Goal: Task Accomplishment & Management: Complete application form

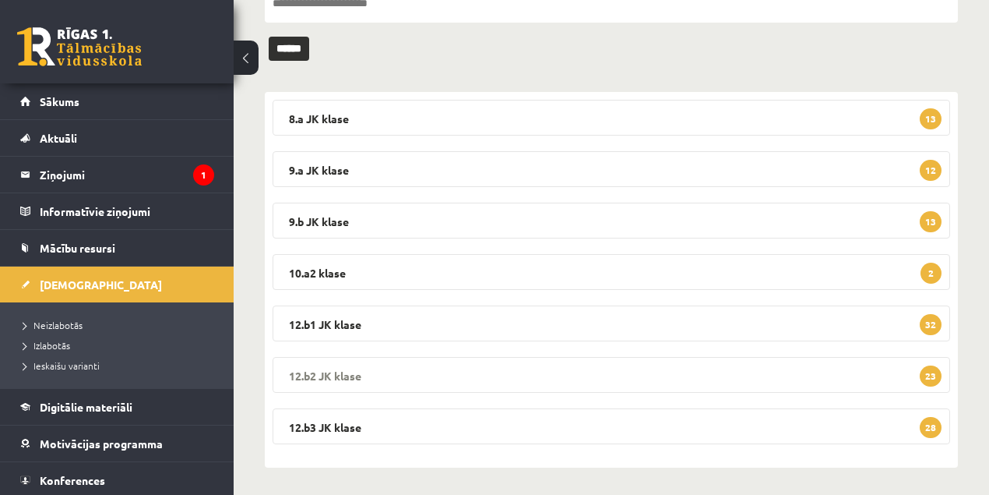
scroll to position [189, 0]
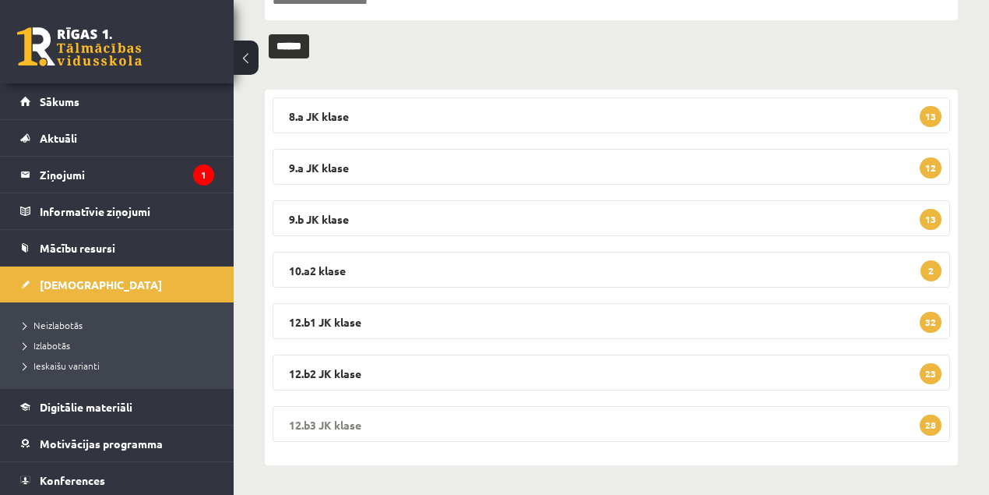
click at [346, 424] on legend "12.b3 JK klase 28" at bounding box center [612, 424] width 678 height 36
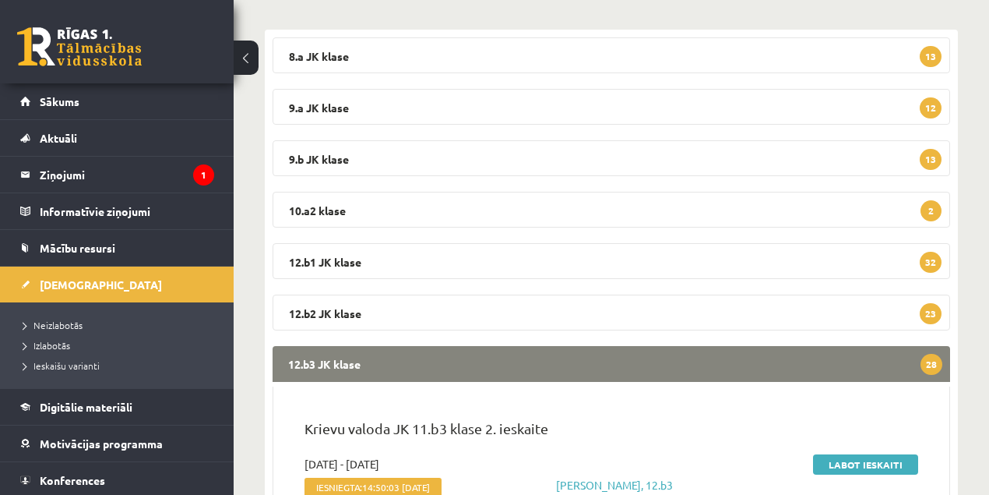
scroll to position [397, 0]
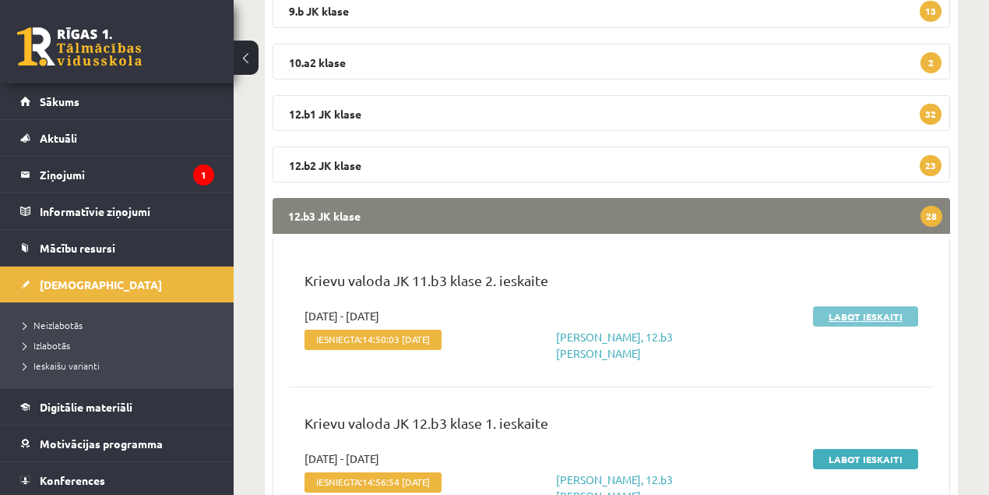
click at [858, 318] on link "Labot ieskaiti" at bounding box center [865, 316] width 105 height 20
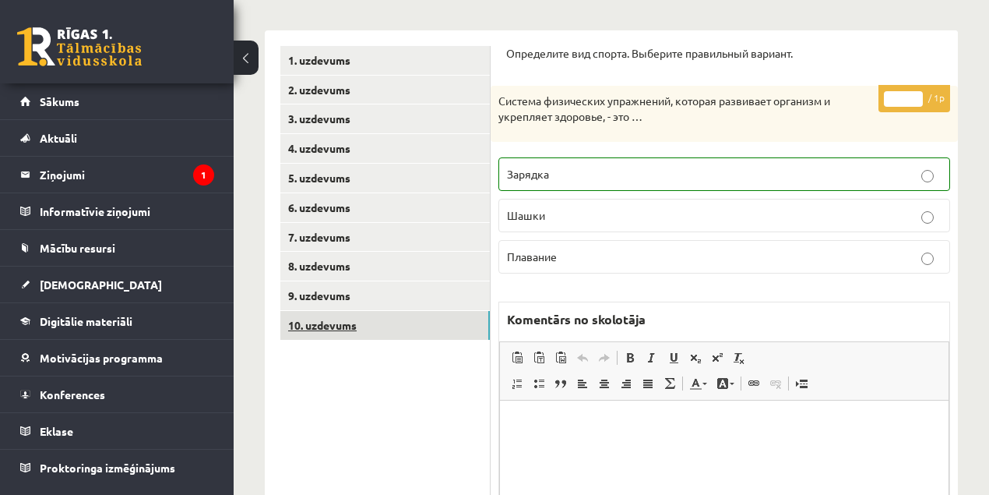
click at [328, 327] on link "10. uzdevums" at bounding box center [385, 325] width 210 height 29
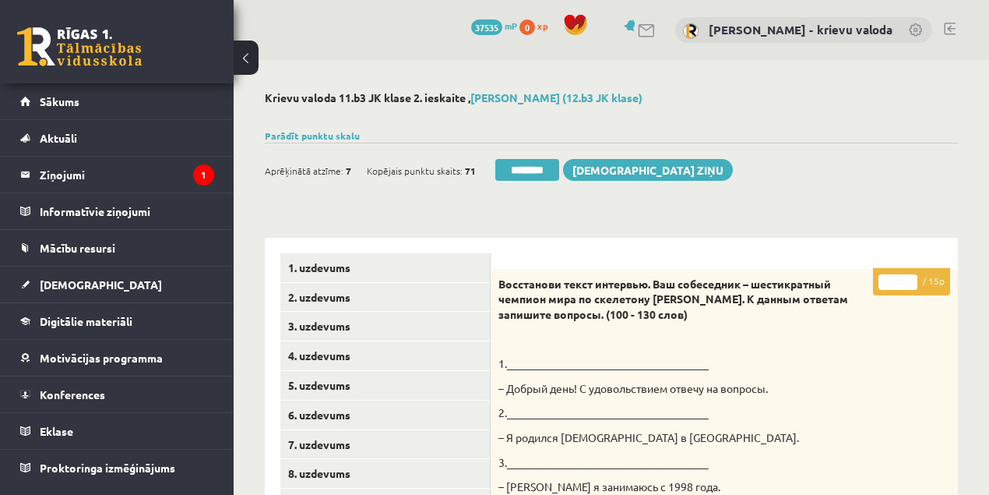
drag, startPoint x: 895, startPoint y: 282, endPoint x: 887, endPoint y: 284, distance: 7.9
click at [887, 284] on input "*" at bounding box center [898, 282] width 39 height 16
type input "**"
click at [335, 270] on link "1. uzdevums" at bounding box center [385, 267] width 210 height 29
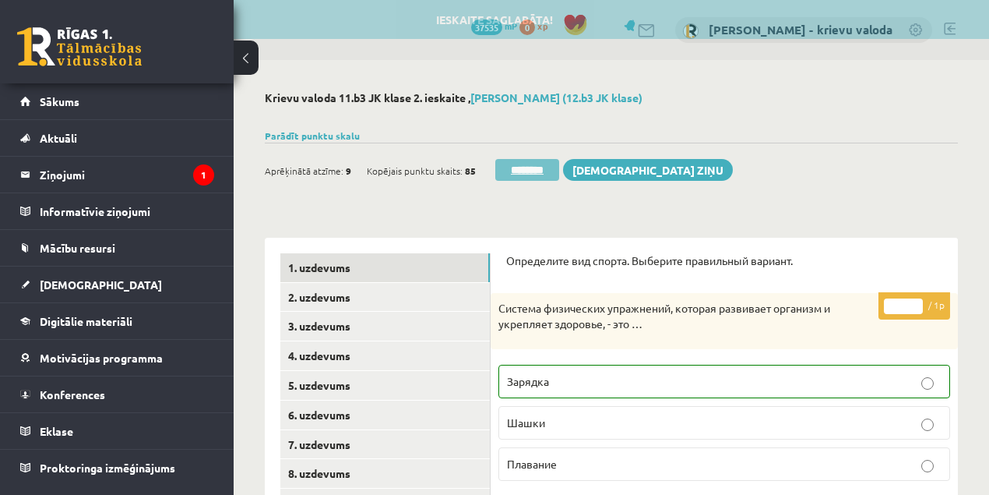
click at [542, 171] on input "********" at bounding box center [527, 170] width 64 height 22
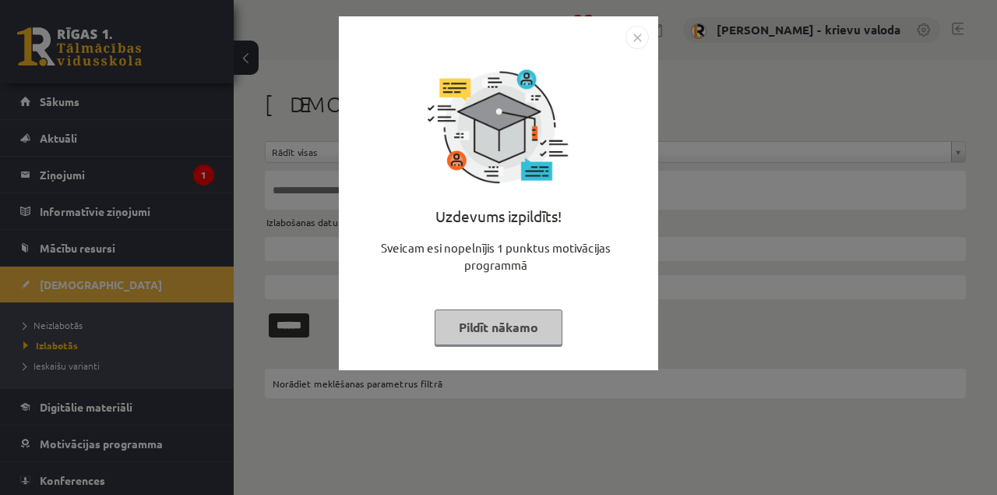
click at [520, 333] on button "Pildīt nākamo" at bounding box center [499, 327] width 128 height 36
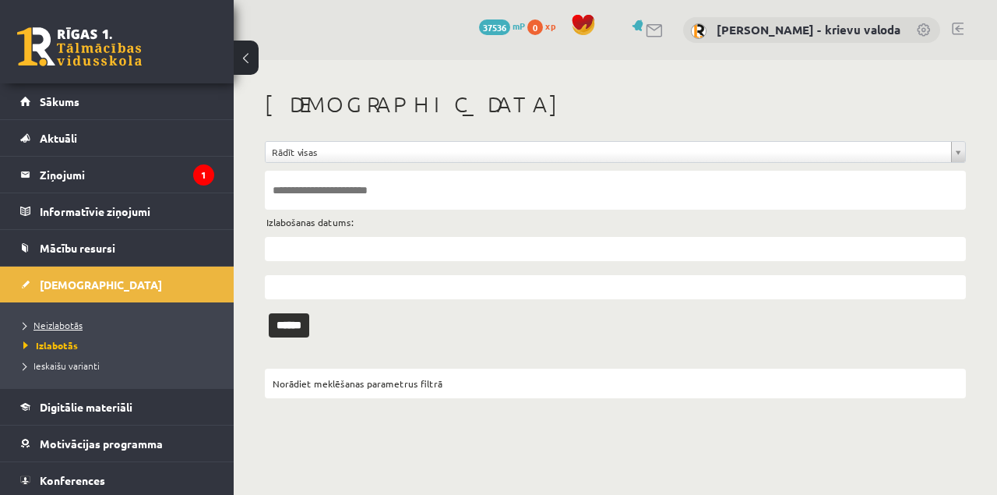
click at [66, 324] on span "Neizlabotās" at bounding box center [52, 325] width 59 height 12
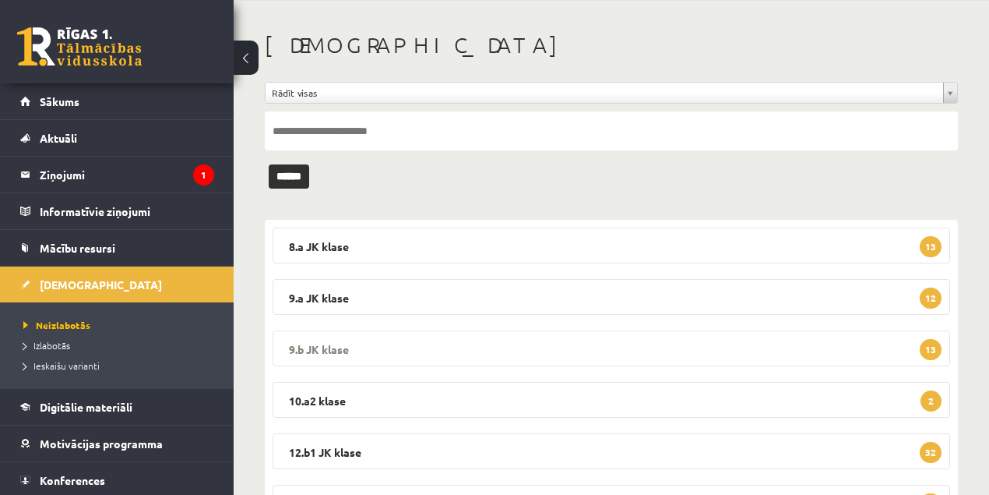
scroll to position [189, 0]
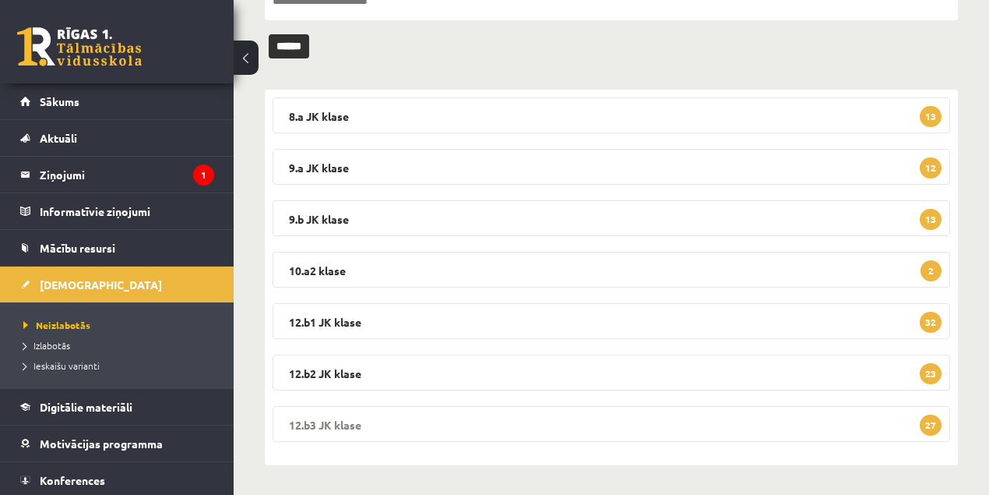
click at [326, 424] on legend "12.b3 JK klase 27" at bounding box center [612, 424] width 678 height 36
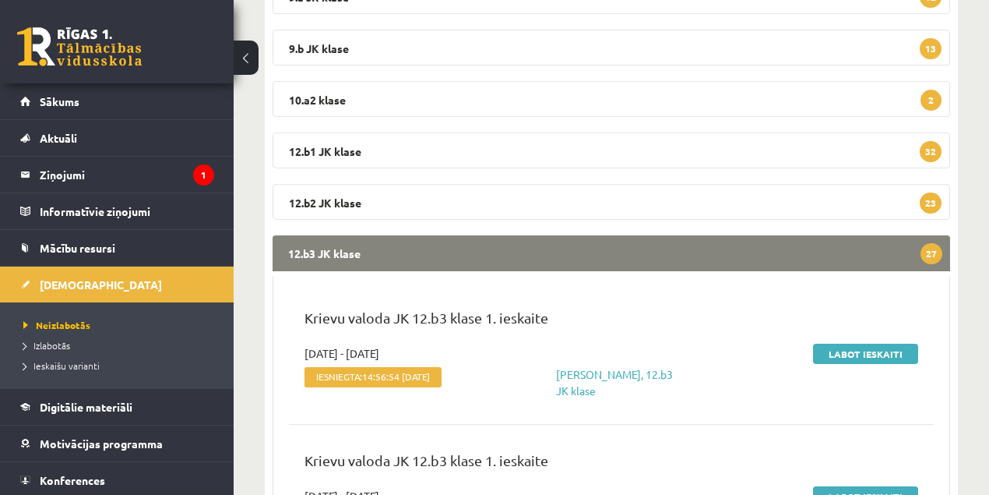
scroll to position [397, 0]
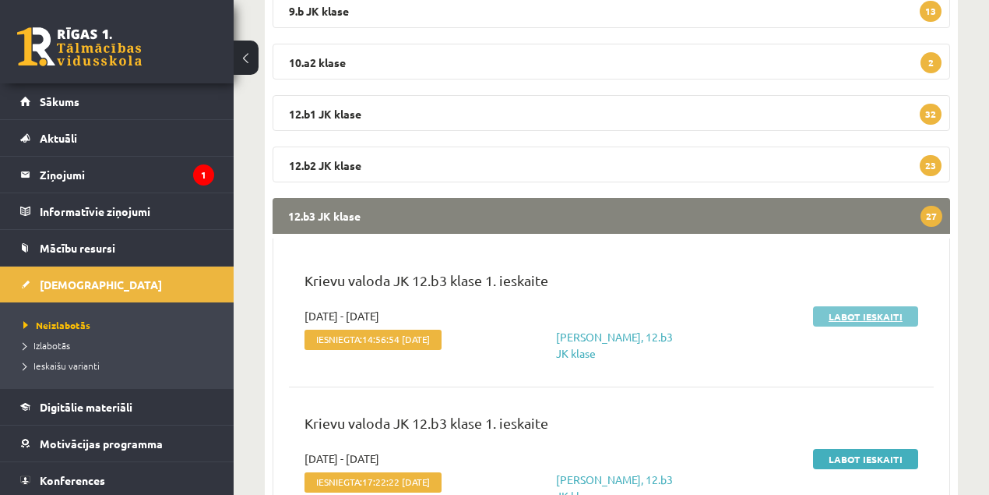
click at [881, 316] on link "Labot ieskaiti" at bounding box center [865, 316] width 105 height 20
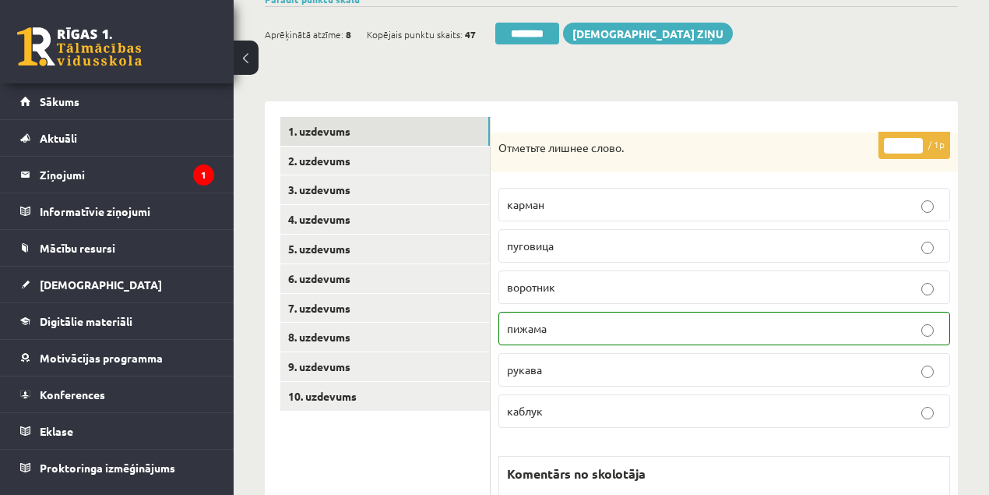
scroll to position [207, 0]
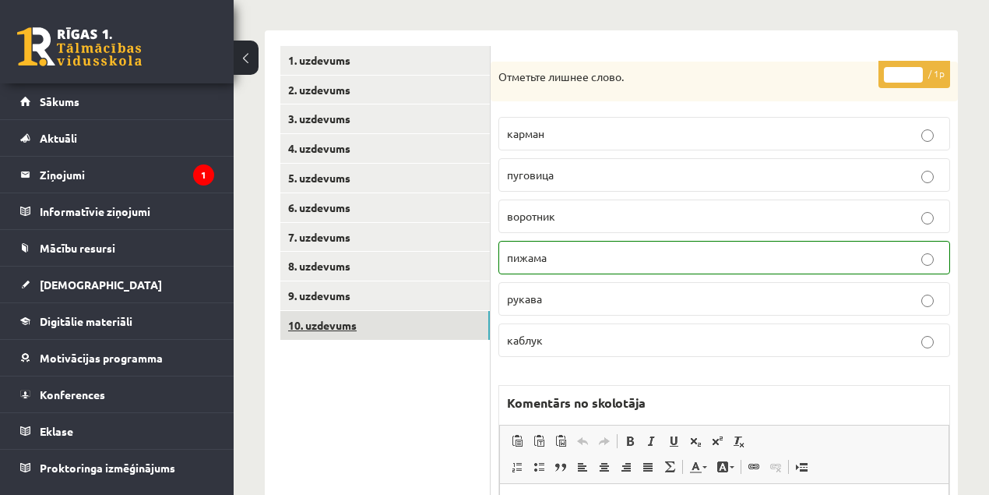
click at [327, 326] on link "10. uzdevums" at bounding box center [385, 325] width 210 height 29
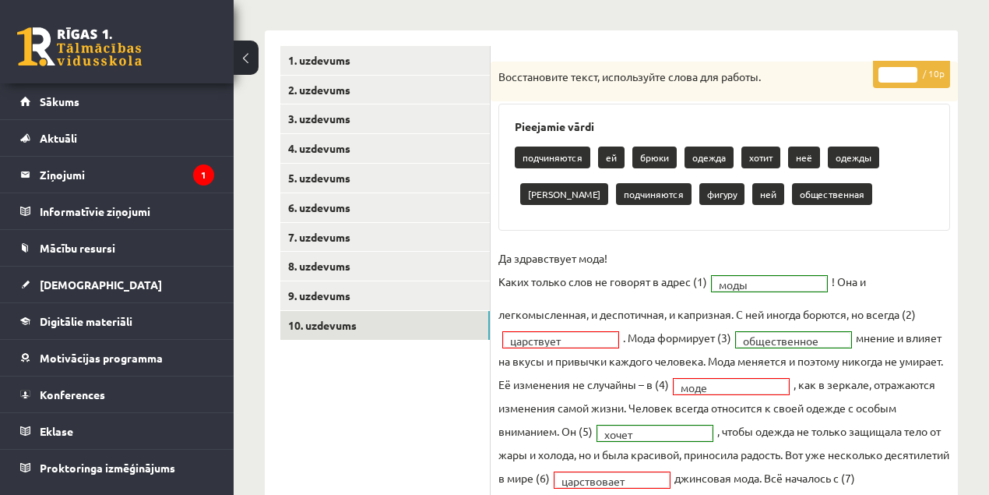
scroll to position [0, 0]
type input "*"
click at [914, 69] on input "*" at bounding box center [898, 75] width 39 height 16
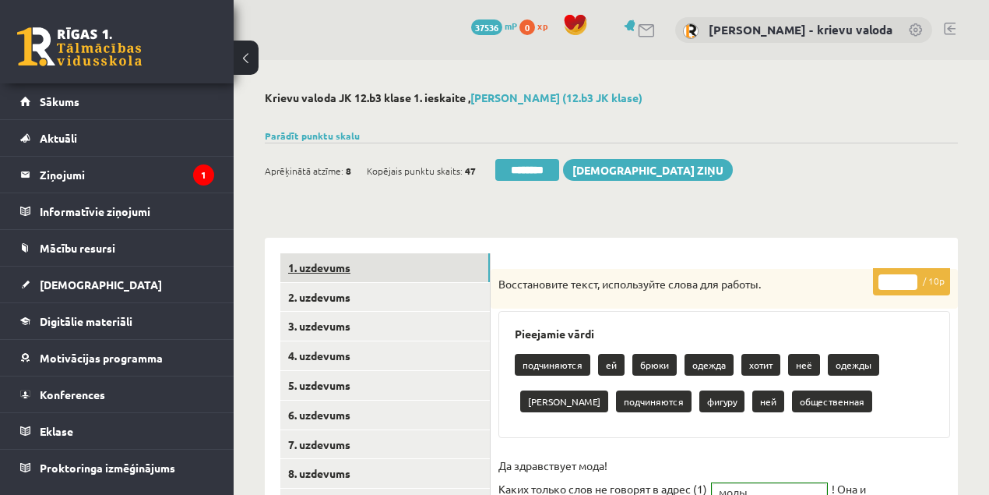
click at [342, 270] on link "1. uzdevums" at bounding box center [385, 267] width 210 height 29
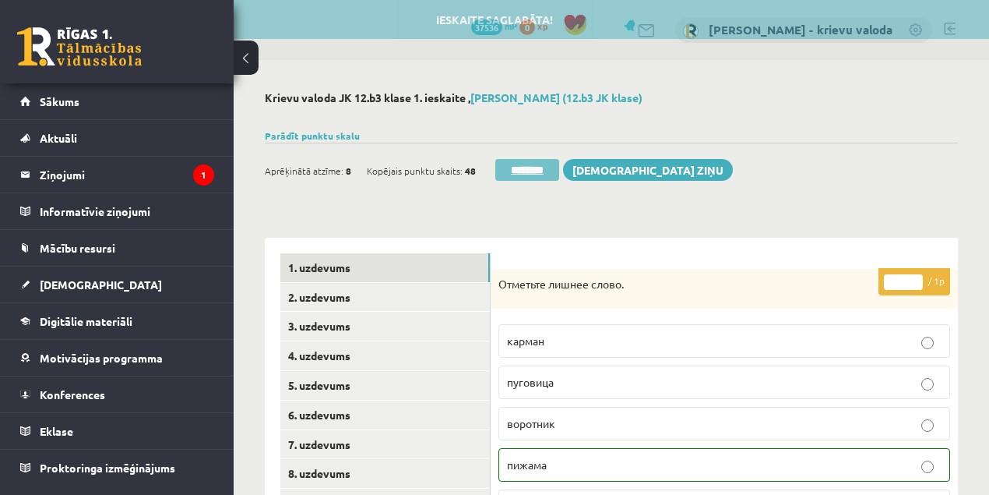
click at [534, 169] on input "********" at bounding box center [527, 170] width 64 height 22
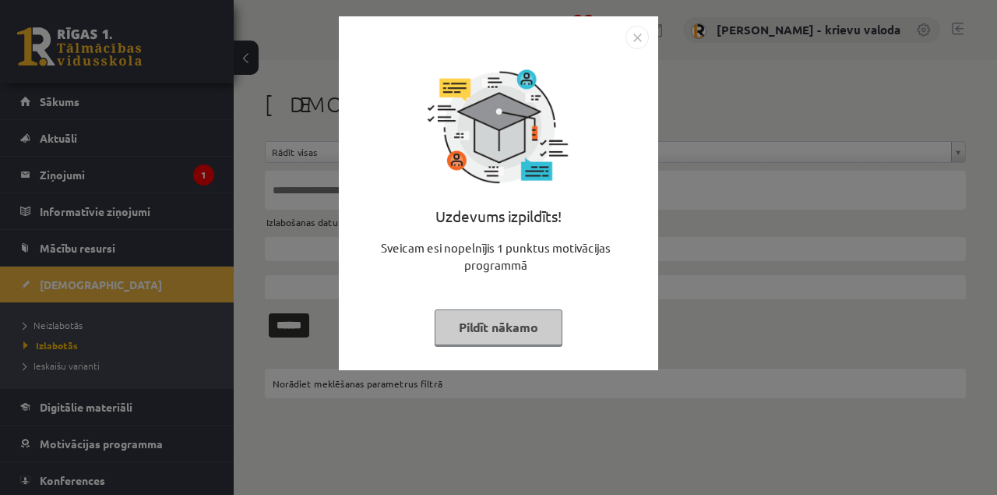
click at [487, 323] on button "Pildīt nākamo" at bounding box center [499, 327] width 128 height 36
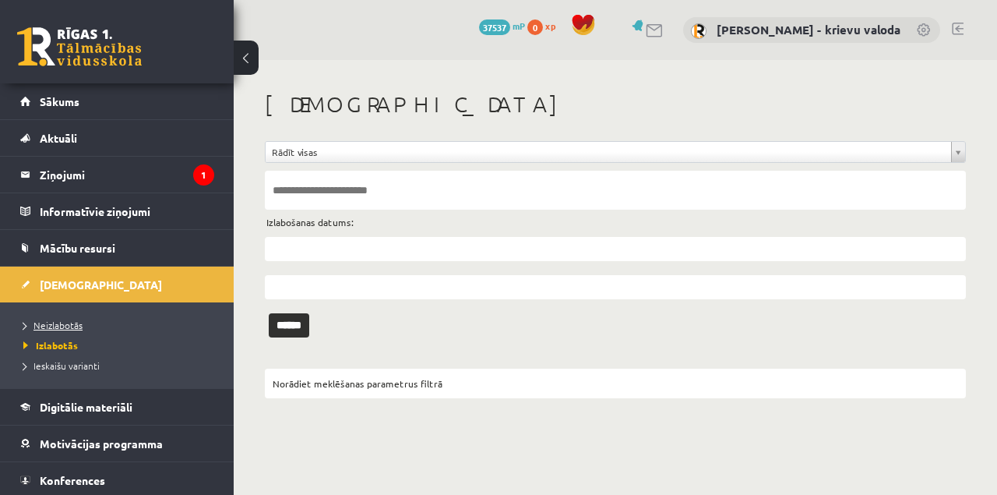
click at [60, 325] on span "Neizlabotās" at bounding box center [52, 325] width 59 height 12
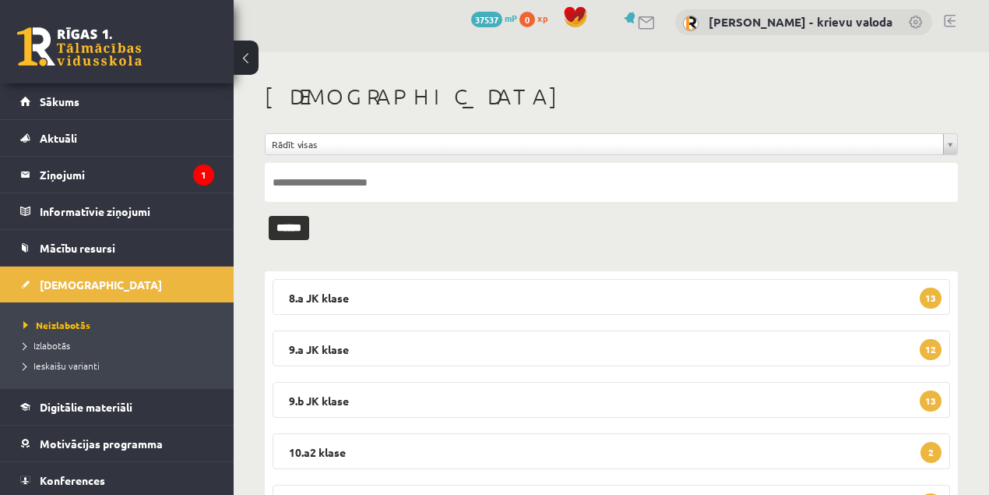
scroll to position [189, 0]
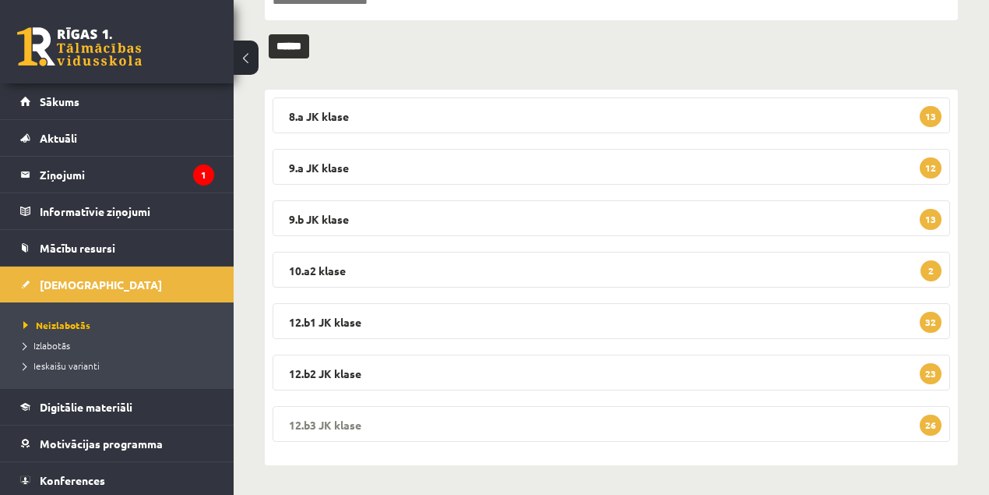
click at [336, 423] on legend "12.b3 JK klase 26" at bounding box center [612, 424] width 678 height 36
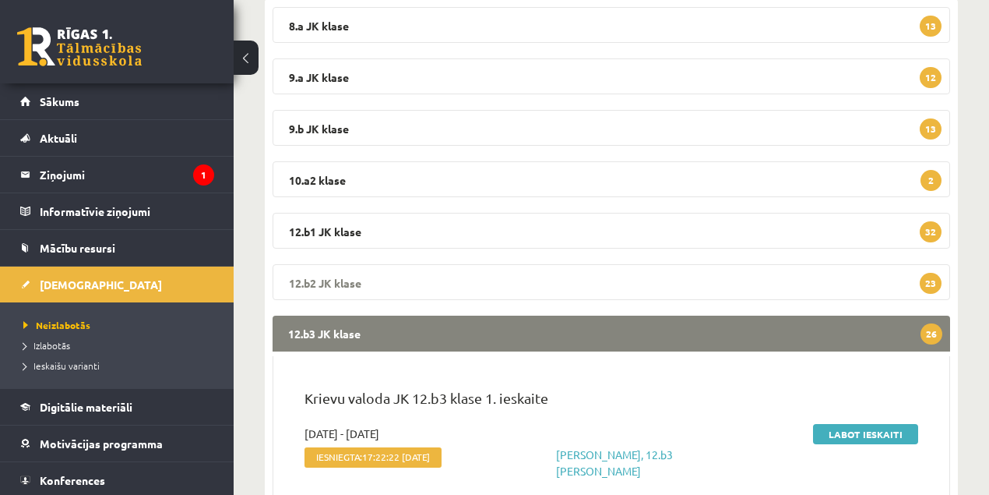
scroll to position [415, 0]
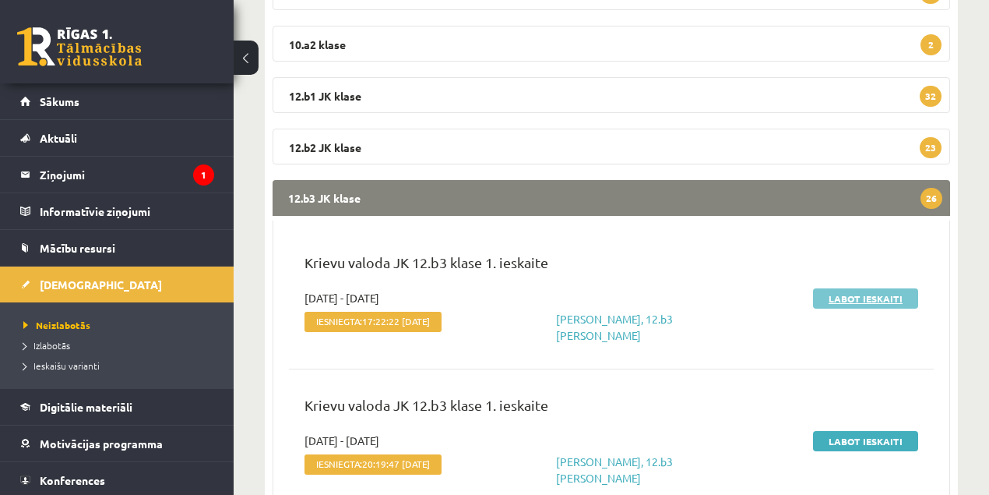
click at [866, 301] on link "Labot ieskaiti" at bounding box center [865, 298] width 105 height 20
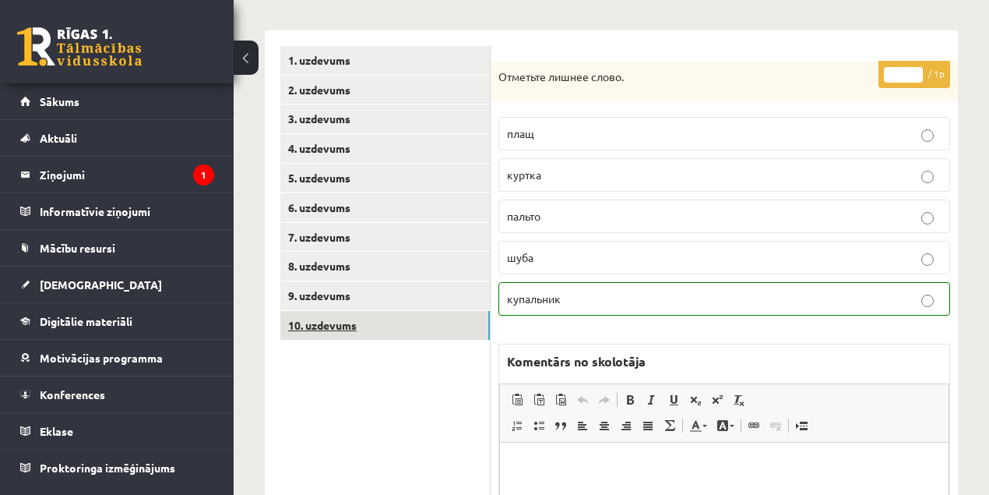
click at [318, 326] on link "10. uzdevums" at bounding box center [385, 325] width 210 height 29
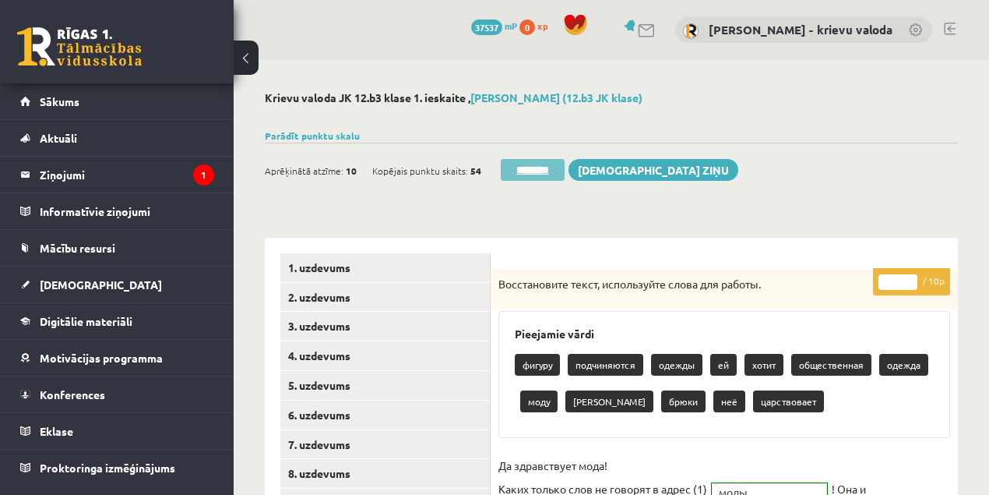
click at [539, 173] on input "********" at bounding box center [533, 170] width 64 height 22
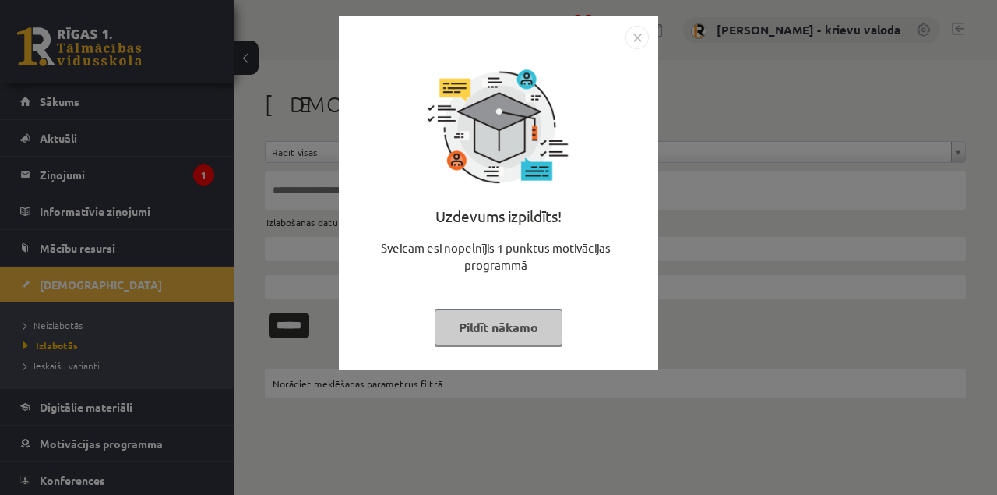
click at [513, 328] on button "Pildīt nākamo" at bounding box center [499, 327] width 128 height 36
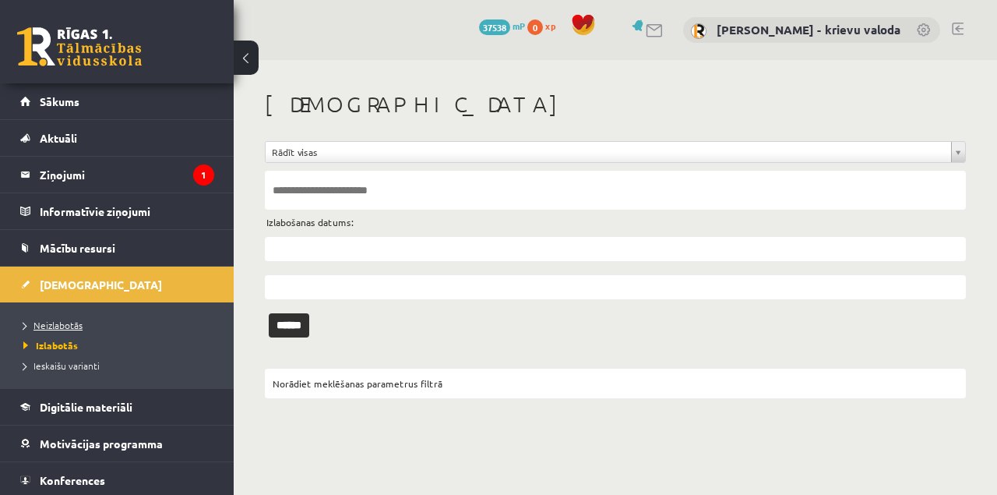
click at [76, 326] on span "Neizlabotās" at bounding box center [52, 325] width 59 height 12
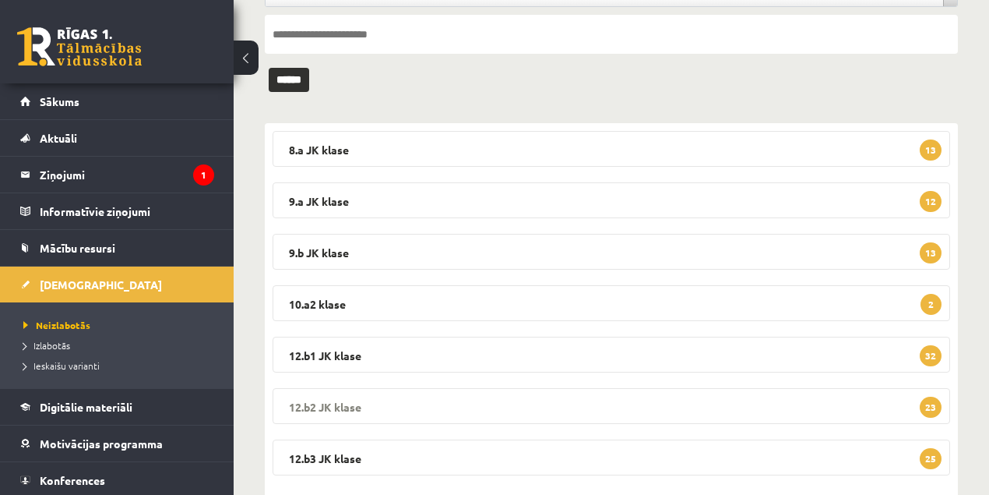
scroll to position [189, 0]
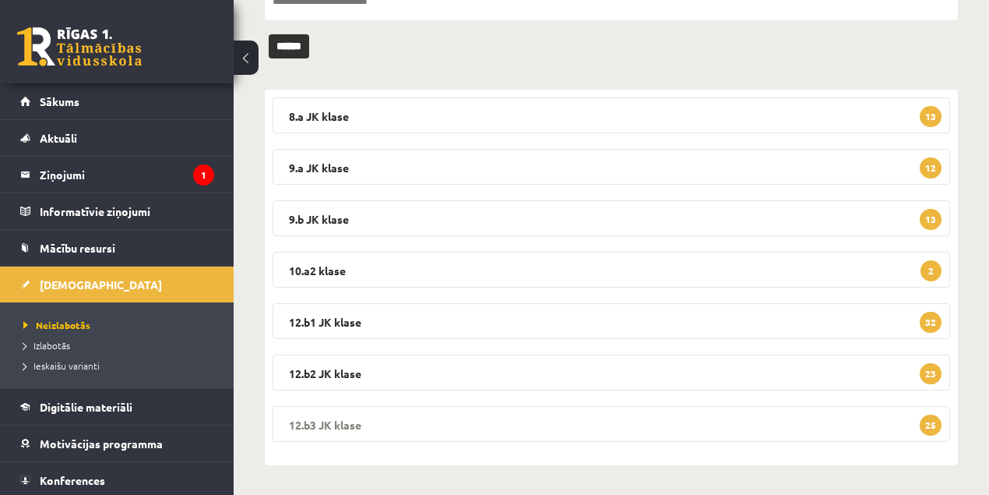
click at [338, 423] on legend "12.b3 JK klase 25" at bounding box center [612, 424] width 678 height 36
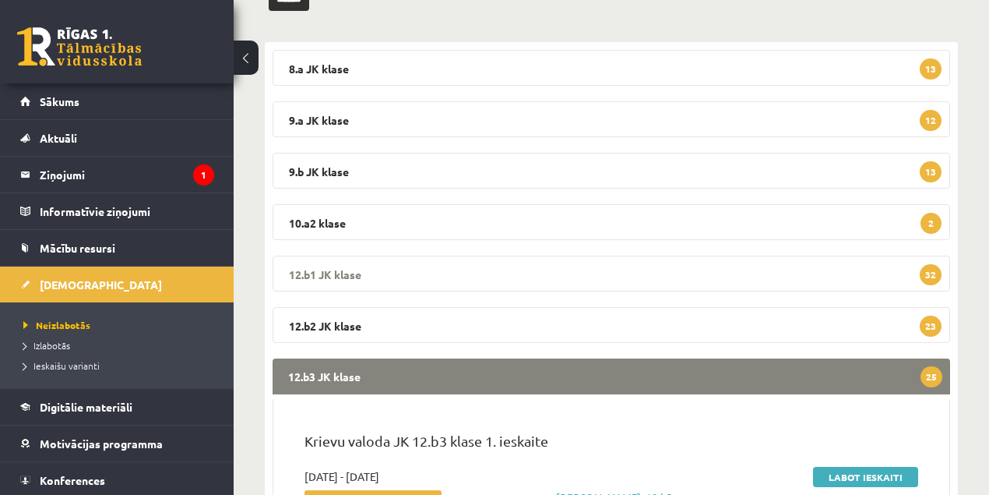
scroll to position [345, 0]
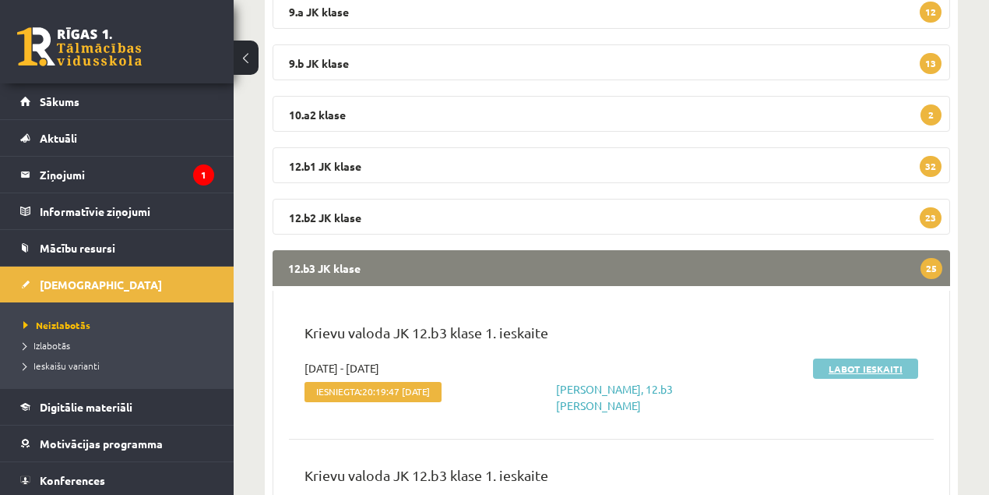
click at [871, 368] on link "Labot ieskaiti" at bounding box center [865, 368] width 105 height 20
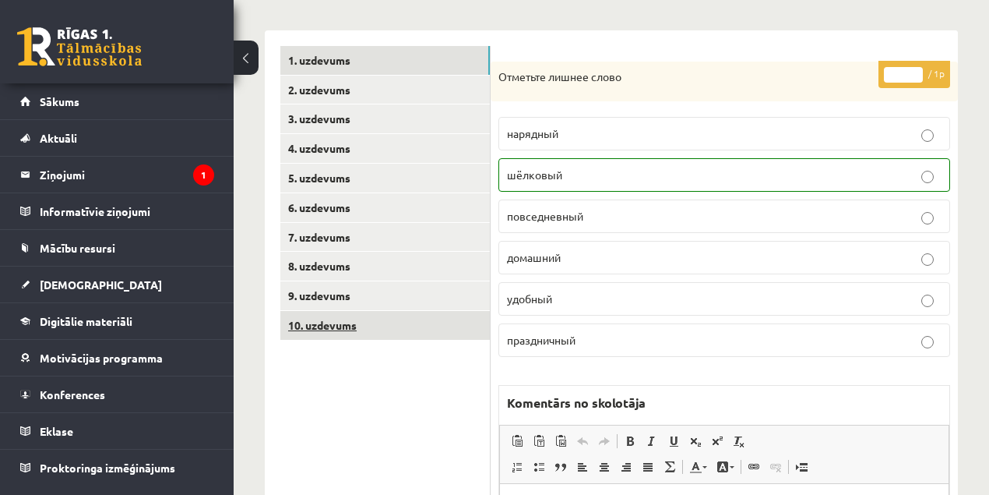
click at [312, 326] on link "10. uzdevums" at bounding box center [385, 325] width 210 height 29
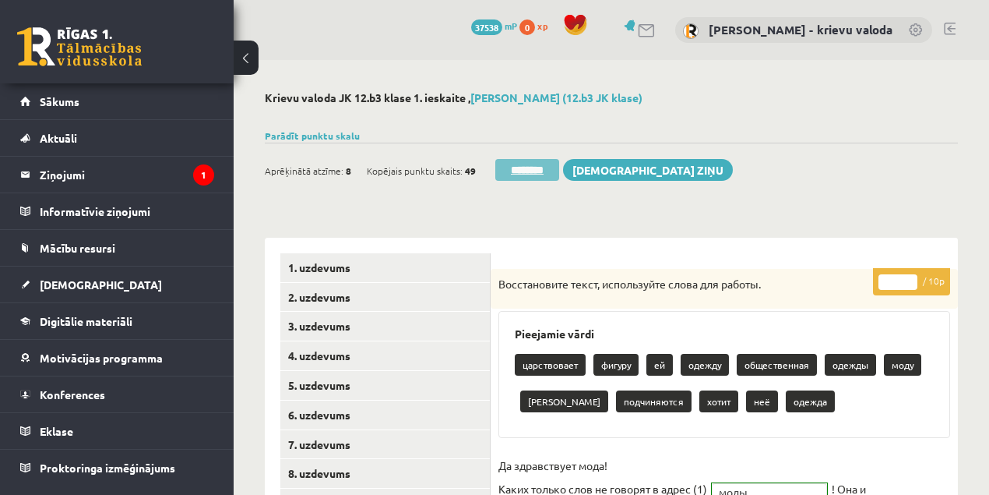
click at [530, 171] on input "********" at bounding box center [527, 170] width 64 height 22
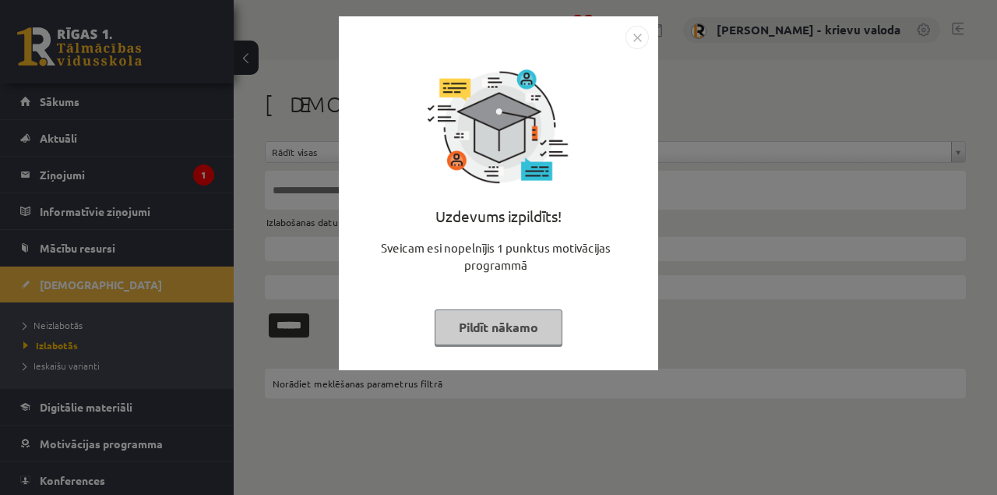
click at [522, 330] on button "Pildīt nākamo" at bounding box center [499, 327] width 128 height 36
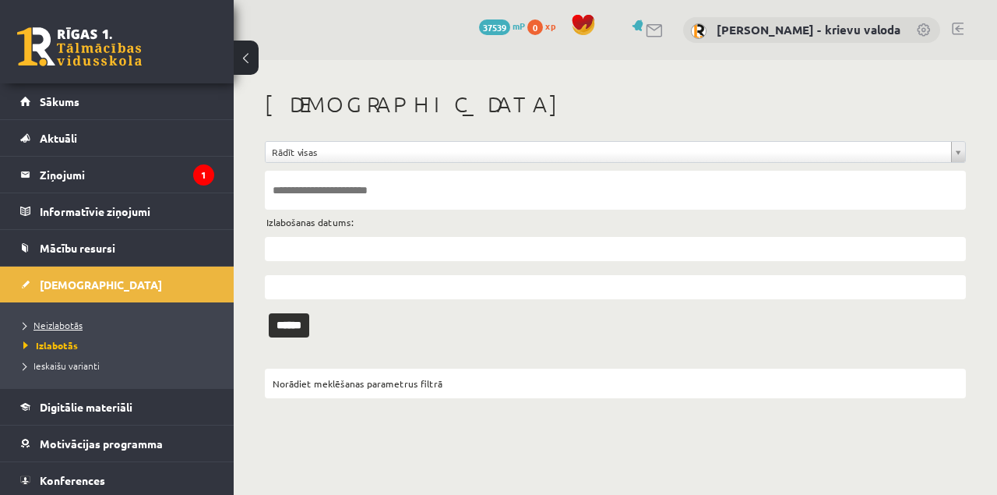
click at [74, 324] on span "Neizlabotās" at bounding box center [52, 325] width 59 height 12
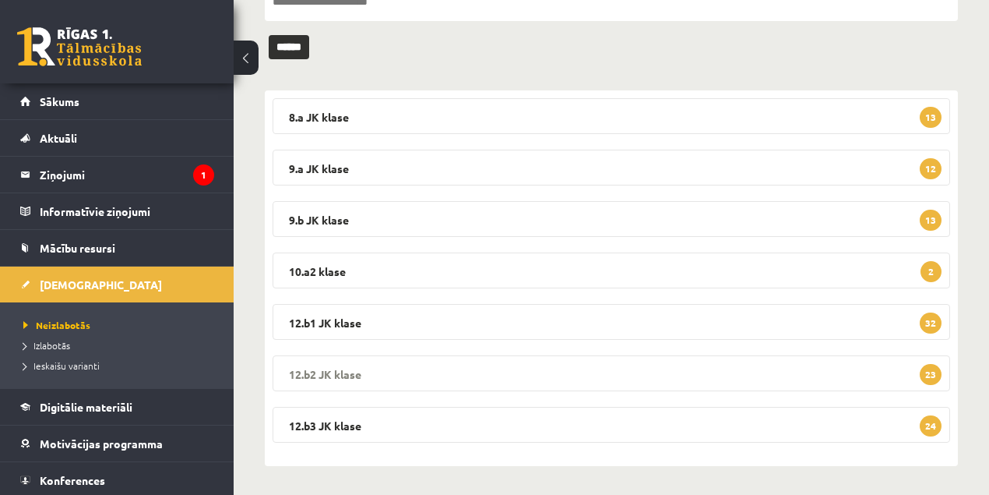
scroll to position [189, 0]
click at [319, 421] on legend "12.b3 JK klase 24" at bounding box center [612, 424] width 678 height 36
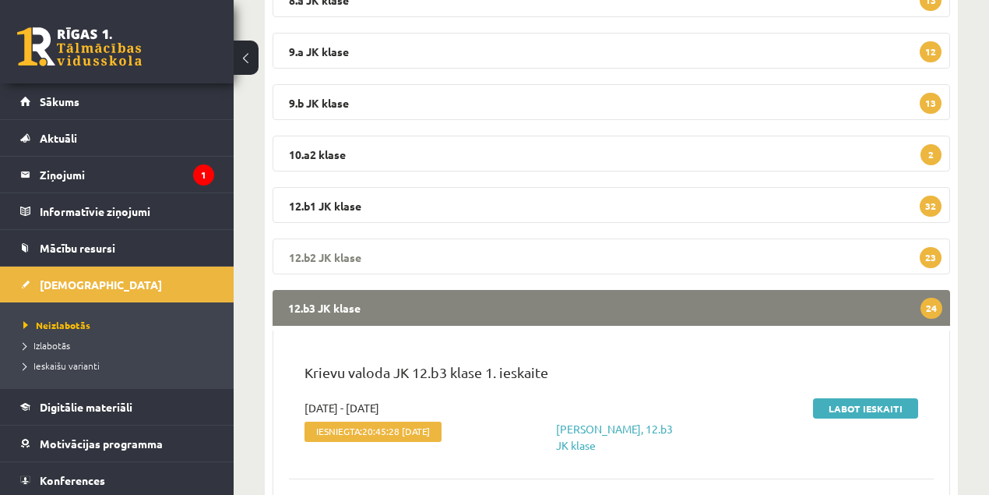
scroll to position [397, 0]
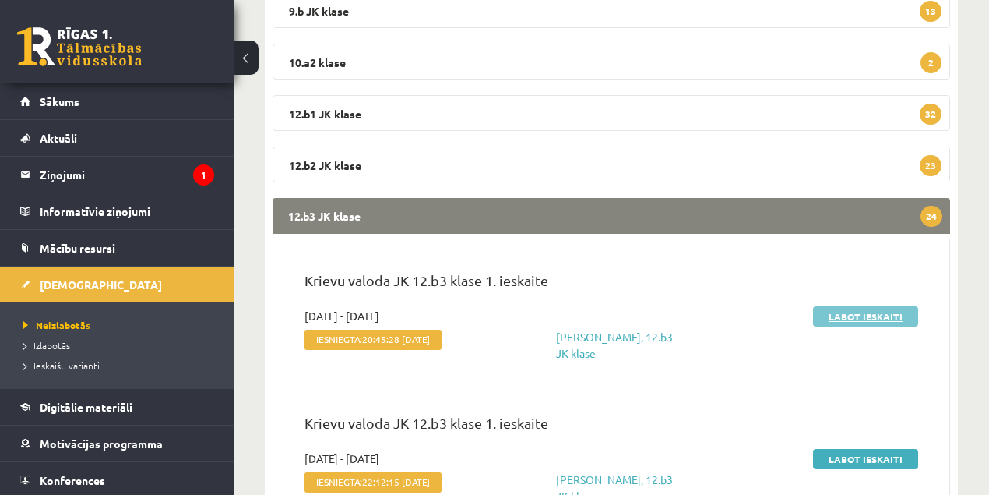
click at [880, 318] on link "Labot ieskaiti" at bounding box center [865, 316] width 105 height 20
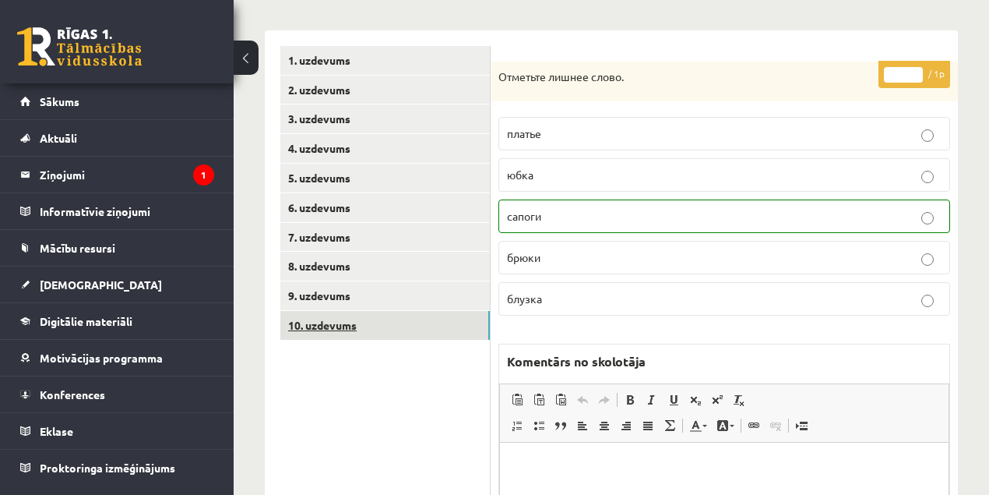
click at [334, 323] on link "10. uzdevums" at bounding box center [385, 325] width 210 height 29
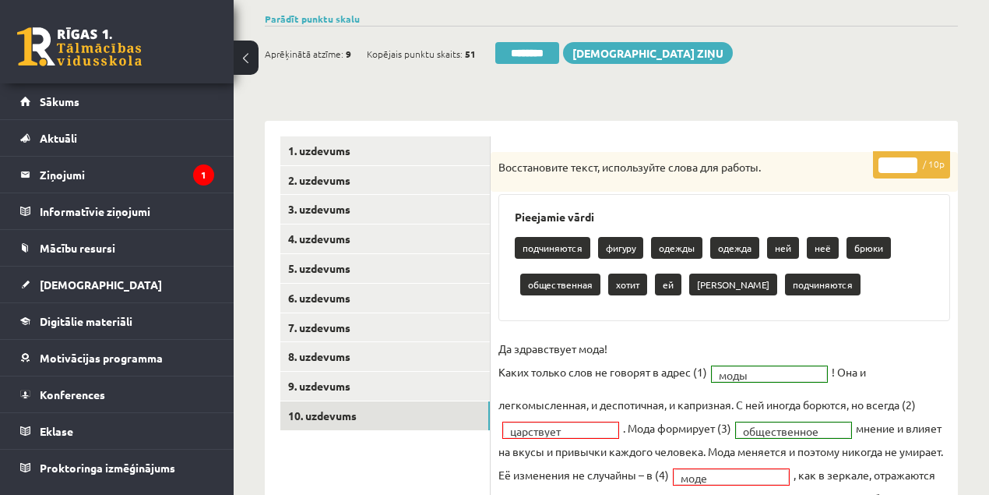
scroll to position [104, 0]
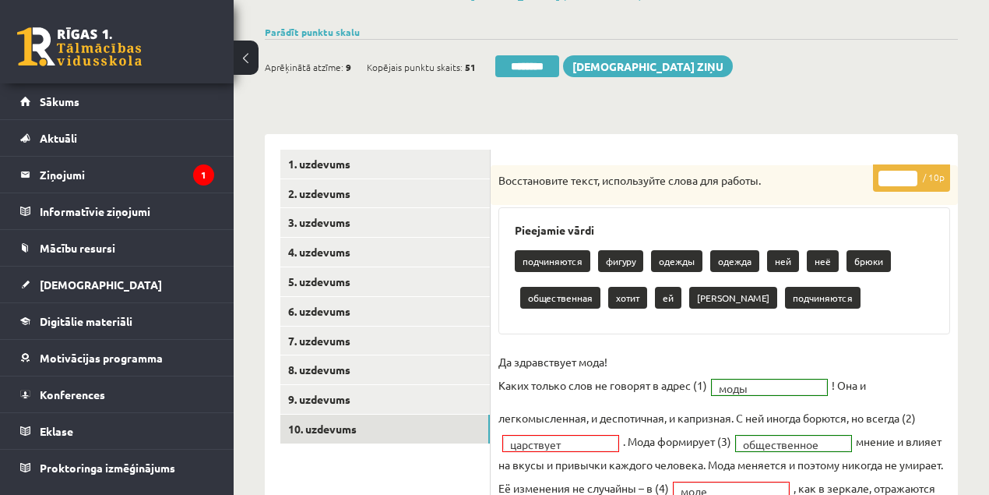
drag, startPoint x: 911, startPoint y: 172, endPoint x: 869, endPoint y: 175, distance: 41.4
type input "*"
click at [911, 172] on input "*" at bounding box center [898, 179] width 39 height 16
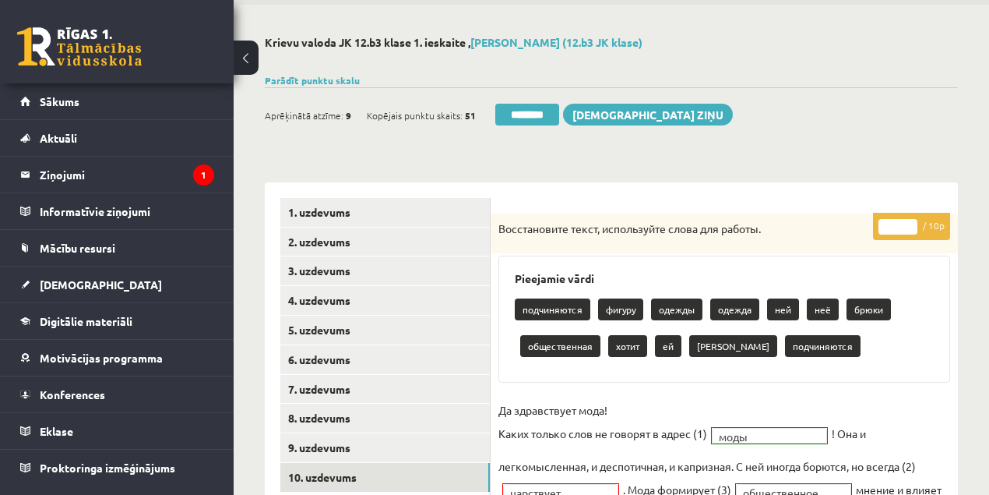
scroll to position [0, 0]
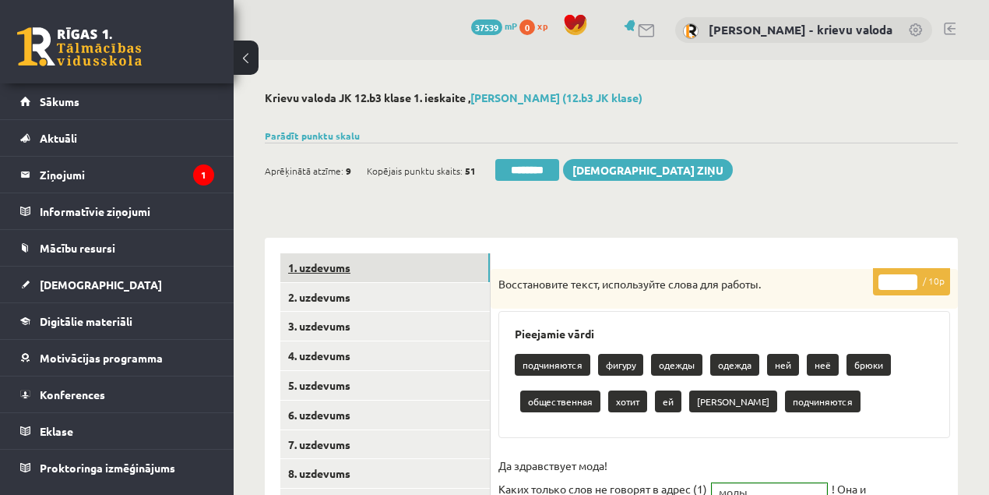
click at [320, 266] on link "1. uzdevums" at bounding box center [385, 267] width 210 height 29
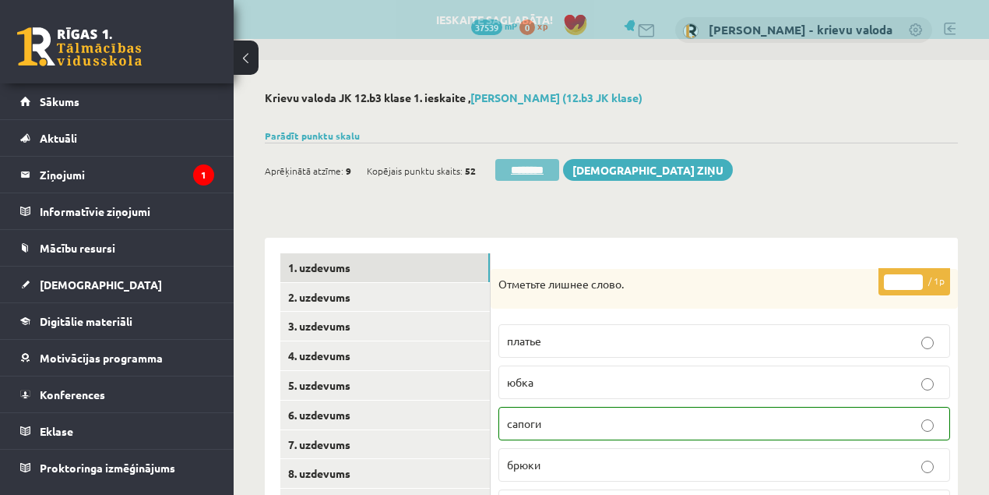
click at [536, 169] on input "********" at bounding box center [527, 170] width 64 height 22
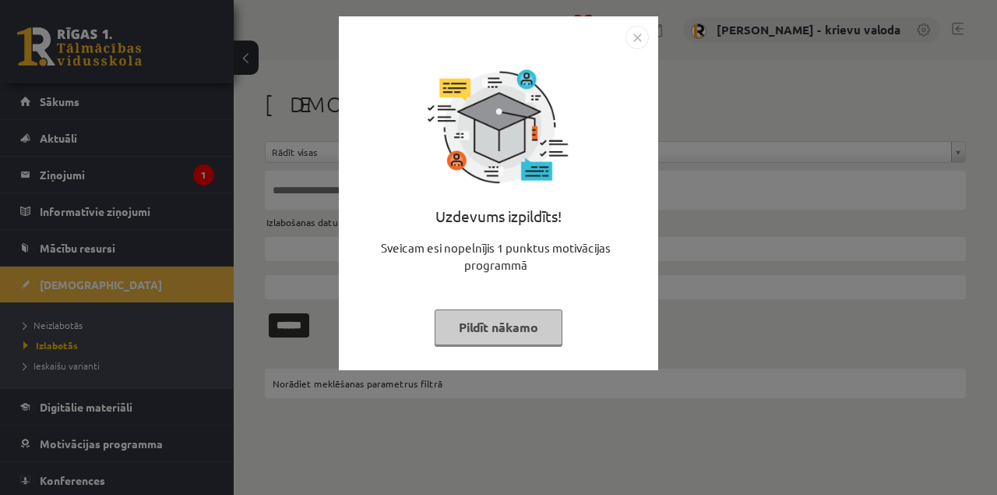
click at [497, 338] on button "Pildīt nākamo" at bounding box center [499, 327] width 128 height 36
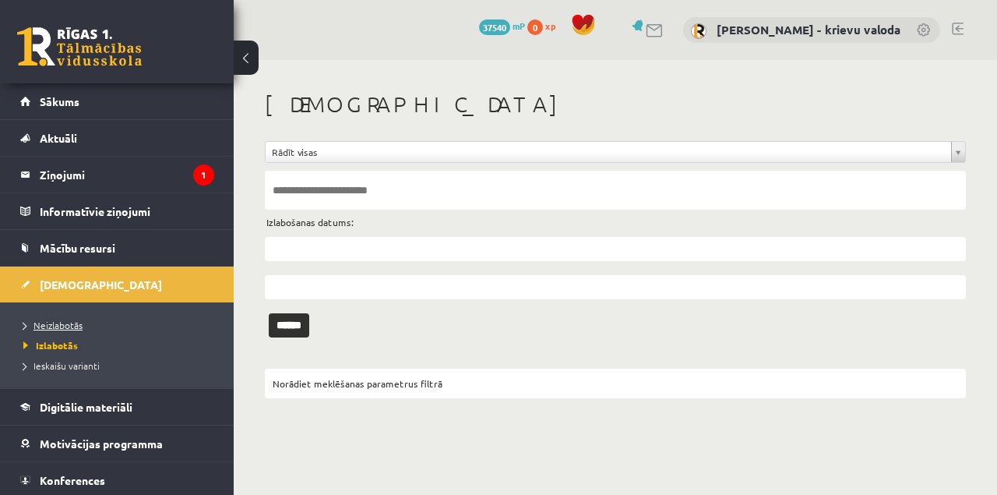
click at [69, 324] on span "Neizlabotās" at bounding box center [52, 325] width 59 height 12
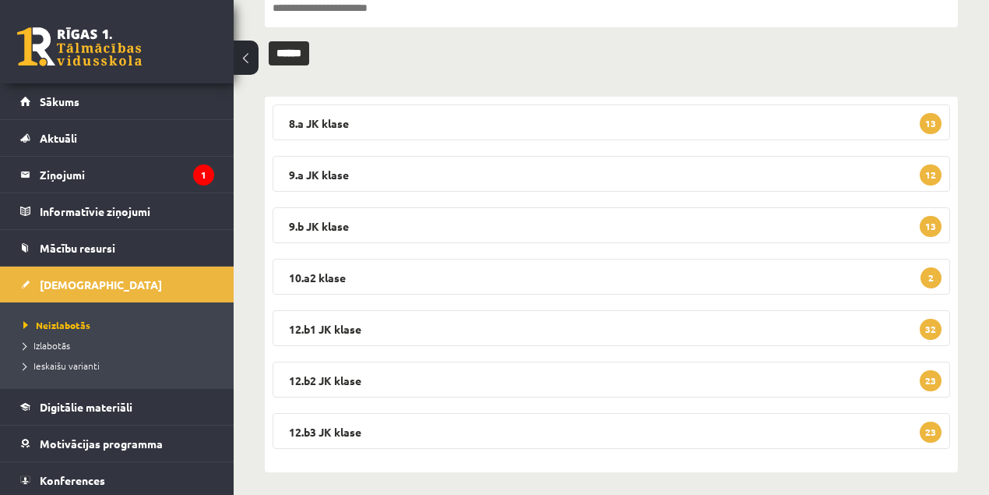
scroll to position [189, 0]
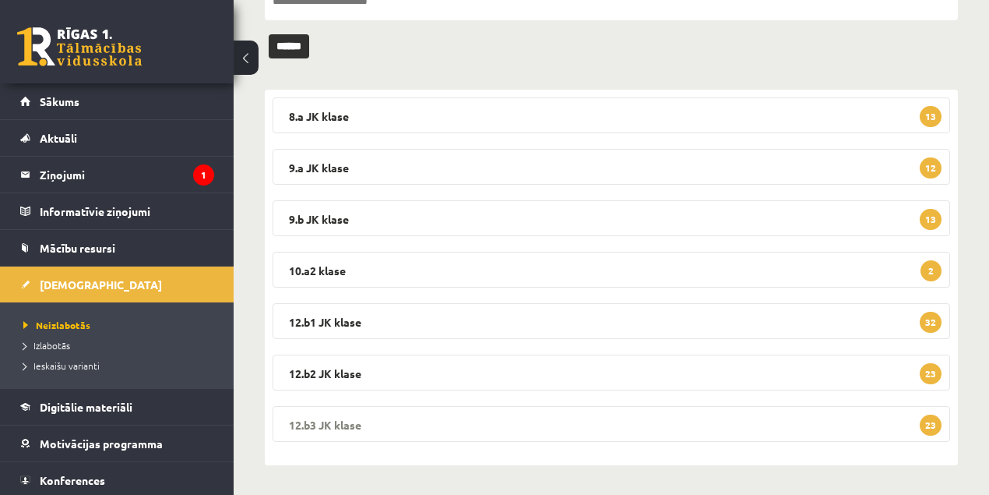
click at [336, 425] on legend "12.b3 JK klase 23" at bounding box center [612, 424] width 678 height 36
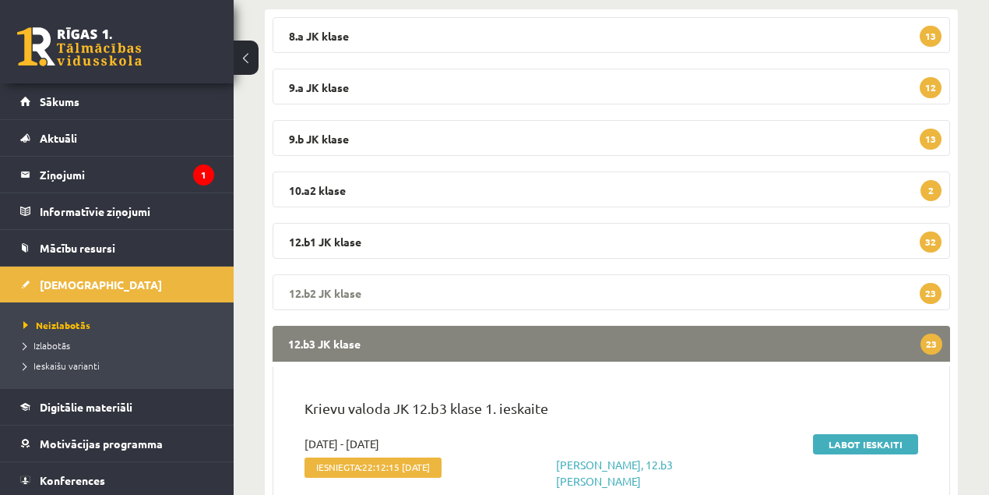
scroll to position [397, 0]
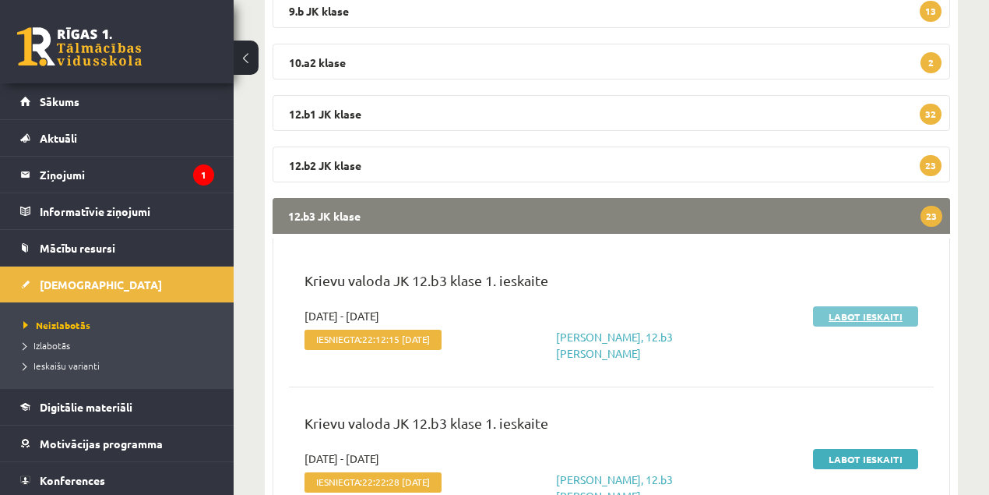
click at [877, 318] on link "Labot ieskaiti" at bounding box center [865, 316] width 105 height 20
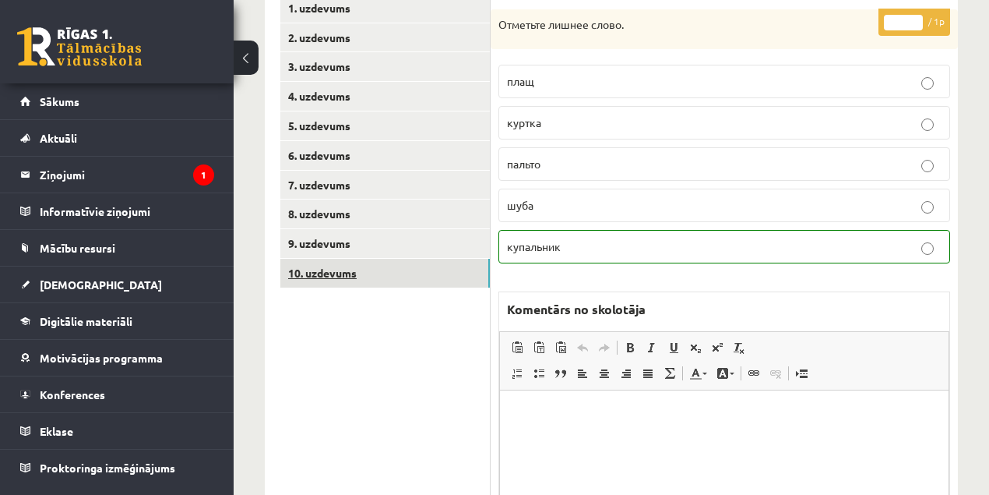
click at [330, 277] on link "10. uzdevums" at bounding box center [385, 273] width 210 height 29
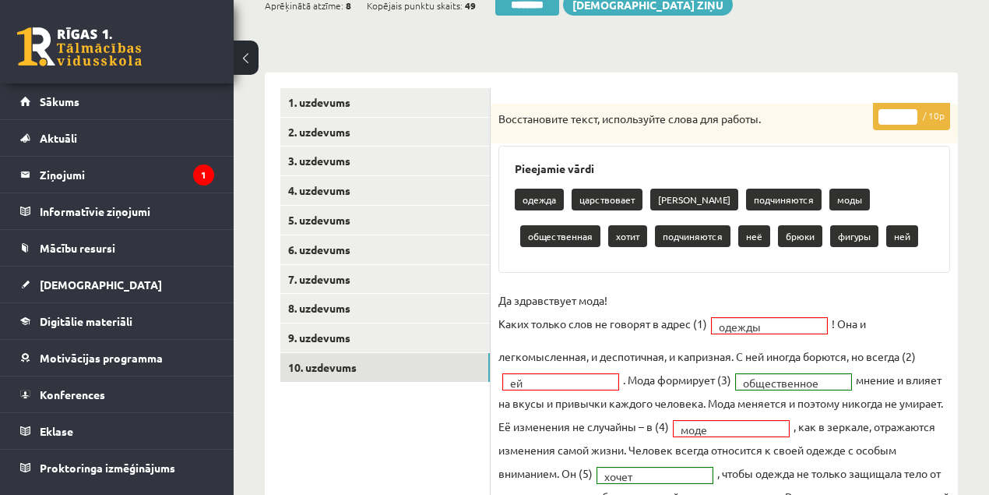
scroll to position [156, 0]
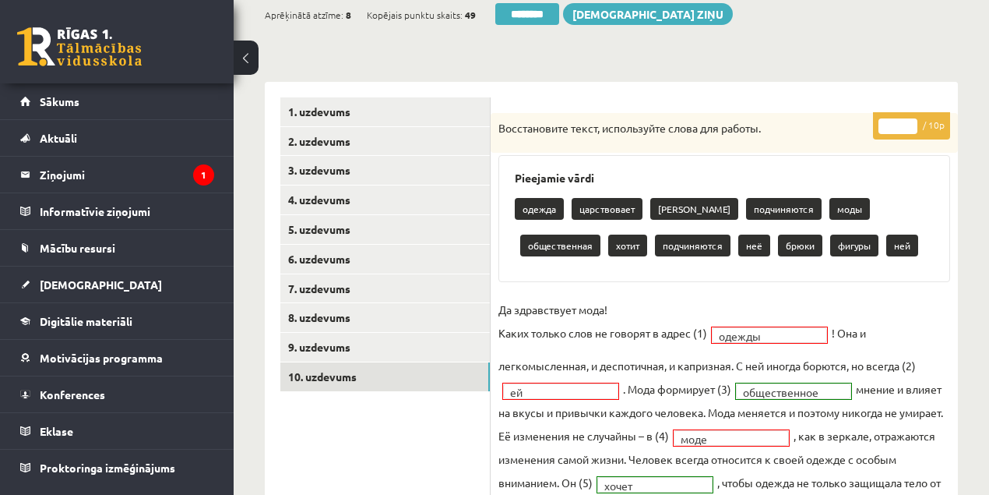
type input "*"
click at [911, 121] on input "*" at bounding box center [898, 126] width 39 height 16
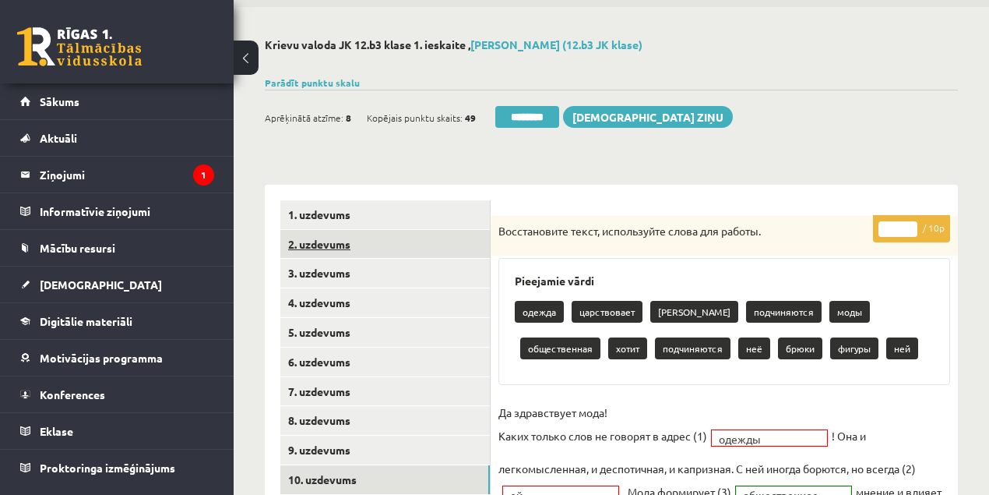
scroll to position [51, 0]
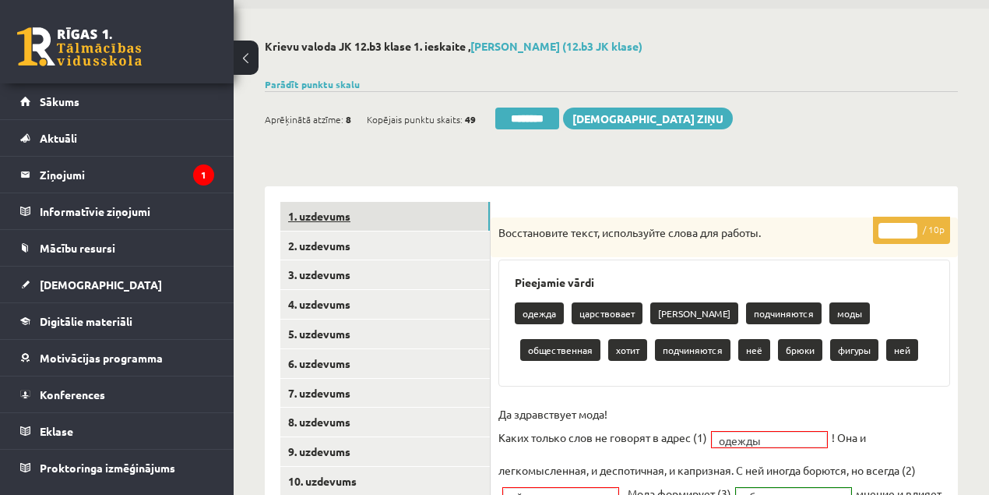
click at [323, 217] on link "1. uzdevums" at bounding box center [385, 216] width 210 height 29
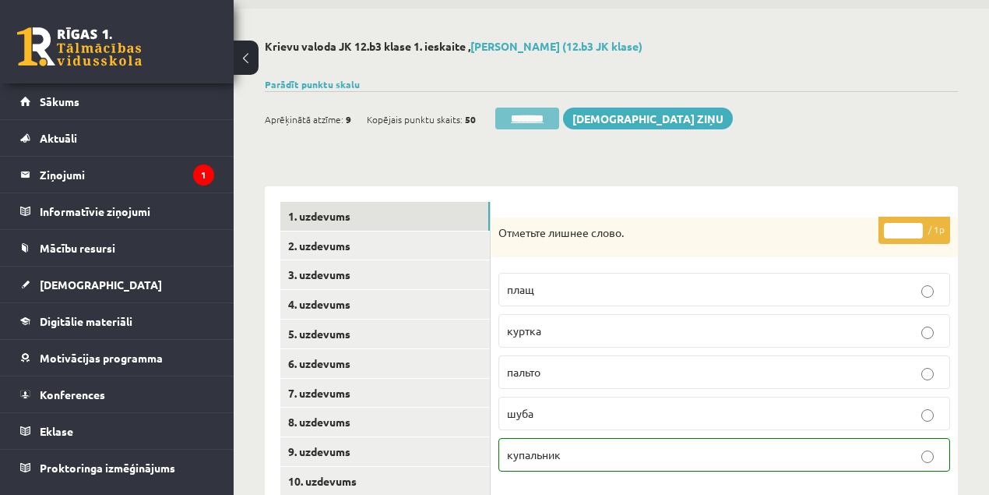
scroll to position [0, 0]
click at [534, 117] on input "********" at bounding box center [527, 119] width 64 height 22
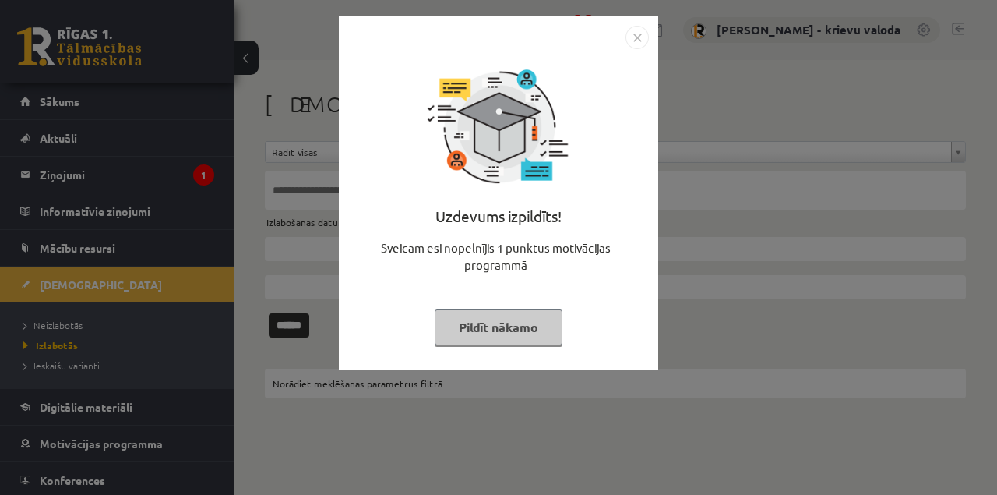
click at [496, 334] on button "Pildīt nākamo" at bounding box center [499, 327] width 128 height 36
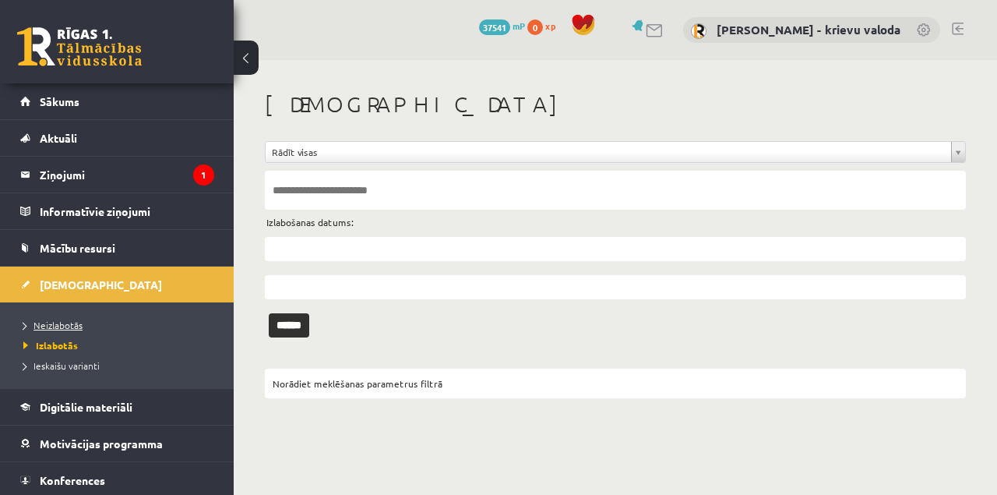
click at [67, 326] on span "Neizlabotās" at bounding box center [52, 325] width 59 height 12
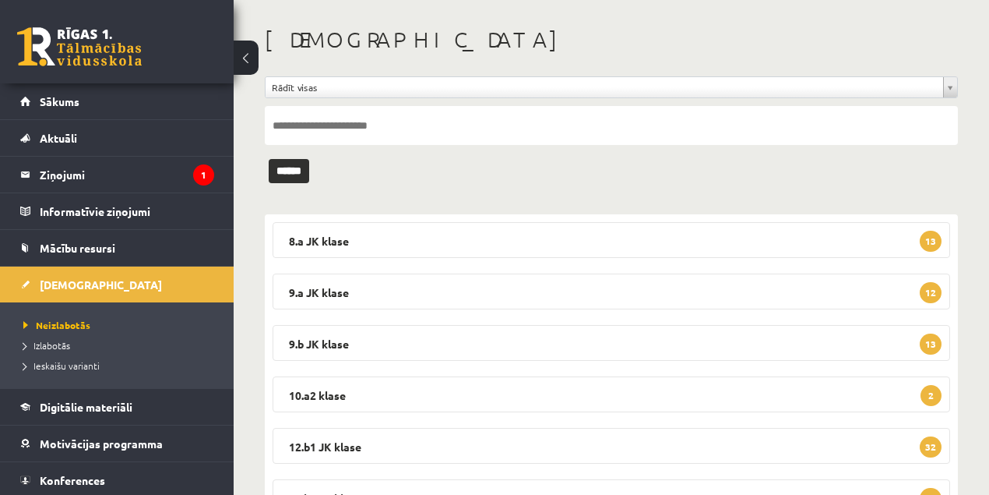
scroll to position [189, 0]
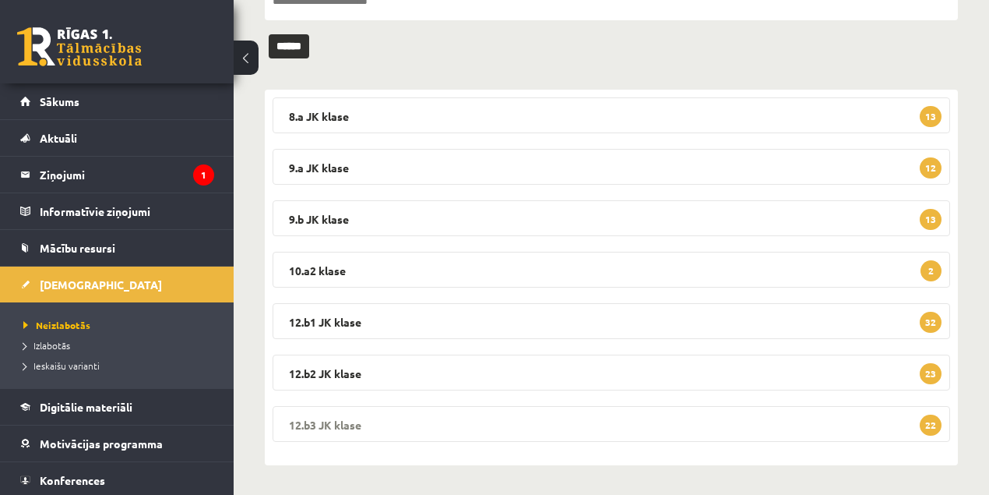
click at [341, 425] on legend "12.b3 JK klase 22" at bounding box center [612, 424] width 678 height 36
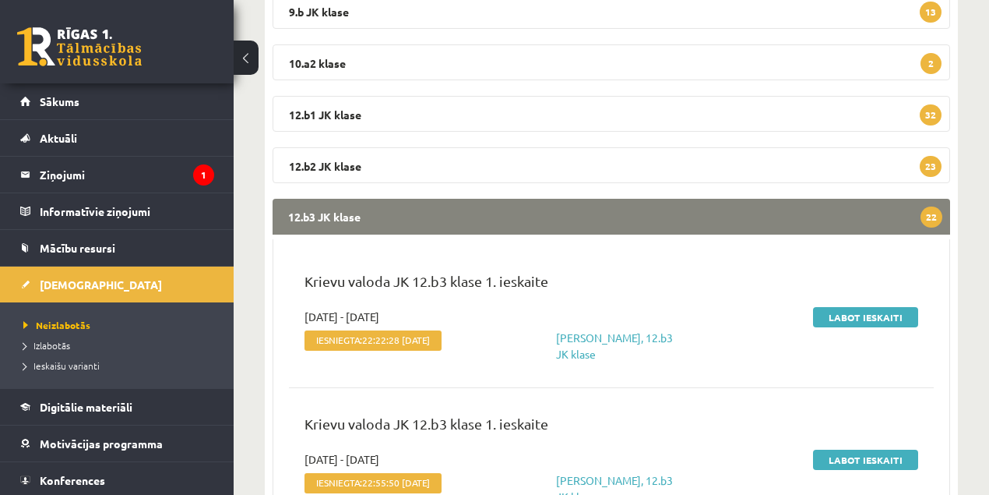
scroll to position [397, 0]
click at [868, 319] on link "Labot ieskaiti" at bounding box center [865, 316] width 105 height 20
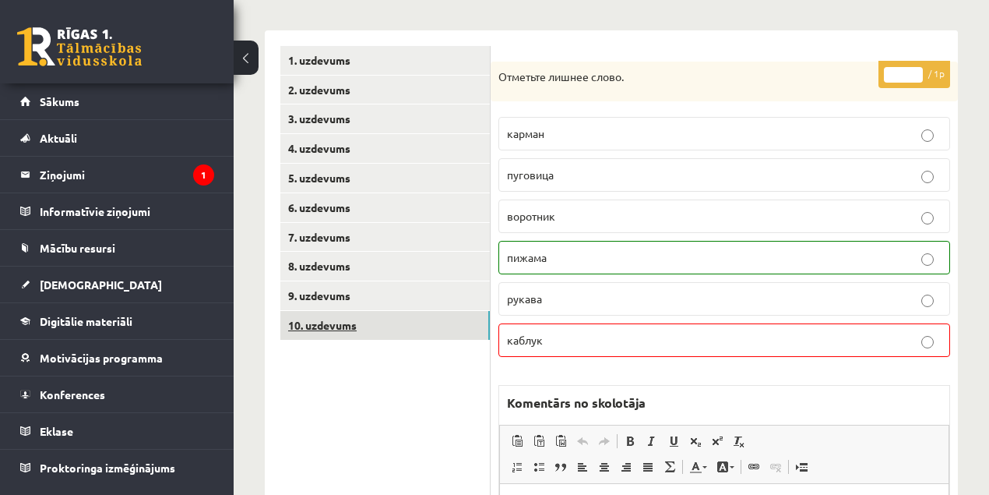
click at [341, 326] on link "10. uzdevums" at bounding box center [385, 325] width 210 height 29
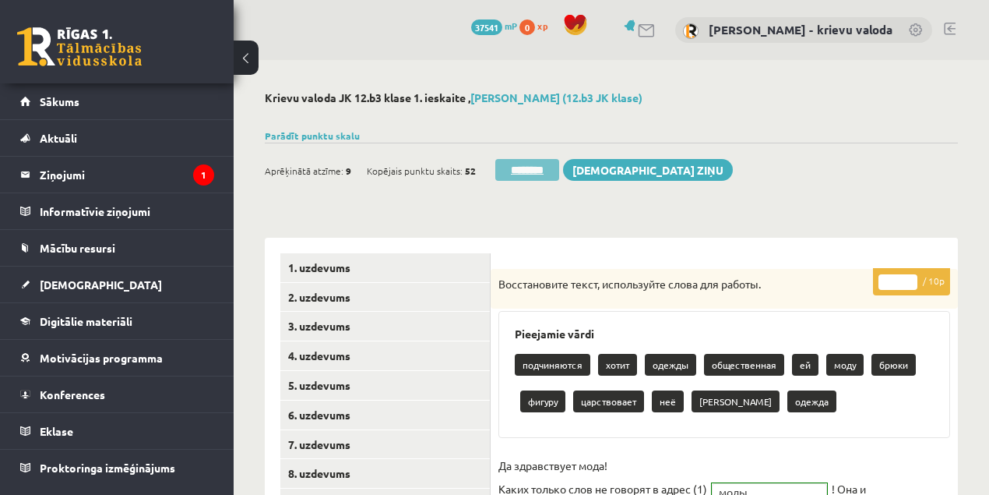
click at [546, 173] on input "********" at bounding box center [527, 170] width 64 height 22
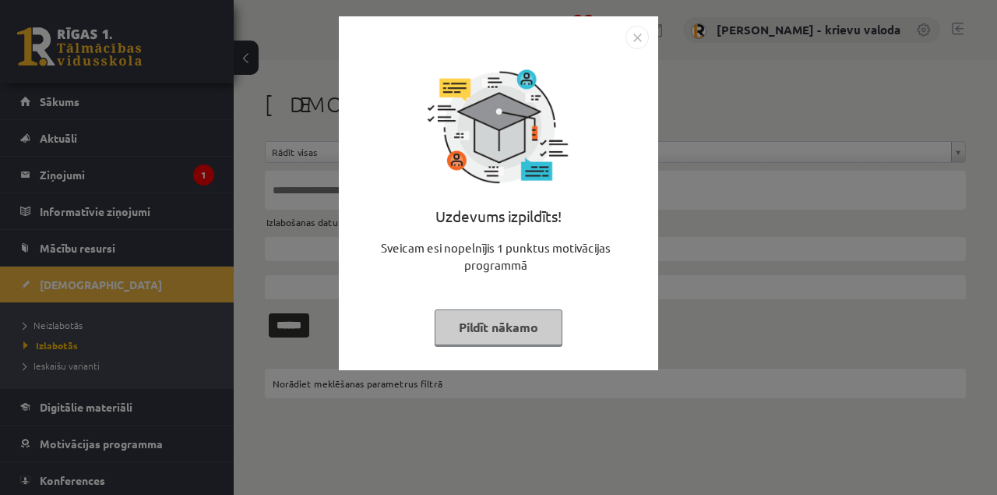
click at [524, 329] on button "Pildīt nākamo" at bounding box center [499, 327] width 128 height 36
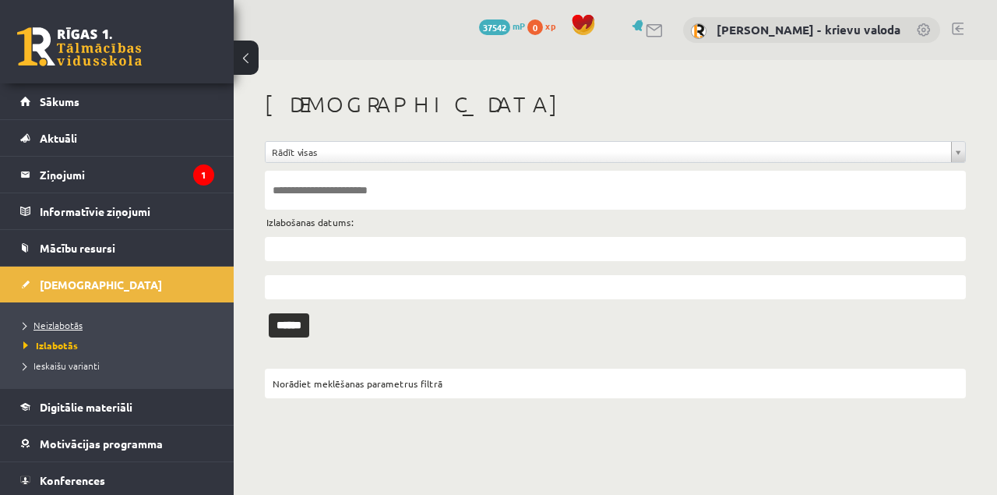
click at [41, 321] on span "Neizlabotās" at bounding box center [52, 325] width 59 height 12
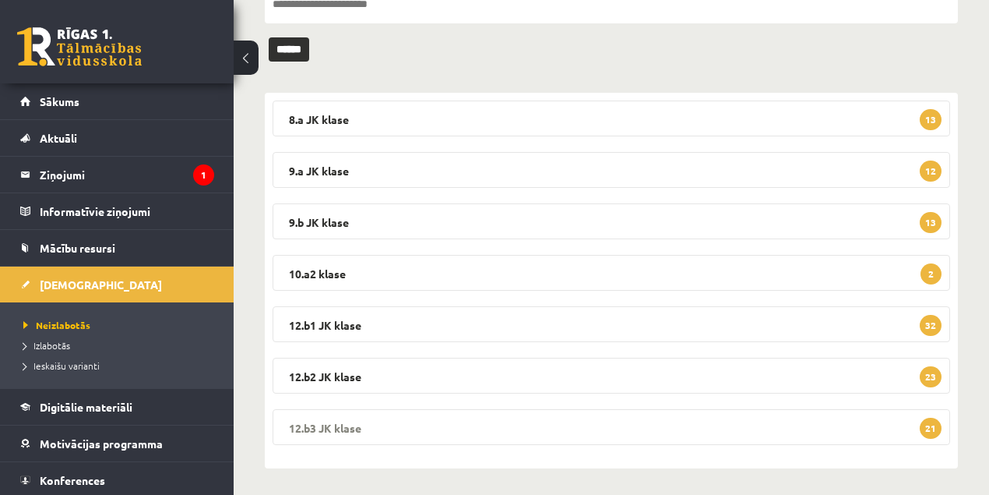
scroll to position [189, 0]
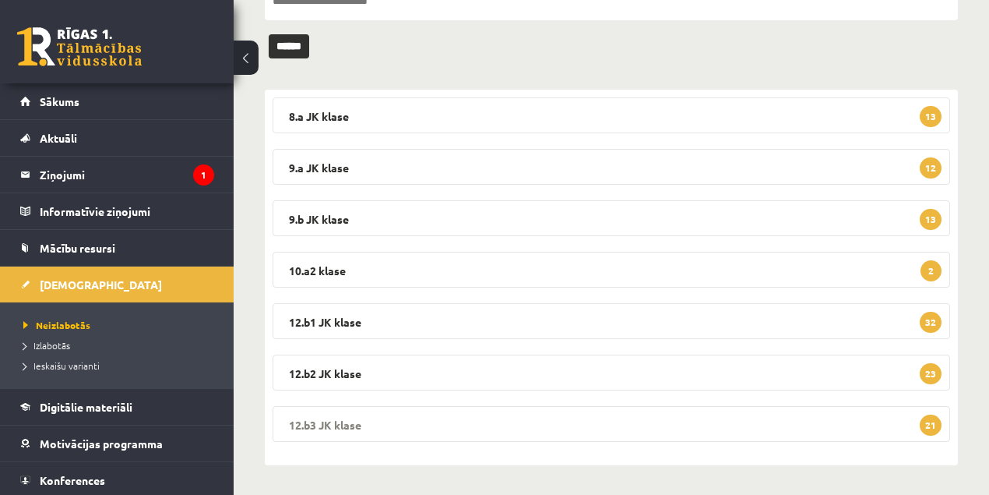
click at [339, 426] on legend "12.b3 JK klase 21" at bounding box center [612, 424] width 678 height 36
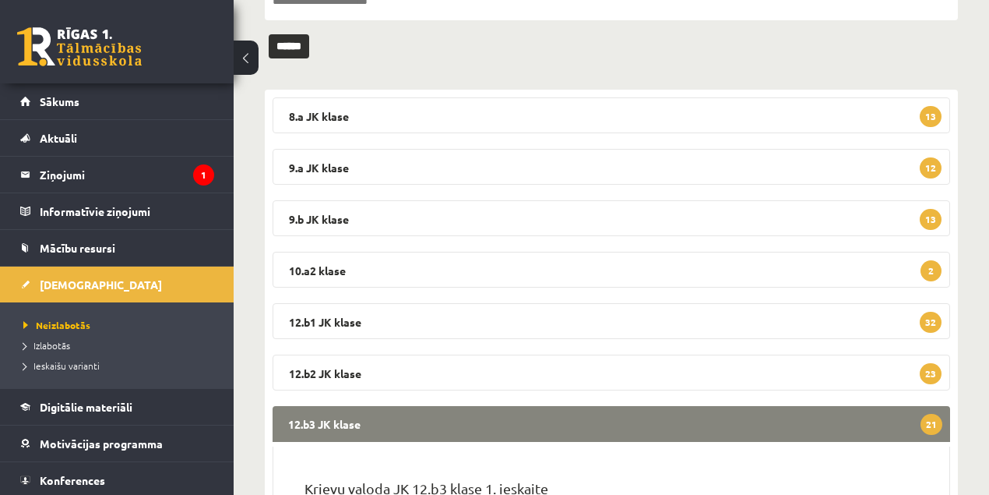
scroll to position [345, 0]
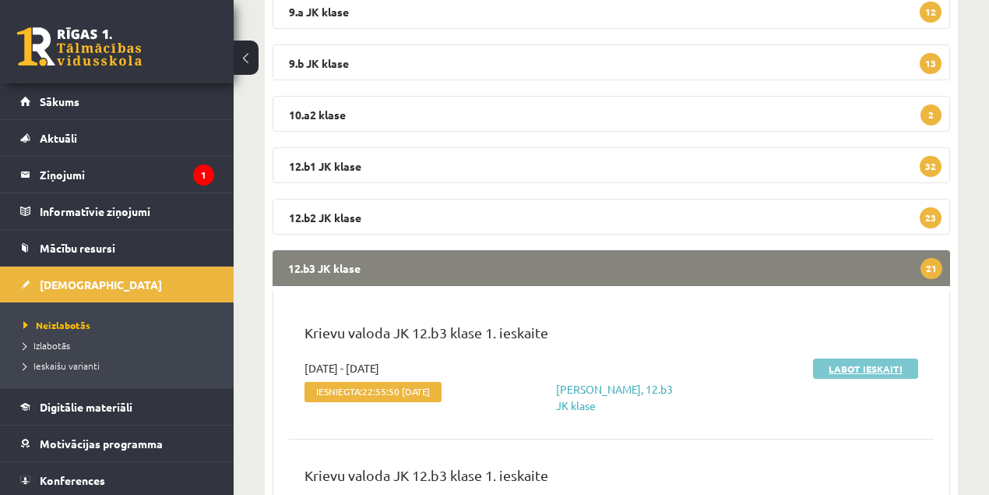
click at [837, 370] on link "Labot ieskaiti" at bounding box center [865, 368] width 105 height 20
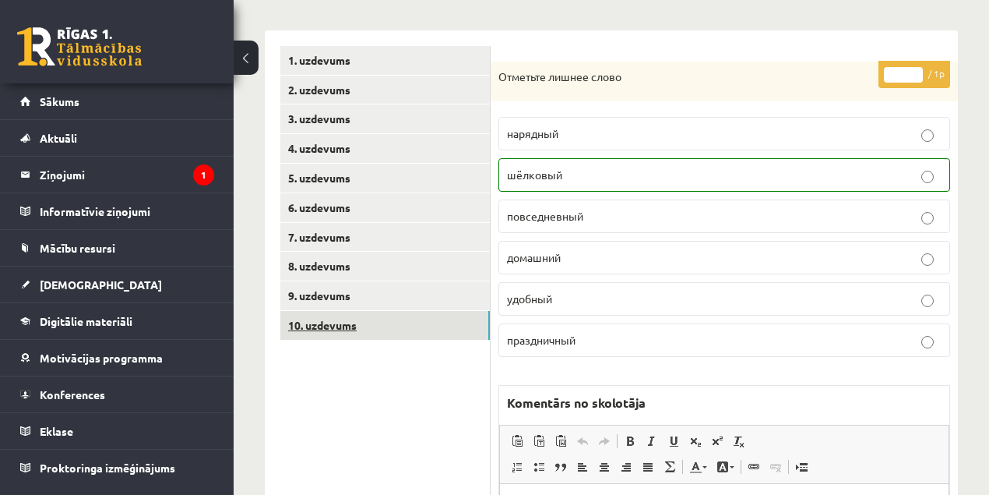
click at [312, 326] on link "10. uzdevums" at bounding box center [385, 325] width 210 height 29
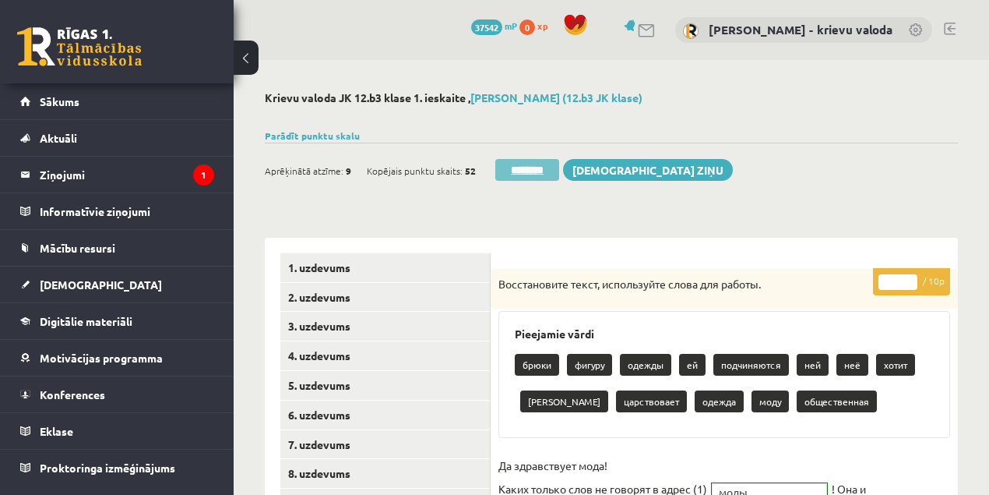
click at [531, 173] on input "********" at bounding box center [527, 170] width 64 height 22
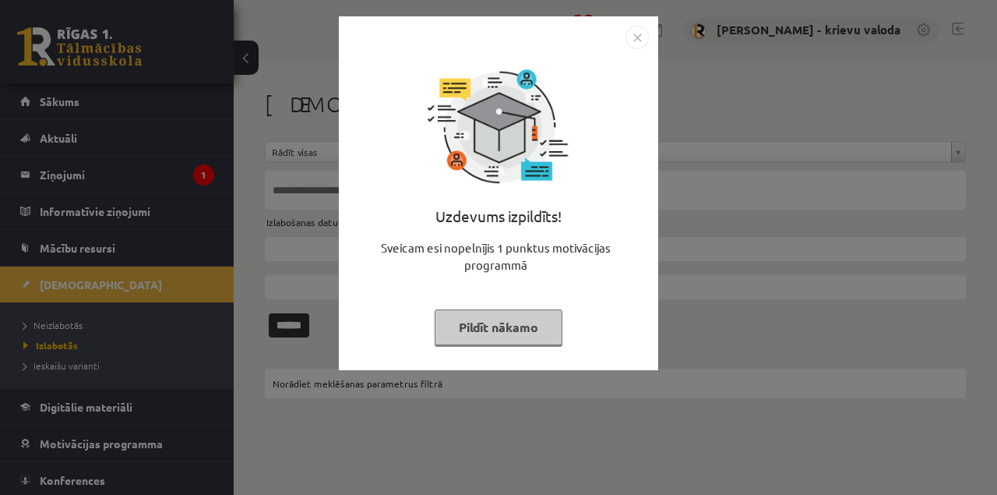
click at [481, 323] on button "Pildīt nākamo" at bounding box center [499, 327] width 128 height 36
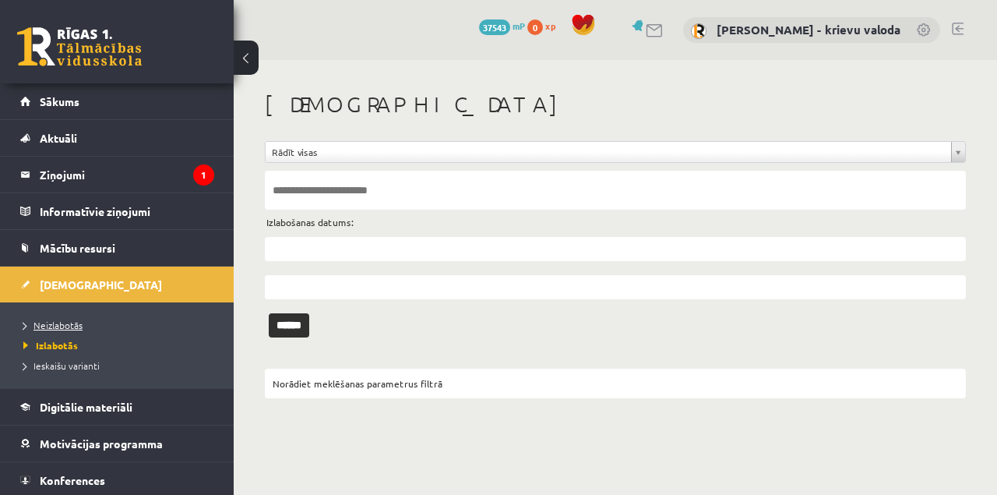
click at [76, 326] on span "Neizlabotās" at bounding box center [52, 325] width 59 height 12
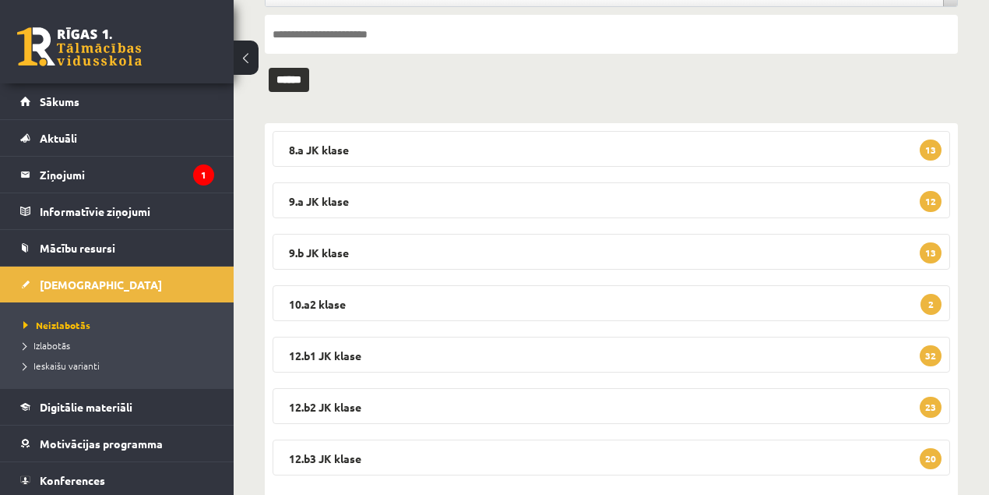
scroll to position [189, 0]
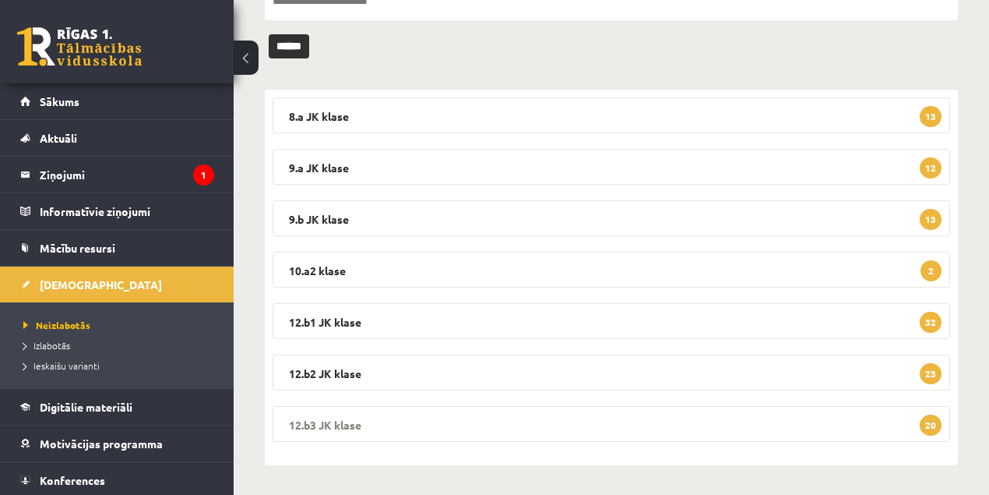
click at [330, 424] on legend "12.b3 JK klase 20" at bounding box center [612, 424] width 678 height 36
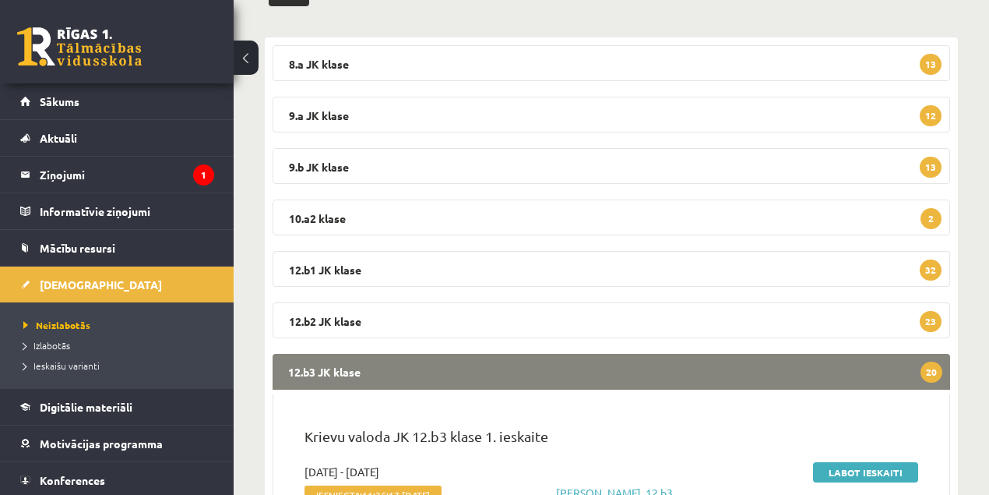
scroll to position [345, 0]
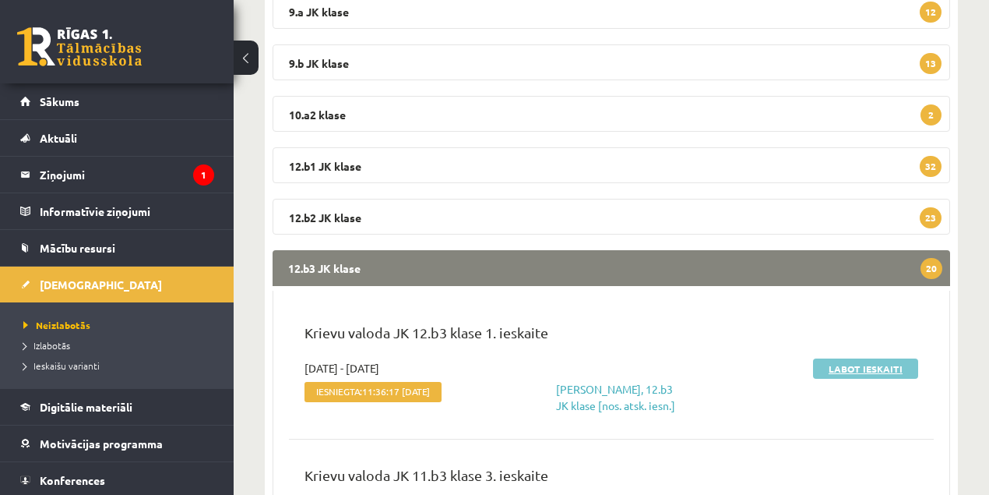
click at [855, 370] on link "Labot ieskaiti" at bounding box center [865, 368] width 105 height 20
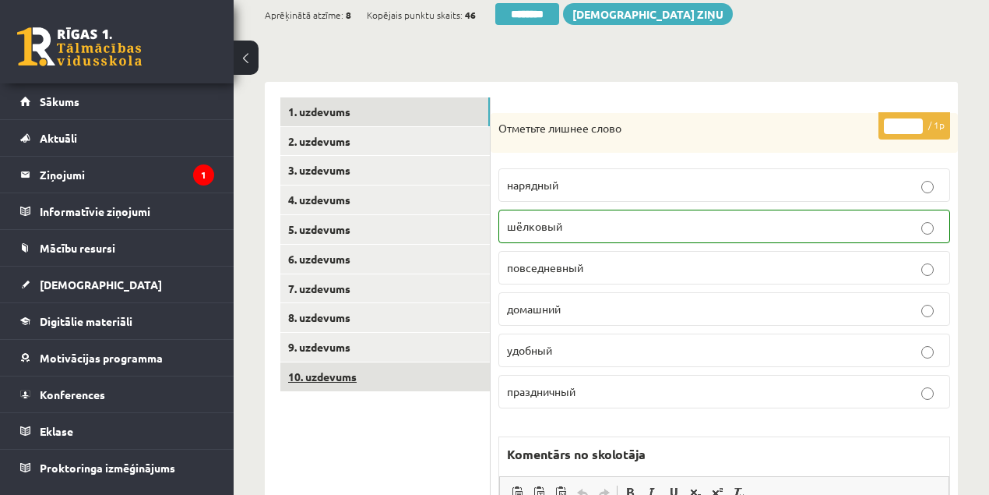
click at [335, 377] on link "10. uzdevums" at bounding box center [385, 376] width 210 height 29
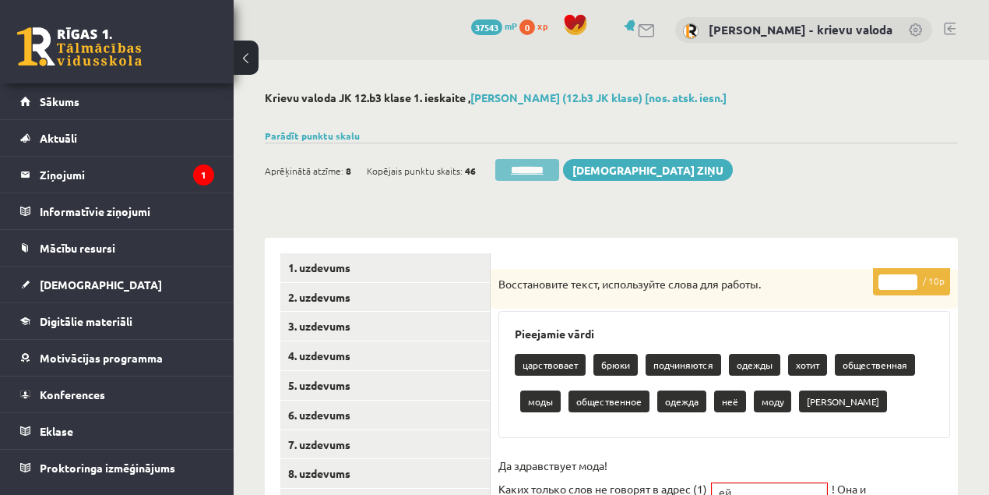
click at [531, 172] on input "********" at bounding box center [527, 170] width 64 height 22
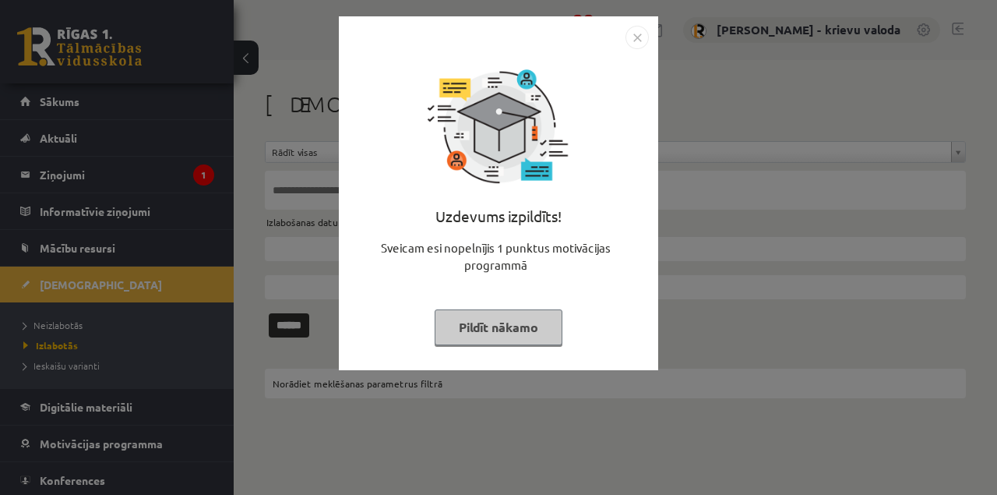
click at [533, 327] on button "Pildīt nākamo" at bounding box center [499, 327] width 128 height 36
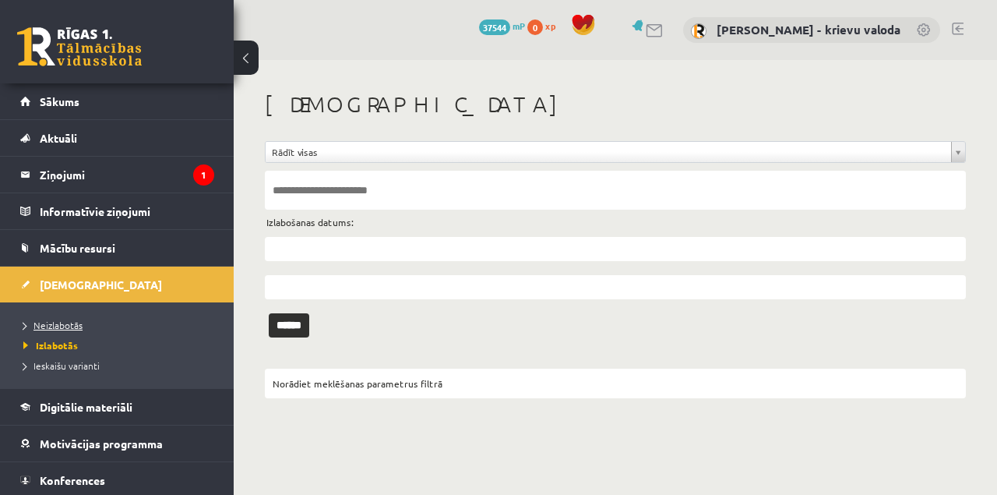
click at [72, 325] on span "Neizlabotās" at bounding box center [52, 325] width 59 height 12
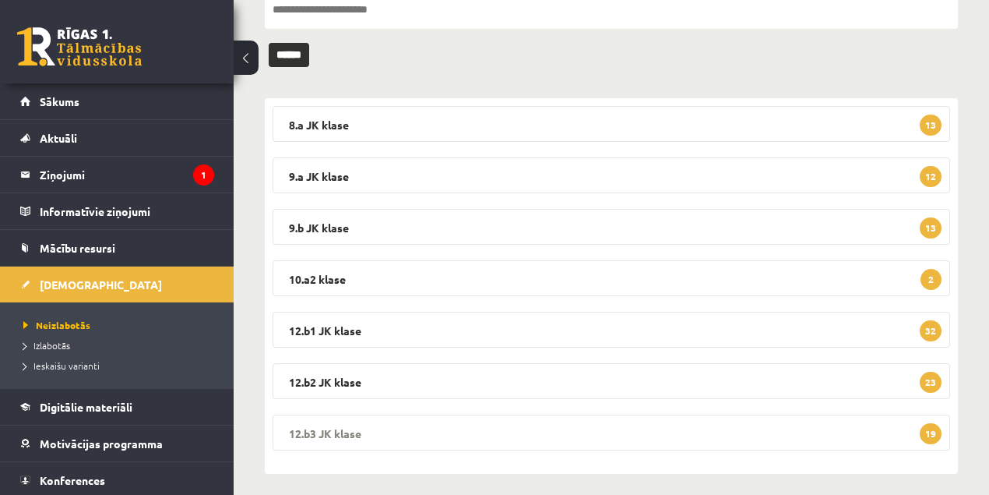
scroll to position [189, 0]
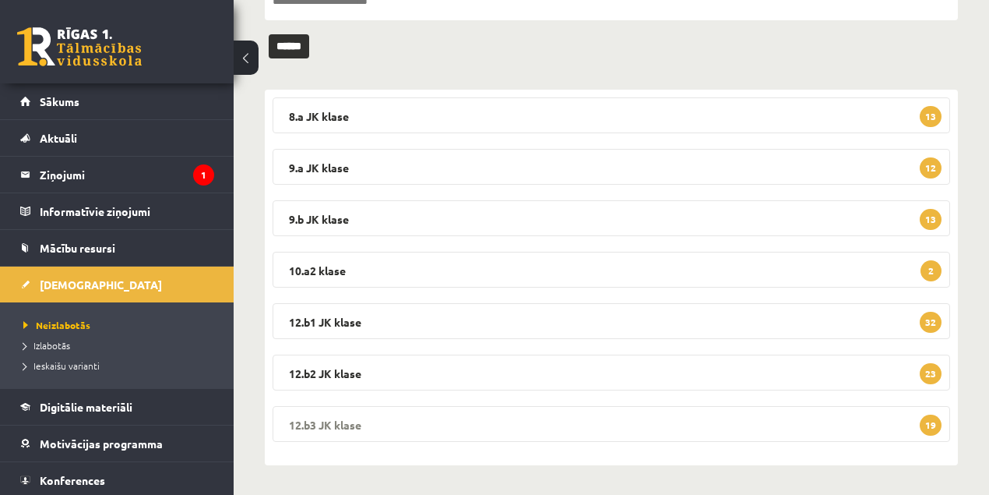
click at [334, 424] on legend "12.b3 JK klase 19" at bounding box center [612, 424] width 678 height 36
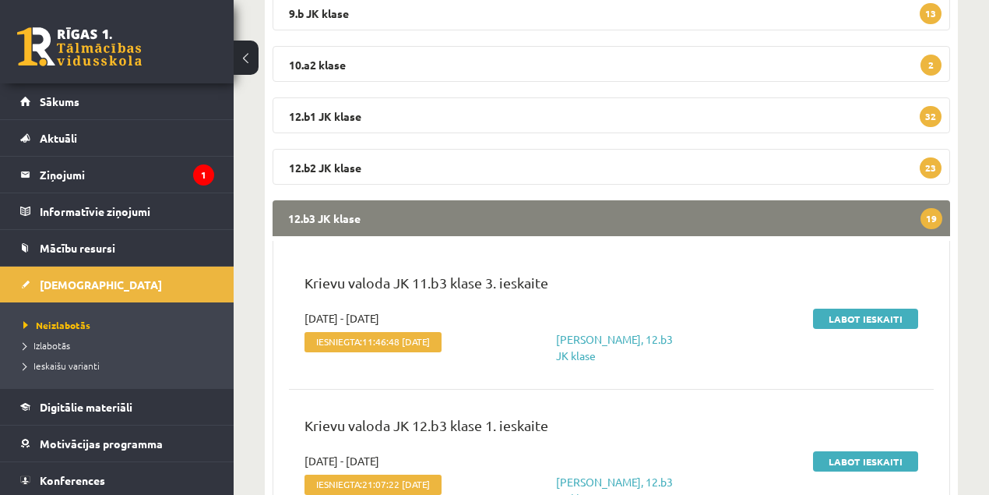
scroll to position [397, 0]
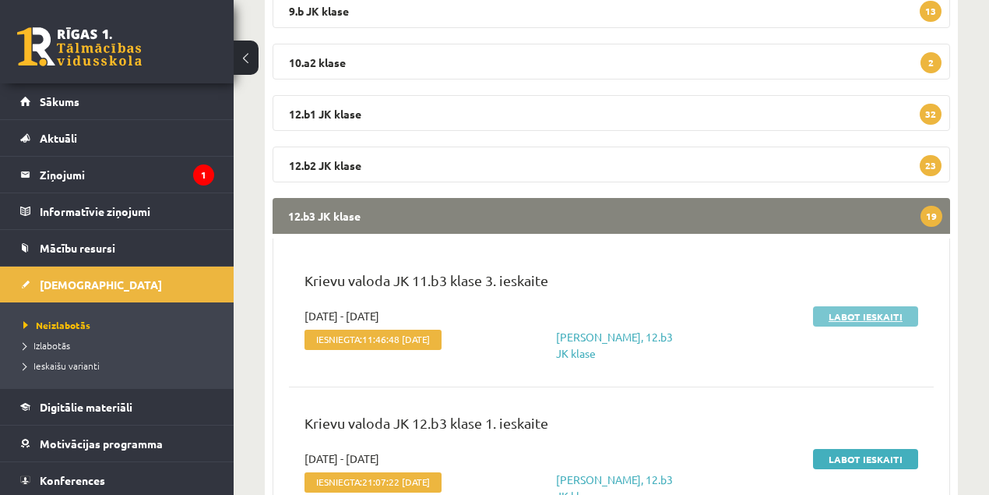
click at [849, 316] on link "Labot ieskaiti" at bounding box center [865, 316] width 105 height 20
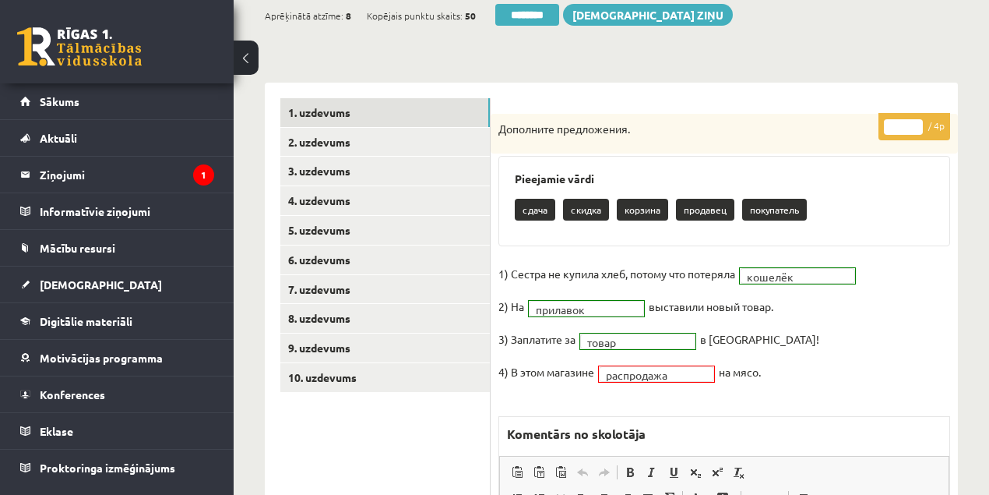
scroll to position [207, 0]
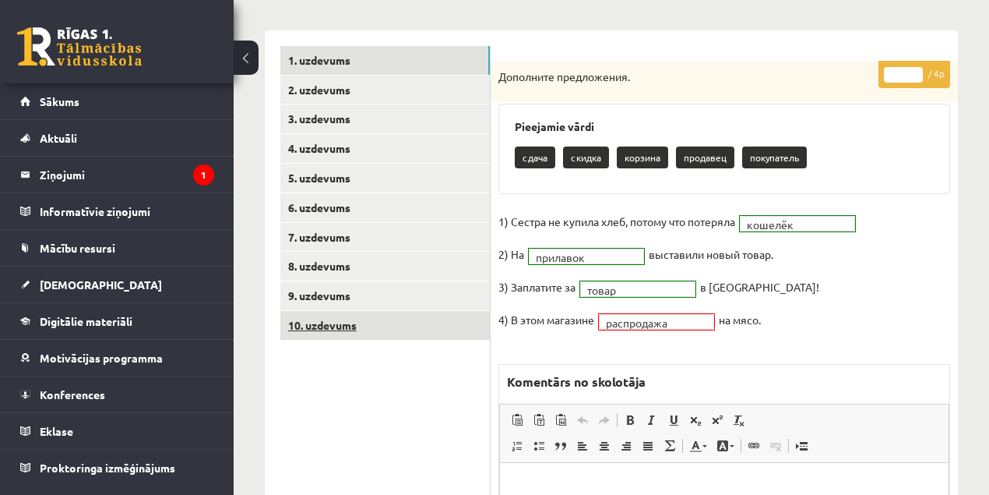
click at [314, 329] on link "10. uzdevums" at bounding box center [385, 325] width 210 height 29
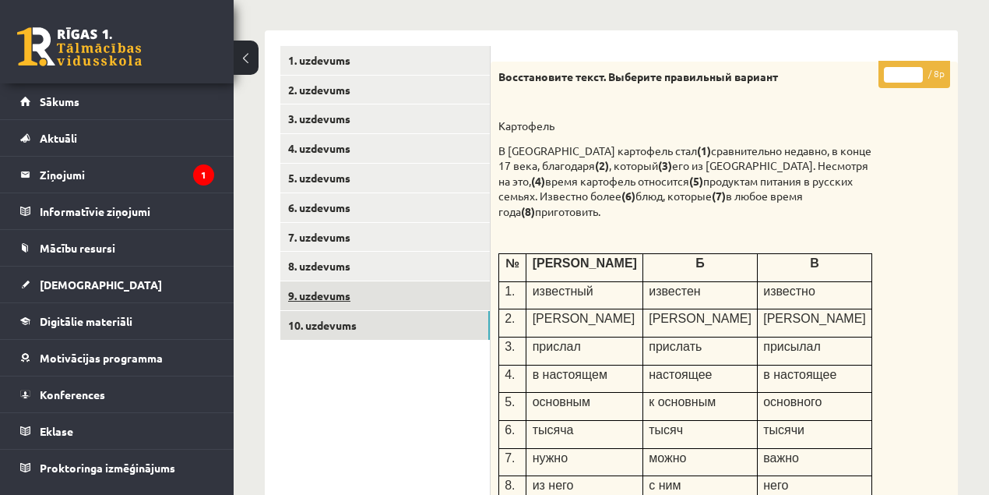
scroll to position [0, 0]
click at [308, 295] on link "9. uzdevums" at bounding box center [385, 295] width 210 height 29
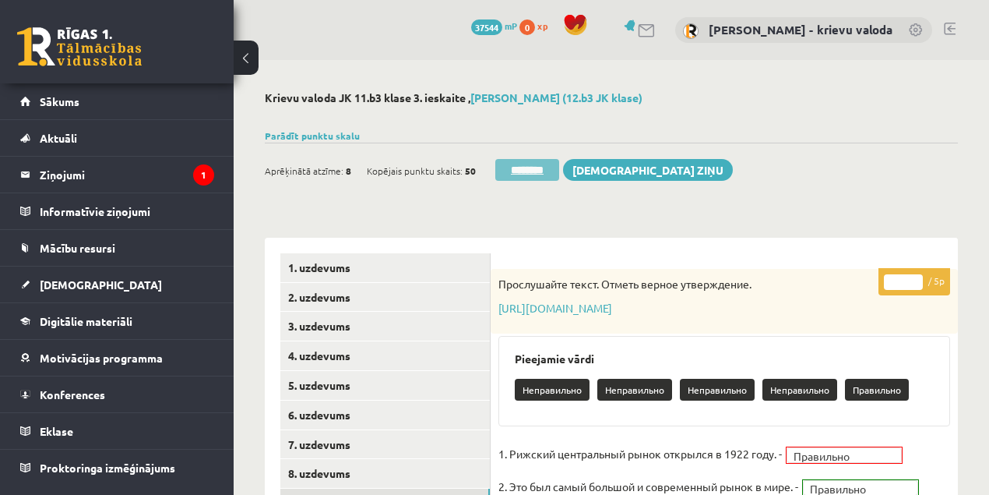
click at [548, 174] on input "********" at bounding box center [527, 170] width 64 height 22
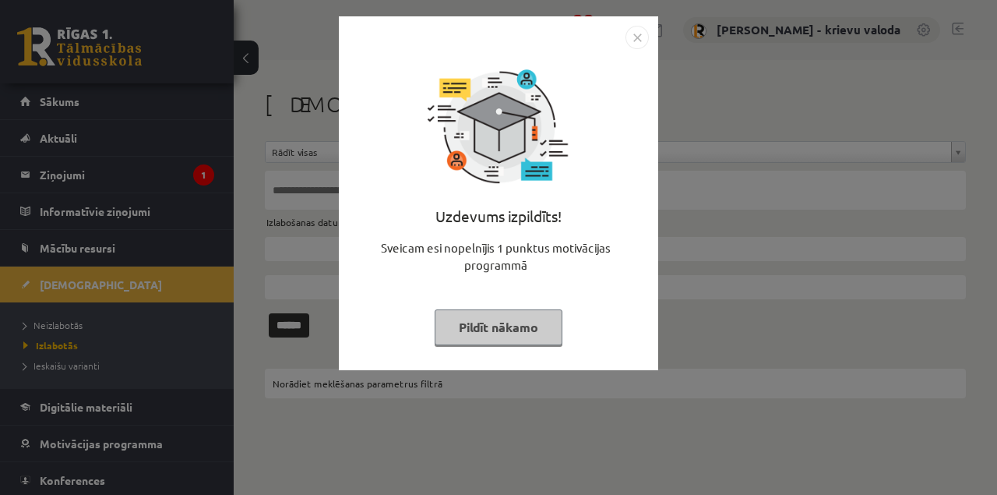
click at [501, 329] on button "Pildīt nākamo" at bounding box center [499, 327] width 128 height 36
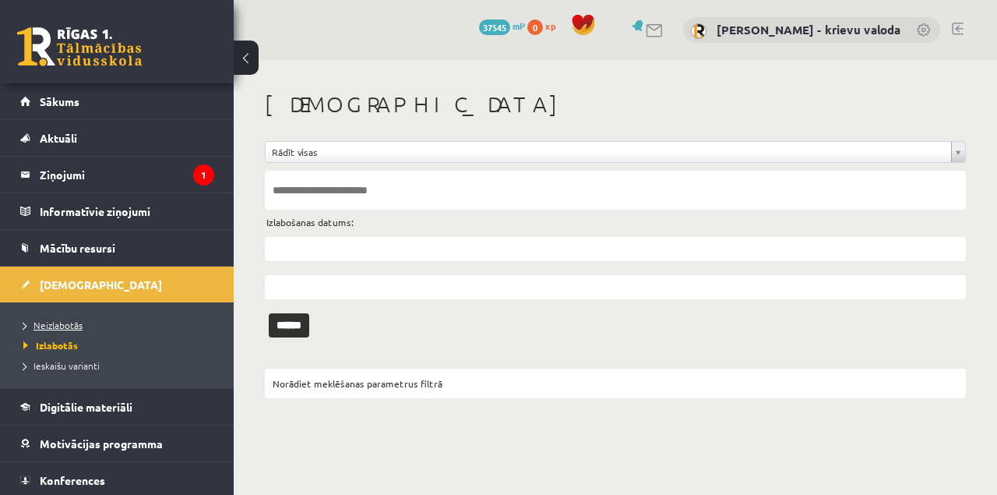
click at [72, 328] on span "Neizlabotās" at bounding box center [52, 325] width 59 height 12
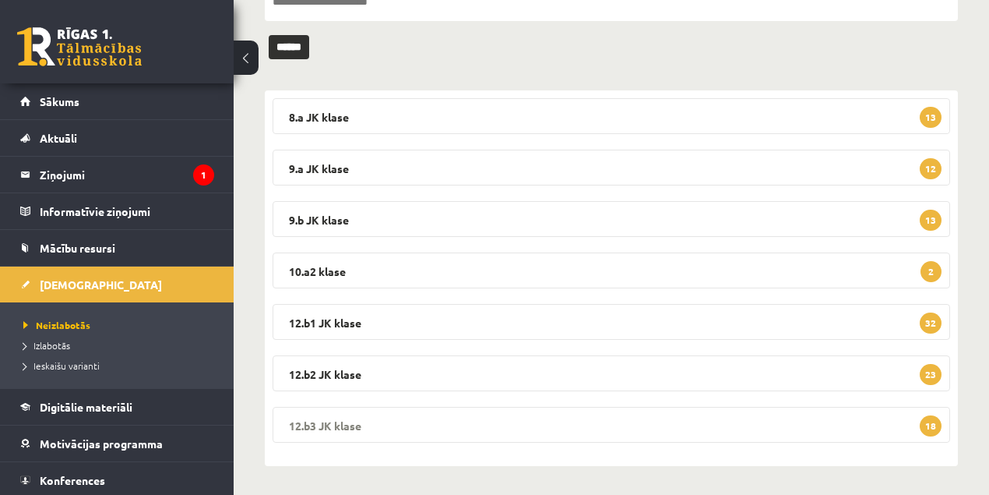
scroll to position [189, 0]
click at [333, 423] on legend "12.b3 JK klase 18" at bounding box center [612, 424] width 678 height 36
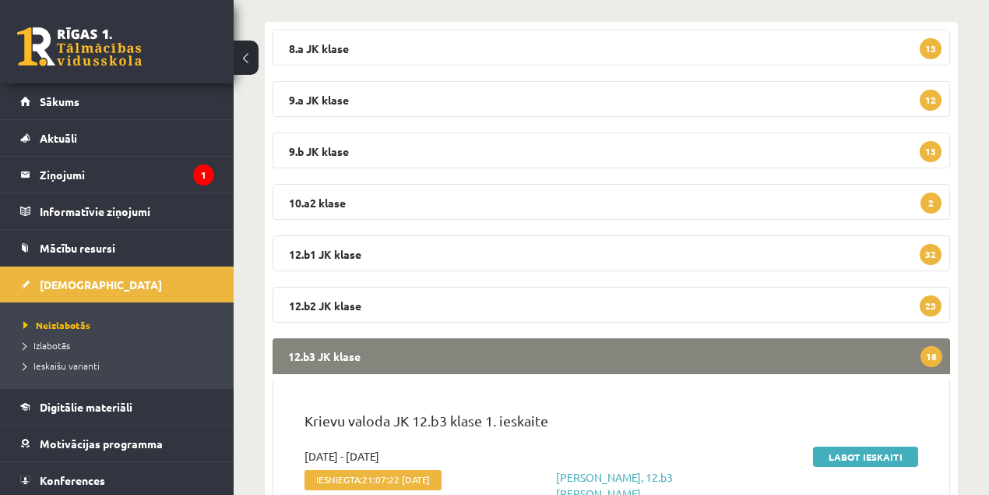
scroll to position [345, 0]
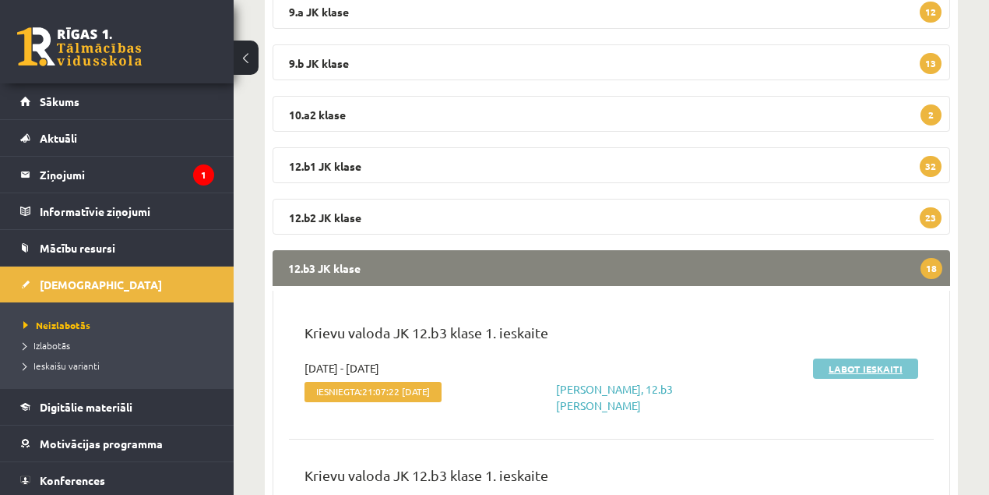
click at [843, 368] on link "Labot ieskaiti" at bounding box center [865, 368] width 105 height 20
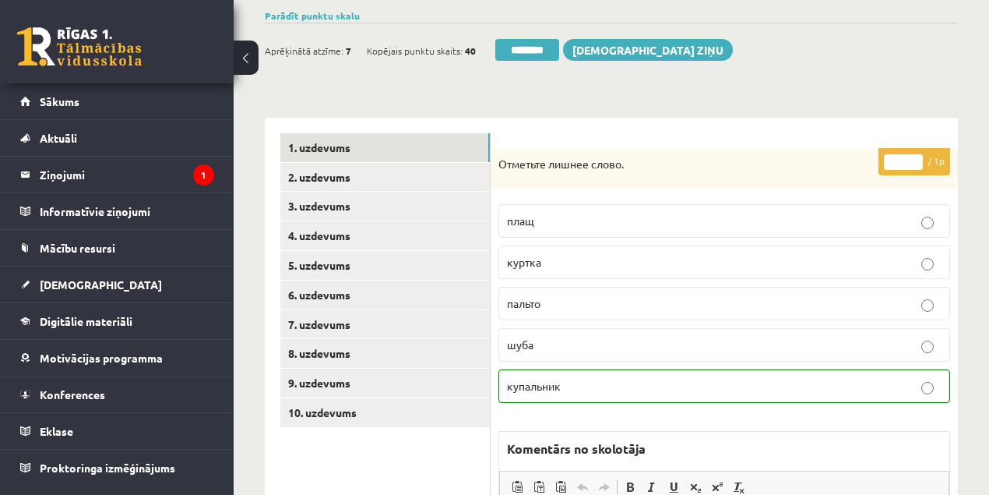
scroll to position [207, 0]
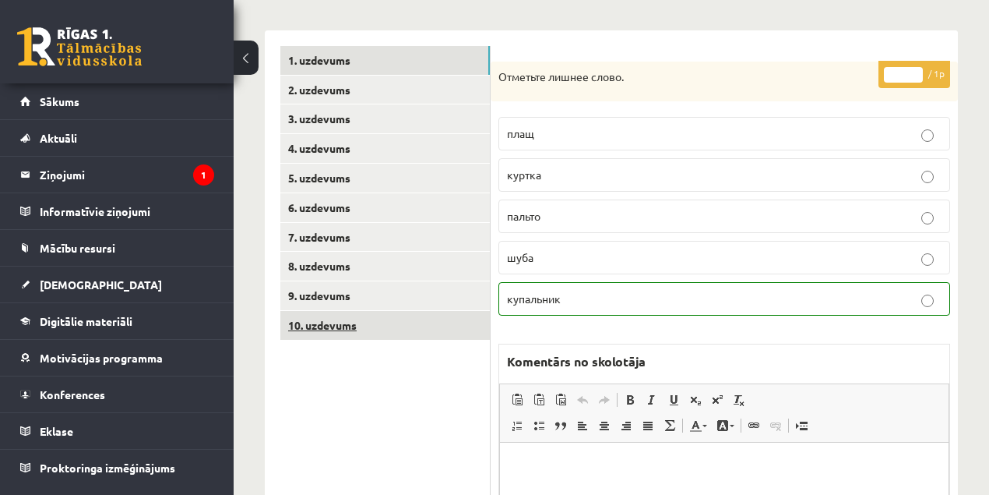
click at [342, 327] on link "10. uzdevums" at bounding box center [385, 325] width 210 height 29
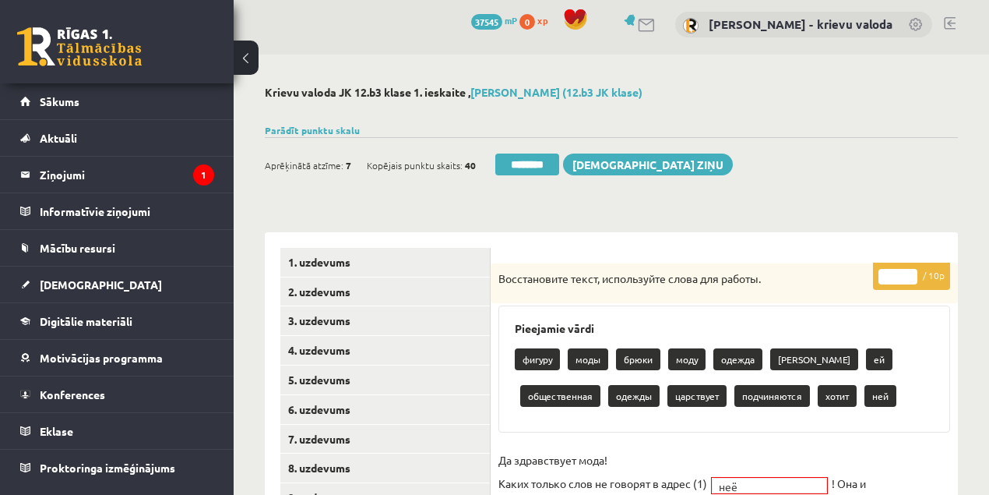
scroll to position [0, 0]
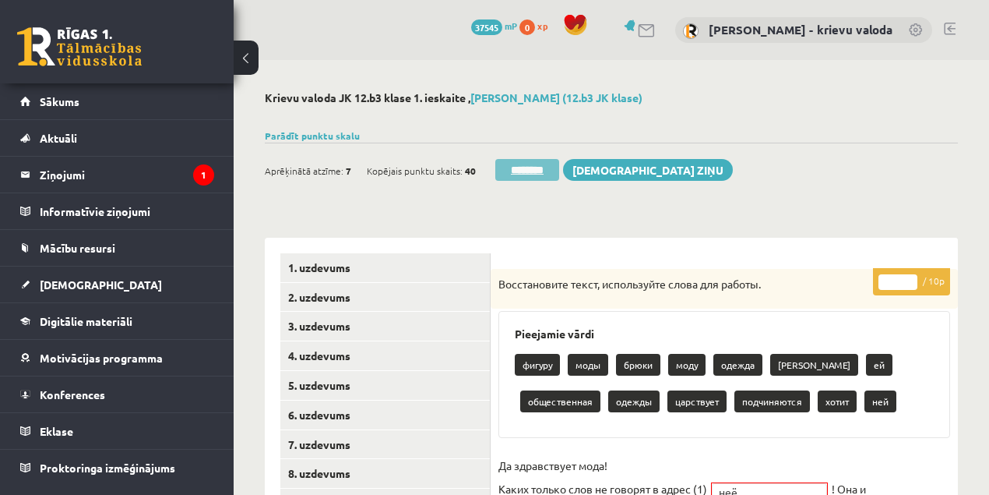
click at [527, 170] on input "********" at bounding box center [527, 170] width 64 height 22
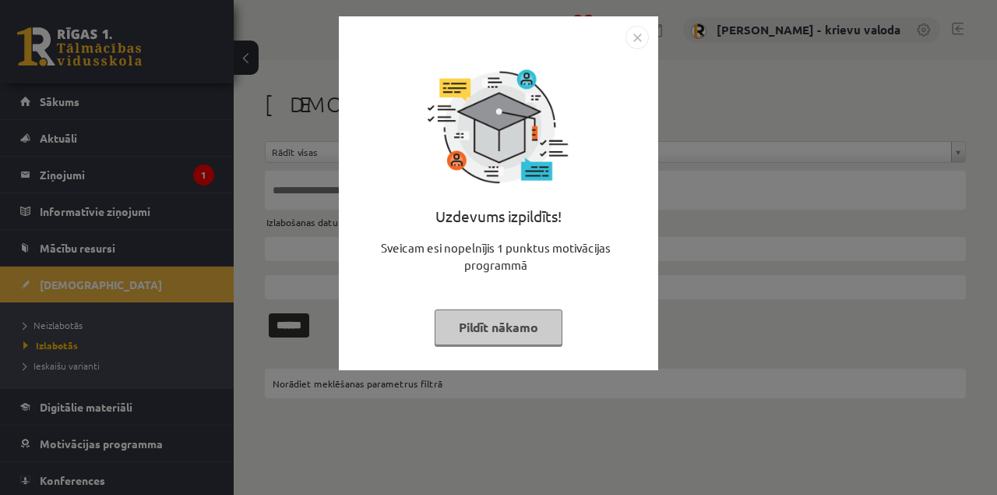
drag, startPoint x: 529, startPoint y: 330, endPoint x: 312, endPoint y: 330, distance: 217.4
click at [528, 330] on button "Pildīt nākamo" at bounding box center [499, 327] width 128 height 36
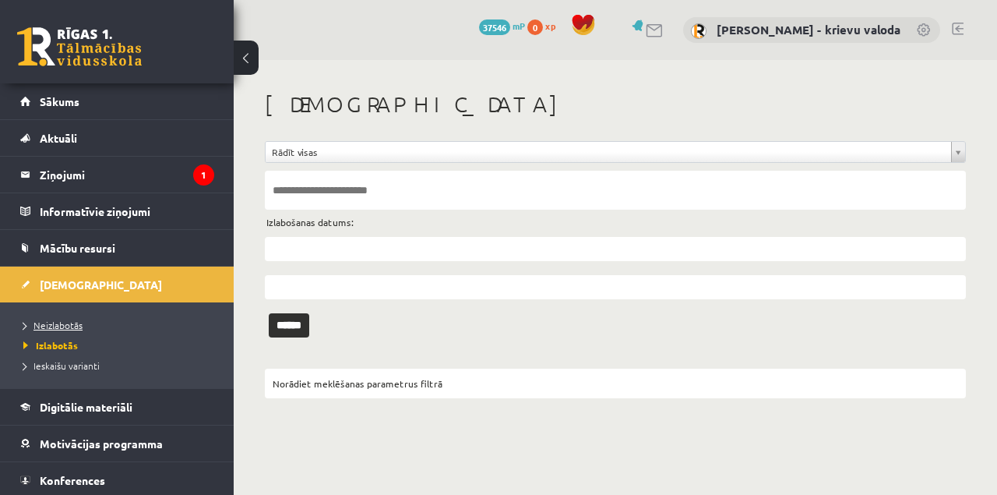
click at [70, 324] on span "Neizlabotās" at bounding box center [52, 325] width 59 height 12
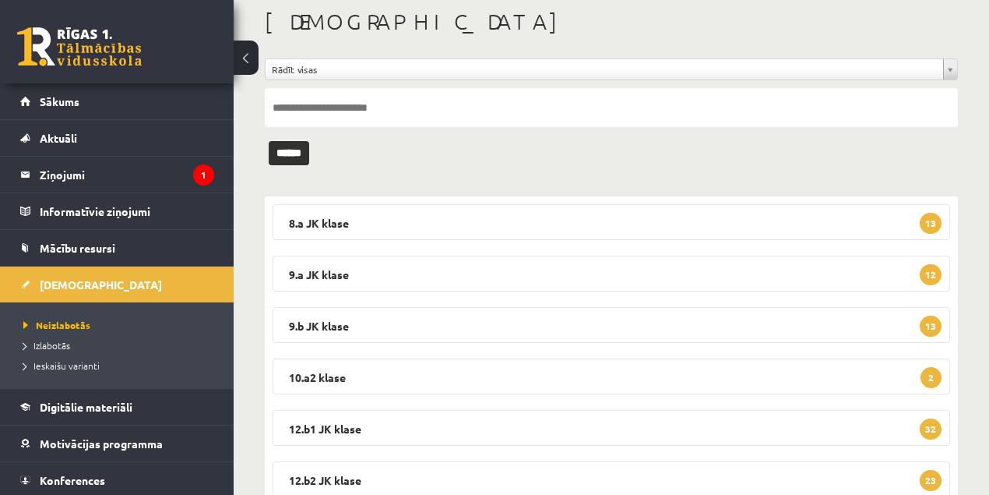
scroll to position [189, 0]
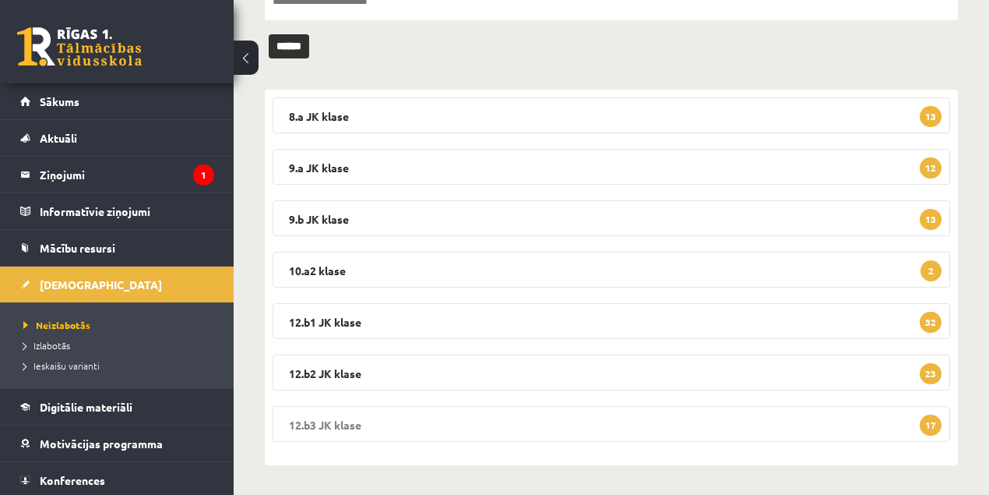
drag, startPoint x: 334, startPoint y: 426, endPoint x: 506, endPoint y: 388, distance: 176.3
click at [335, 426] on legend "12.b3 JK klase 17" at bounding box center [612, 424] width 678 height 36
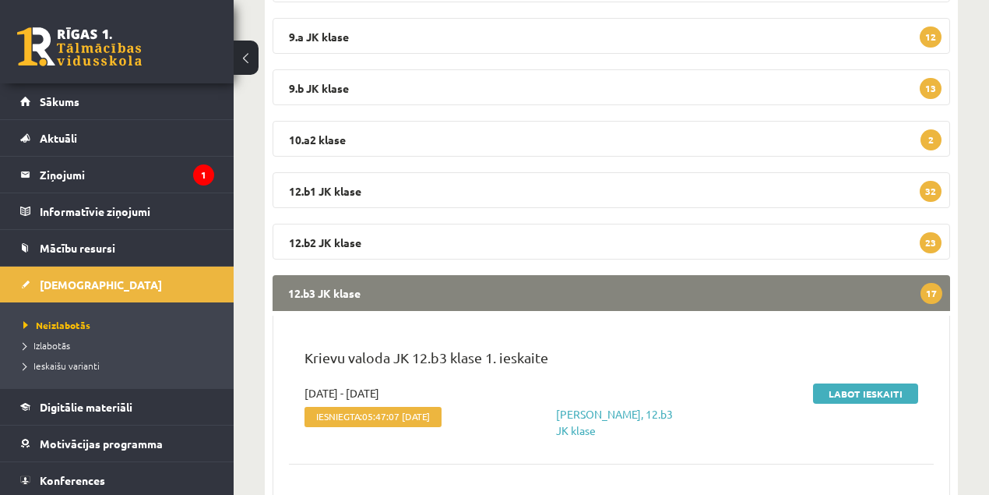
scroll to position [345, 0]
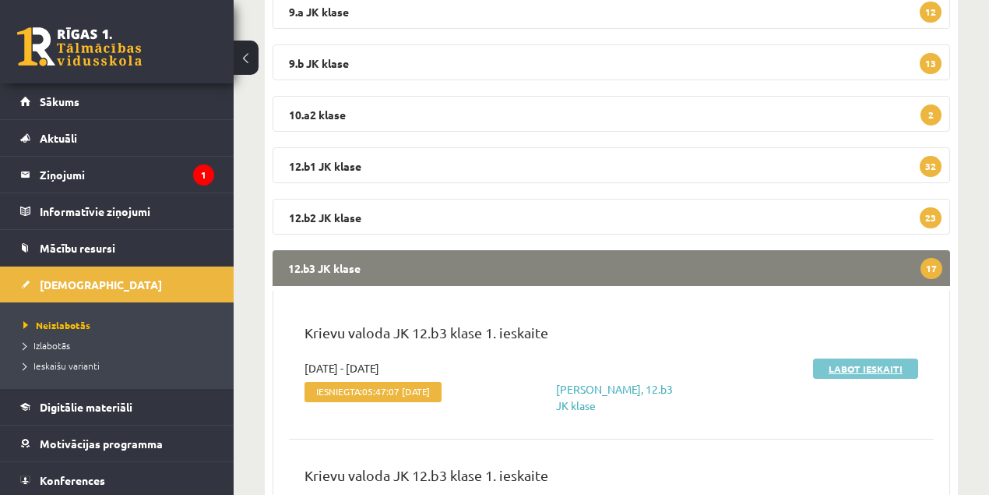
click at [881, 368] on link "Labot ieskaiti" at bounding box center [865, 368] width 105 height 20
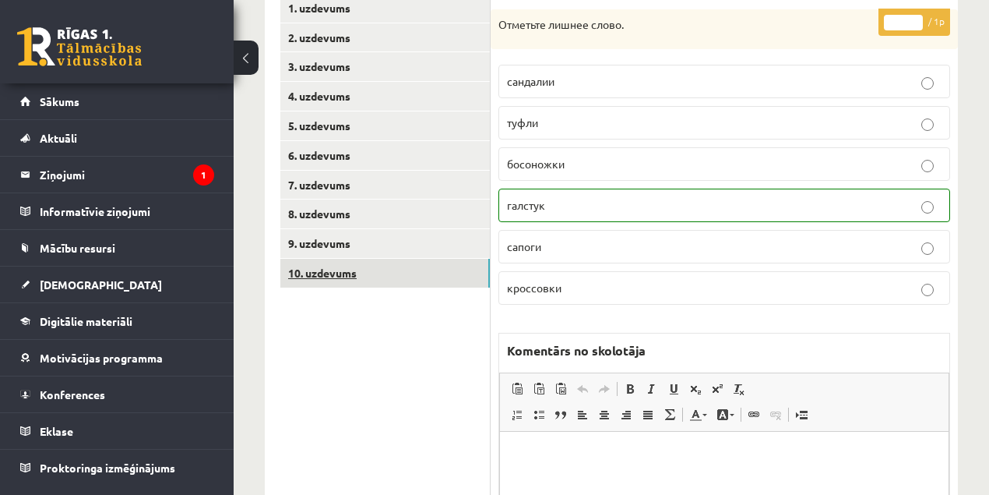
click at [320, 277] on link "10. uzdevums" at bounding box center [385, 273] width 210 height 29
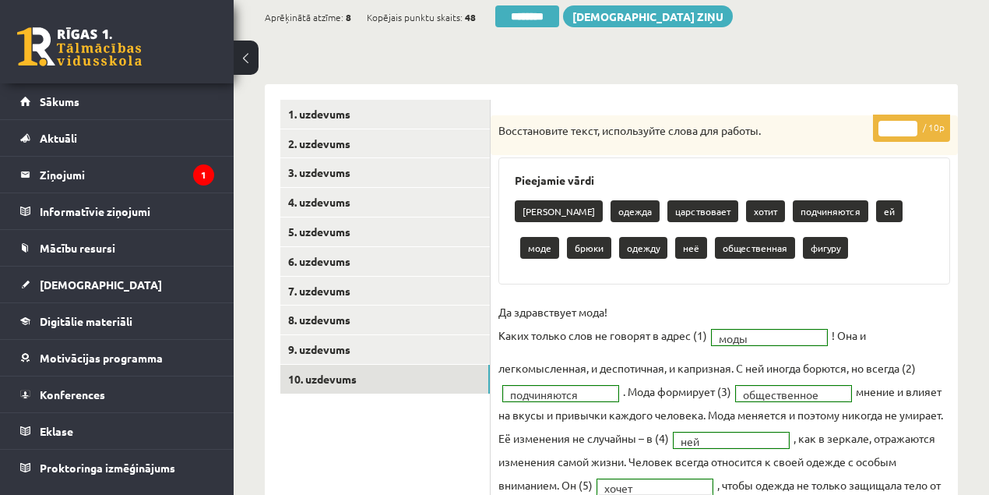
scroll to position [104, 0]
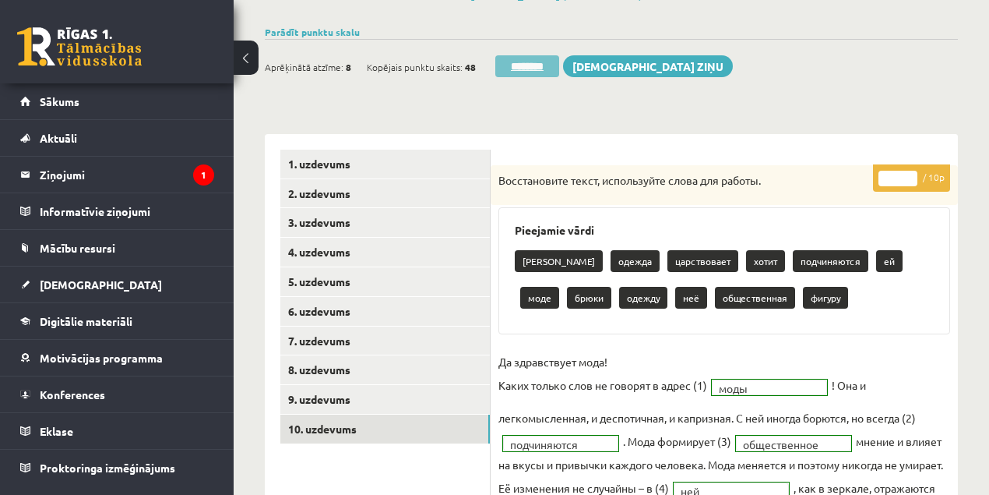
click at [533, 66] on input "********" at bounding box center [527, 66] width 64 height 22
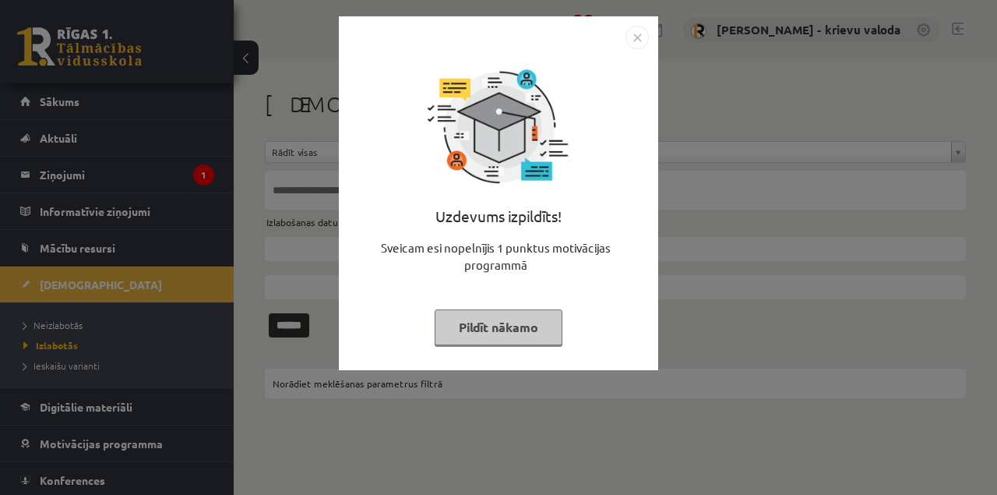
click at [527, 324] on button "Pildīt nākamo" at bounding box center [499, 327] width 128 height 36
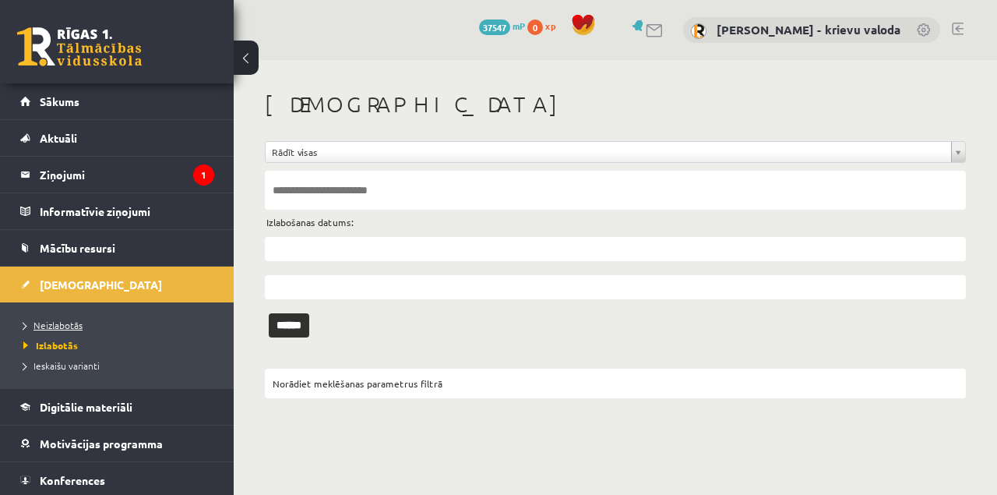
click at [69, 323] on span "Neizlabotās" at bounding box center [52, 325] width 59 height 12
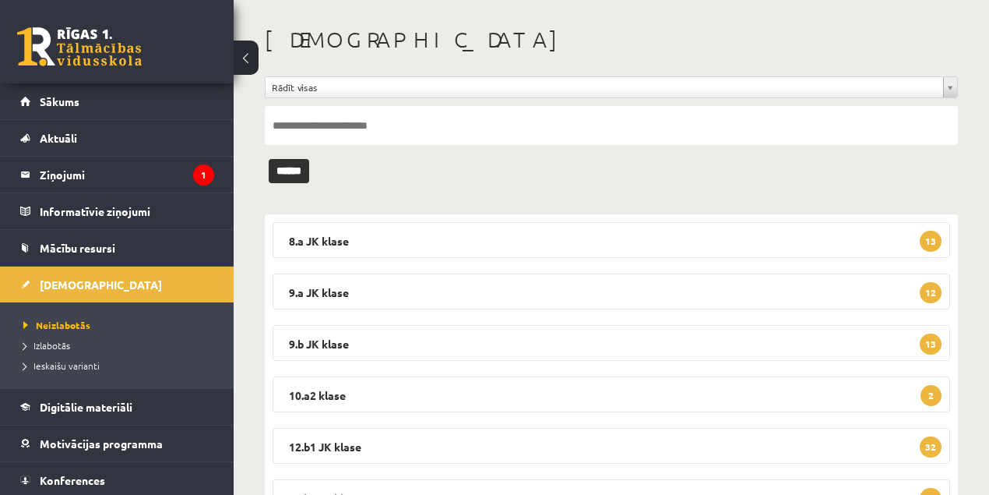
scroll to position [189, 0]
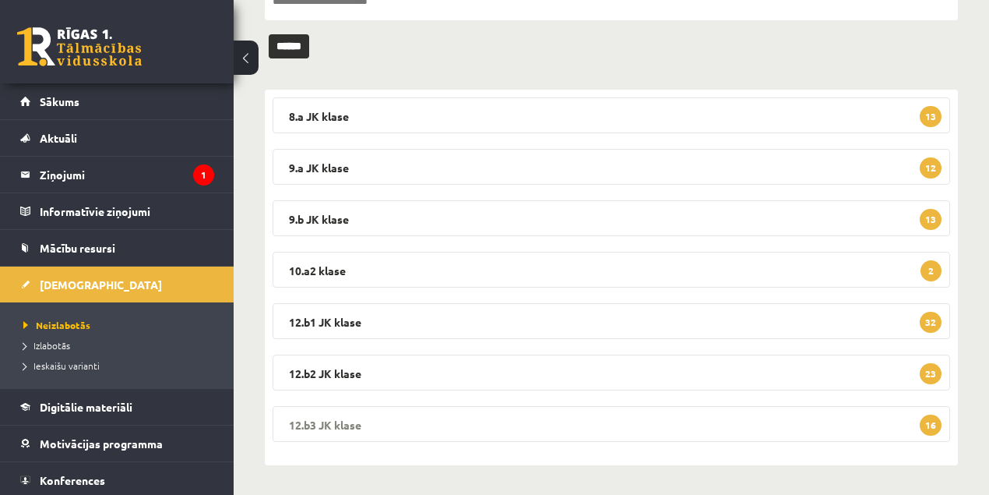
click at [330, 424] on legend "12.b3 JK klase 16" at bounding box center [612, 424] width 678 height 36
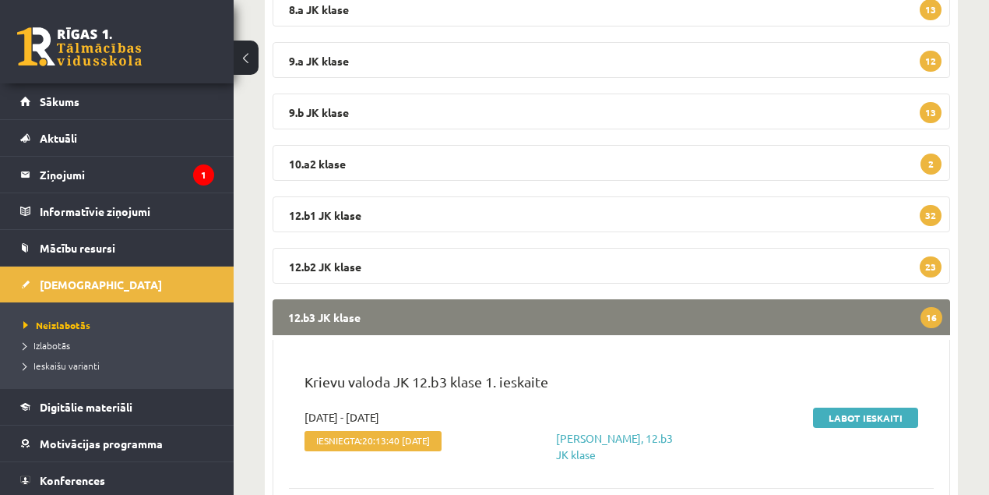
scroll to position [397, 0]
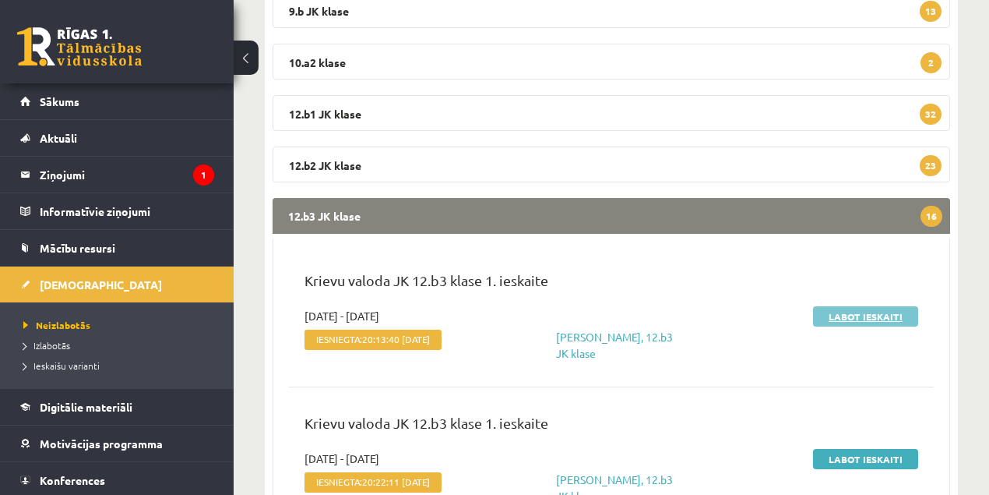
click at [874, 319] on link "Labot ieskaiti" at bounding box center [865, 316] width 105 height 20
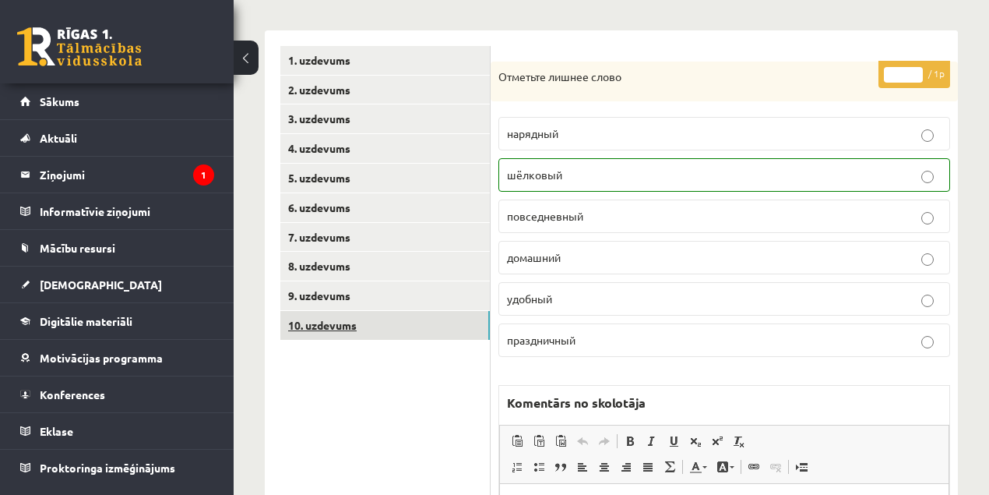
click at [321, 326] on link "10. uzdevums" at bounding box center [385, 325] width 210 height 29
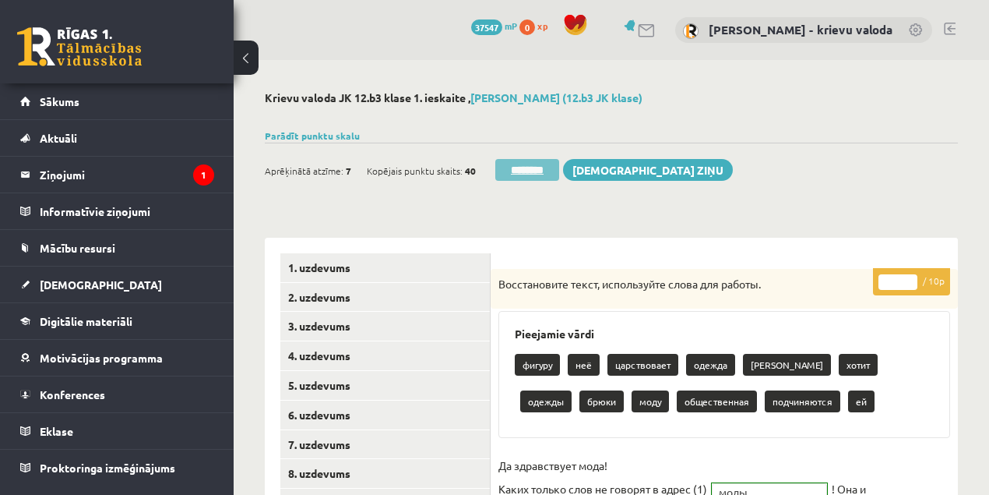
click at [521, 170] on input "********" at bounding box center [527, 170] width 64 height 22
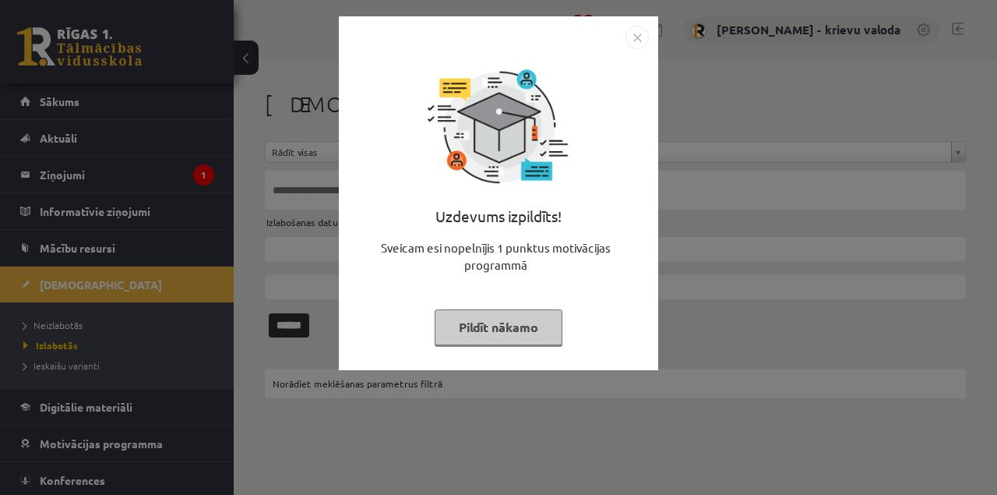
click at [541, 323] on button "Pildīt nākamo" at bounding box center [499, 327] width 128 height 36
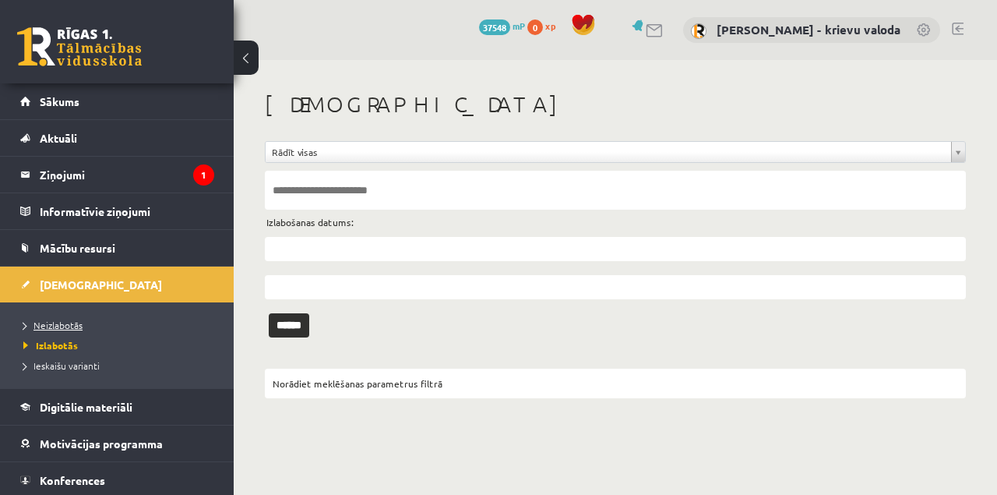
click at [70, 326] on span "Neizlabotās" at bounding box center [52, 325] width 59 height 12
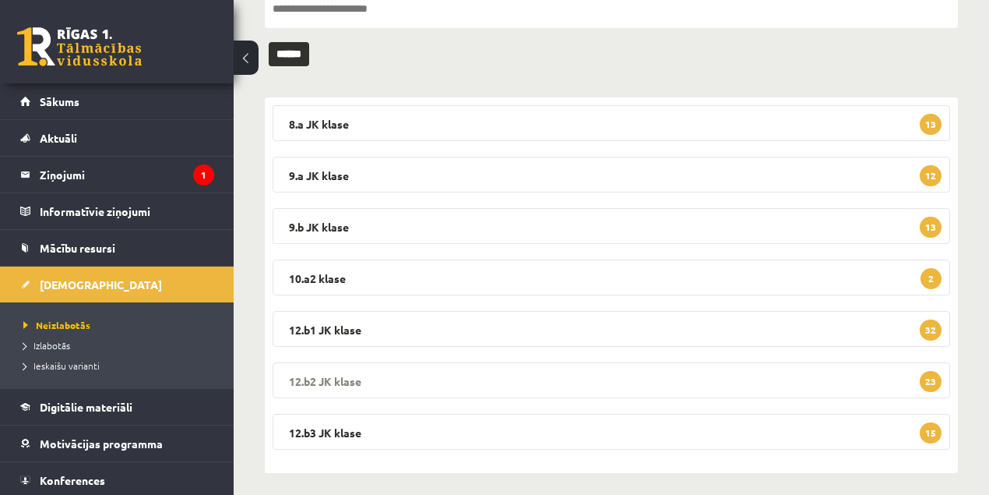
scroll to position [189, 0]
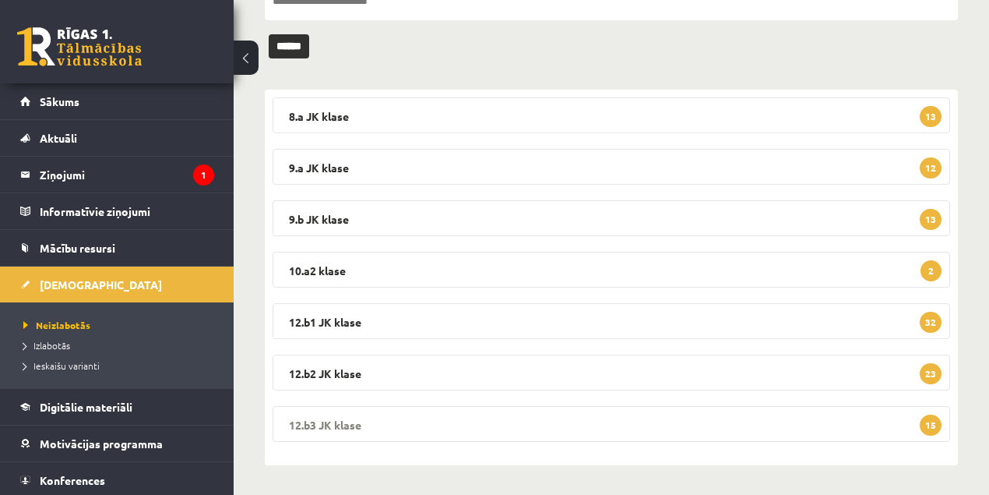
click at [334, 427] on legend "12.b3 [PERSON_NAME] 15" at bounding box center [612, 424] width 678 height 36
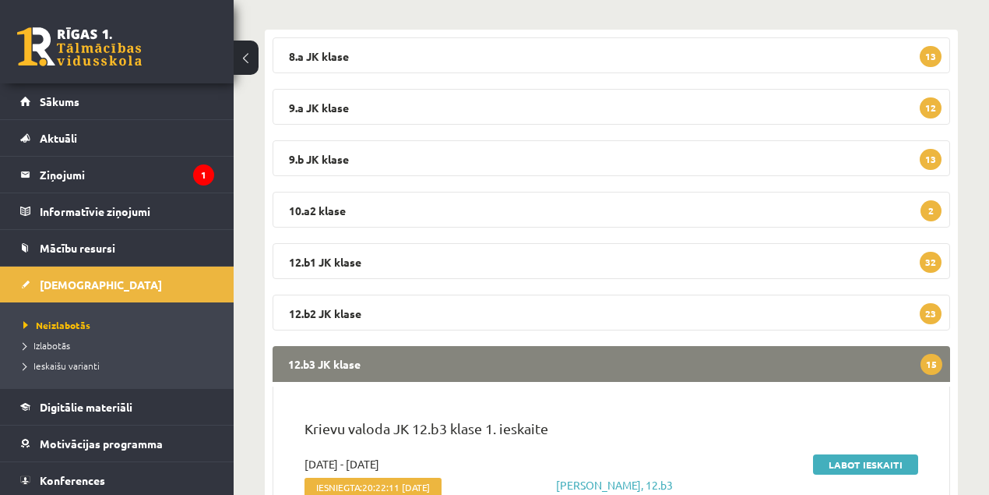
scroll to position [345, 0]
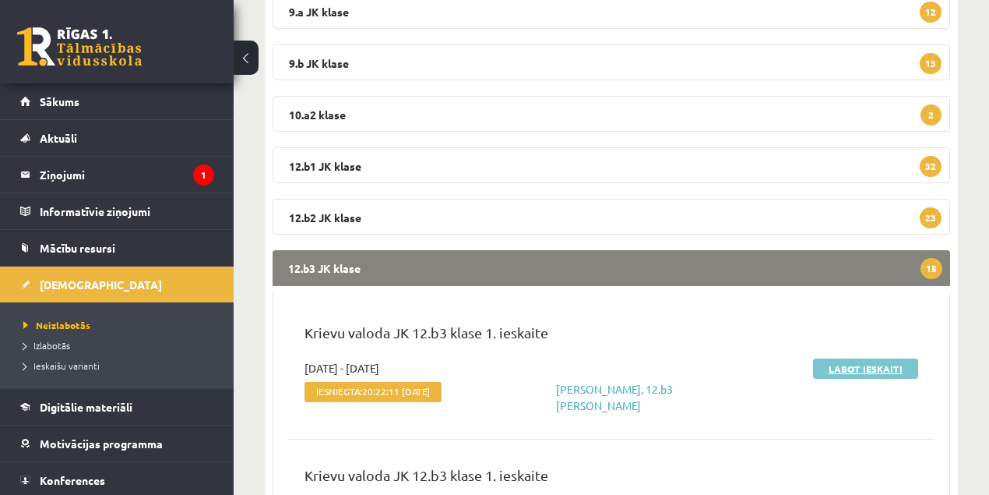
click at [844, 372] on link "Labot ieskaiti" at bounding box center [865, 368] width 105 height 20
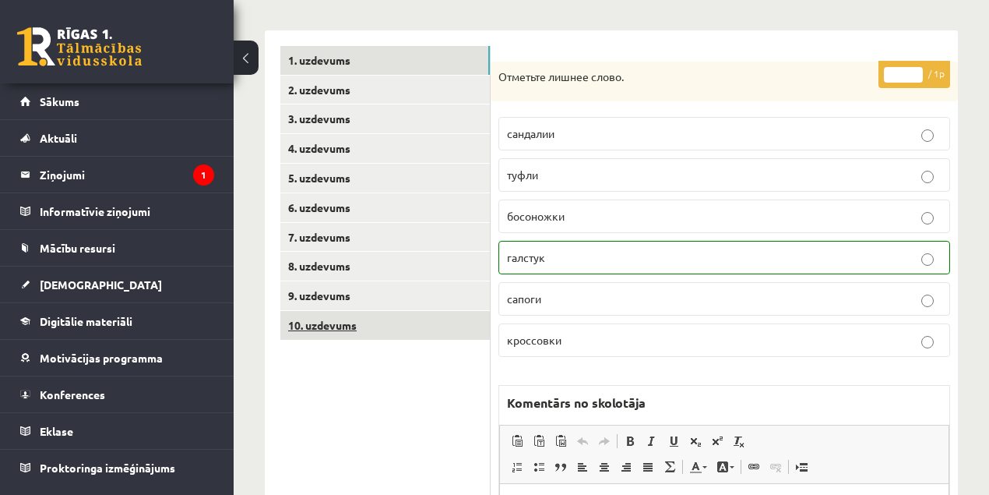
click at [318, 326] on link "10. uzdevums" at bounding box center [385, 325] width 210 height 29
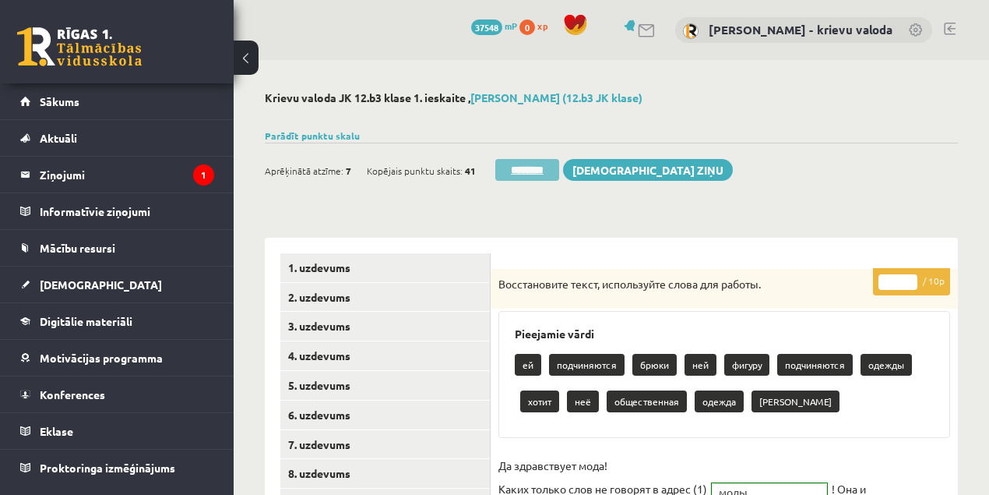
click at [533, 169] on input "********" at bounding box center [527, 170] width 64 height 22
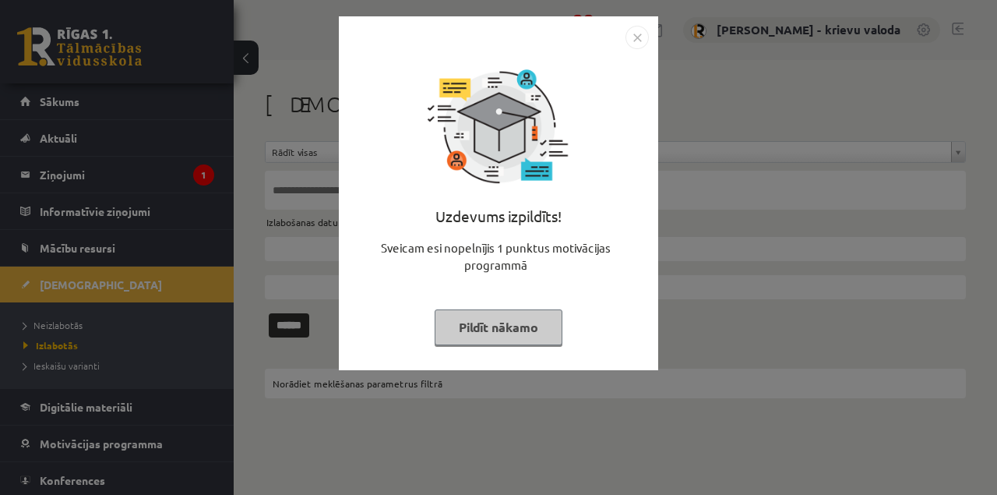
click at [515, 328] on button "Pildīt nākamo" at bounding box center [499, 327] width 128 height 36
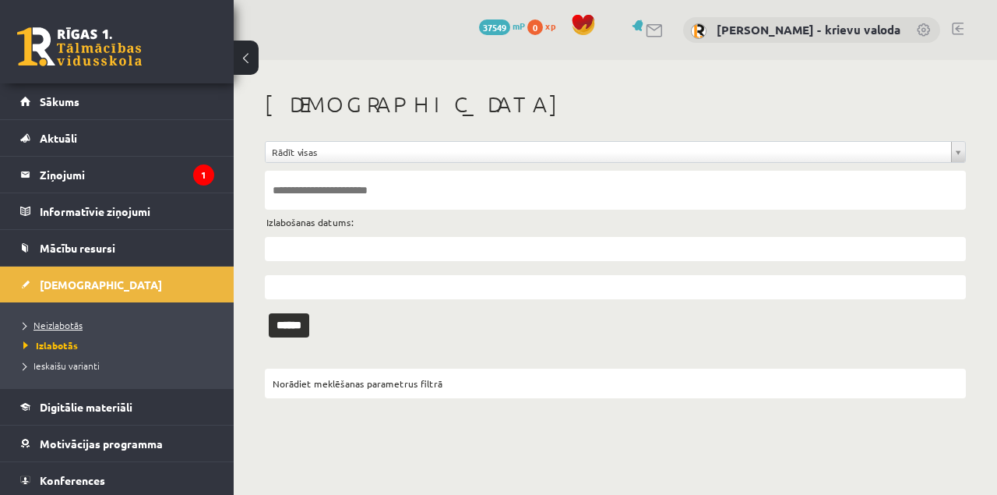
click at [49, 323] on span "Neizlabotās" at bounding box center [52, 325] width 59 height 12
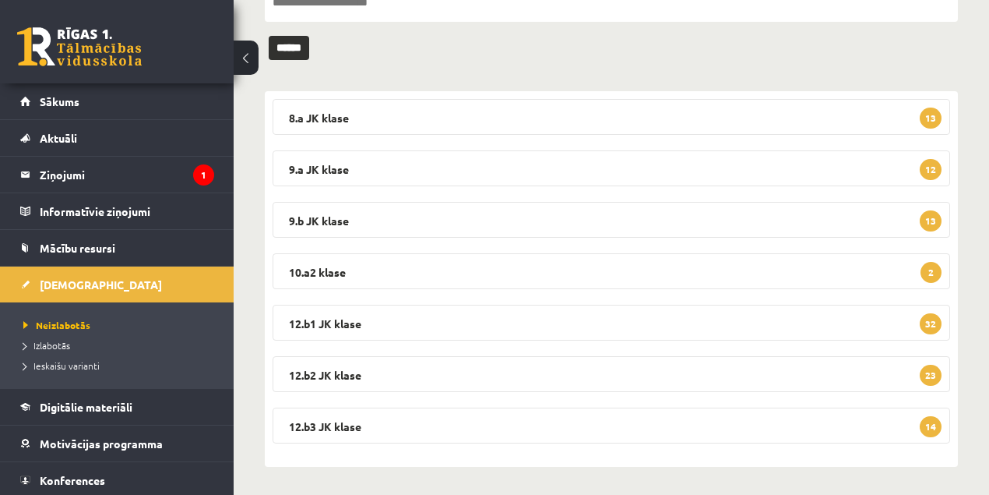
scroll to position [189, 0]
click at [337, 425] on legend "12.b3 JK klase 14" at bounding box center [612, 424] width 678 height 36
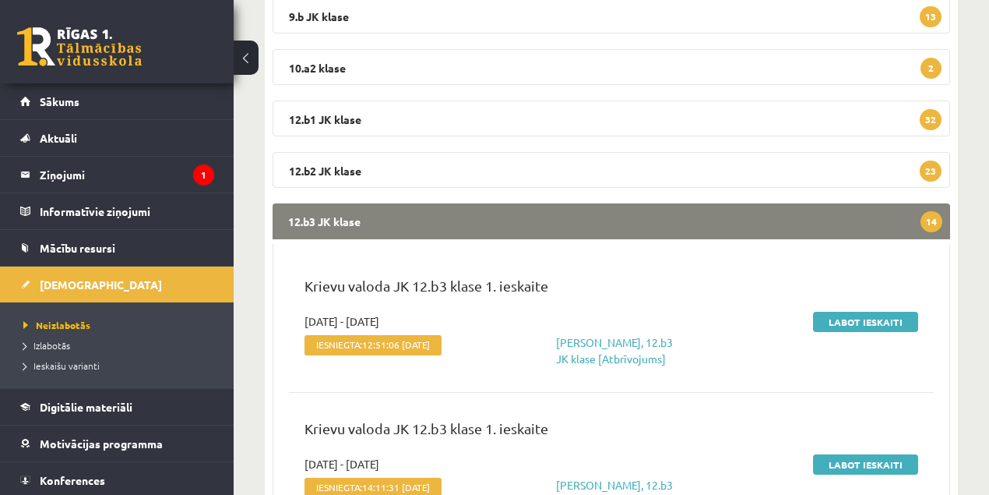
scroll to position [397, 0]
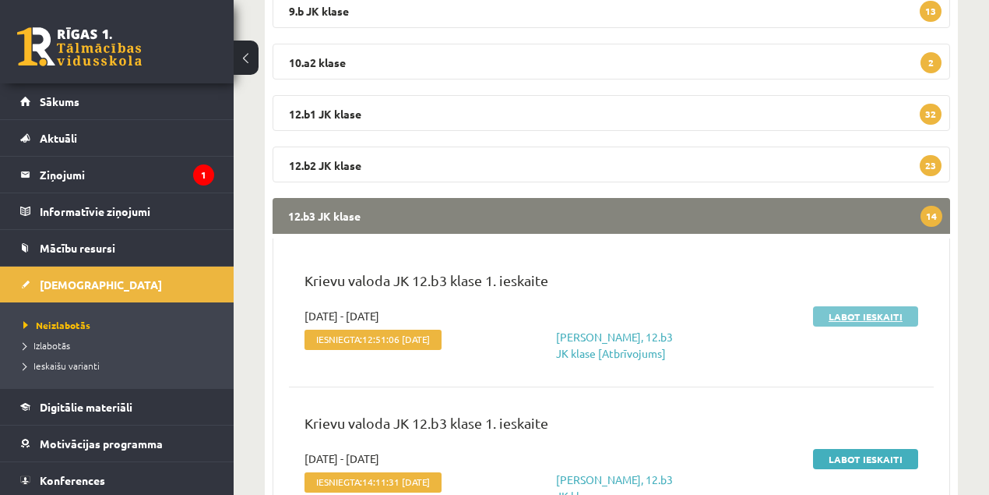
click at [869, 319] on link "Labot ieskaiti" at bounding box center [865, 316] width 105 height 20
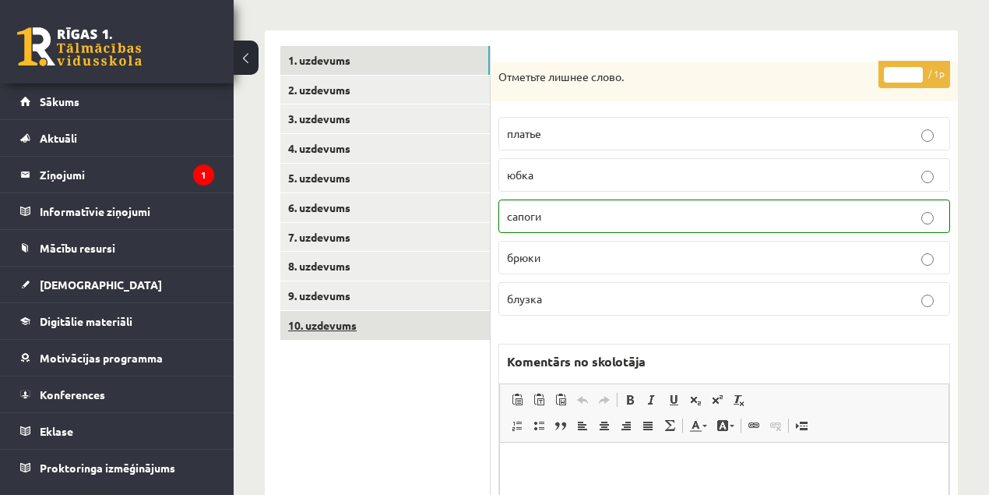
click at [330, 322] on link "10. uzdevums" at bounding box center [385, 325] width 210 height 29
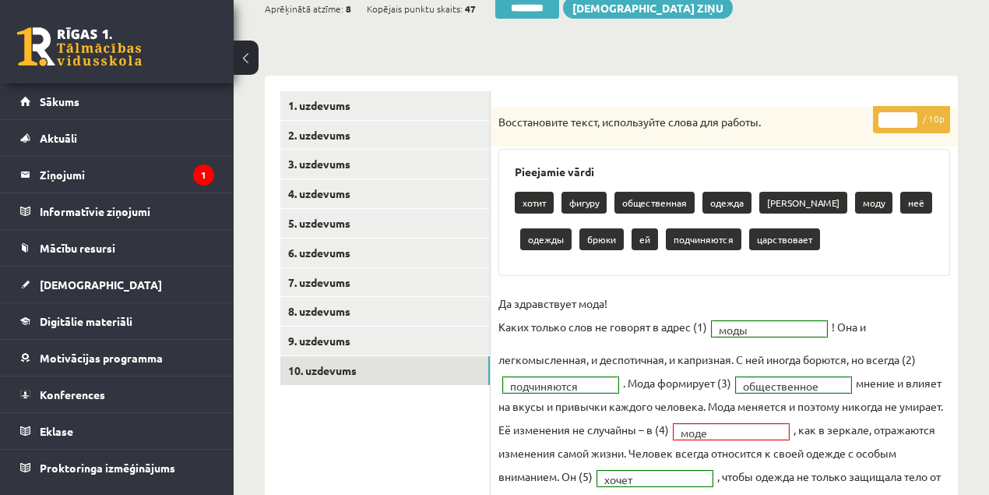
scroll to position [156, 0]
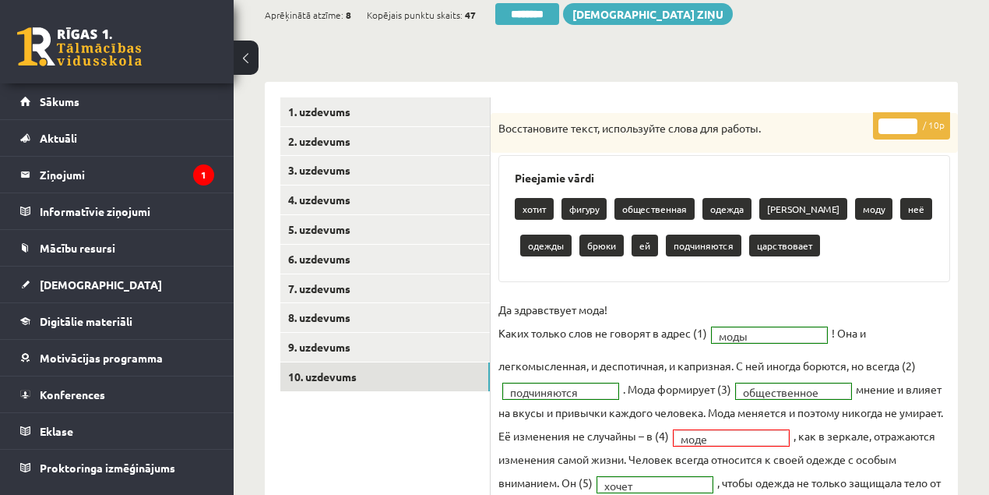
type input "*"
click at [915, 120] on input "*" at bounding box center [898, 126] width 39 height 16
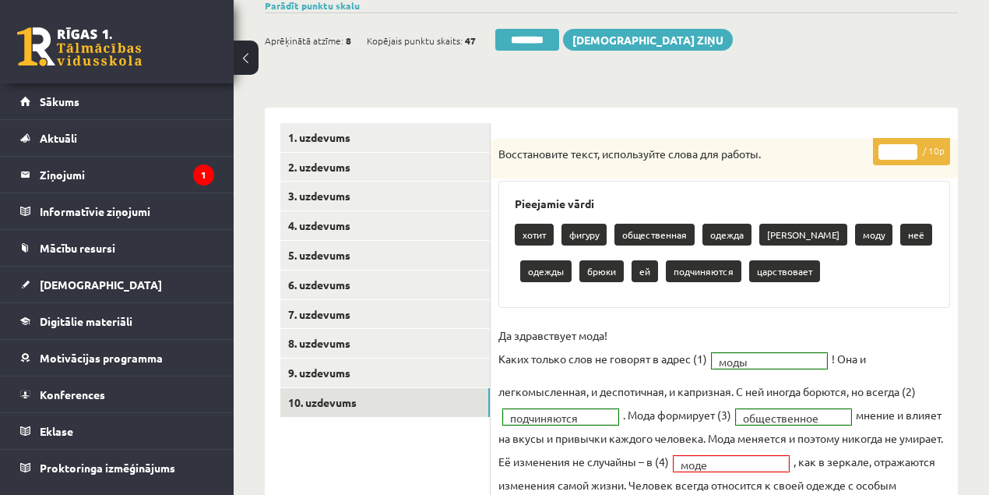
scroll to position [104, 0]
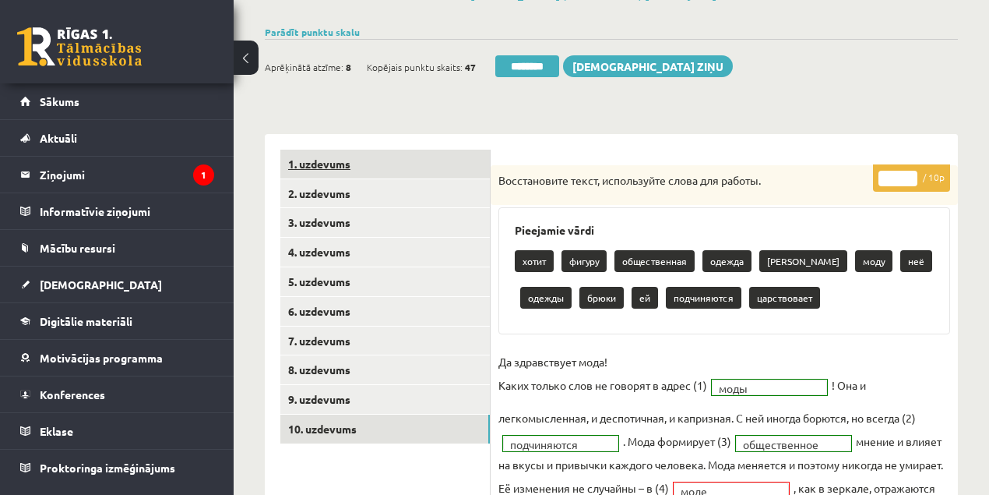
click at [323, 167] on link "1. uzdevums" at bounding box center [385, 164] width 210 height 29
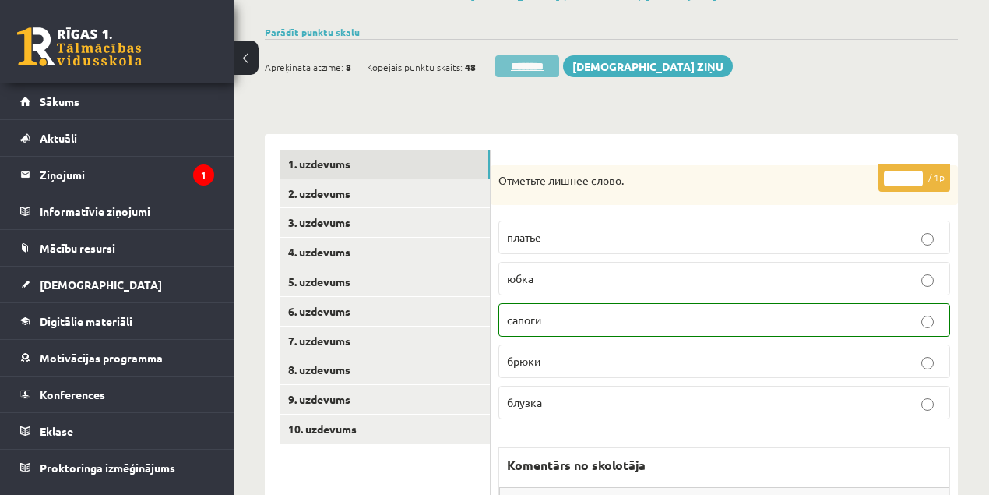
scroll to position [0, 0]
click at [534, 67] on input "********" at bounding box center [527, 66] width 64 height 22
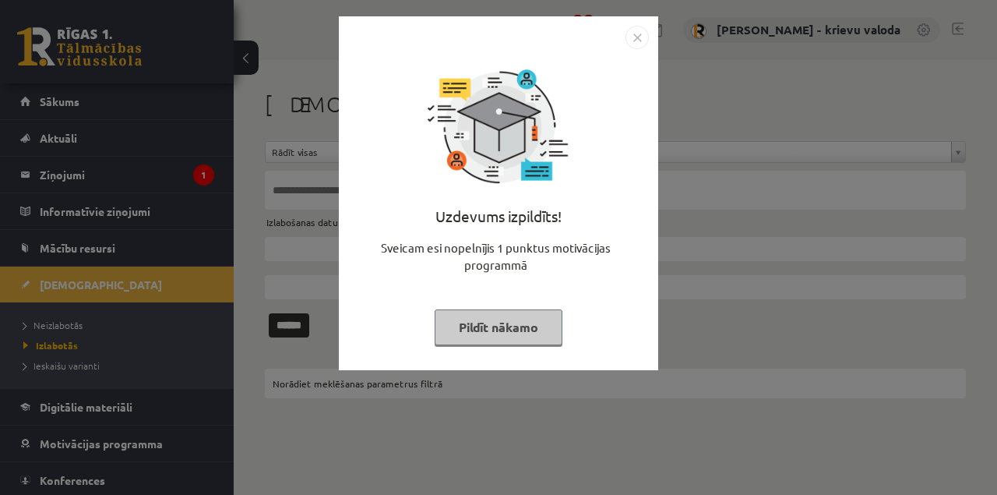
click at [521, 333] on button "Pildīt nākamo" at bounding box center [499, 327] width 128 height 36
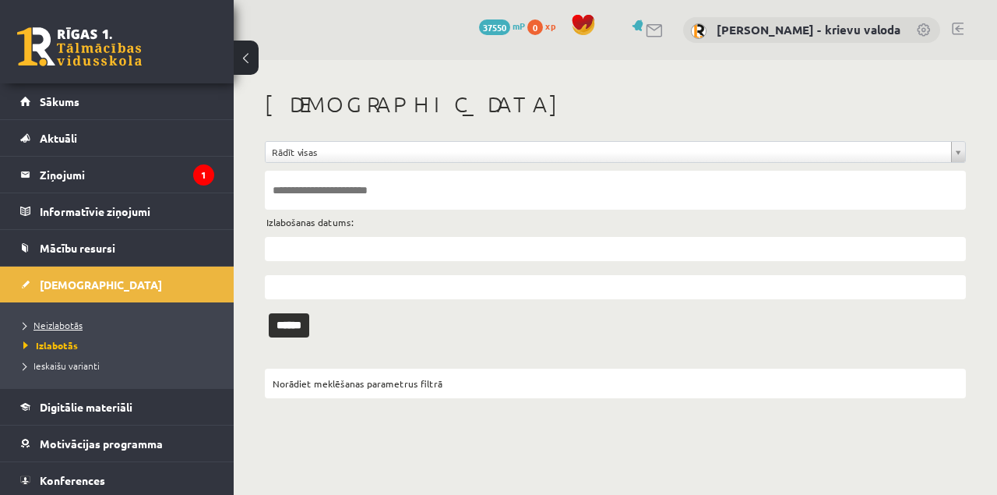
click at [75, 327] on span "Neizlabotās" at bounding box center [52, 325] width 59 height 12
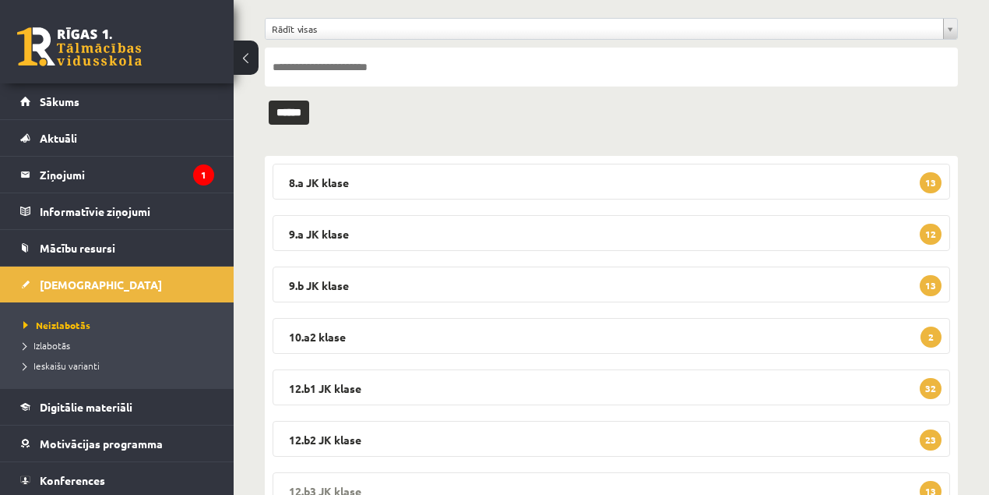
scroll to position [189, 0]
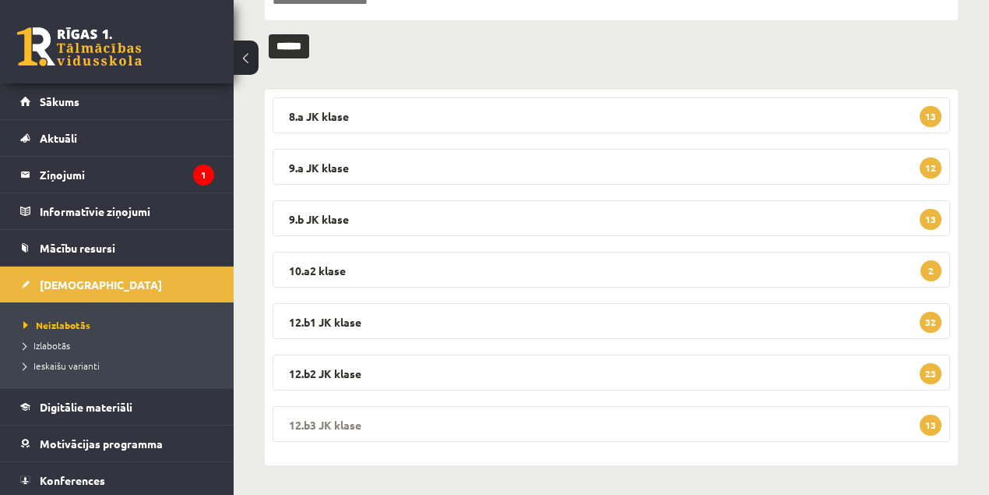
click at [341, 422] on legend "12.b3 JK klase 13" at bounding box center [612, 424] width 678 height 36
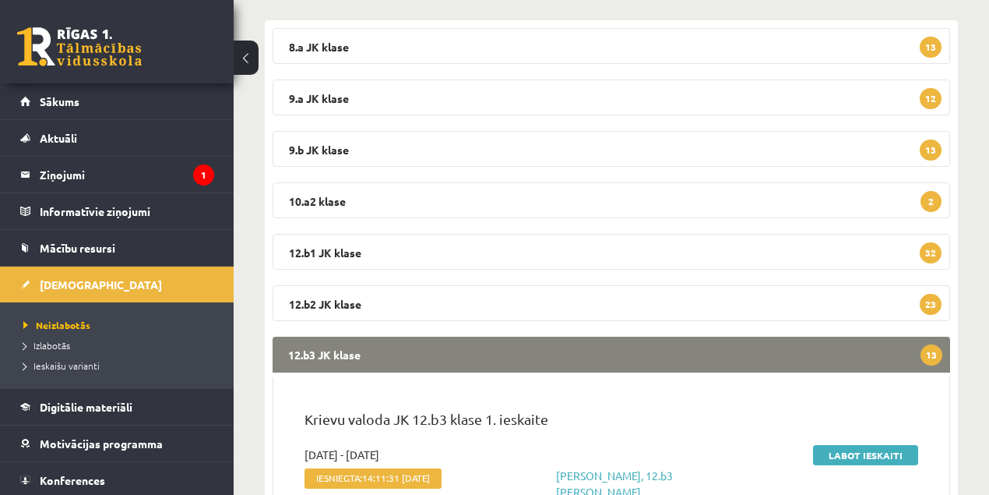
scroll to position [397, 0]
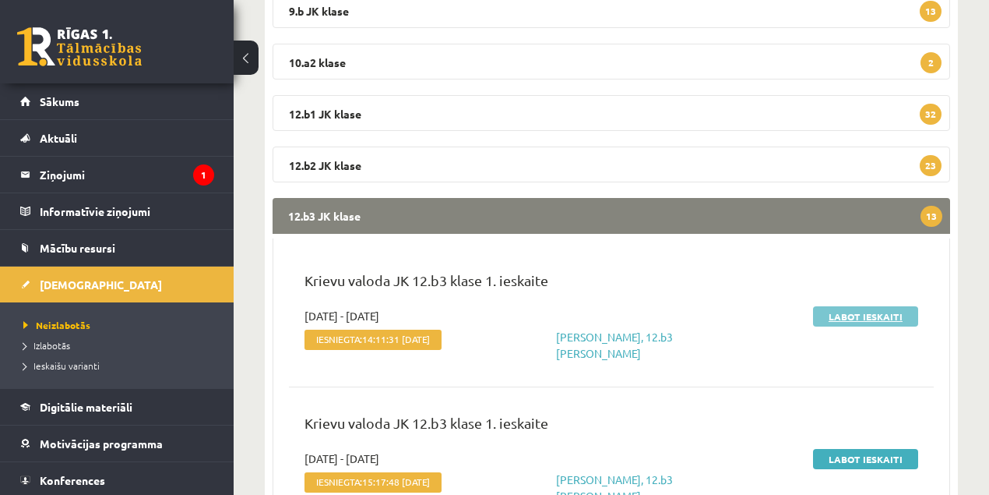
click at [842, 321] on link "Labot ieskaiti" at bounding box center [865, 316] width 105 height 20
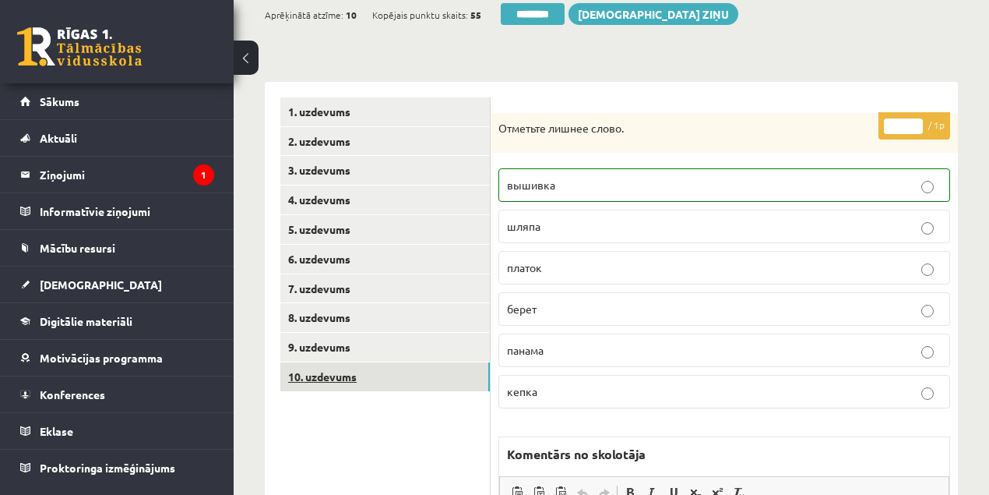
click at [347, 379] on link "10. uzdevums" at bounding box center [385, 376] width 210 height 29
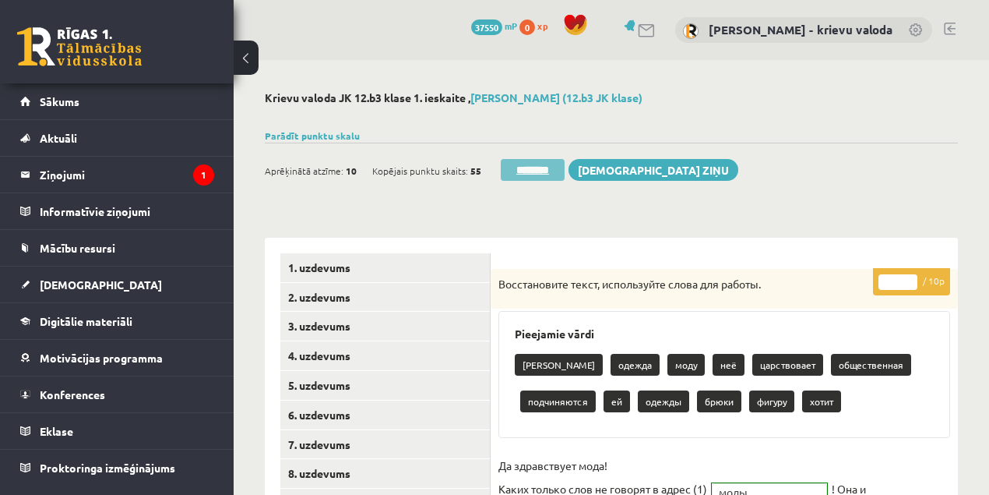
click at [544, 171] on input "********" at bounding box center [533, 170] width 64 height 22
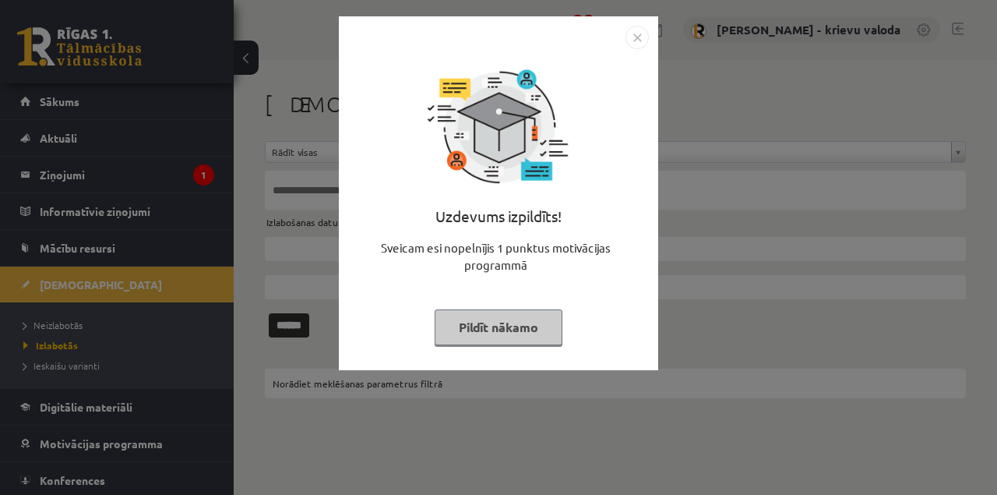
click at [461, 330] on button "Pildīt nākamo" at bounding box center [499, 327] width 128 height 36
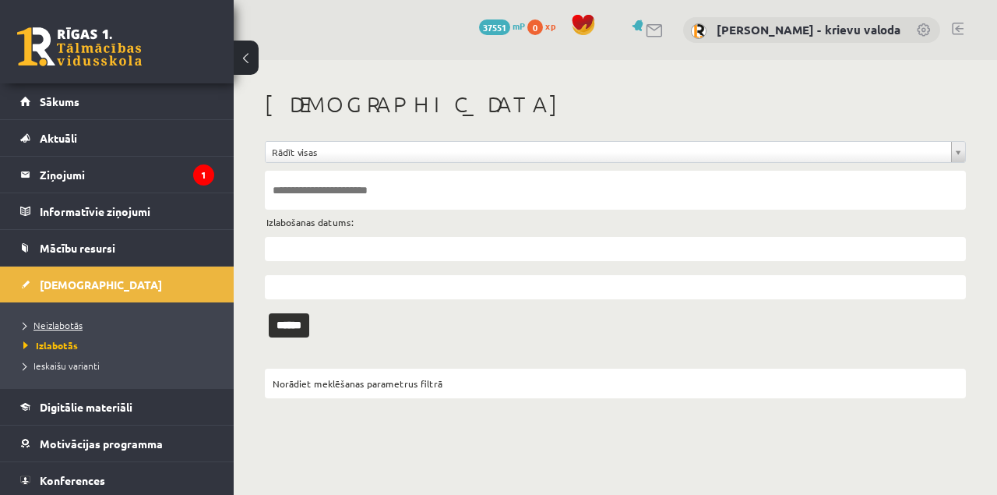
click at [62, 323] on span "Neizlabotās" at bounding box center [52, 325] width 59 height 12
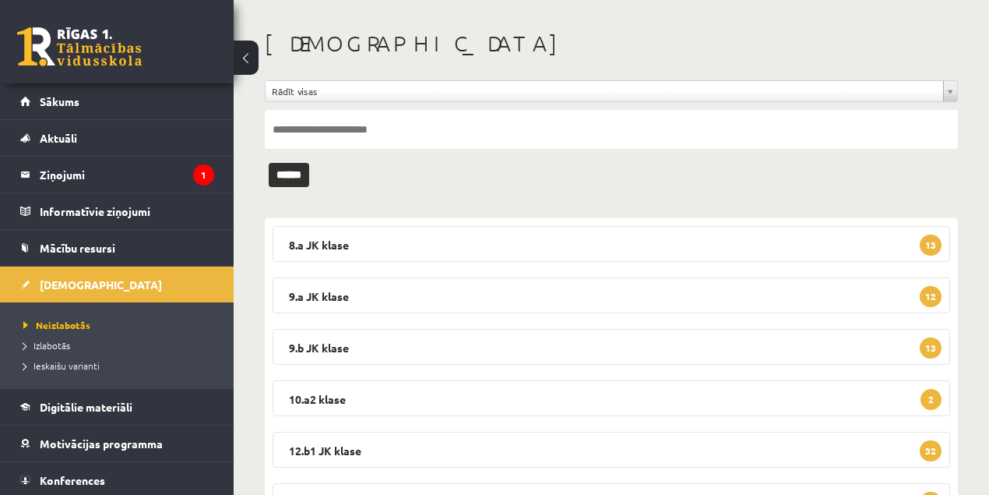
scroll to position [189, 0]
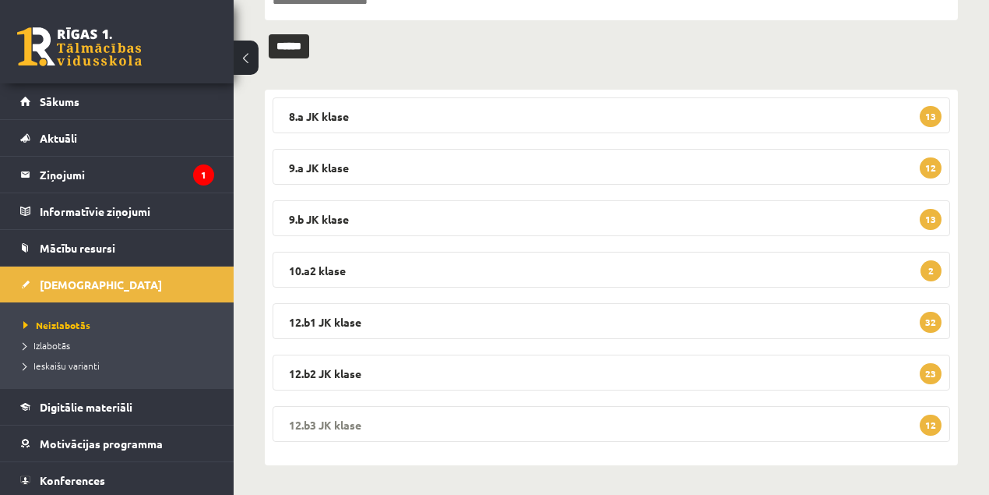
click at [342, 429] on legend "12.b3 JK klase 12" at bounding box center [612, 424] width 678 height 36
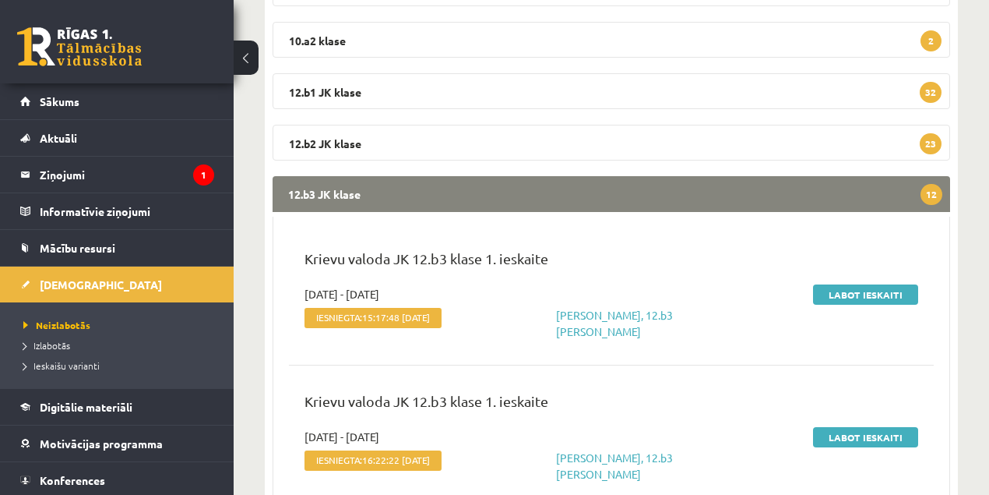
scroll to position [449, 0]
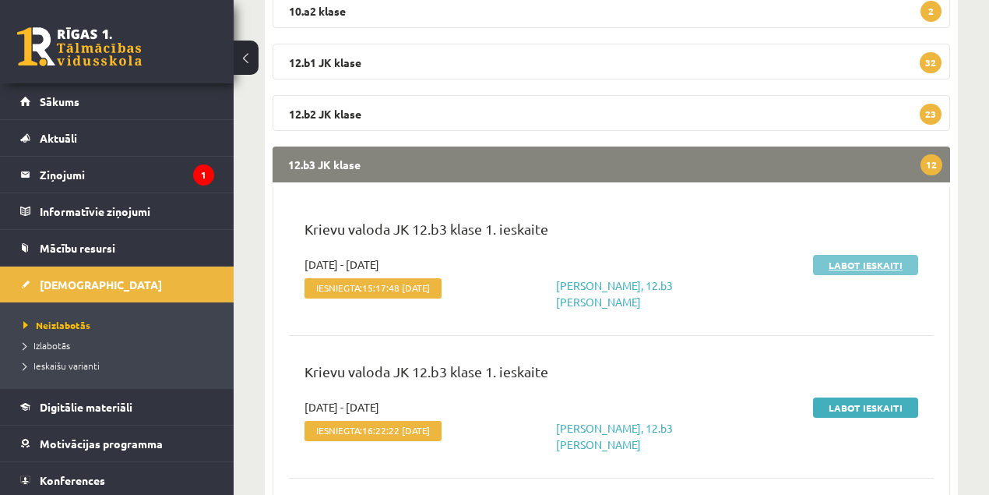
click at [887, 268] on link "Labot ieskaiti" at bounding box center [865, 265] width 105 height 20
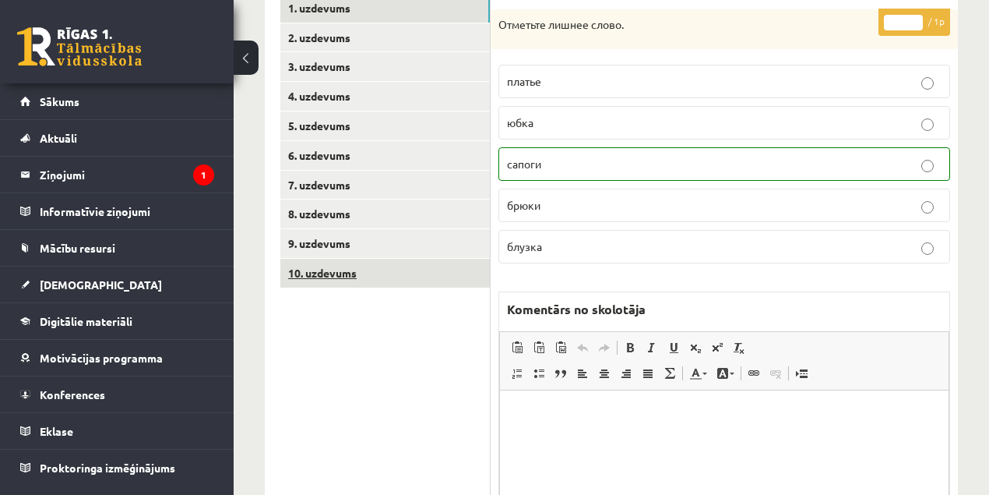
click at [308, 276] on link "10. uzdevums" at bounding box center [385, 273] width 210 height 29
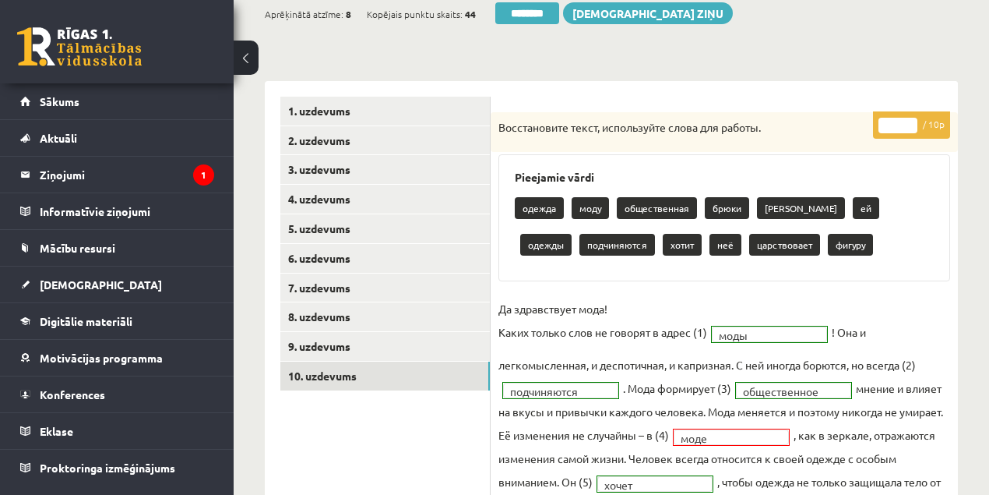
scroll to position [156, 0]
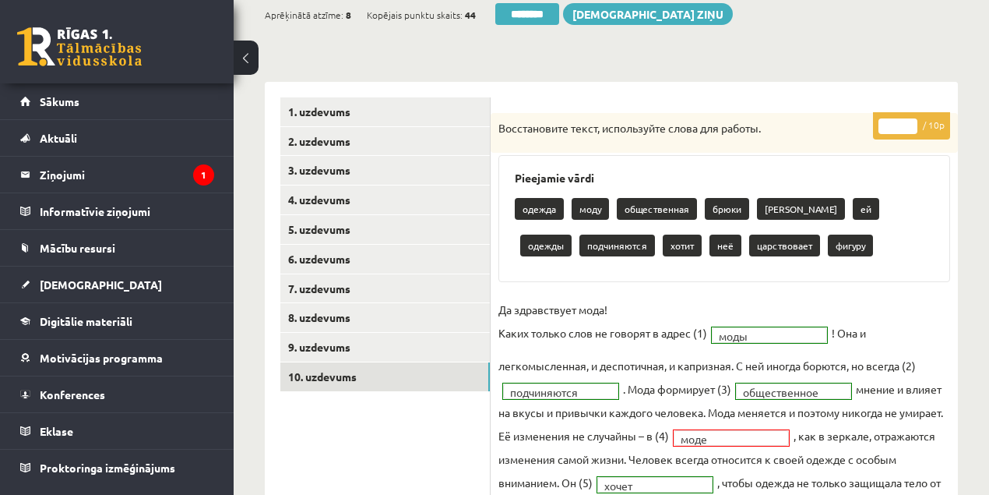
type input "*"
click at [910, 121] on input "*" at bounding box center [898, 126] width 39 height 16
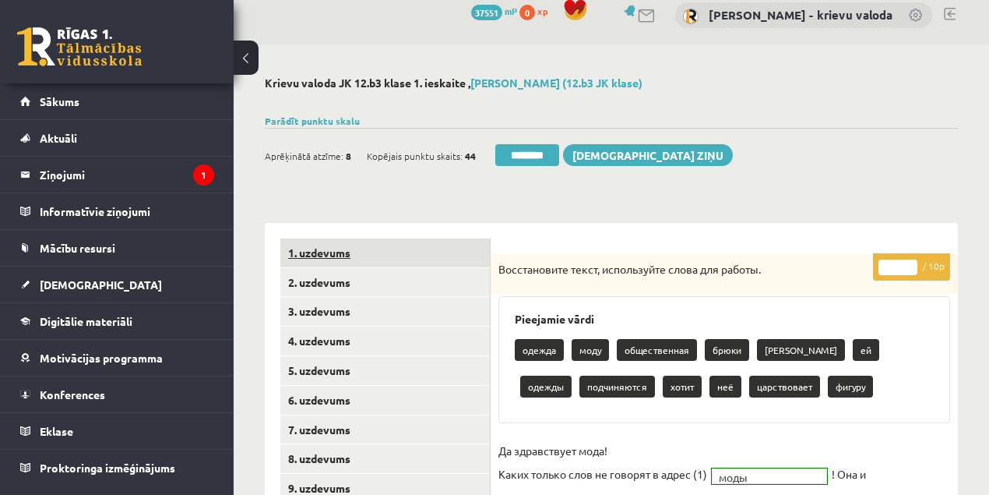
scroll to position [0, 0]
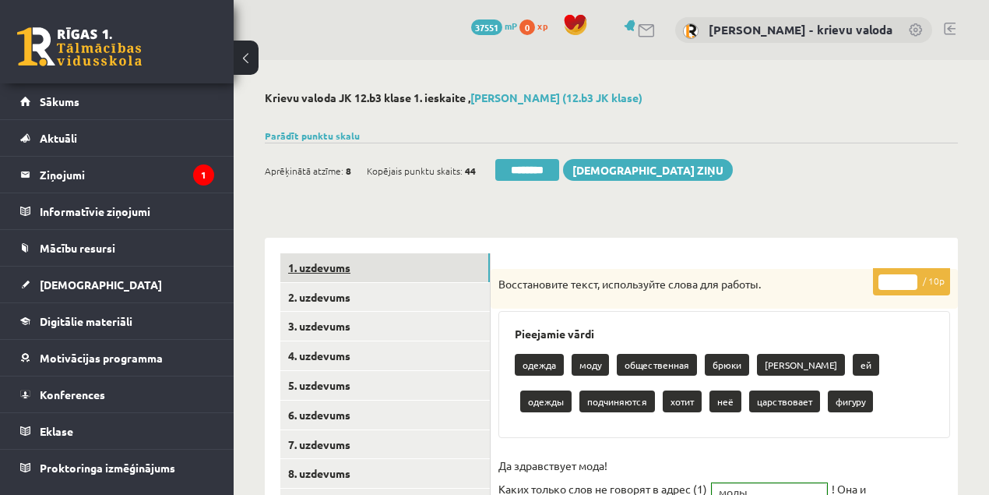
click at [330, 267] on link "1. uzdevums" at bounding box center [385, 267] width 210 height 29
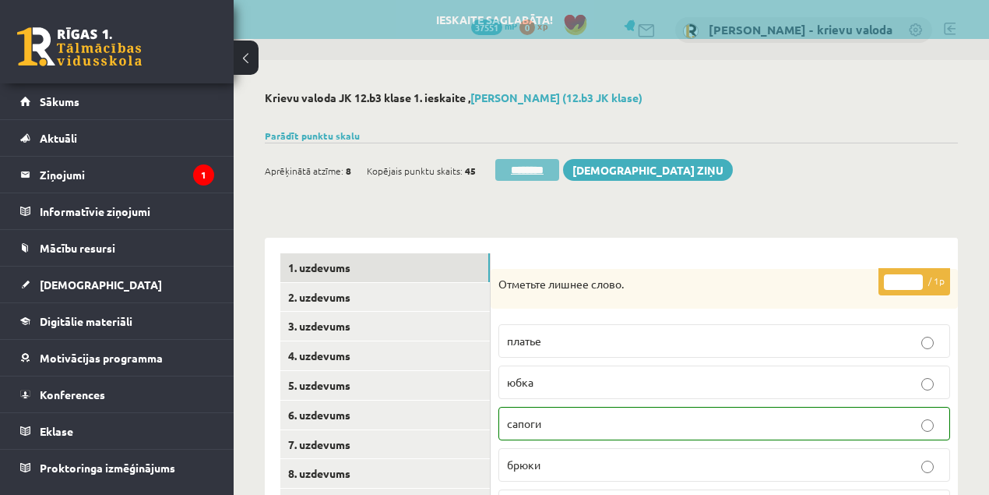
click at [527, 171] on input "********" at bounding box center [527, 170] width 64 height 22
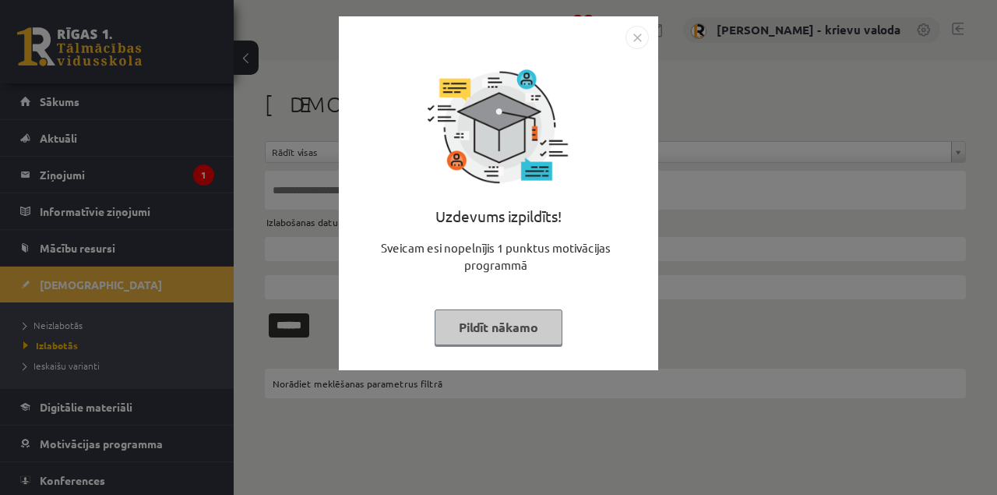
click at [488, 331] on button "Pildīt nākamo" at bounding box center [499, 327] width 128 height 36
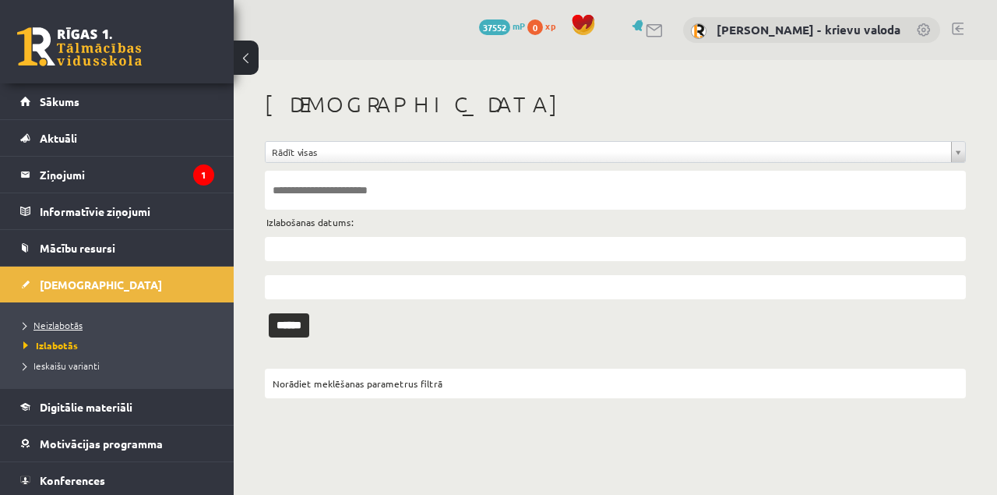
click at [60, 326] on span "Neizlabotās" at bounding box center [52, 325] width 59 height 12
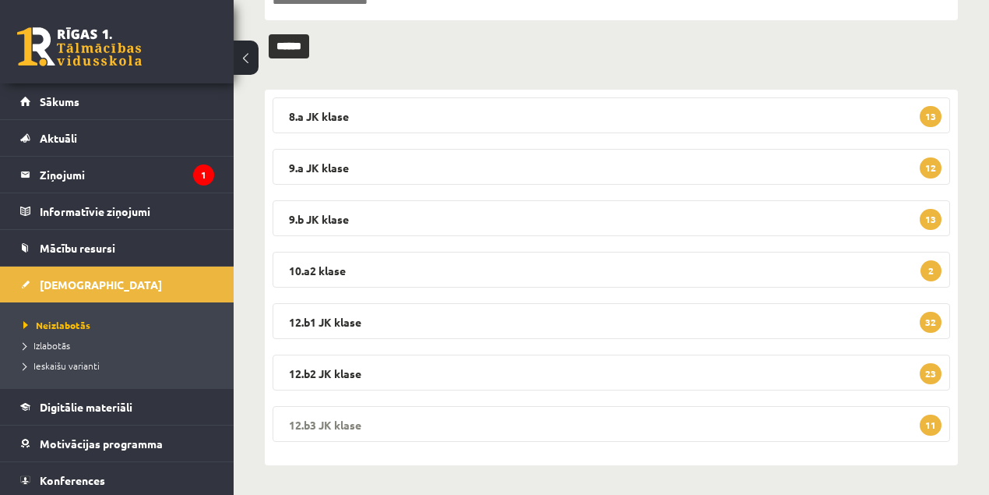
click at [347, 424] on legend "12.b3 JK klase 11" at bounding box center [612, 424] width 678 height 36
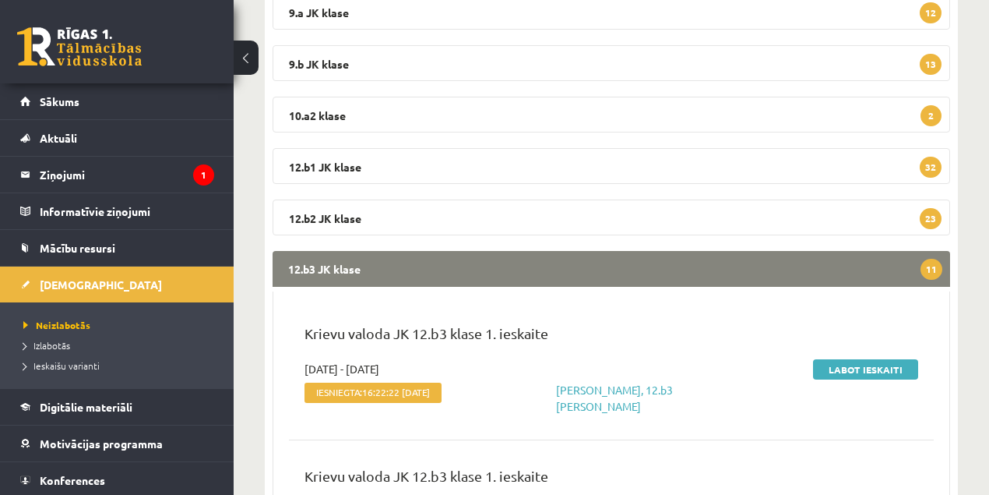
scroll to position [345, 0]
click at [851, 369] on link "Labot ieskaiti" at bounding box center [865, 368] width 105 height 20
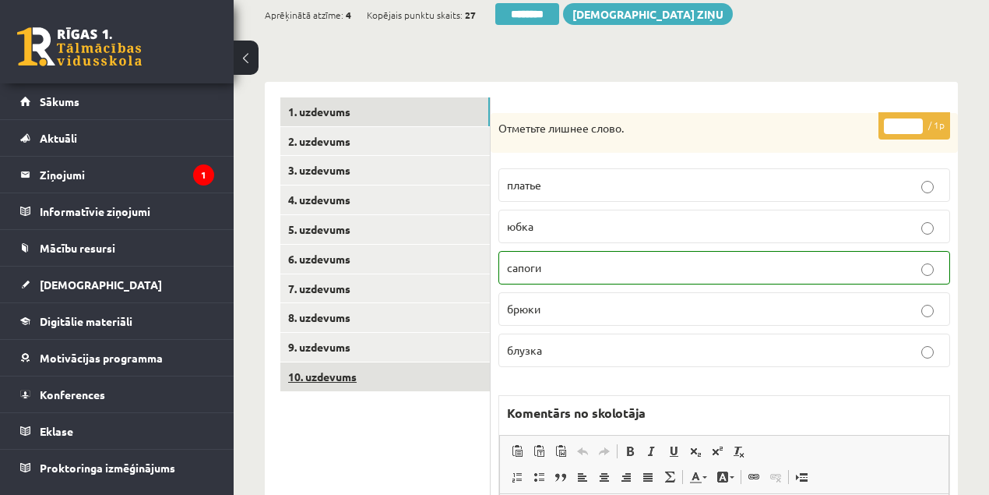
click at [330, 379] on link "10. uzdevums" at bounding box center [385, 376] width 210 height 29
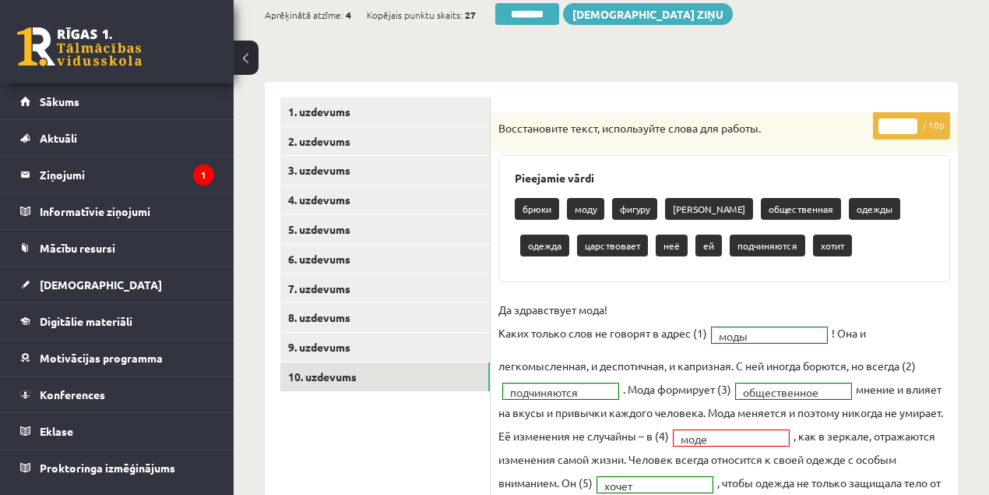
type input "*"
click at [910, 120] on input "*" at bounding box center [898, 126] width 39 height 16
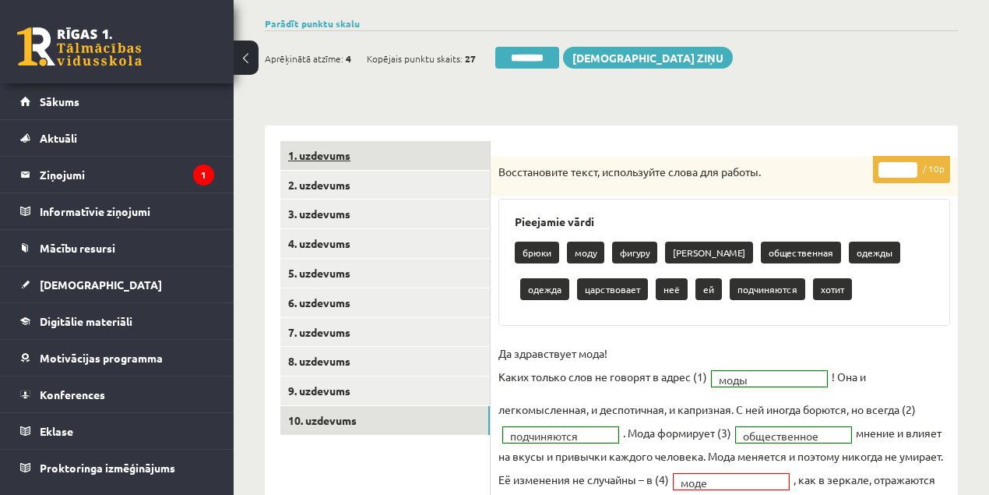
scroll to position [51, 0]
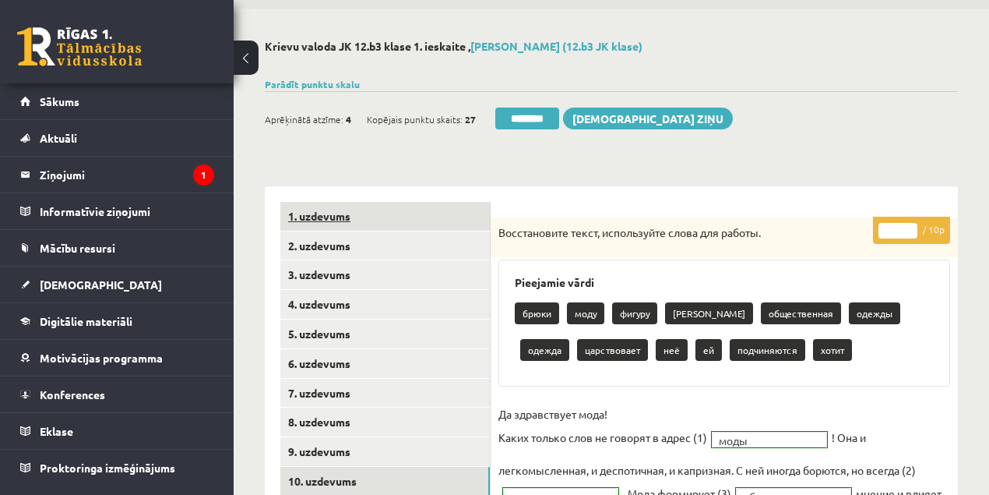
click at [312, 215] on link "1. uzdevums" at bounding box center [385, 216] width 210 height 29
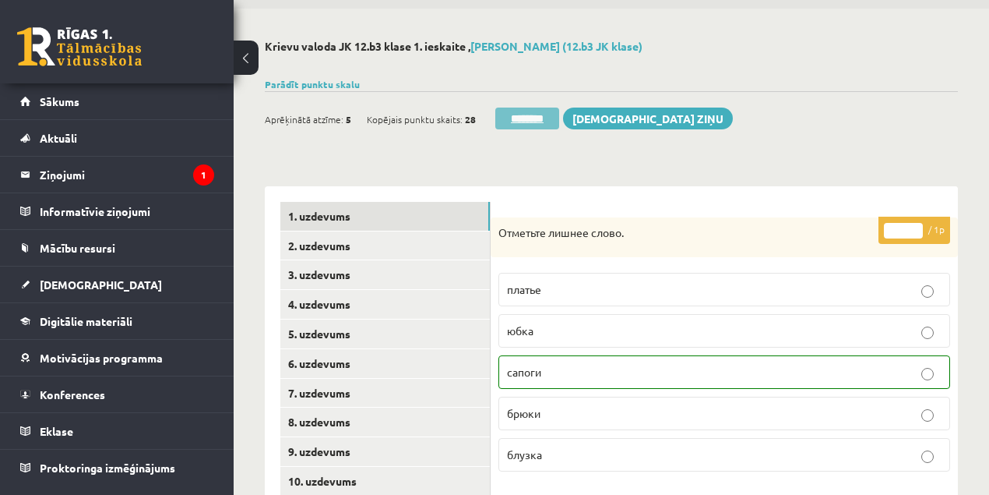
click at [531, 119] on input "********" at bounding box center [527, 119] width 64 height 22
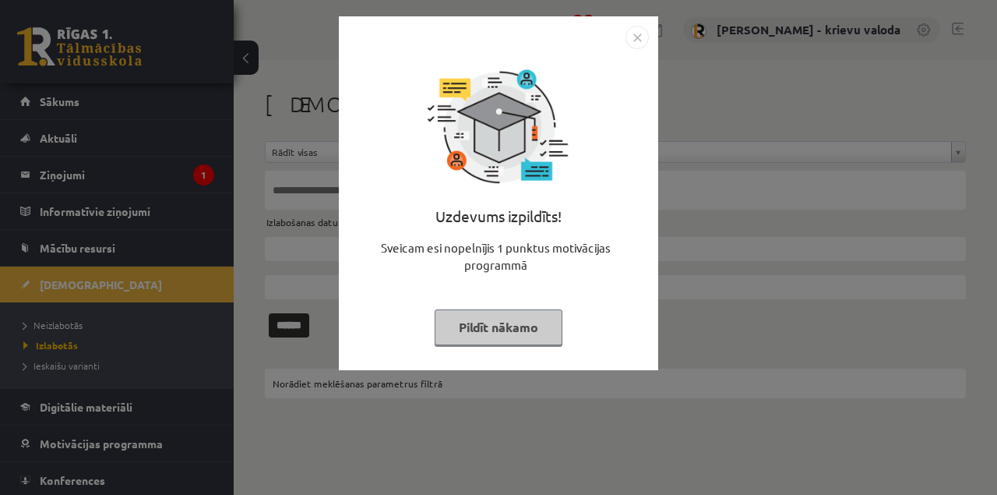
click at [506, 333] on button "Pildīt nākamo" at bounding box center [499, 327] width 128 height 36
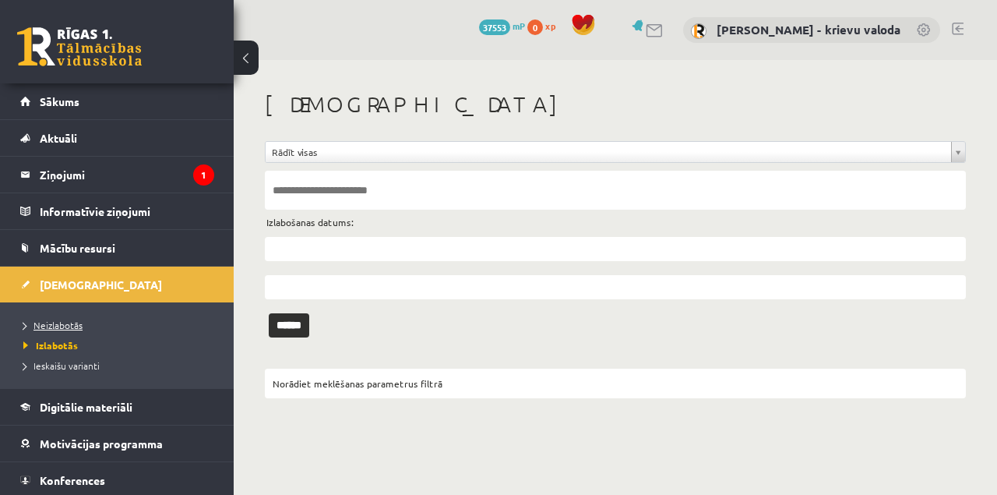
click at [70, 321] on span "Neizlabotās" at bounding box center [52, 325] width 59 height 12
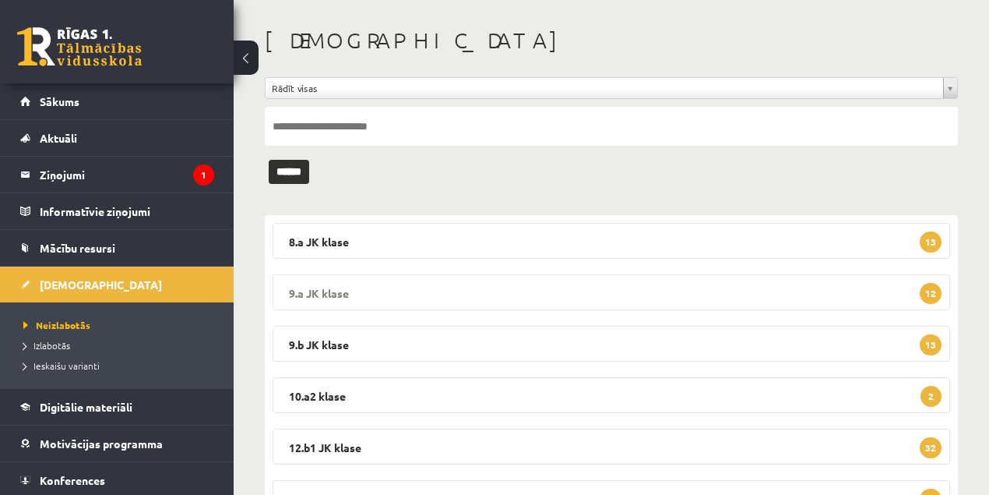
scroll to position [189, 0]
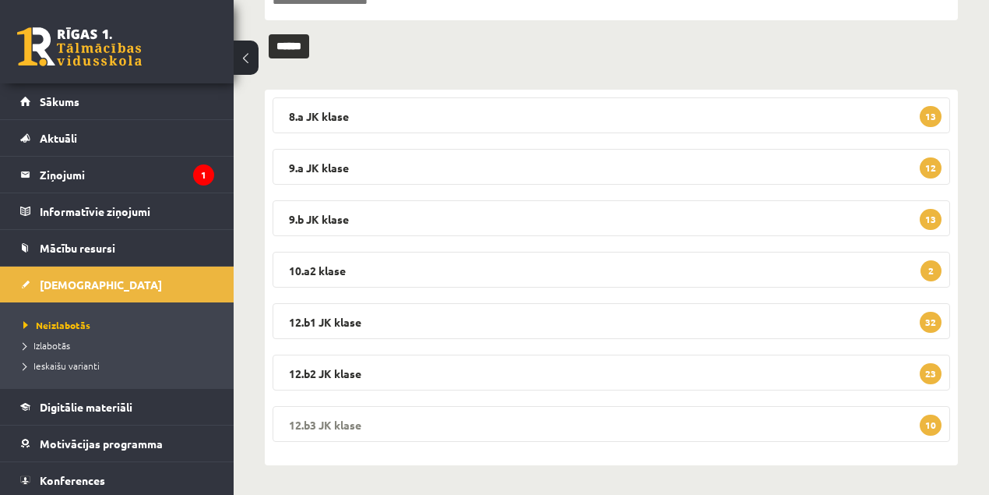
click at [339, 424] on legend "12.b3 JK klase 10" at bounding box center [612, 424] width 678 height 36
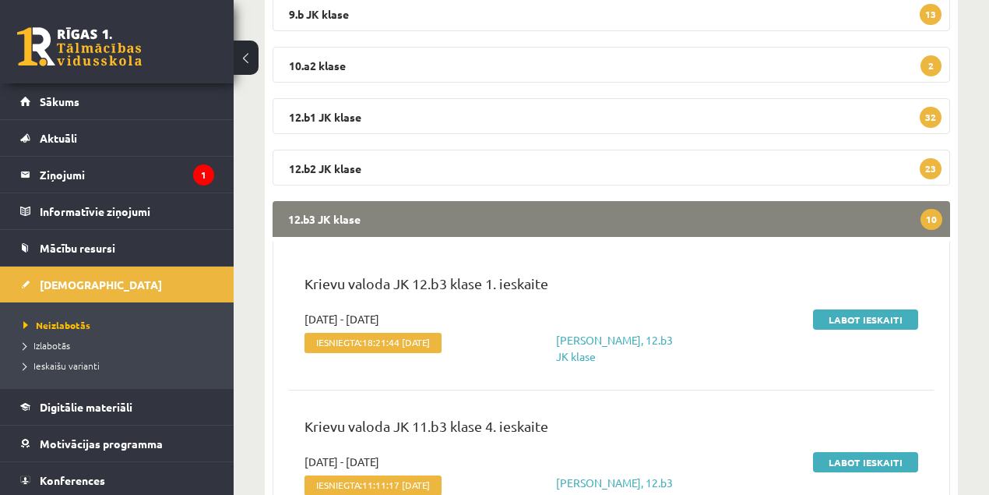
scroll to position [397, 0]
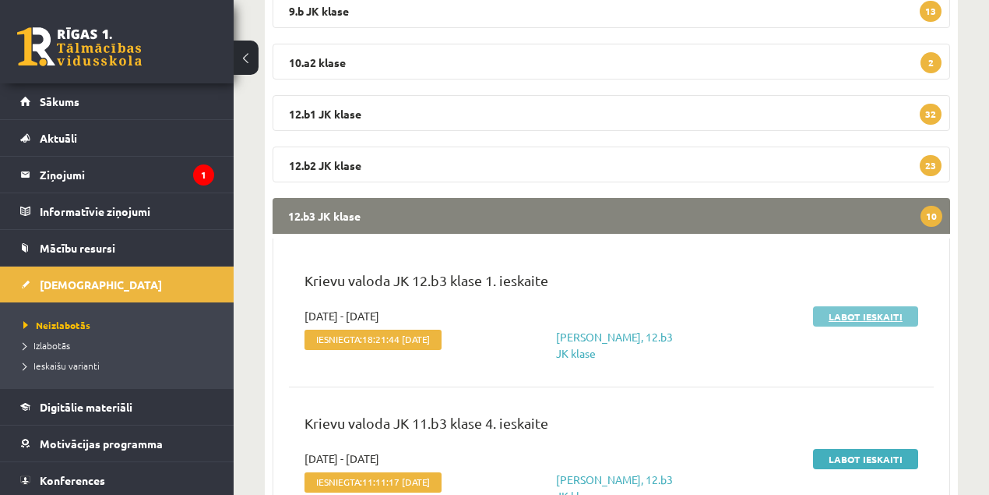
click at [862, 316] on link "Labot ieskaiti" at bounding box center [865, 316] width 105 height 20
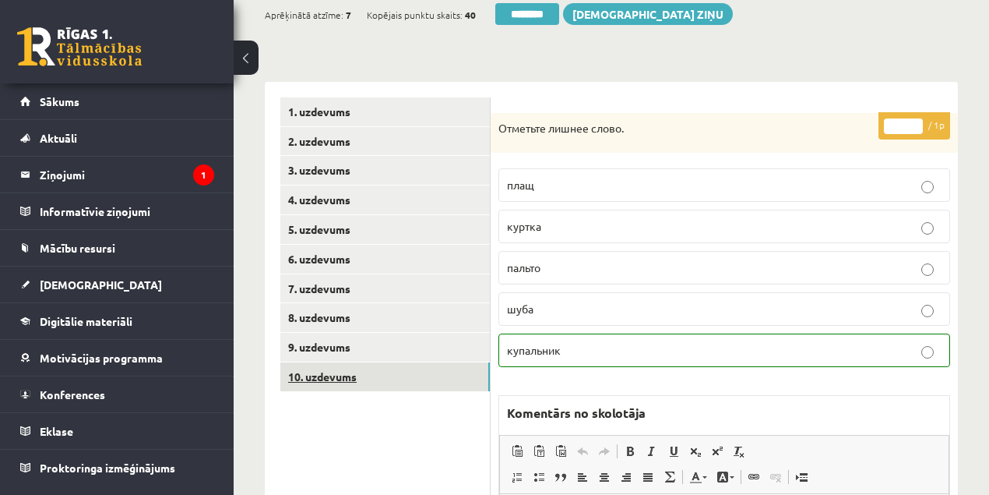
click at [332, 379] on link "10. uzdevums" at bounding box center [385, 376] width 210 height 29
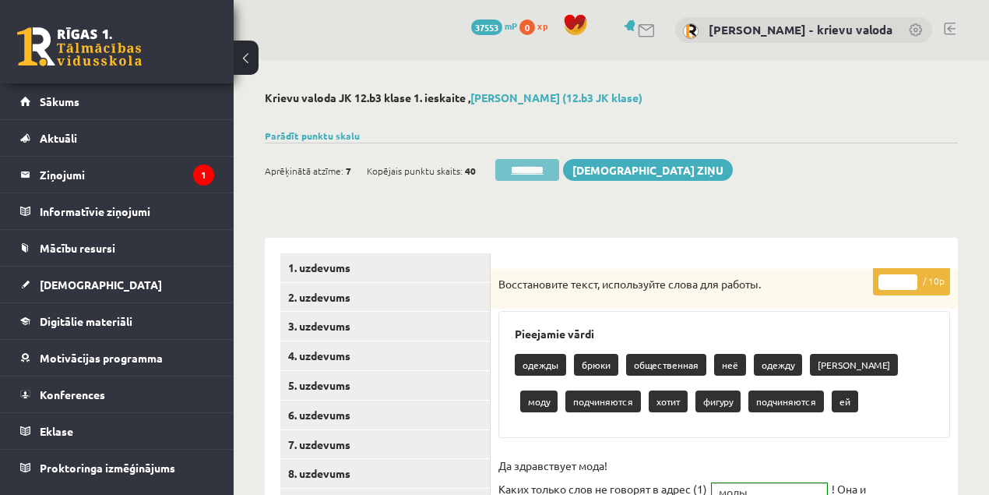
click at [538, 172] on input "********" at bounding box center [527, 170] width 64 height 22
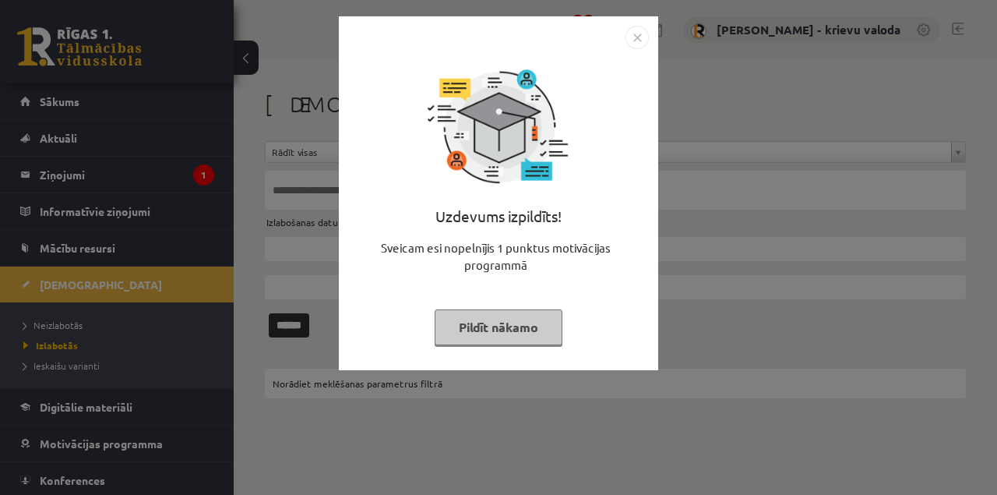
drag, startPoint x: 488, startPoint y: 322, endPoint x: 474, endPoint y: 325, distance: 13.6
click at [488, 322] on button "Pildīt nākamo" at bounding box center [499, 327] width 128 height 36
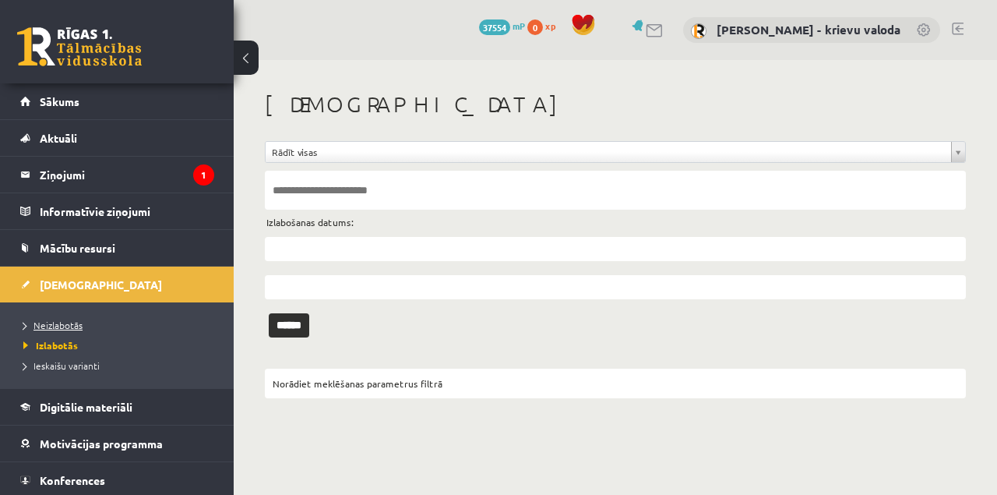
click at [48, 321] on span "Neizlabotās" at bounding box center [52, 325] width 59 height 12
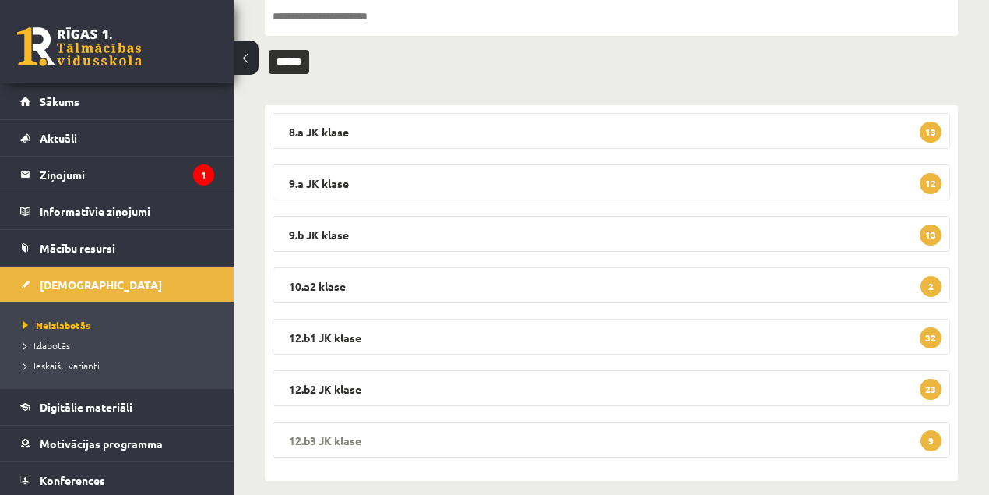
scroll to position [189, 0]
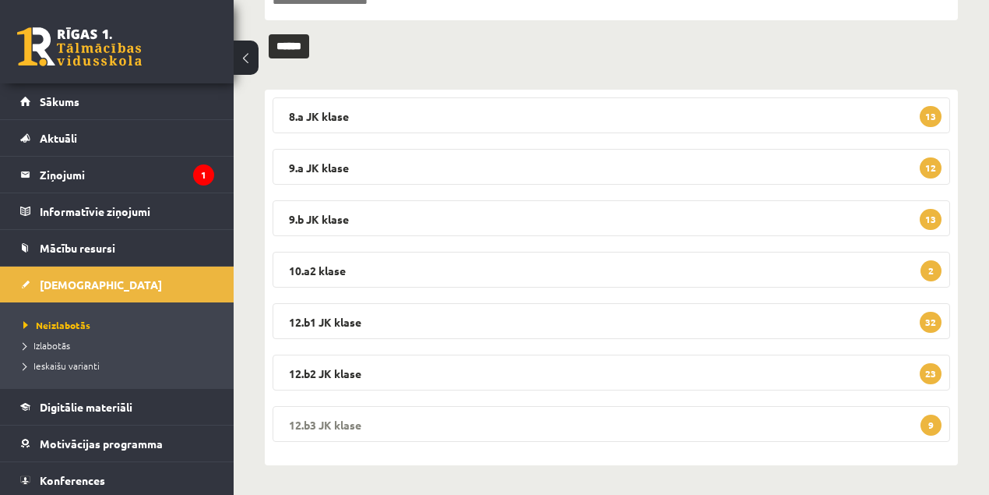
click at [343, 426] on legend "12.b3 [PERSON_NAME] 9" at bounding box center [612, 424] width 678 height 36
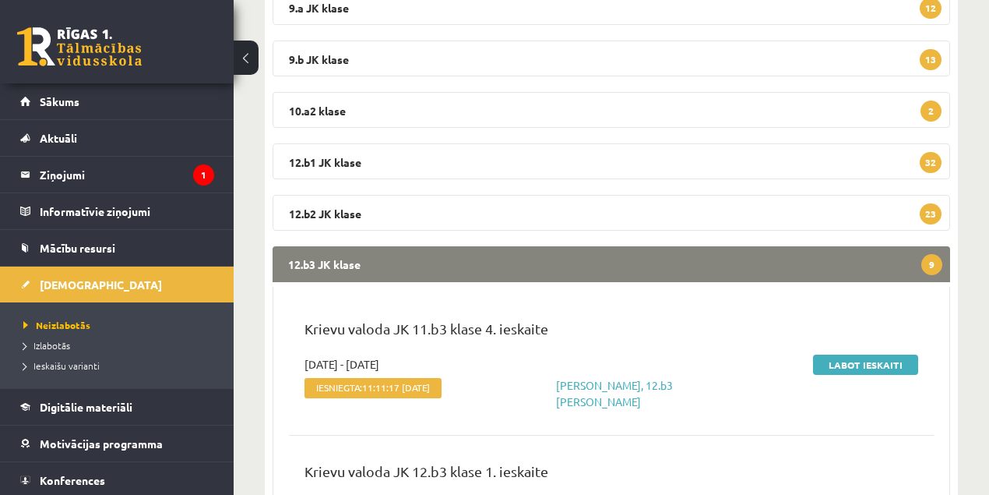
scroll to position [397, 0]
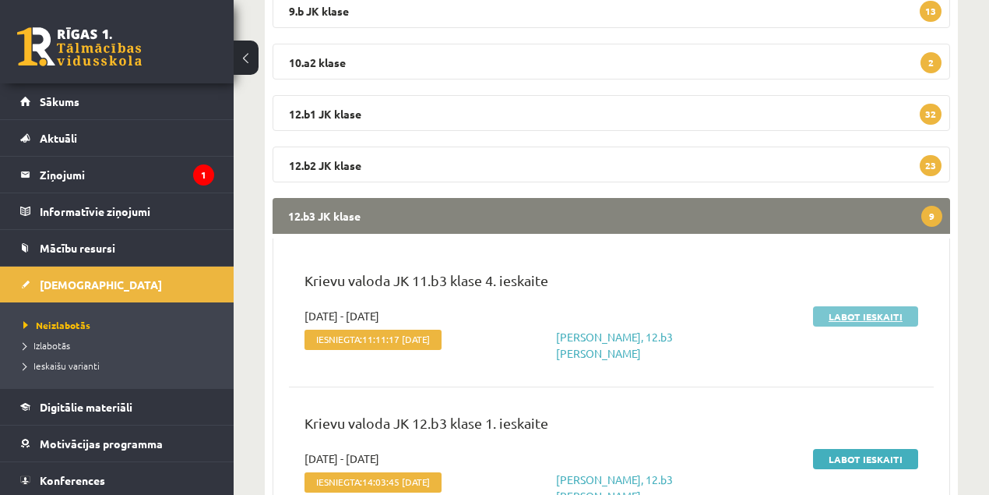
click at [854, 319] on link "Labot ieskaiti" at bounding box center [865, 316] width 105 height 20
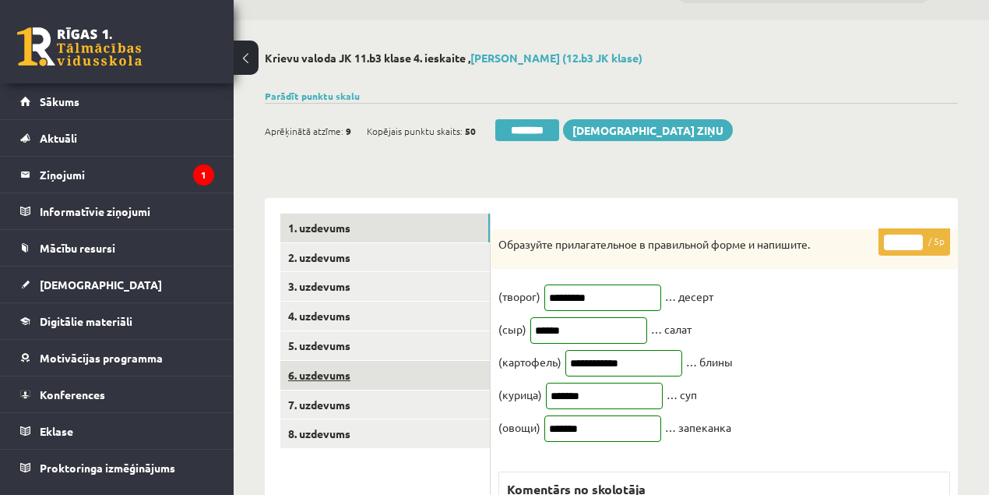
scroll to position [104, 0]
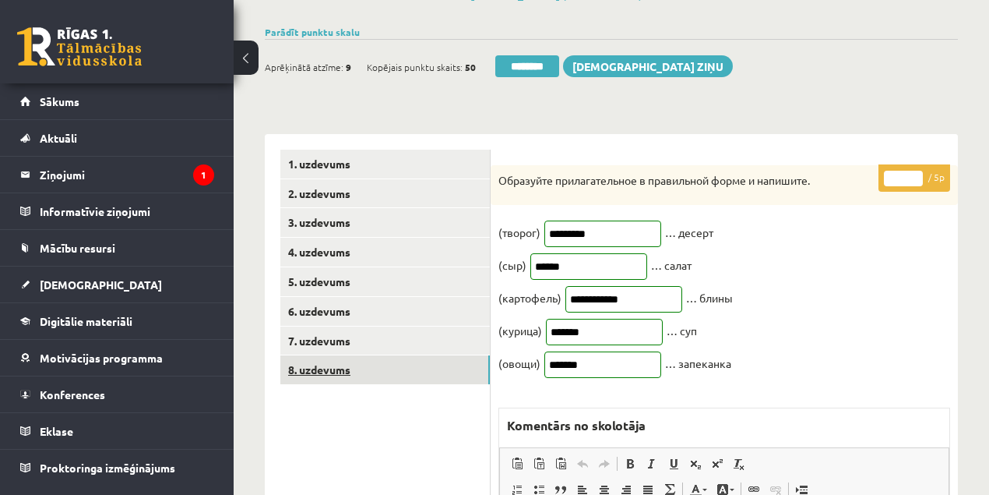
click at [321, 373] on link "8. uzdevums" at bounding box center [385, 369] width 210 height 29
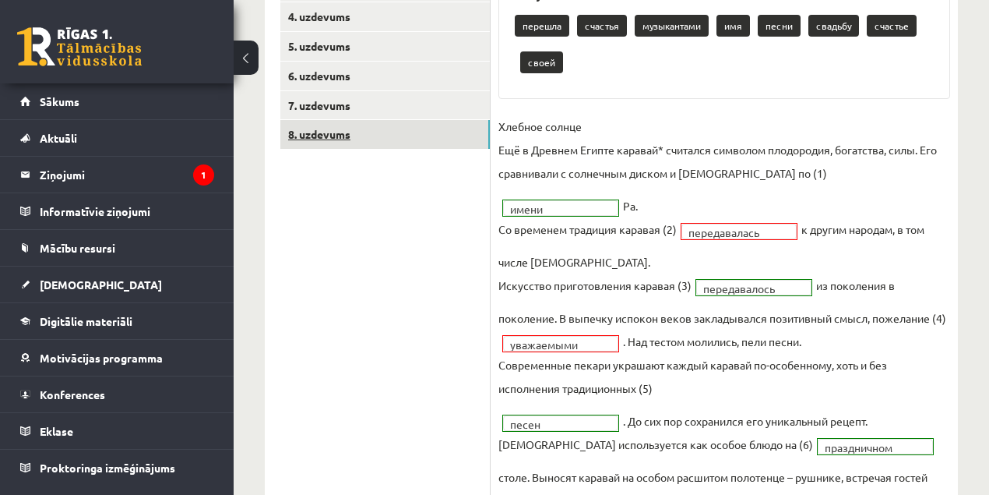
scroll to position [156, 0]
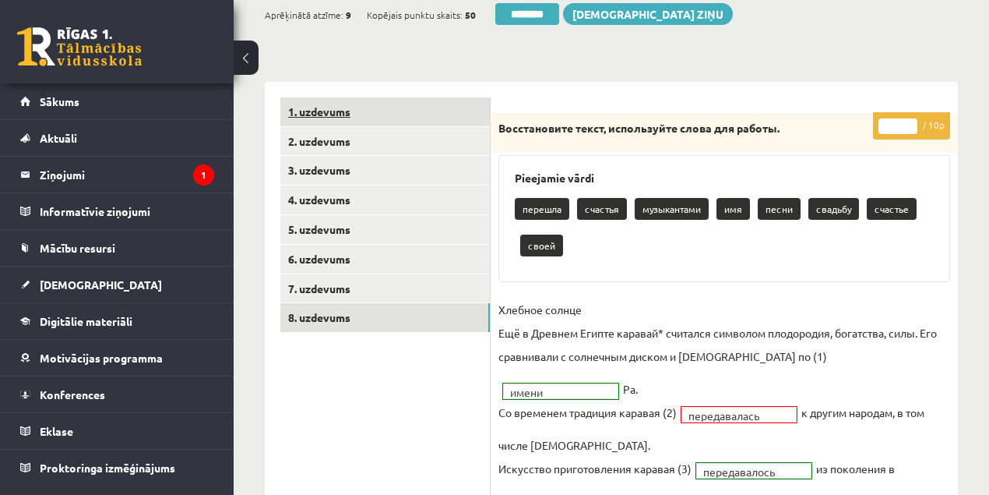
click at [333, 110] on link "1. uzdevums" at bounding box center [385, 111] width 210 height 29
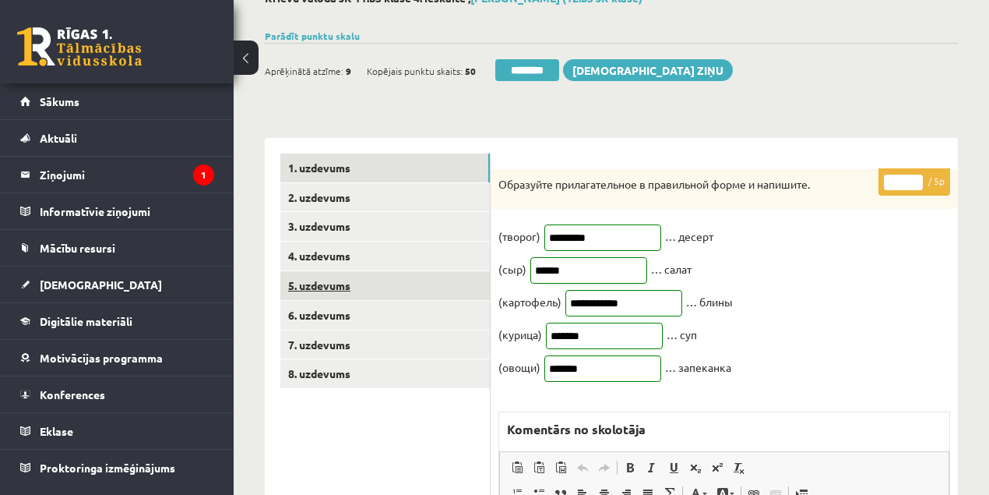
scroll to position [0, 0]
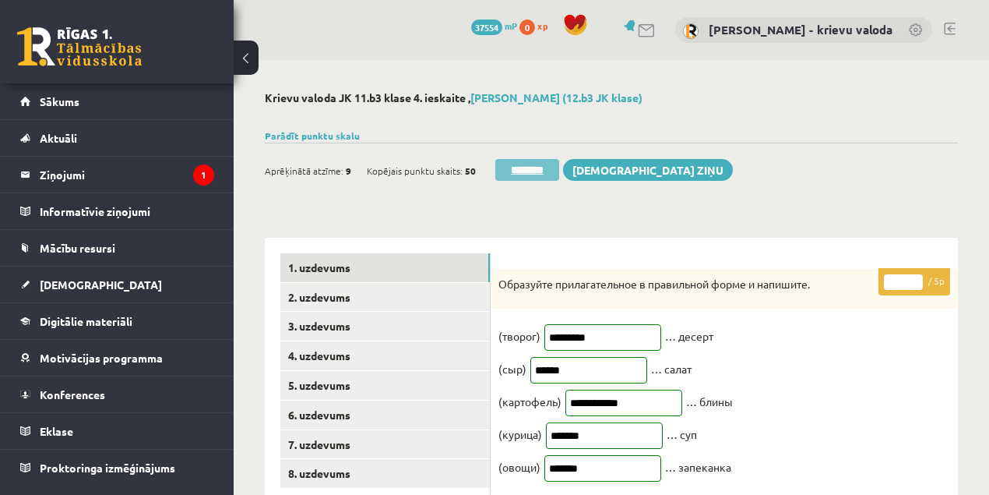
click at [538, 173] on input "********" at bounding box center [527, 170] width 64 height 22
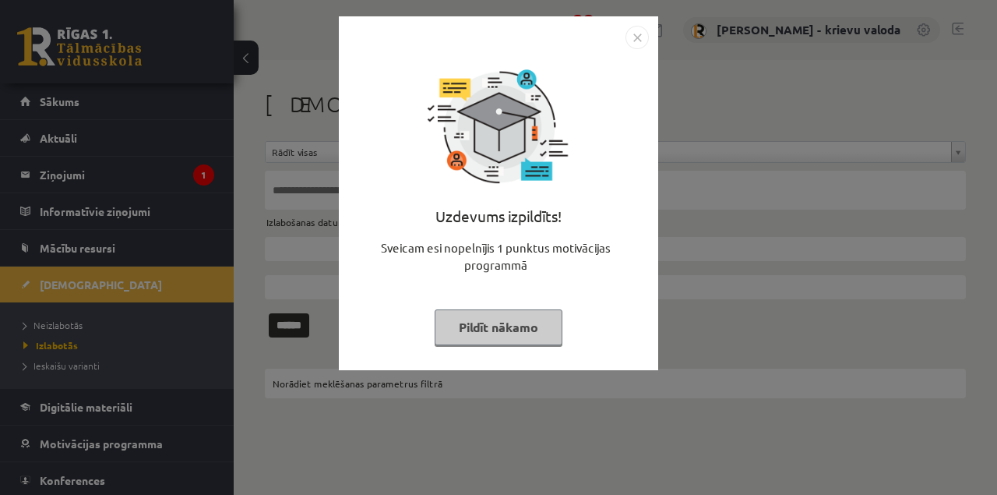
click at [477, 330] on button "Pildīt nākamo" at bounding box center [499, 327] width 128 height 36
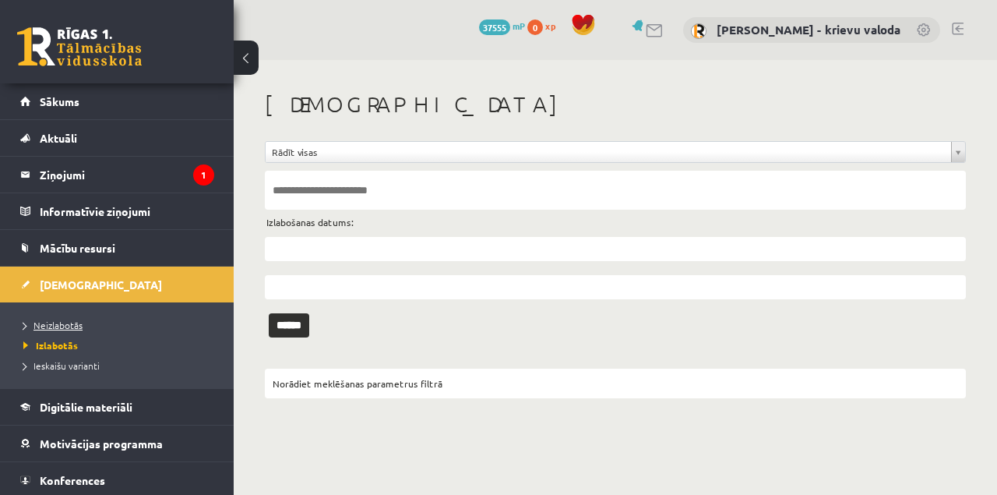
click at [65, 323] on span "Neizlabotās" at bounding box center [52, 325] width 59 height 12
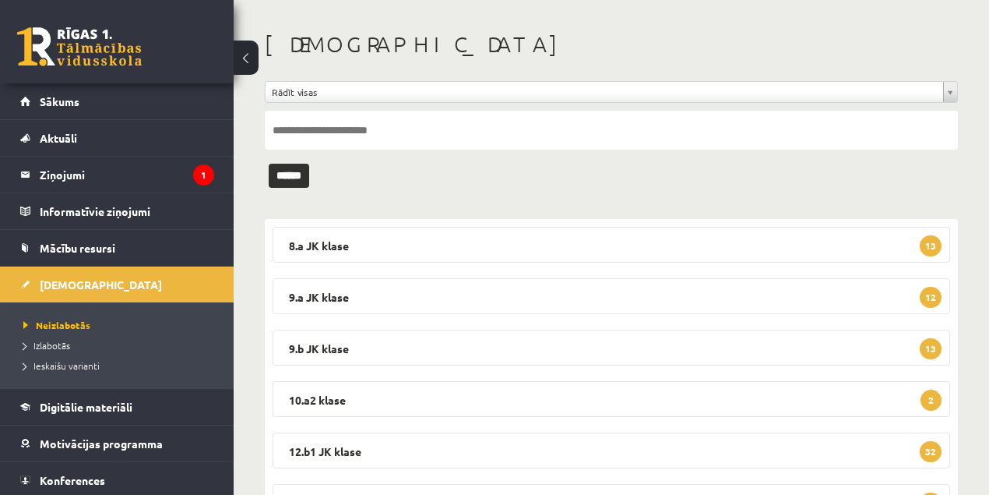
scroll to position [189, 0]
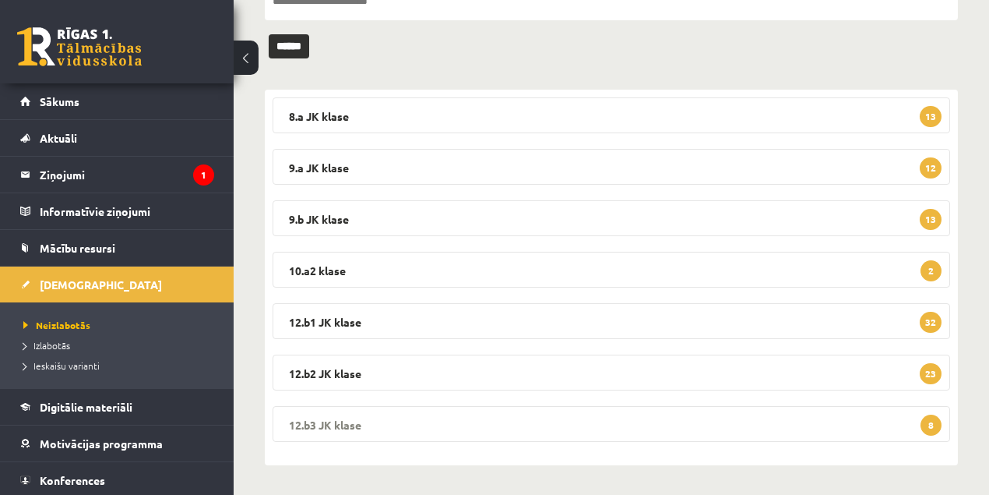
click at [329, 425] on legend "12.b3 JK klase 8" at bounding box center [612, 424] width 678 height 36
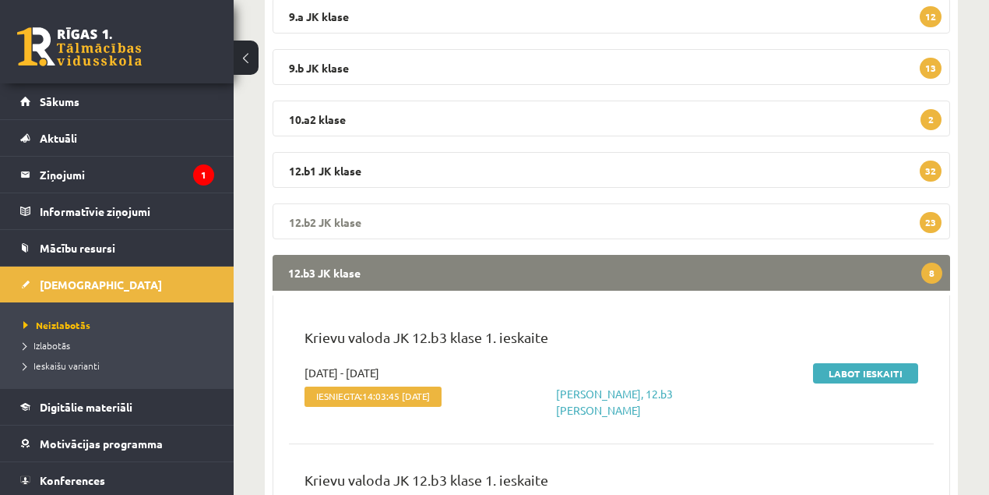
scroll to position [345, 0]
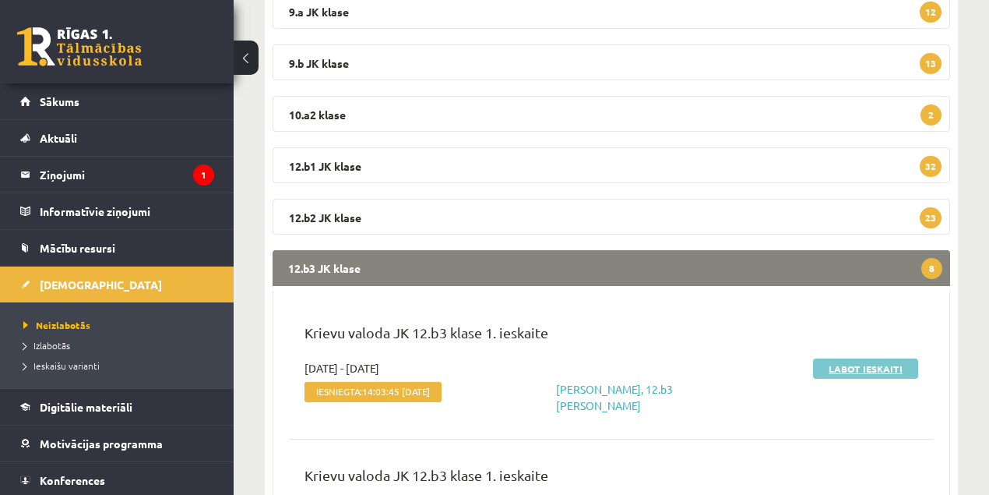
click at [841, 369] on link "Labot ieskaiti" at bounding box center [865, 368] width 105 height 20
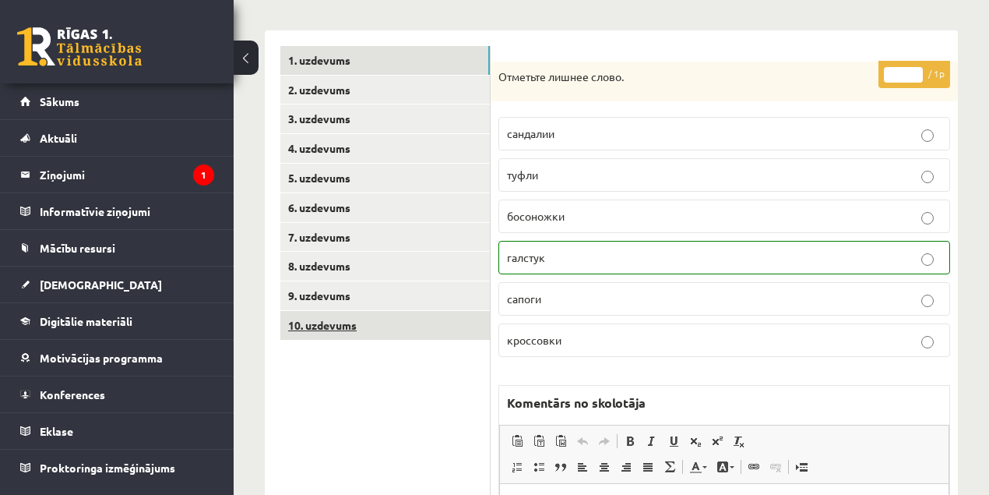
click at [333, 326] on link "10. uzdevums" at bounding box center [385, 325] width 210 height 29
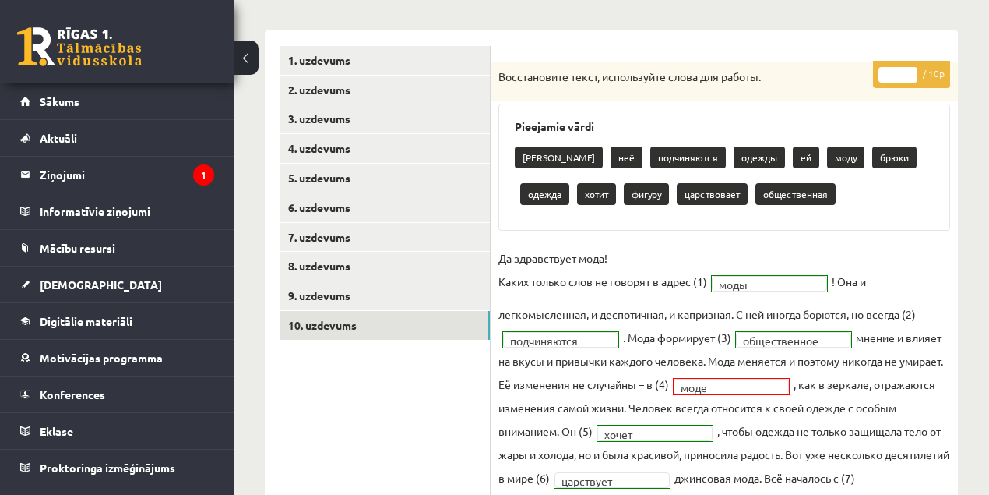
type input "*"
click at [910, 68] on input "*" at bounding box center [898, 75] width 39 height 16
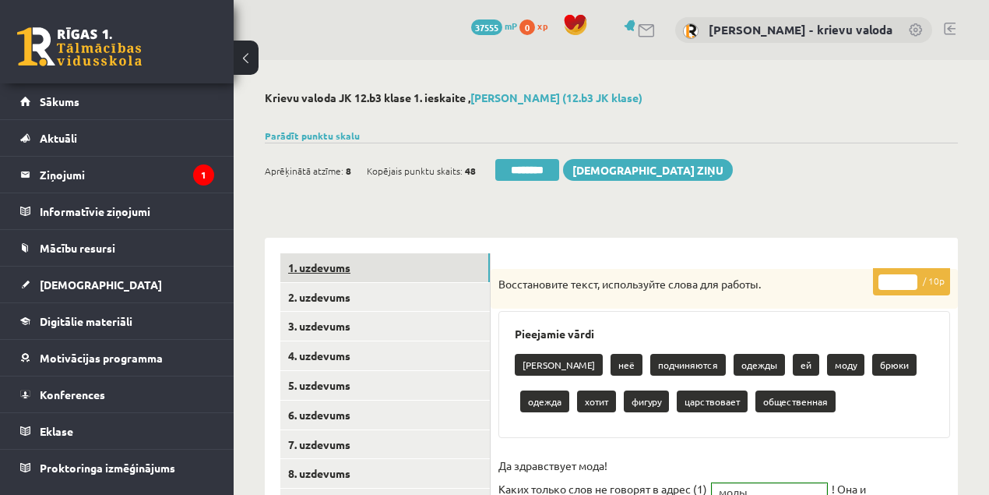
click at [326, 271] on link "1. uzdevums" at bounding box center [385, 267] width 210 height 29
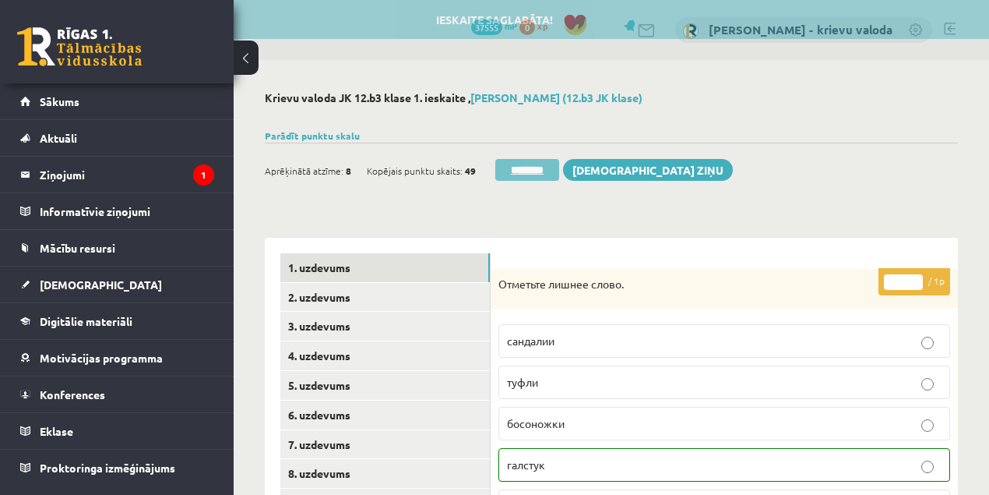
click at [529, 171] on input "********" at bounding box center [527, 170] width 64 height 22
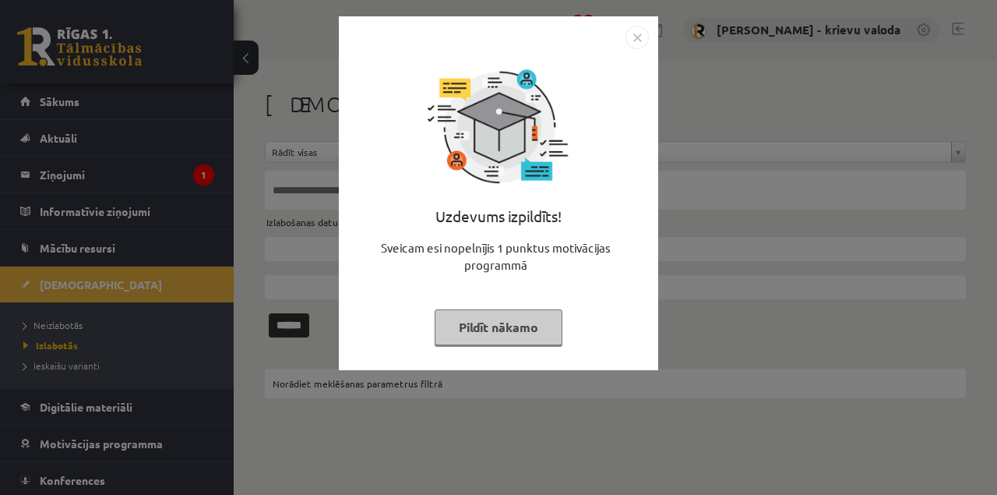
click at [492, 329] on button "Pildīt nākamo" at bounding box center [499, 327] width 128 height 36
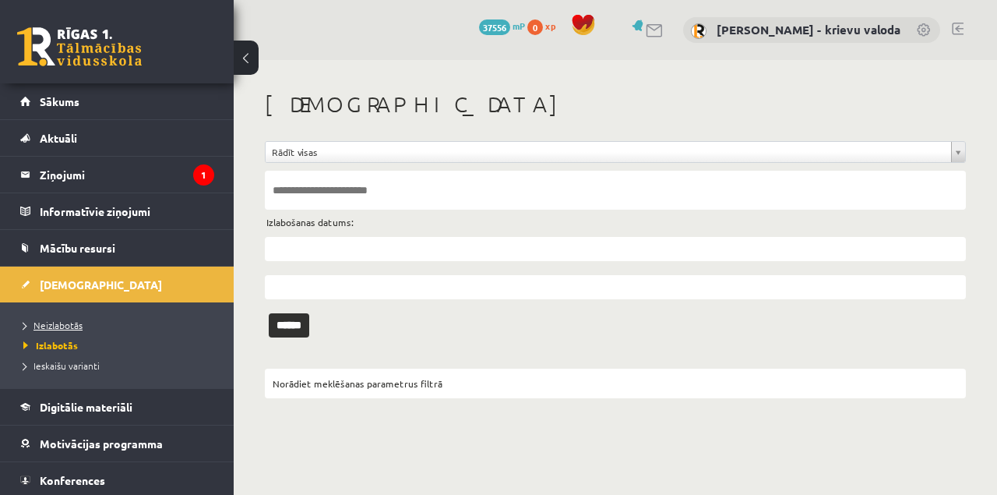
click at [65, 326] on span "Neizlabotās" at bounding box center [52, 325] width 59 height 12
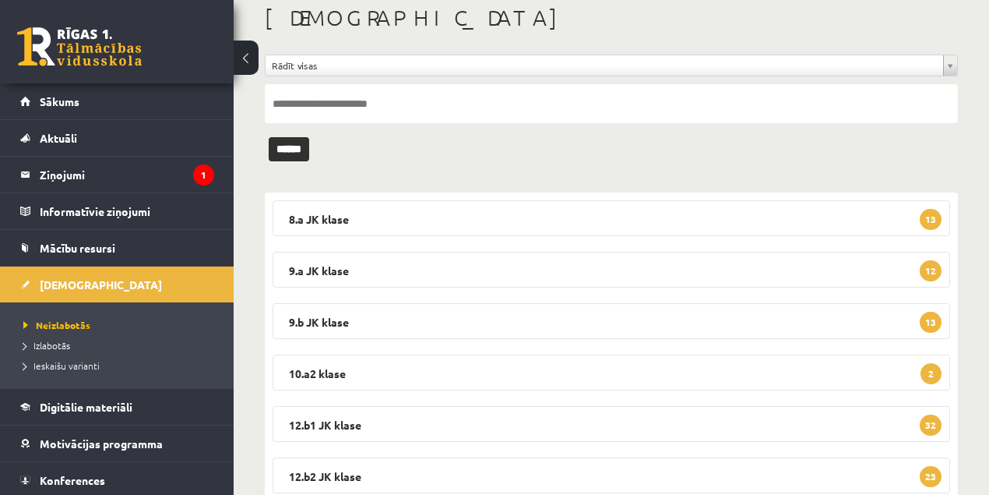
scroll to position [189, 0]
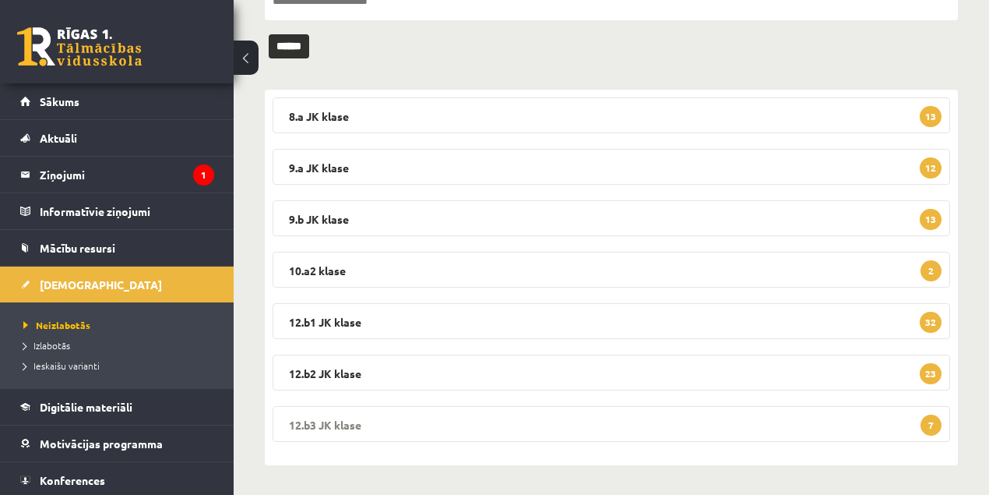
click at [342, 425] on legend "12.b3 JK klase 7" at bounding box center [612, 424] width 678 height 36
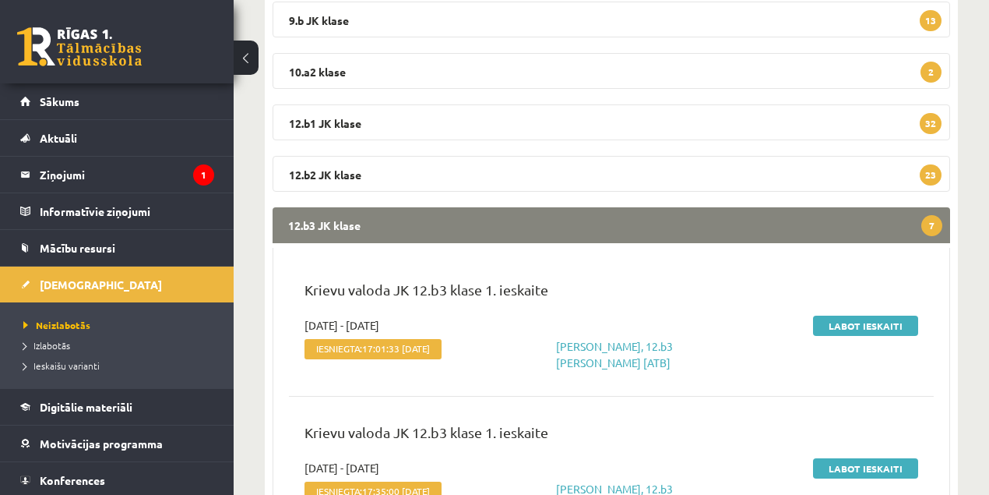
scroll to position [397, 0]
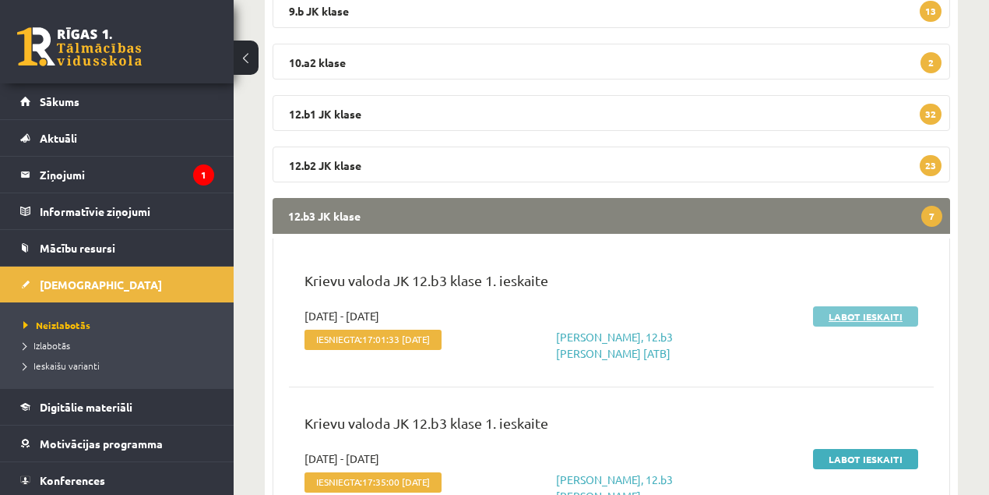
click at [857, 317] on link "Labot ieskaiti" at bounding box center [865, 316] width 105 height 20
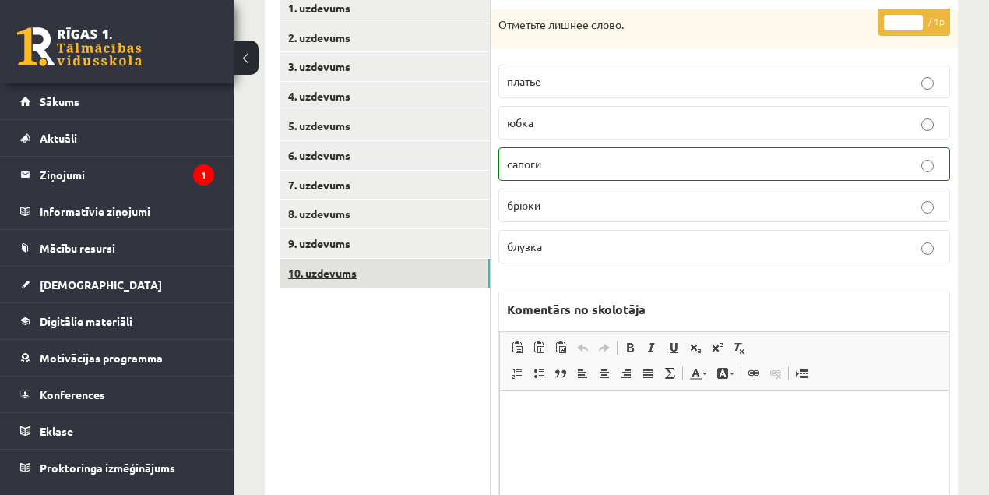
click at [343, 276] on link "10. uzdevums" at bounding box center [385, 273] width 210 height 29
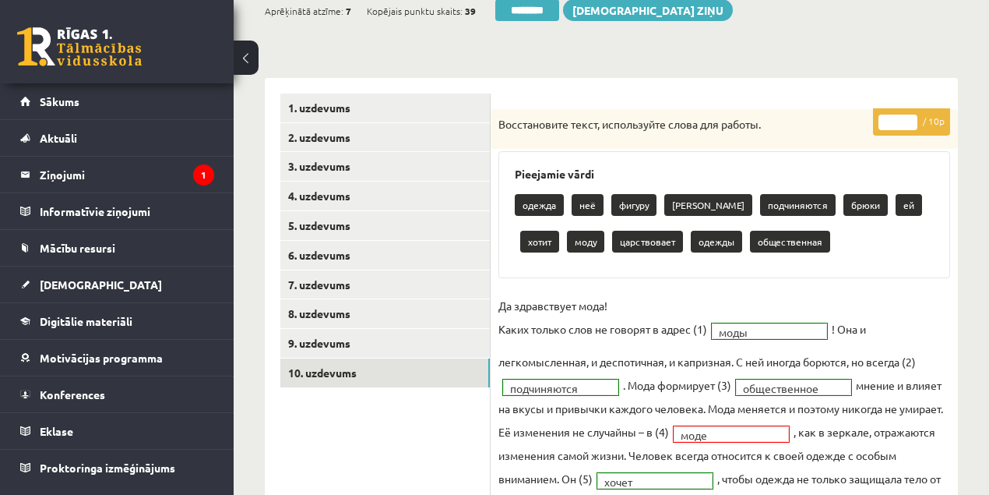
scroll to position [156, 0]
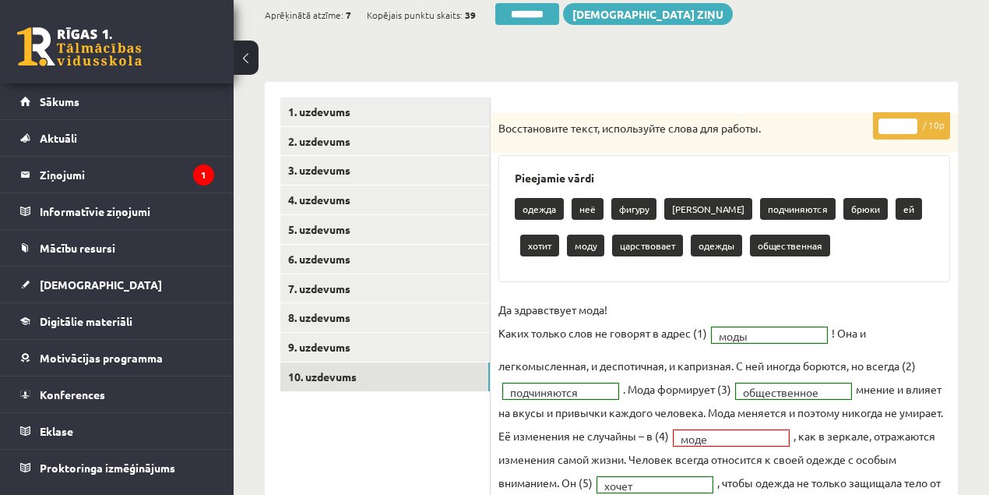
type input "*"
click at [908, 121] on input "*" at bounding box center [898, 126] width 39 height 16
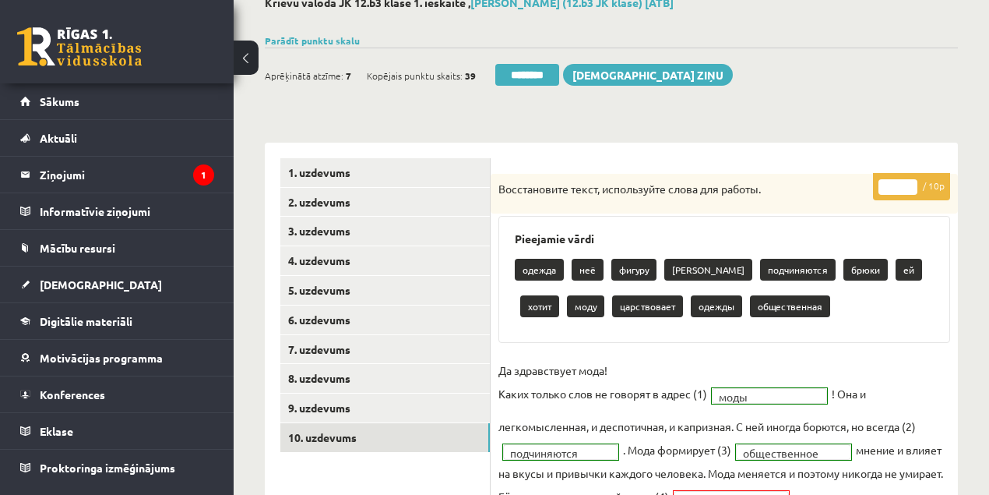
scroll to position [0, 0]
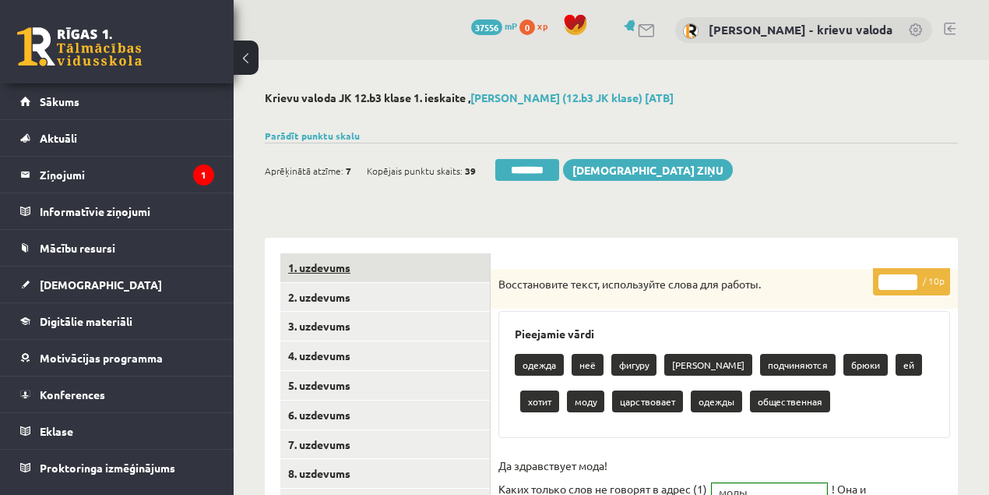
click at [332, 269] on link "1. uzdevums" at bounding box center [385, 267] width 210 height 29
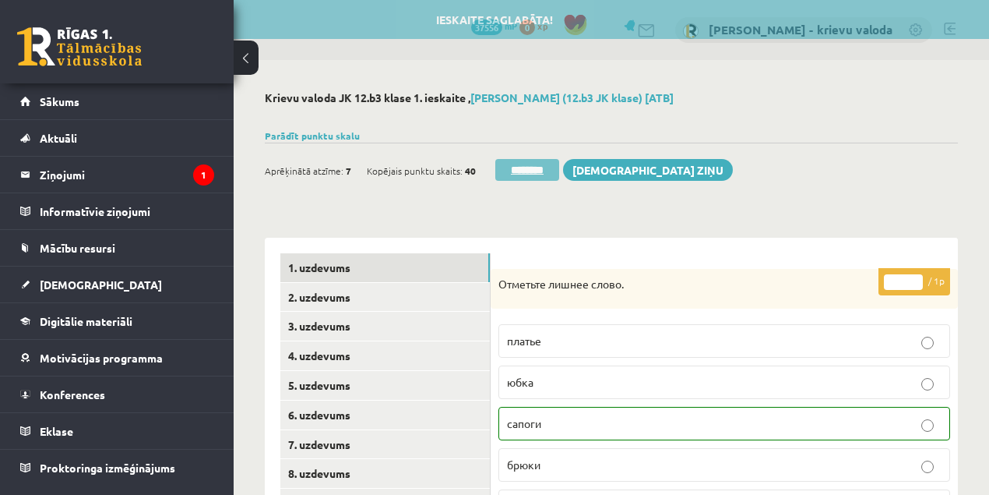
click at [539, 168] on input "********" at bounding box center [527, 170] width 64 height 22
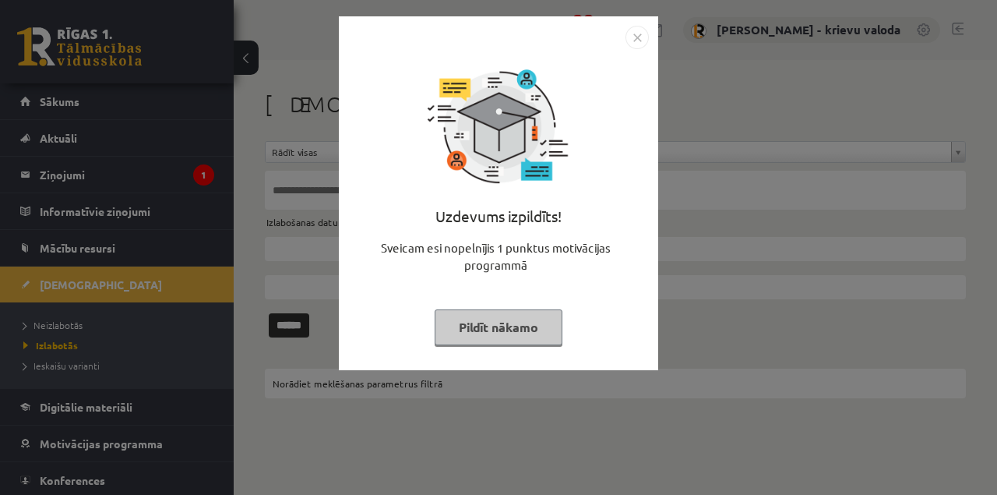
click at [514, 324] on button "Pildīt nākamo" at bounding box center [499, 327] width 128 height 36
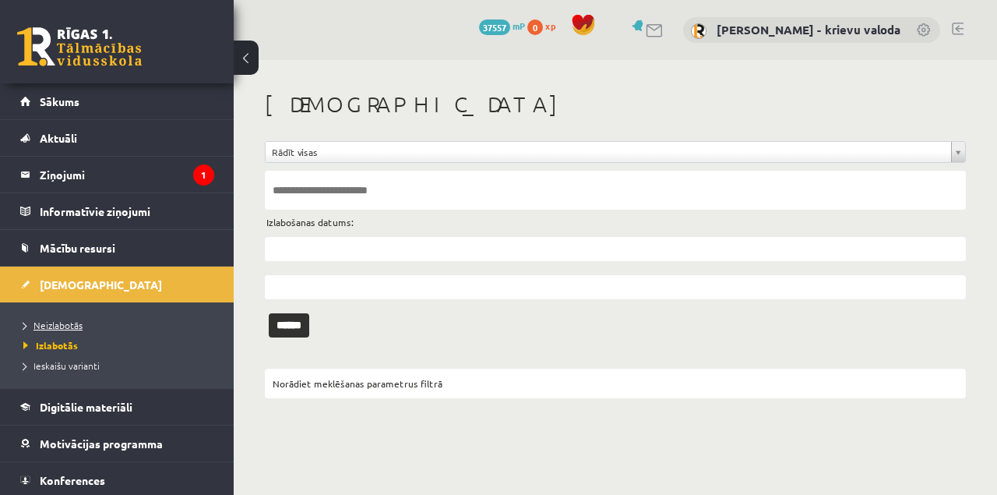
click at [69, 324] on span "Neizlabotās" at bounding box center [52, 325] width 59 height 12
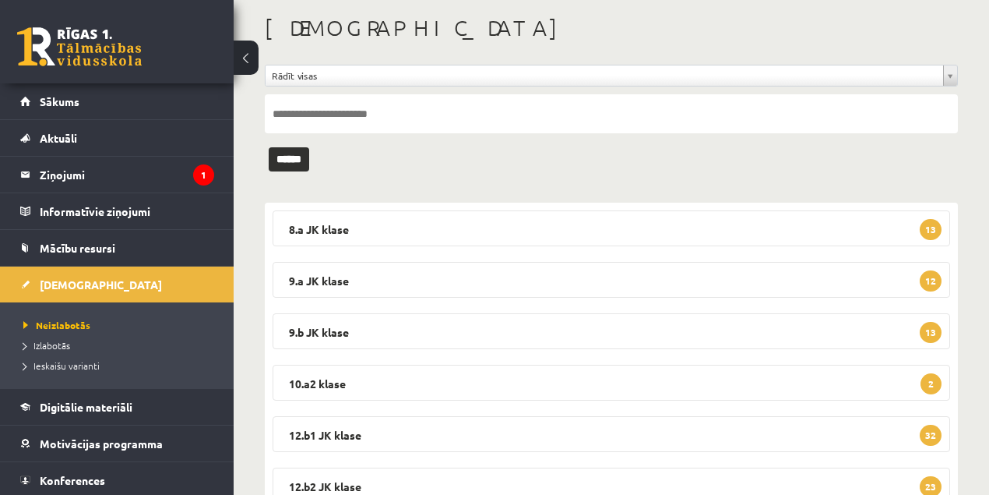
scroll to position [189, 0]
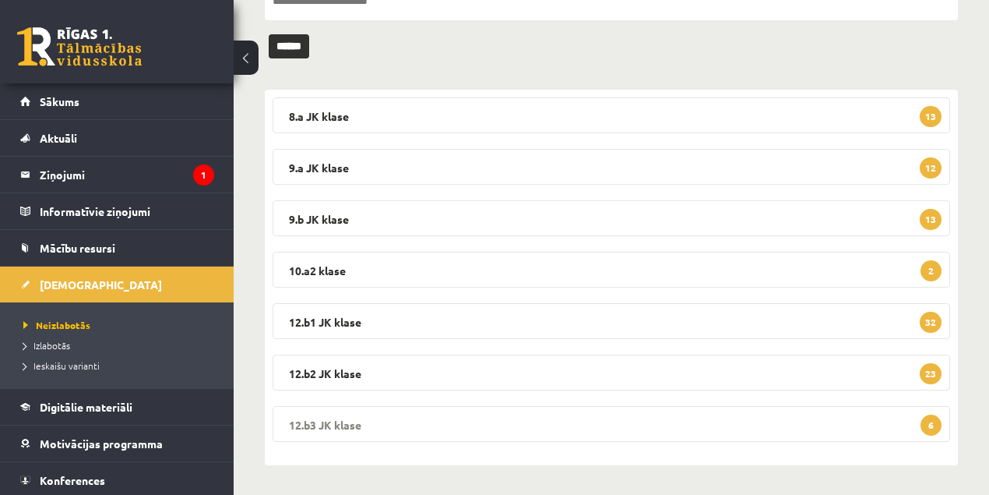
click at [334, 422] on legend "12.b3 JK klase 6" at bounding box center [612, 424] width 678 height 36
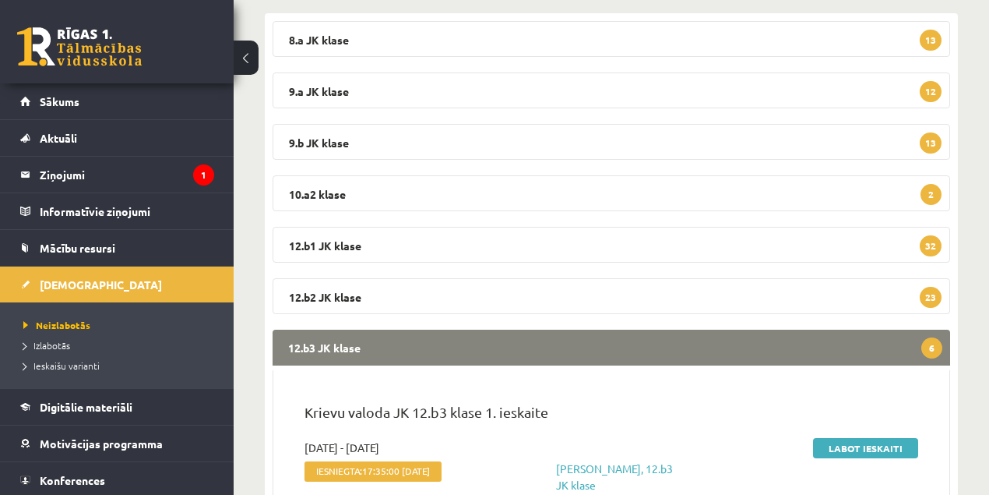
scroll to position [397, 0]
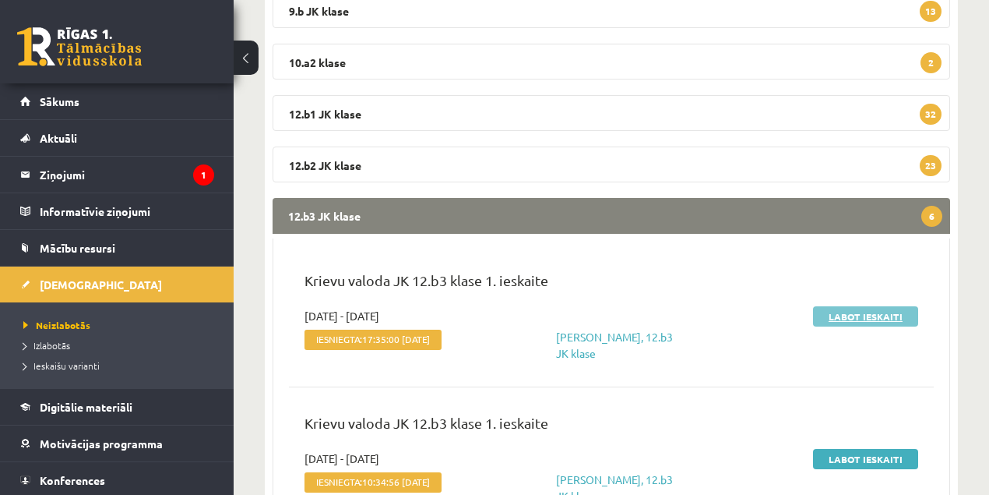
click at [859, 319] on link "Labot ieskaiti" at bounding box center [865, 316] width 105 height 20
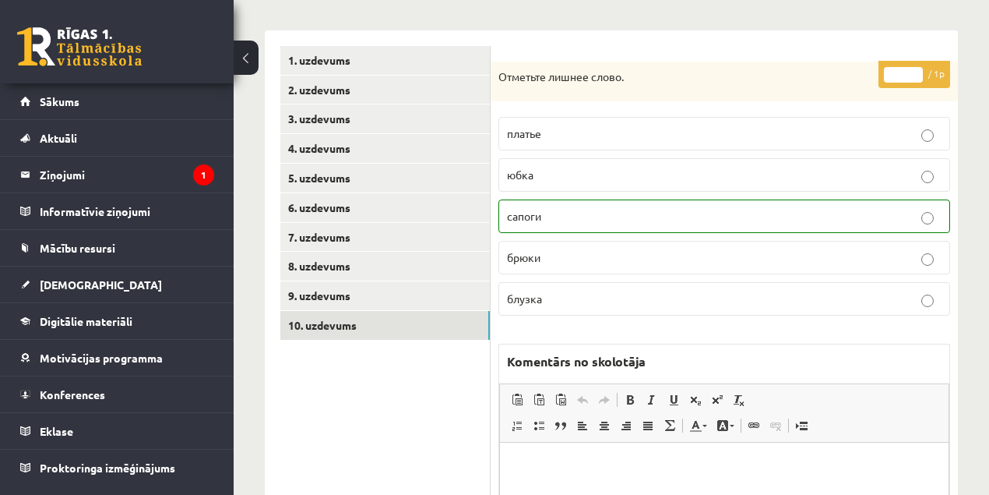
drag, startPoint x: 319, startPoint y: 326, endPoint x: 511, endPoint y: 349, distance: 193.0
click at [320, 326] on link "10. uzdevums" at bounding box center [385, 325] width 210 height 29
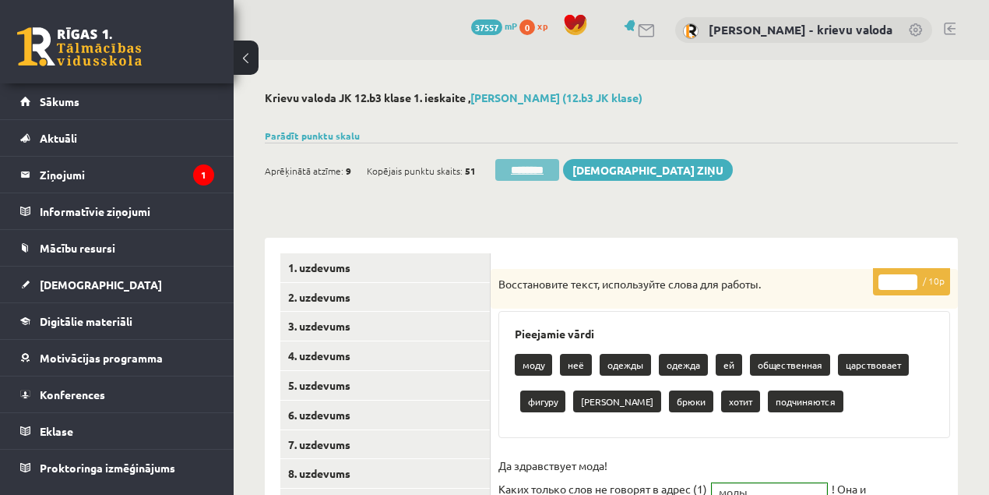
click at [539, 170] on input "********" at bounding box center [527, 170] width 64 height 22
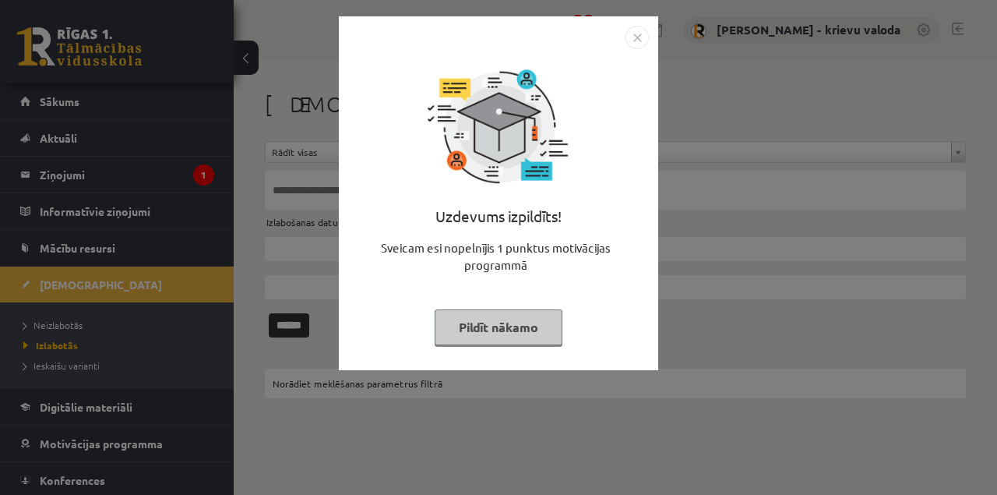
click at [514, 335] on button "Pildīt nākamo" at bounding box center [499, 327] width 128 height 36
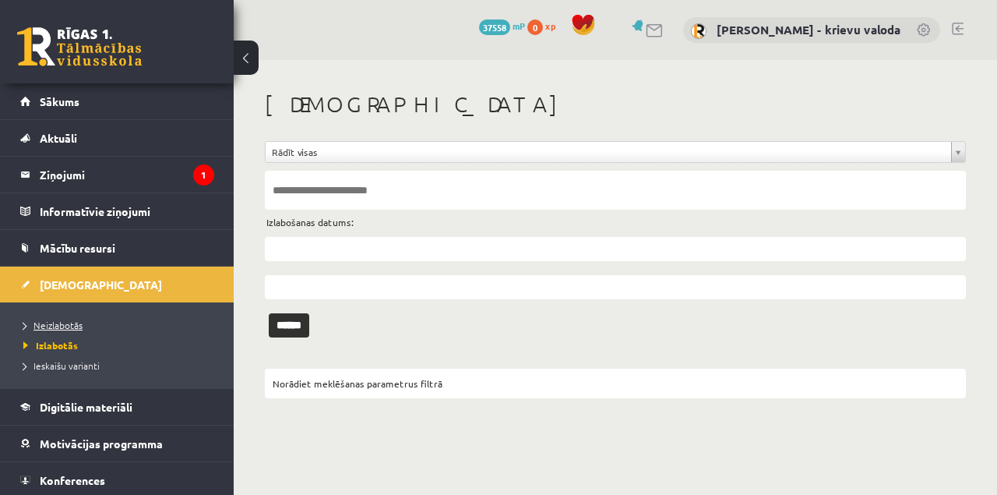
click at [58, 326] on span "Neizlabotās" at bounding box center [52, 325] width 59 height 12
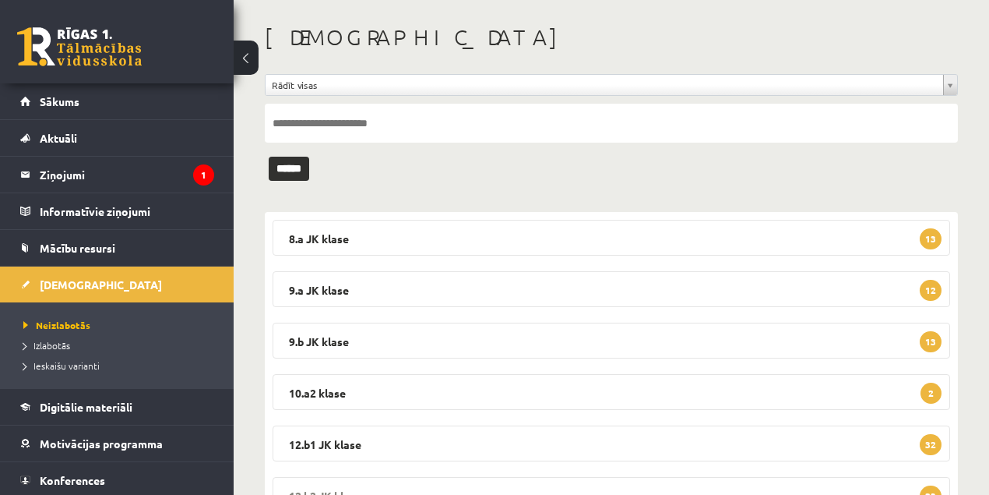
scroll to position [189, 0]
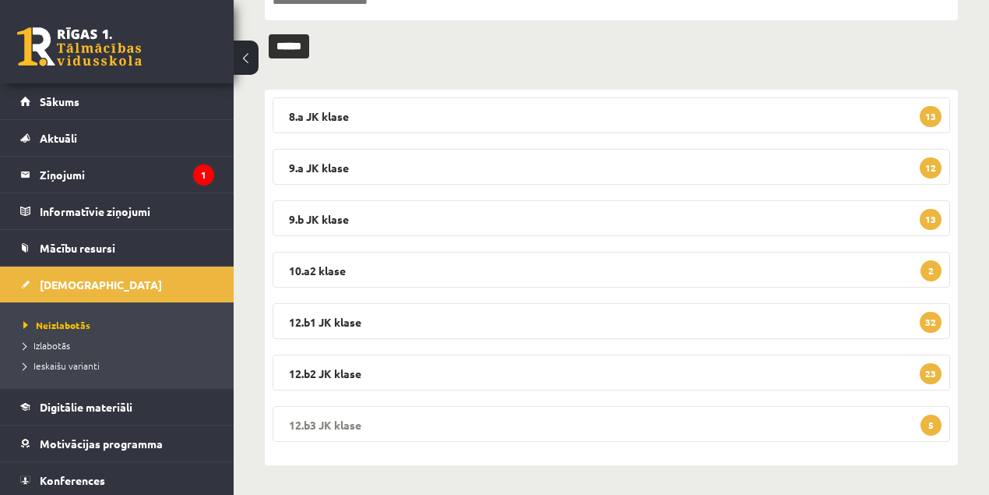
click at [316, 419] on legend "12.b3 JK klase 5" at bounding box center [612, 424] width 678 height 36
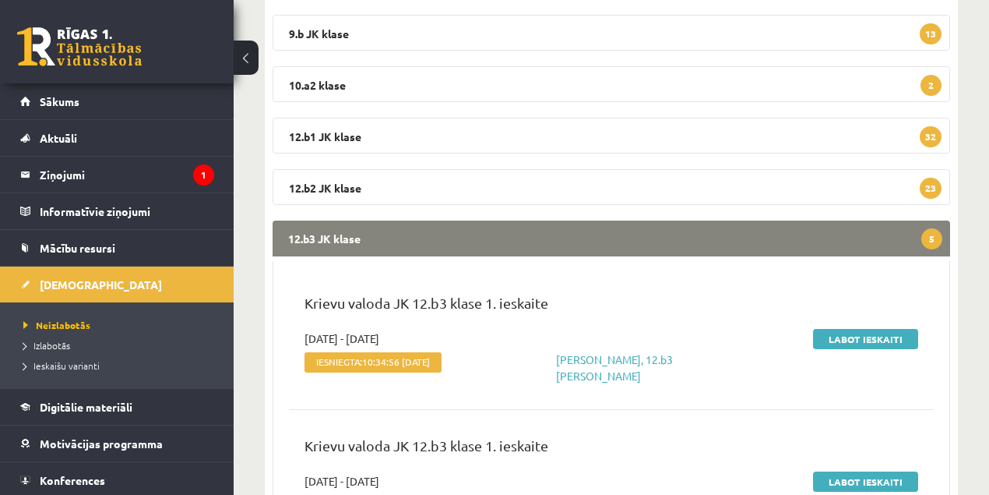
scroll to position [397, 0]
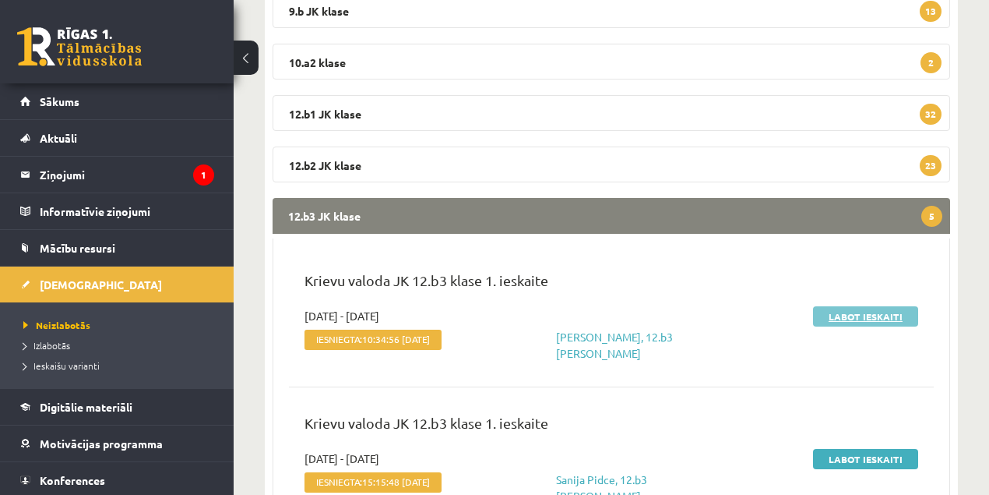
click at [862, 316] on link "Labot ieskaiti" at bounding box center [865, 316] width 105 height 20
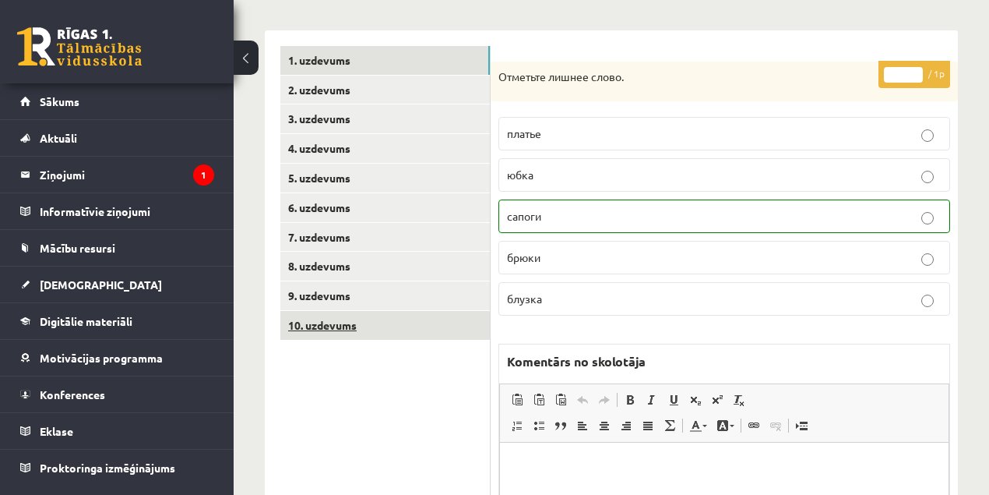
click at [332, 323] on link "10. uzdevums" at bounding box center [385, 325] width 210 height 29
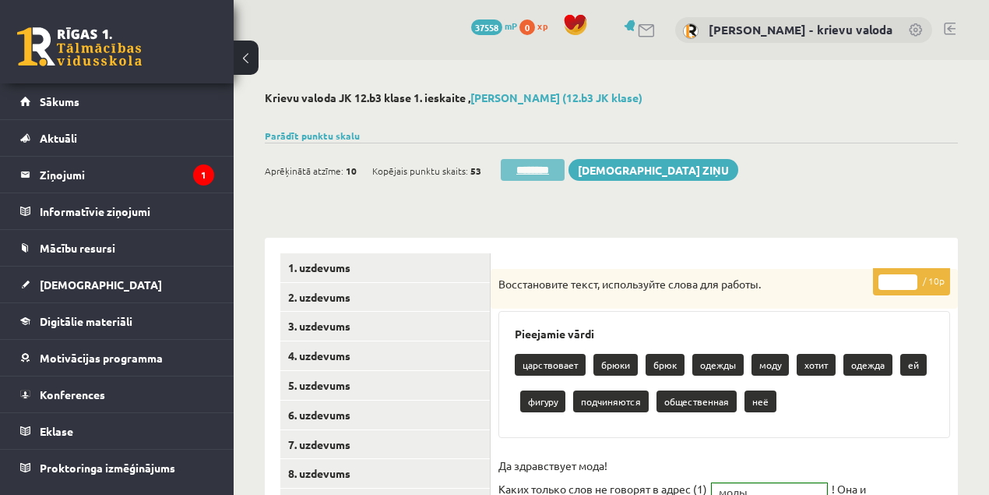
click at [544, 176] on input "********" at bounding box center [533, 170] width 64 height 22
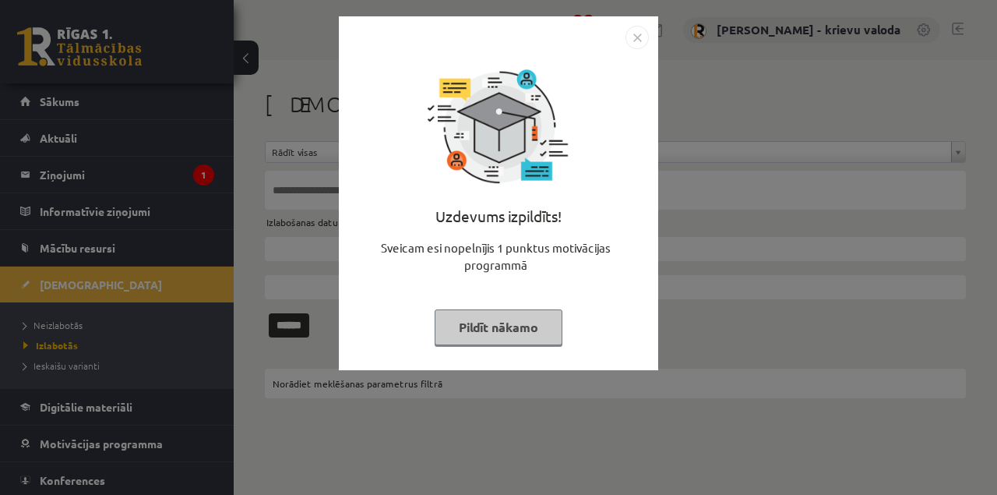
drag, startPoint x: 497, startPoint y: 326, endPoint x: 217, endPoint y: 341, distance: 280.1
click at [497, 327] on button "Pildīt nākamo" at bounding box center [499, 327] width 128 height 36
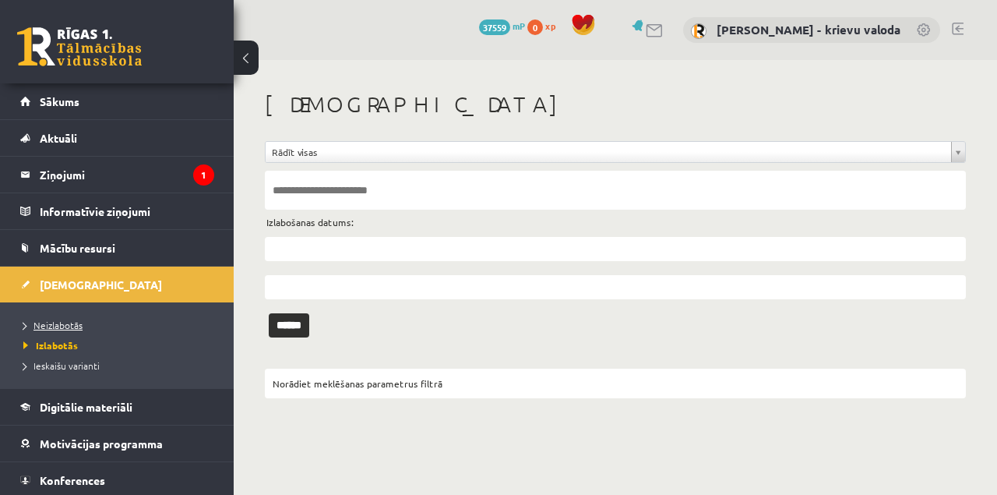
click at [69, 323] on span "Neizlabotās" at bounding box center [52, 325] width 59 height 12
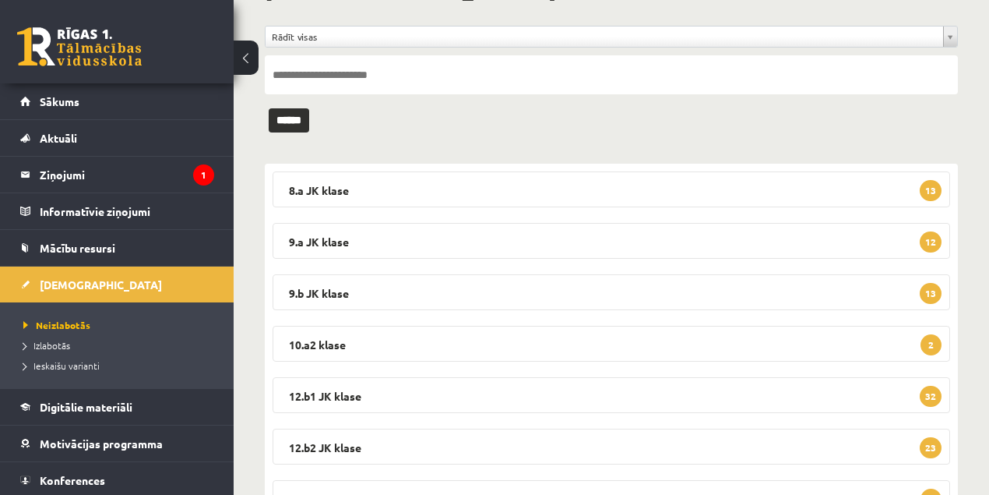
scroll to position [189, 0]
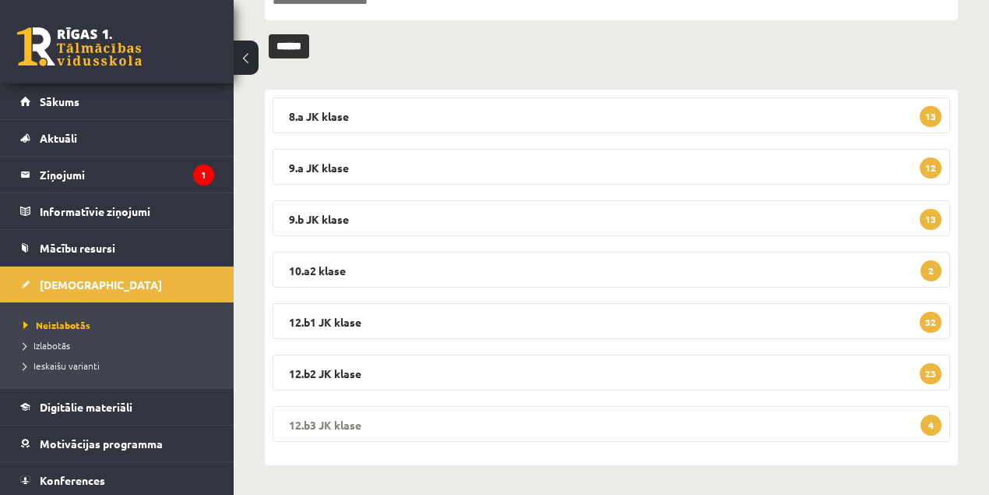
click at [340, 425] on legend "12.b3 JK klase 4" at bounding box center [612, 424] width 678 height 36
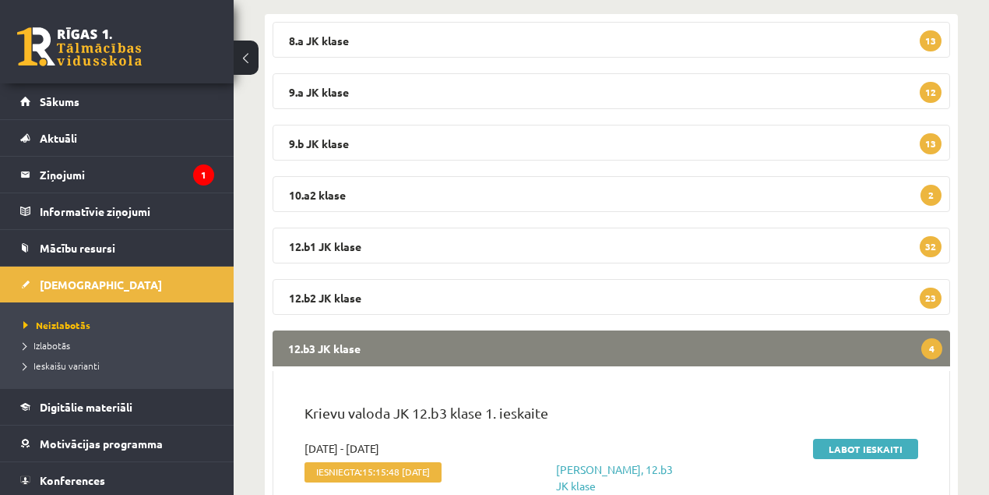
scroll to position [397, 0]
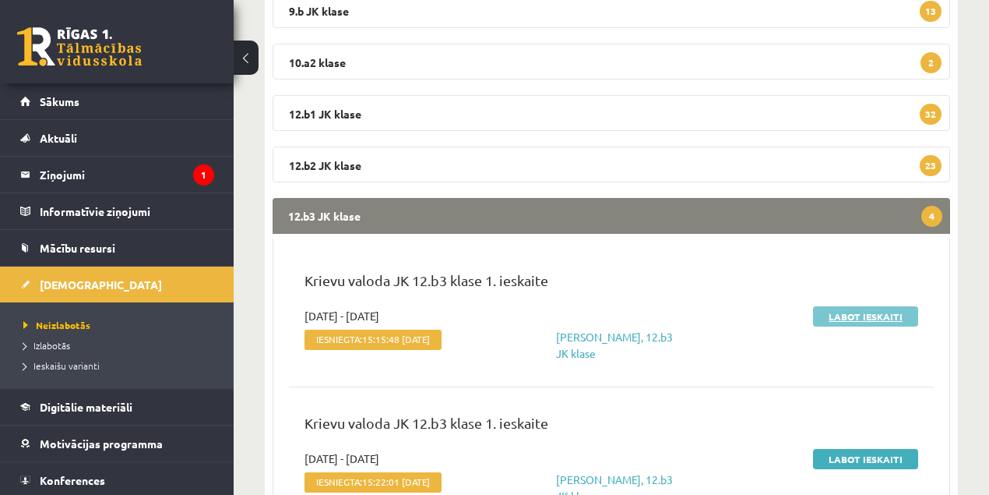
click at [866, 316] on link "Labot ieskaiti" at bounding box center [865, 316] width 105 height 20
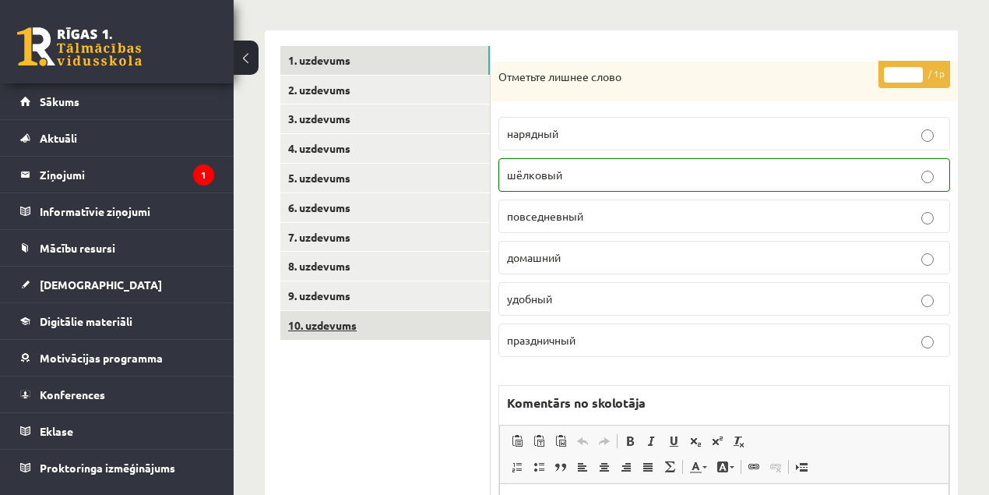
click at [335, 327] on link "10. uzdevums" at bounding box center [385, 325] width 210 height 29
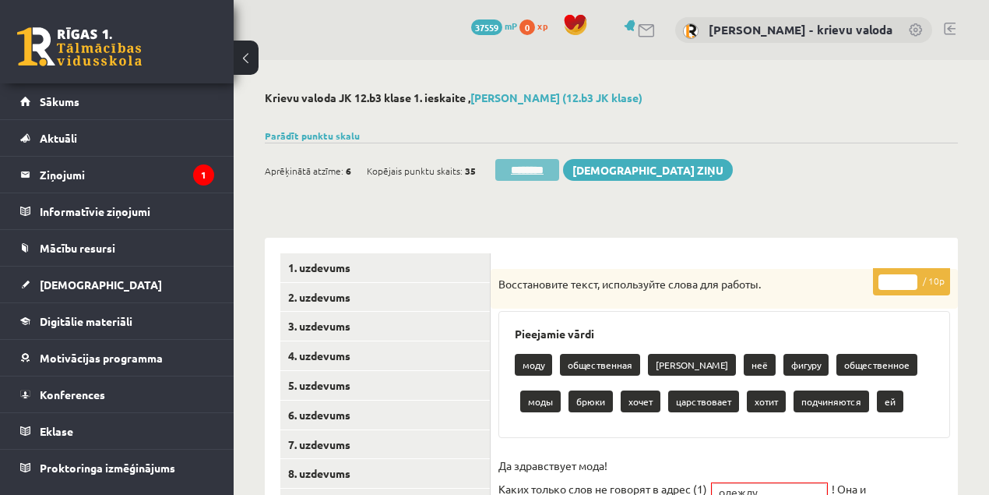
click at [538, 175] on input "********" at bounding box center [527, 170] width 64 height 22
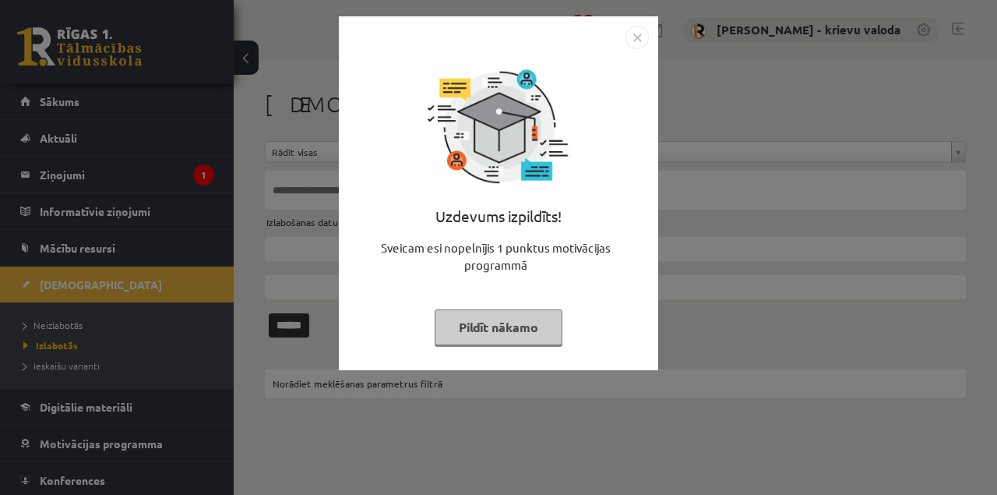
click at [469, 329] on button "Pildīt nākamo" at bounding box center [499, 327] width 128 height 36
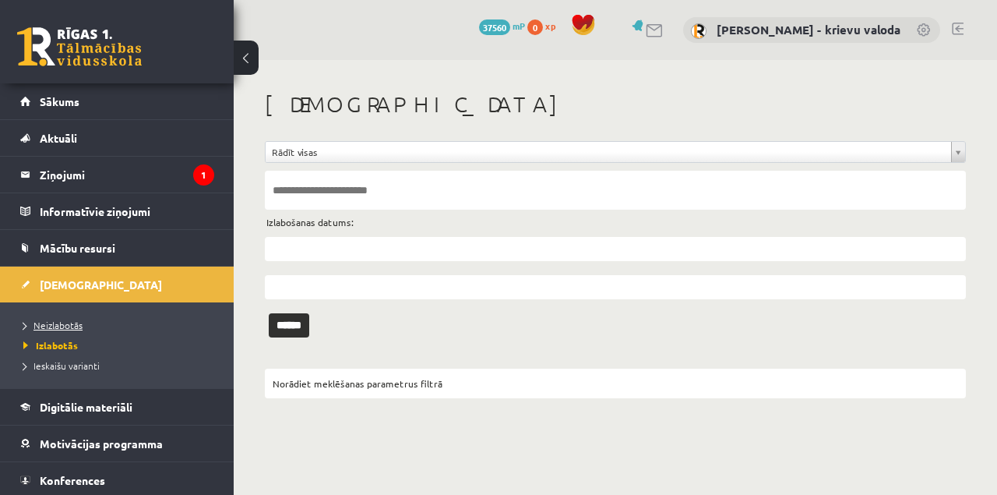
click at [51, 324] on span "Neizlabotās" at bounding box center [52, 325] width 59 height 12
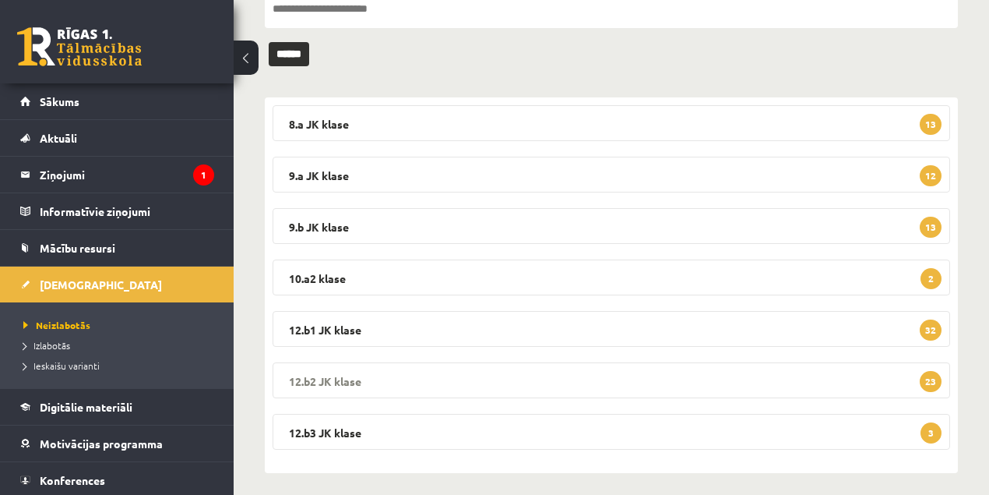
scroll to position [189, 0]
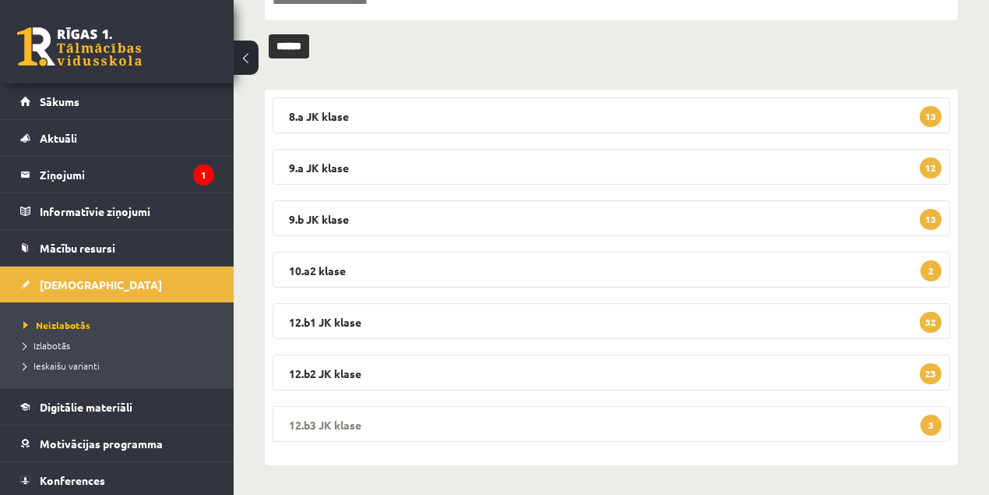
click at [344, 421] on legend "12.b3 JK klase 3" at bounding box center [612, 424] width 678 height 36
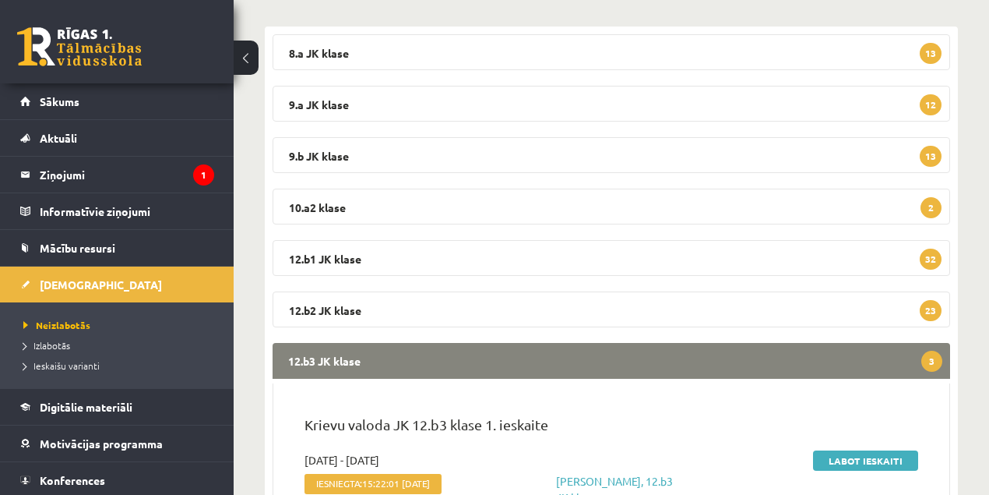
scroll to position [397, 0]
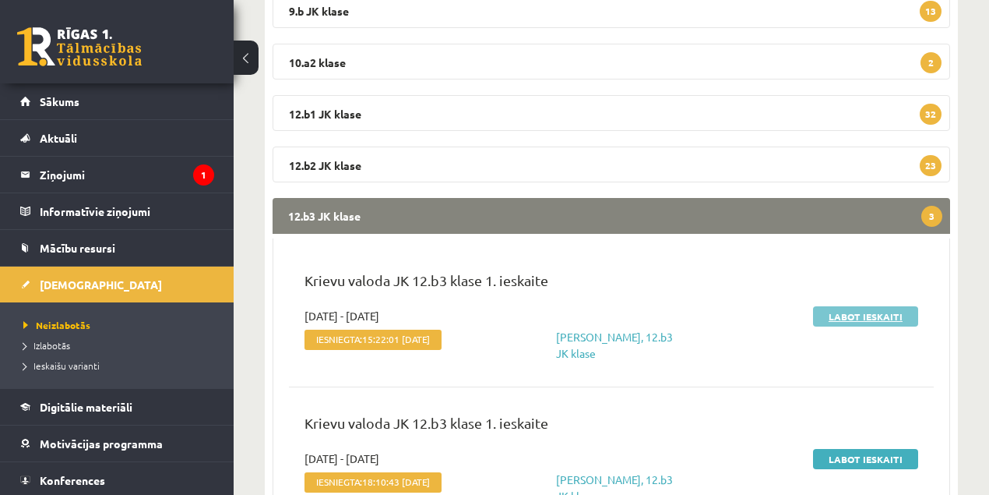
click at [868, 319] on link "Labot ieskaiti" at bounding box center [865, 316] width 105 height 20
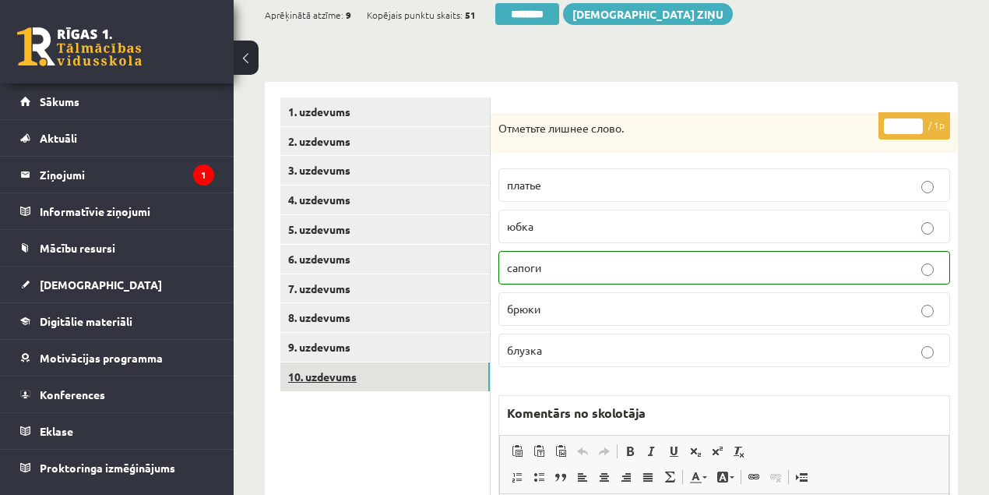
click at [314, 380] on link "10. uzdevums" at bounding box center [385, 376] width 210 height 29
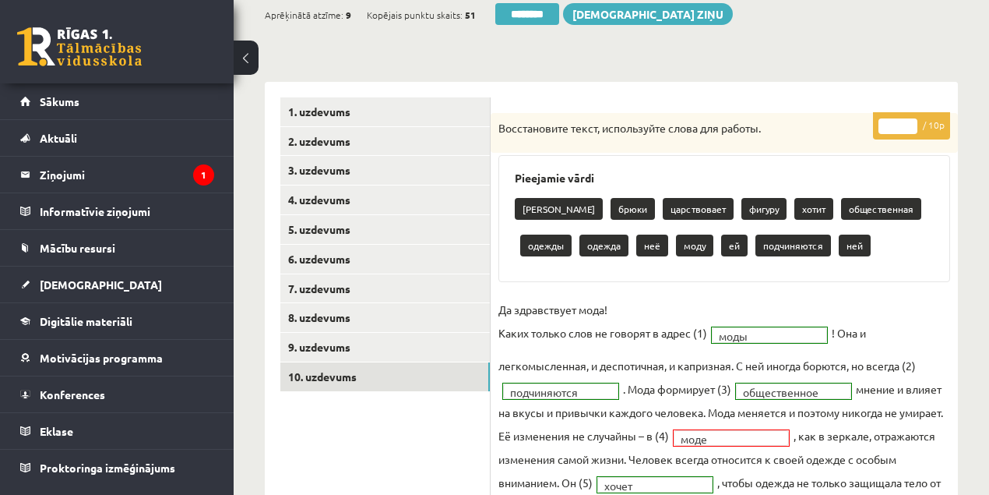
type input "*"
click at [910, 121] on input "*" at bounding box center [898, 126] width 39 height 16
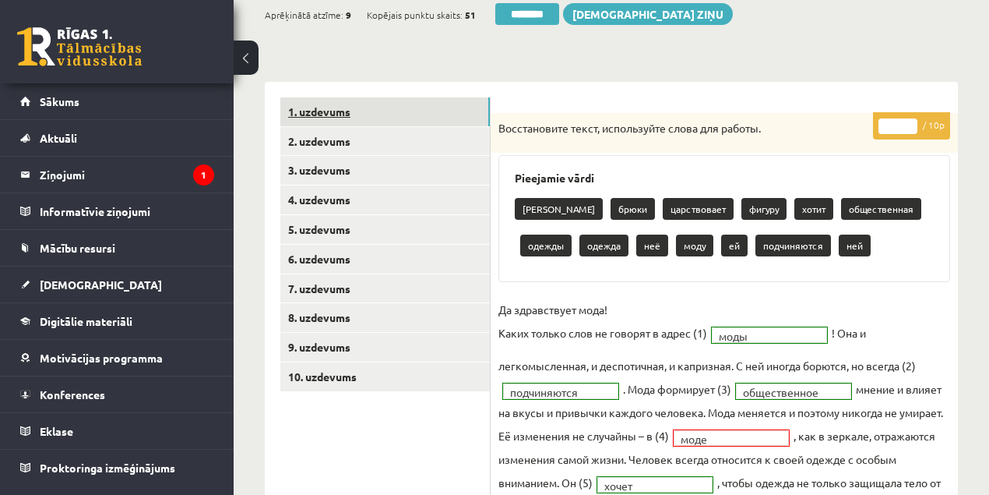
click at [328, 115] on link "1. uzdevums" at bounding box center [385, 111] width 210 height 29
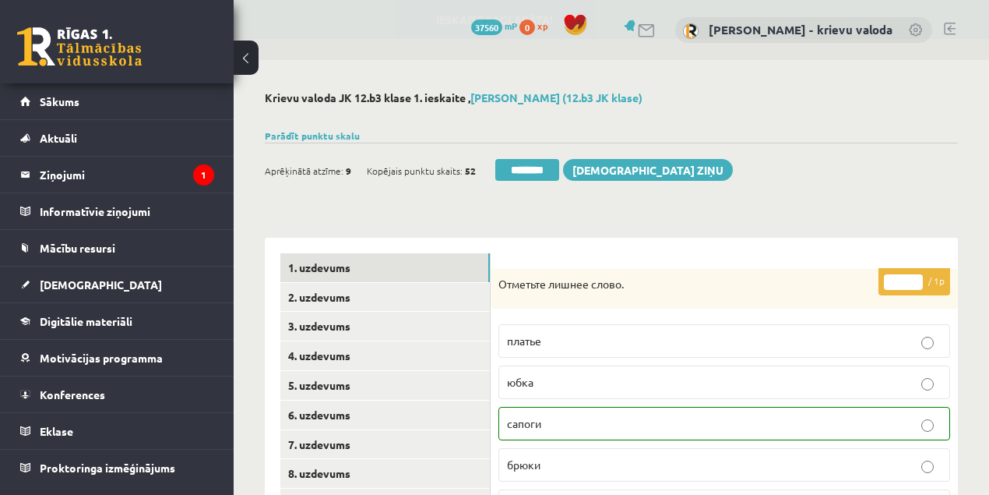
click at [527, 171] on input "********" at bounding box center [527, 170] width 64 height 22
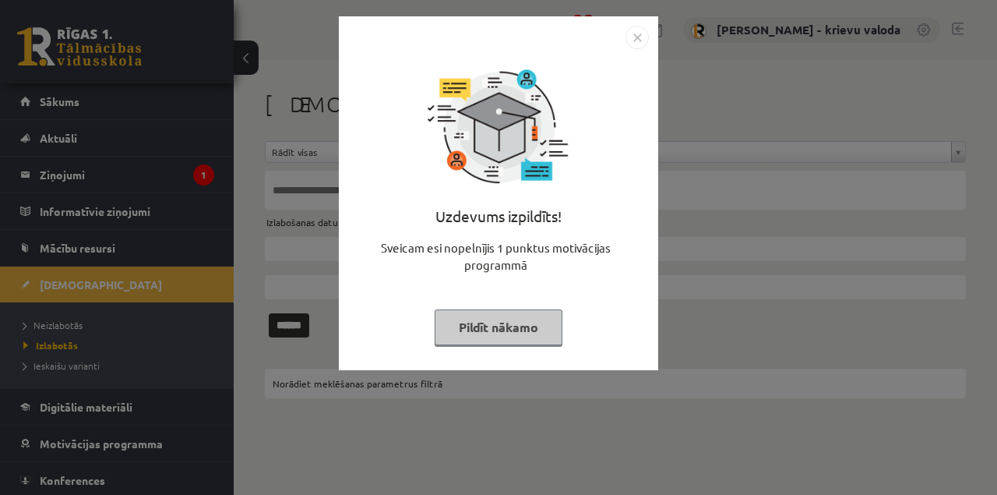
click at [506, 332] on button "Pildīt nākamo" at bounding box center [499, 327] width 128 height 36
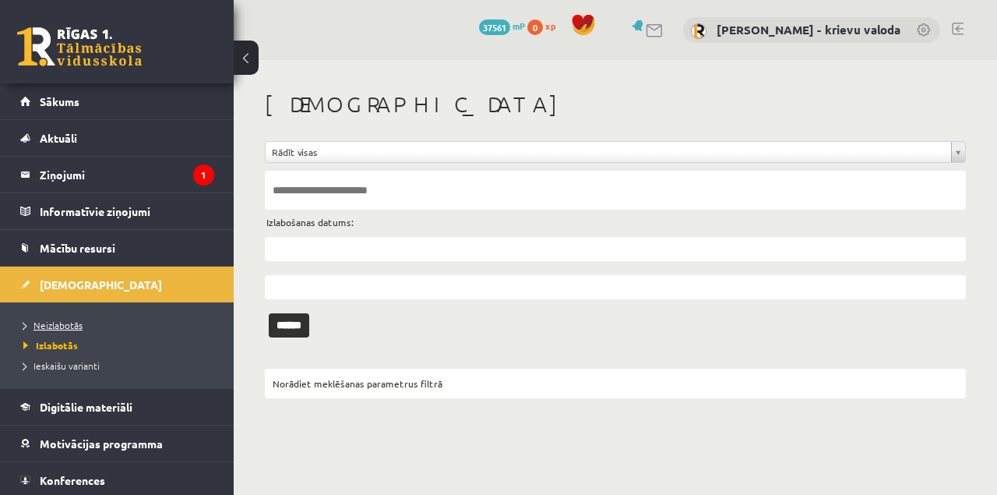
click at [65, 327] on span "Neizlabotās" at bounding box center [52, 325] width 59 height 12
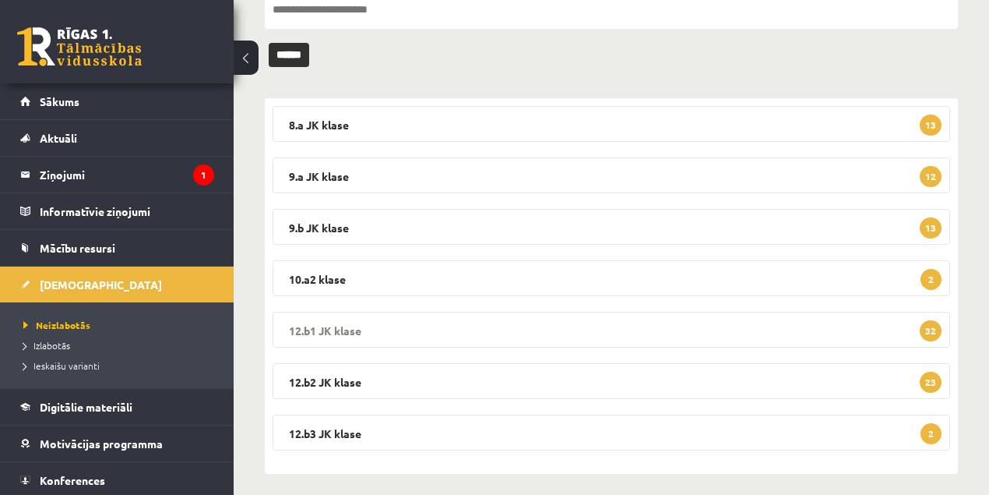
scroll to position [189, 0]
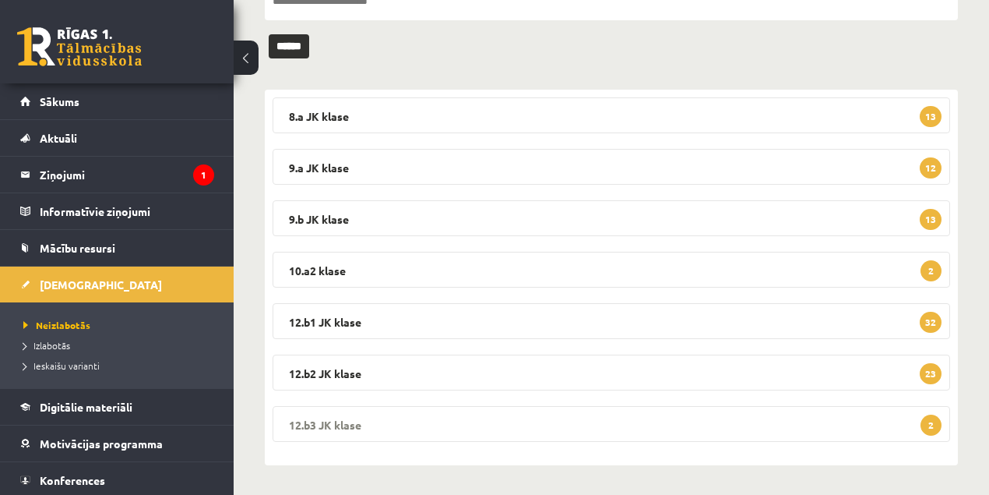
click at [344, 422] on legend "12.b3 JK klase 2" at bounding box center [612, 424] width 678 height 36
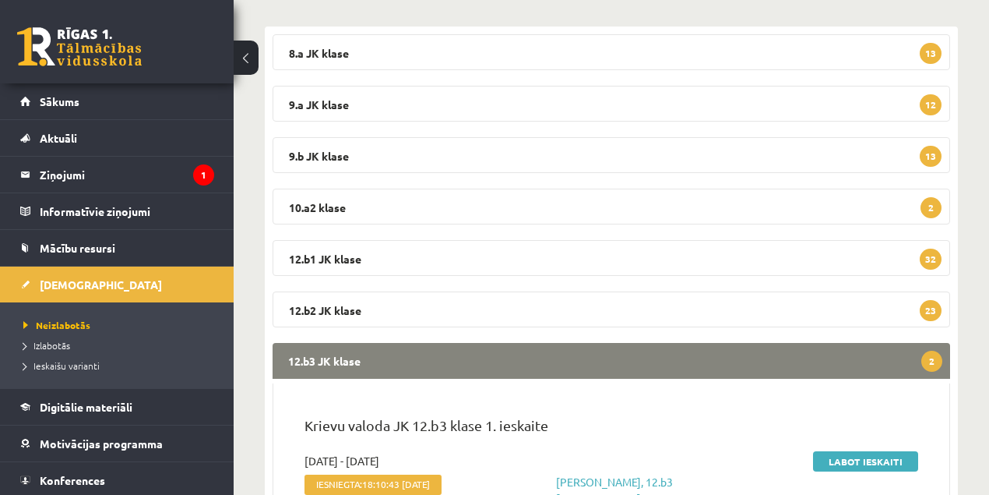
scroll to position [397, 0]
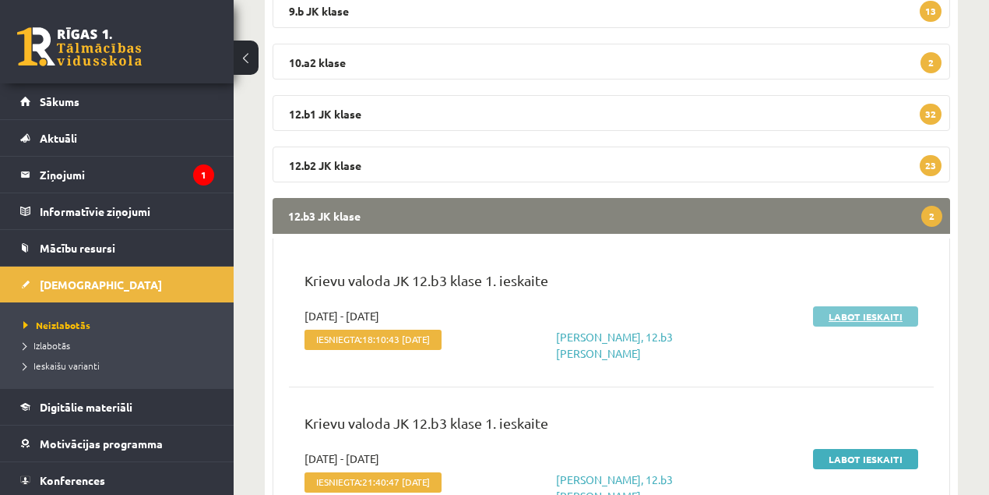
click at [837, 314] on link "Labot ieskaiti" at bounding box center [865, 316] width 105 height 20
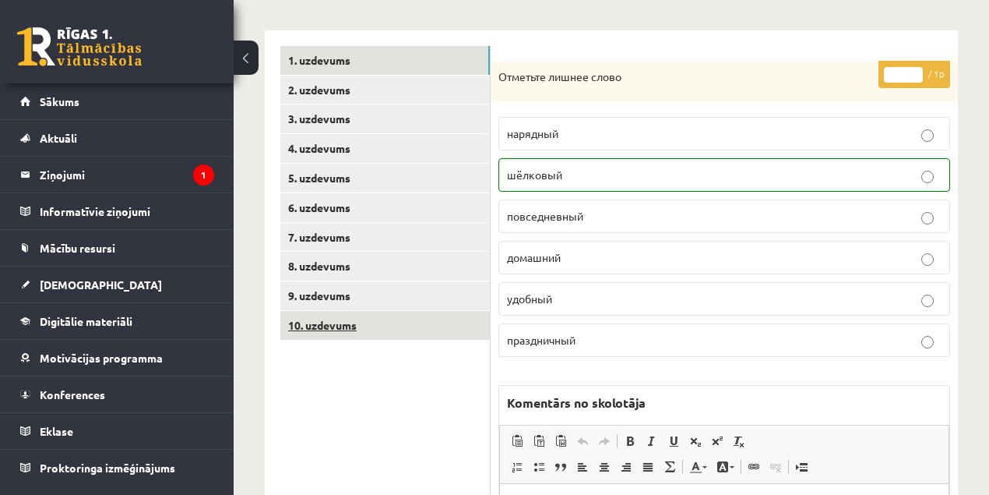
click at [326, 326] on link "10. uzdevums" at bounding box center [385, 325] width 210 height 29
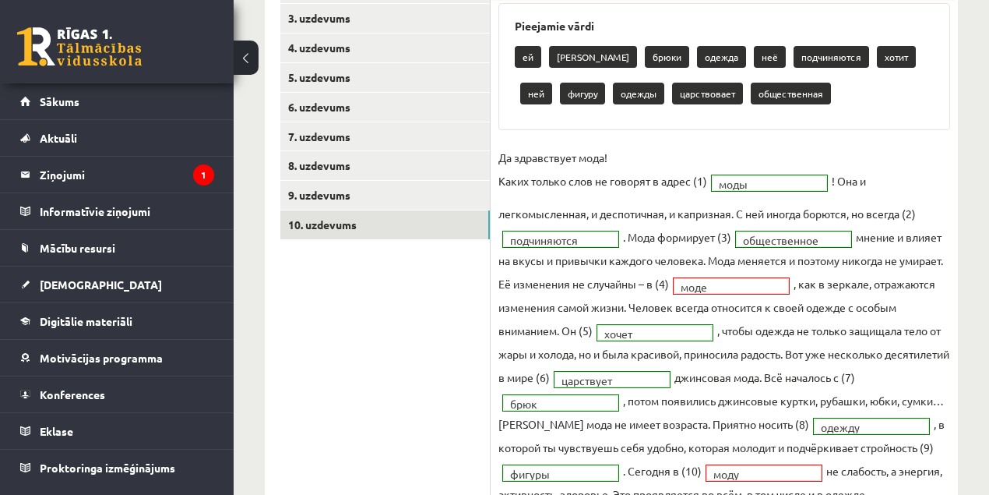
scroll to position [207, 0]
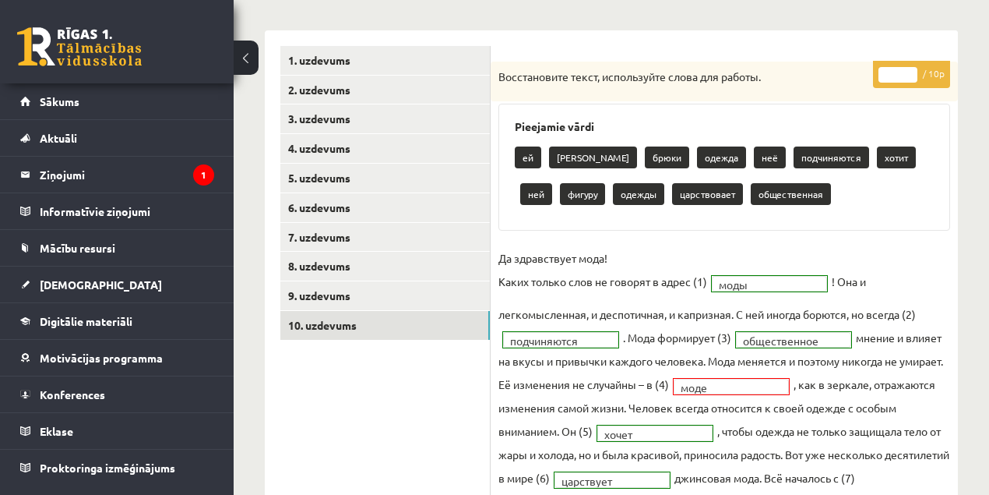
type input "*"
click at [910, 69] on input "*" at bounding box center [898, 75] width 39 height 16
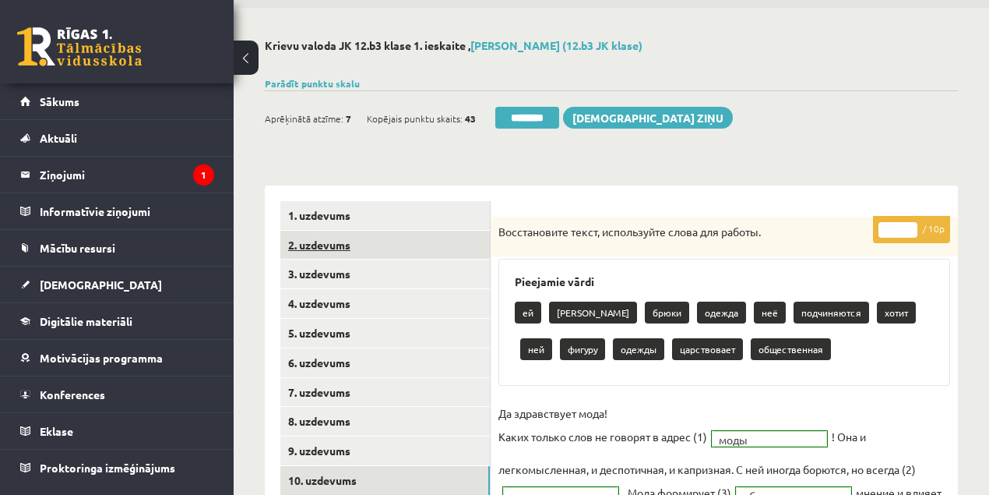
scroll to position [51, 0]
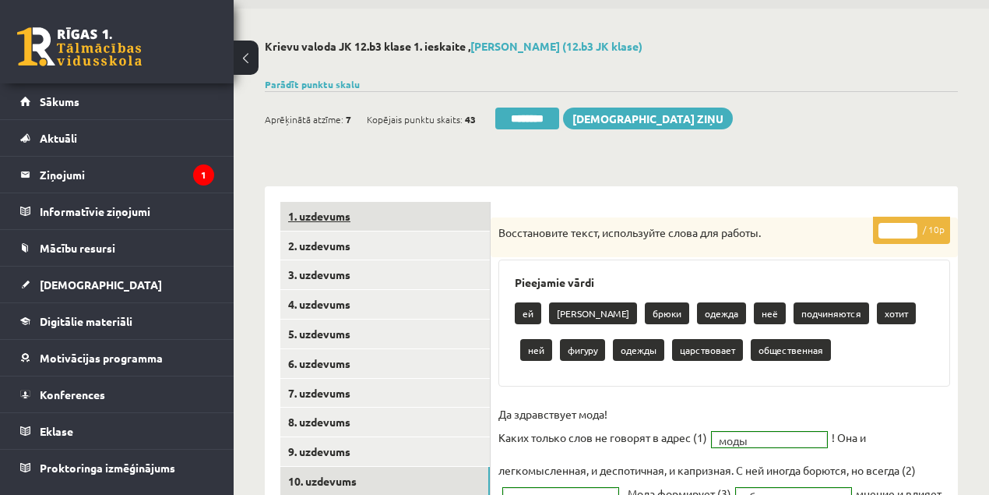
click at [332, 219] on link "1. uzdevums" at bounding box center [385, 216] width 210 height 29
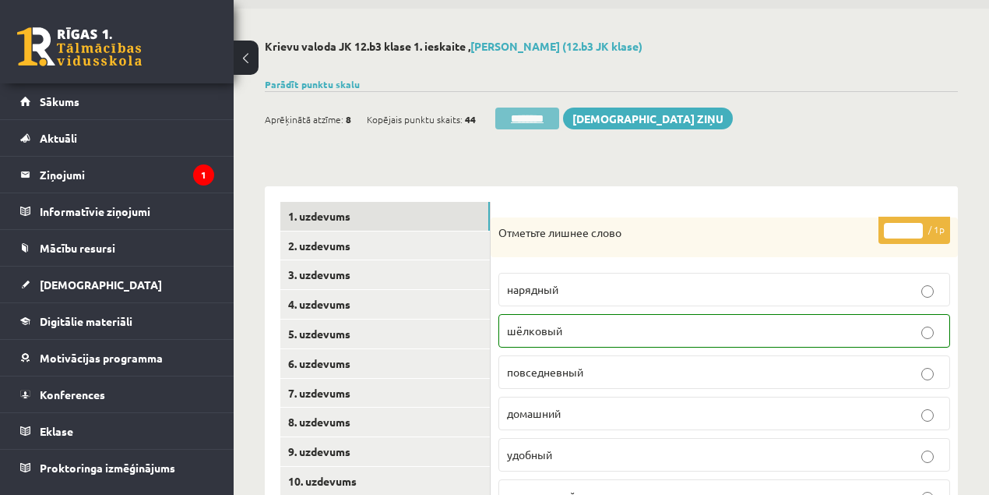
click at [514, 120] on input "********" at bounding box center [527, 119] width 64 height 22
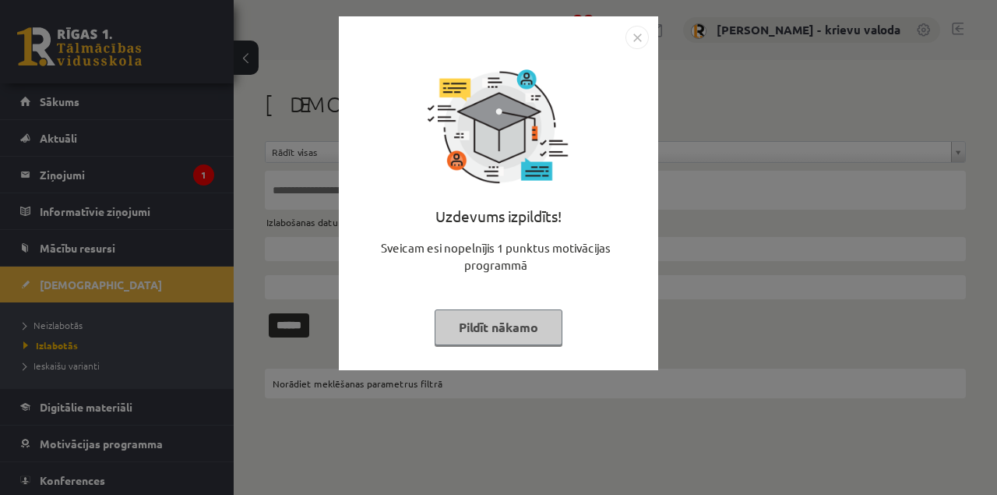
click at [523, 326] on button "Pildīt nākamo" at bounding box center [499, 327] width 128 height 36
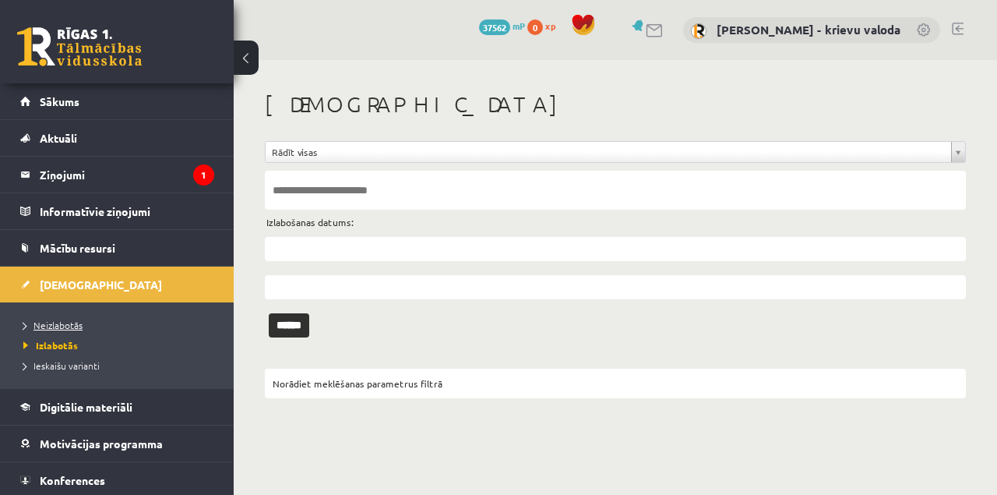
click at [69, 323] on span "Neizlabotās" at bounding box center [52, 325] width 59 height 12
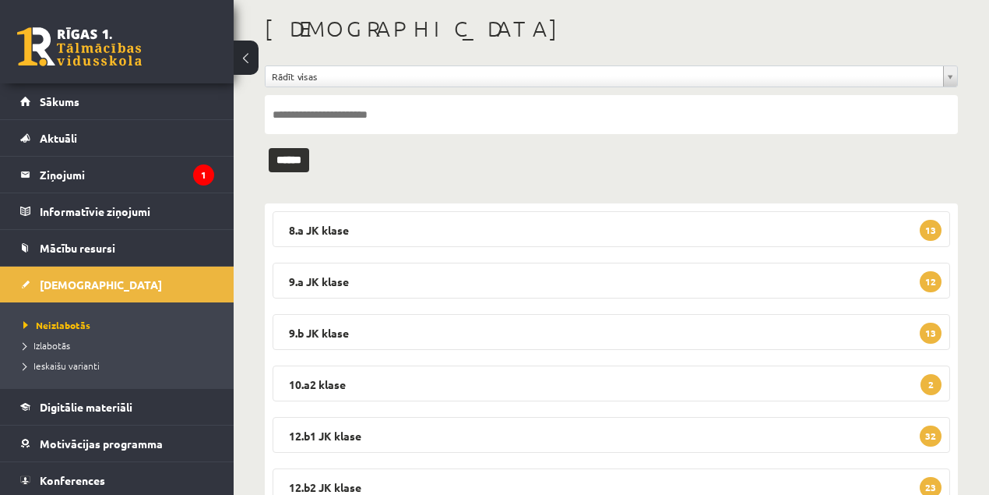
scroll to position [189, 0]
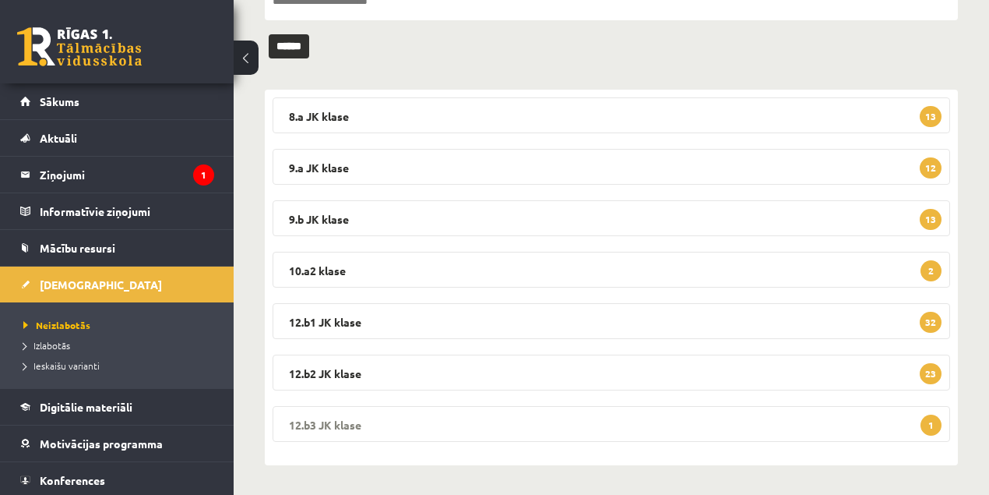
click at [341, 421] on legend "12.b3 JK klase 1" at bounding box center [612, 424] width 678 height 36
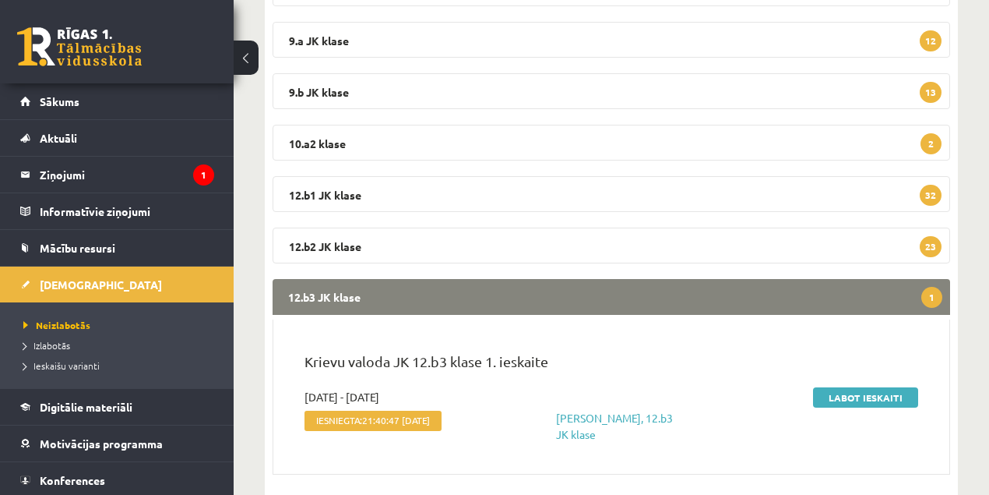
scroll to position [340, 0]
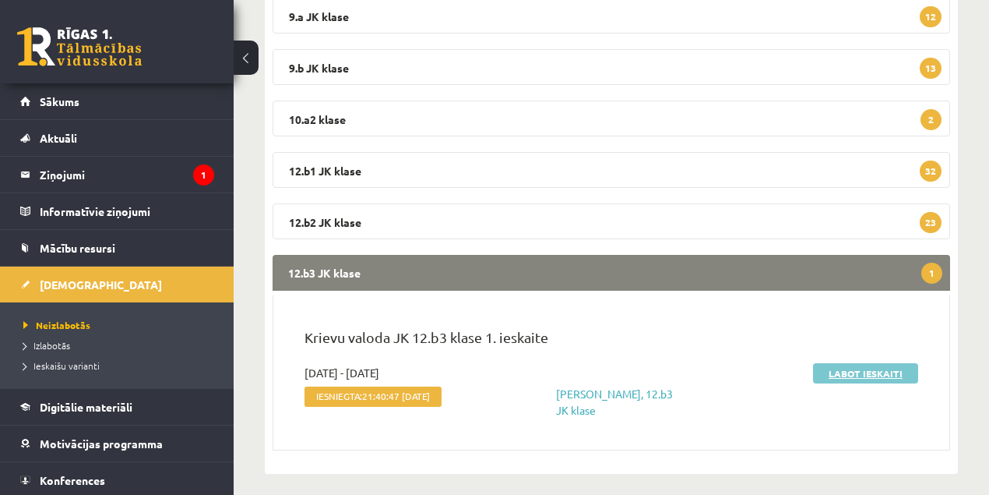
click at [849, 375] on link "Labot ieskaiti" at bounding box center [865, 373] width 105 height 20
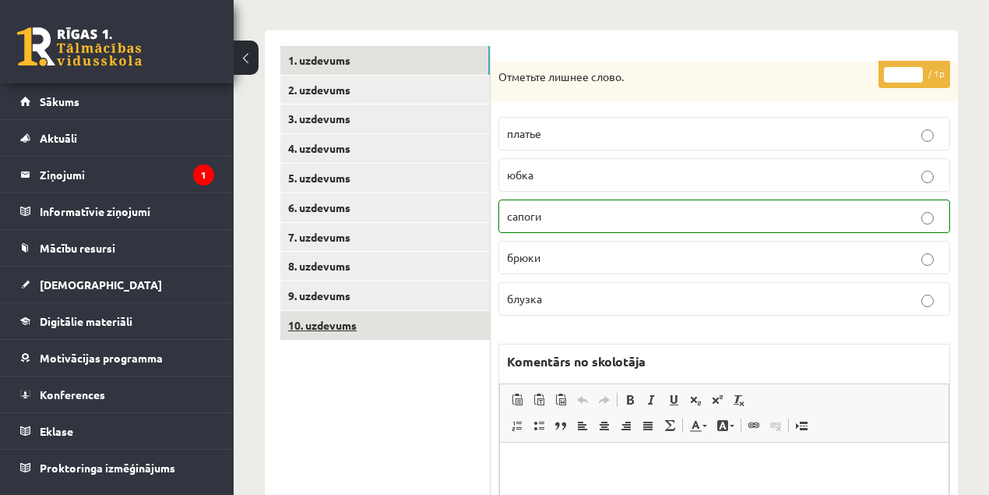
click at [322, 329] on link "10. uzdevums" at bounding box center [385, 325] width 210 height 29
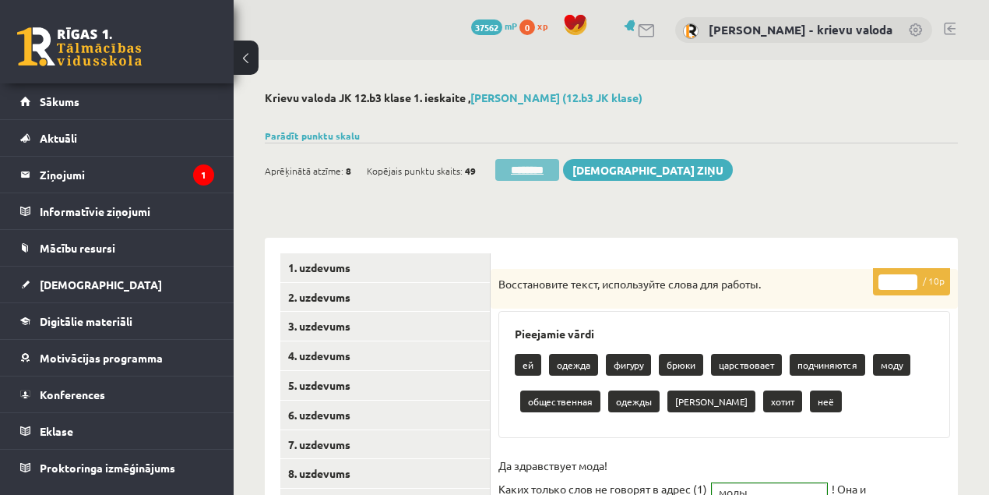
click at [524, 170] on input "********" at bounding box center [527, 170] width 64 height 22
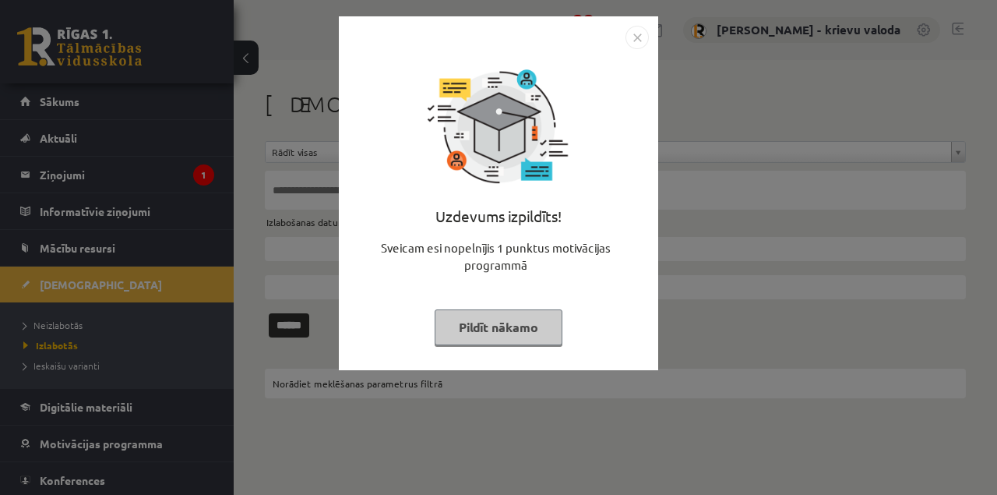
click at [526, 332] on button "Pildīt nākamo" at bounding box center [499, 327] width 128 height 36
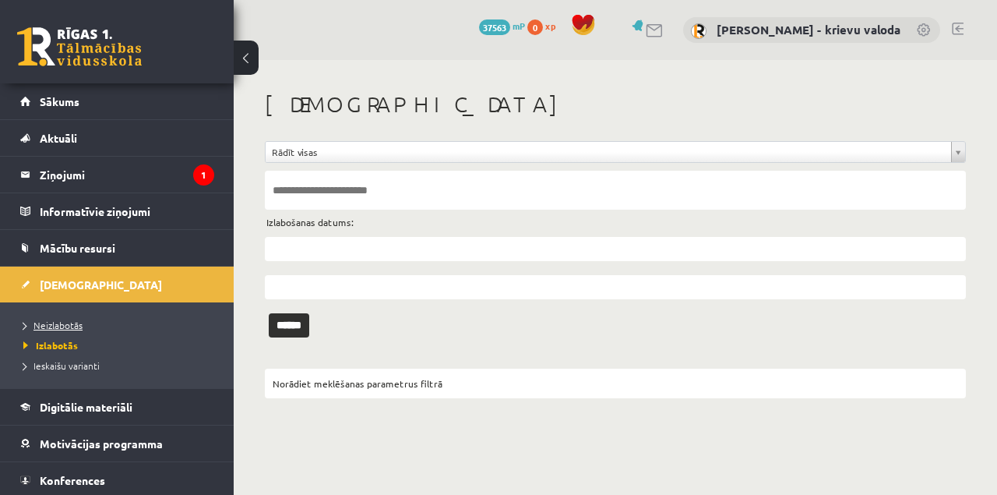
click at [48, 326] on span "Neizlabotās" at bounding box center [52, 325] width 59 height 12
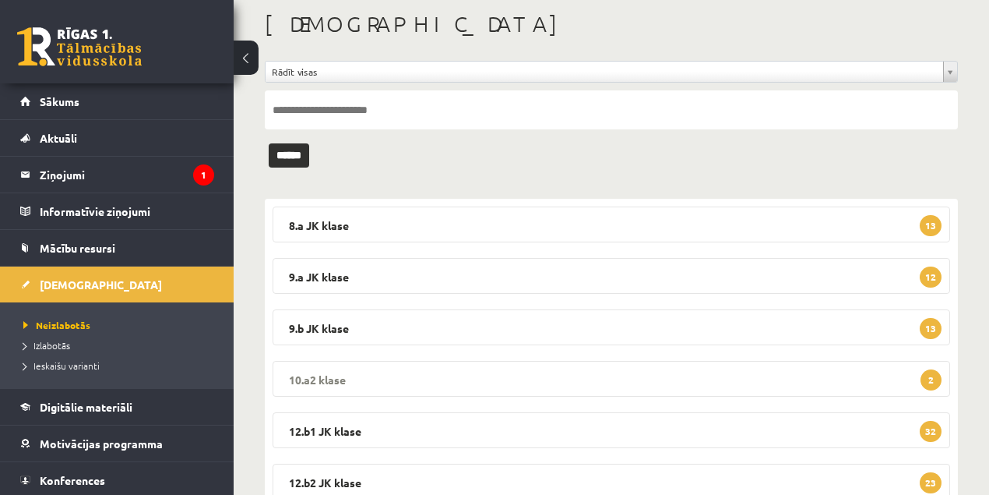
scroll to position [138, 0]
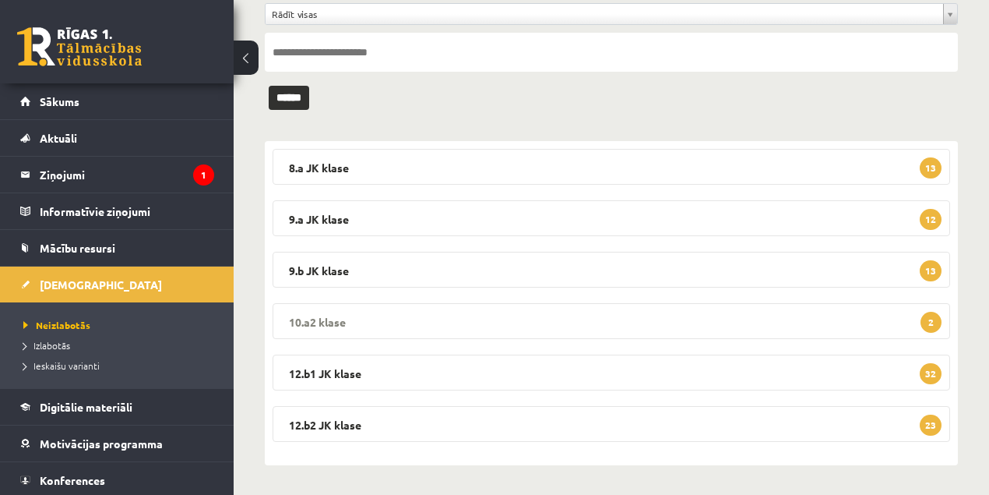
click at [313, 319] on legend "10.a2 klase 2" at bounding box center [612, 321] width 678 height 36
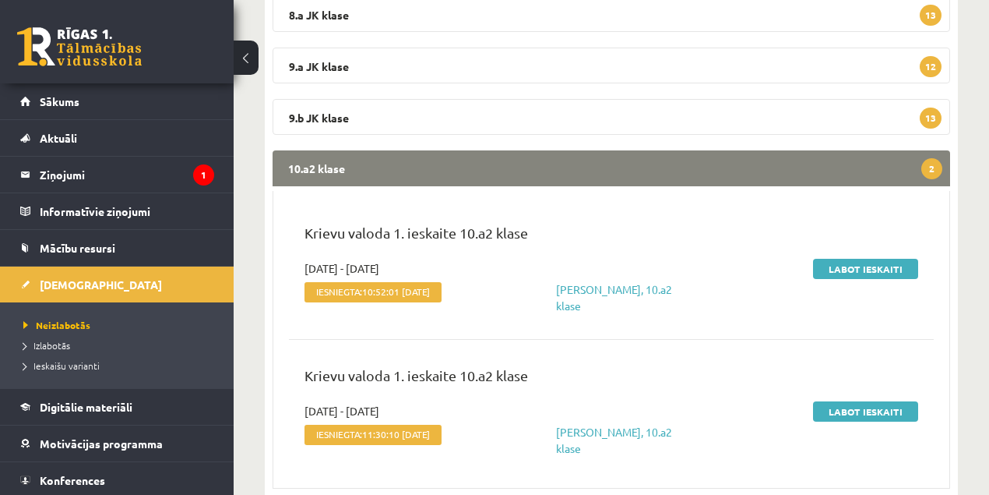
scroll to position [294, 0]
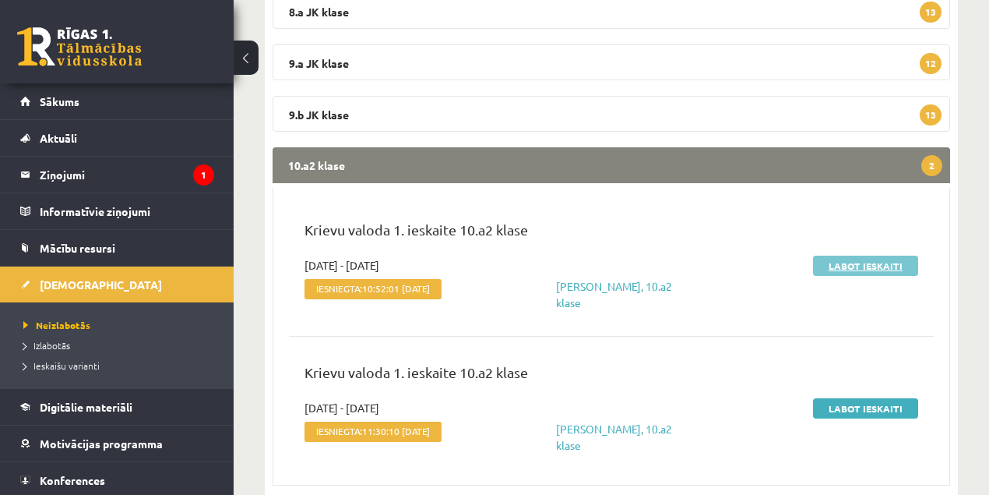
click at [860, 268] on link "Labot ieskaiti" at bounding box center [865, 266] width 105 height 20
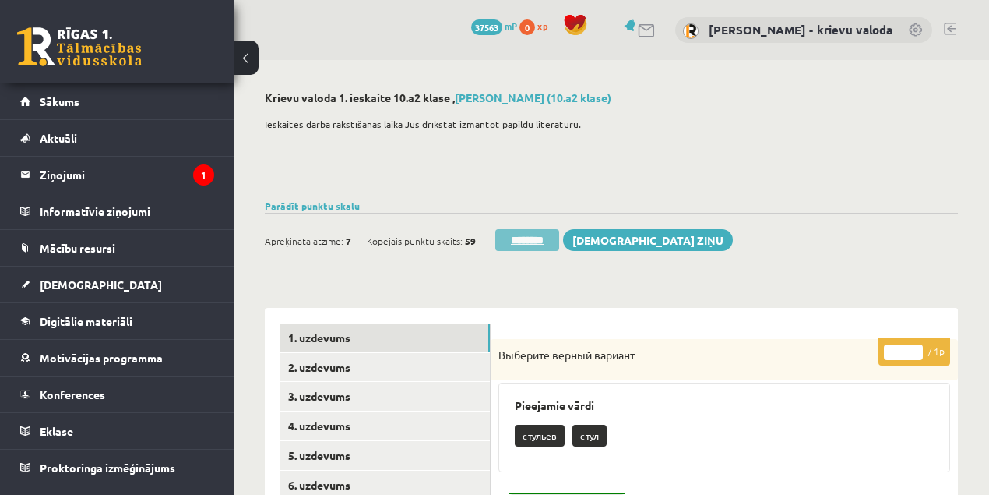
click at [531, 240] on input "********" at bounding box center [527, 240] width 64 height 22
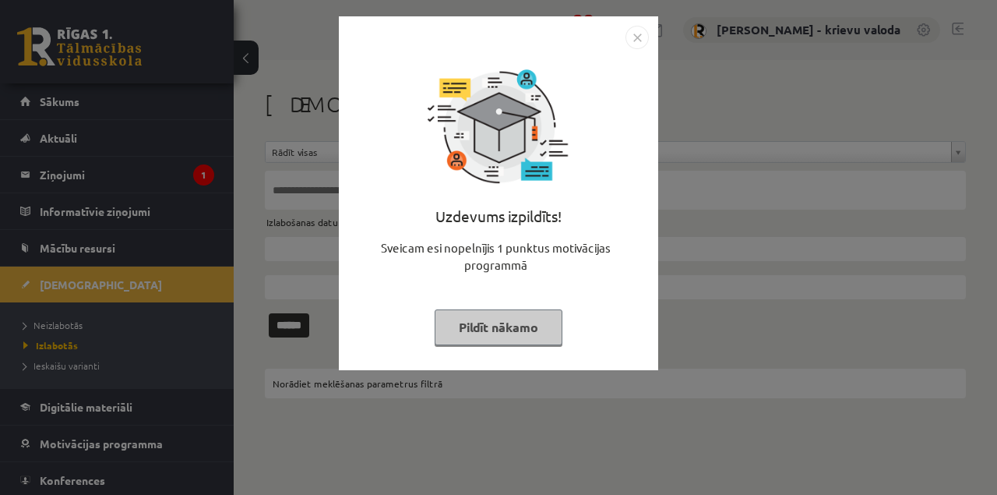
click at [525, 324] on button "Pildīt nākamo" at bounding box center [499, 327] width 128 height 36
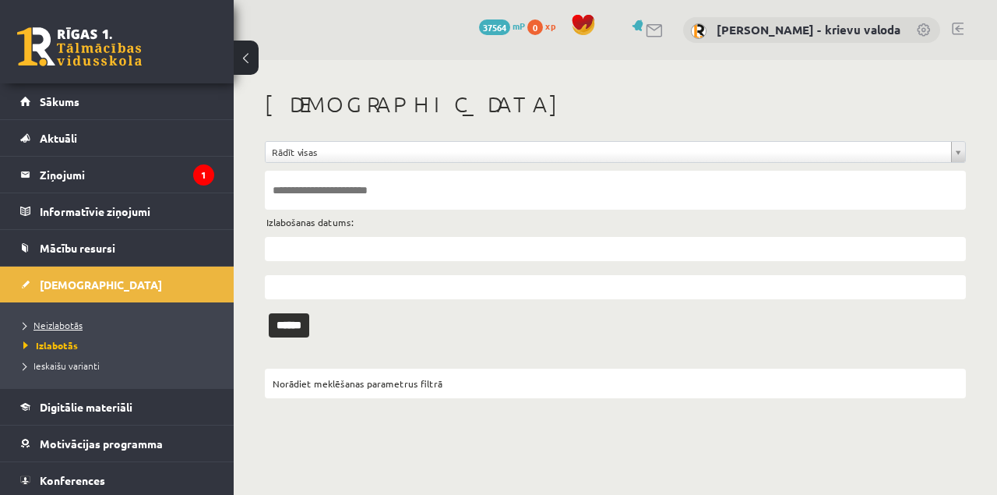
click at [72, 323] on span "Neizlabotās" at bounding box center [52, 325] width 59 height 12
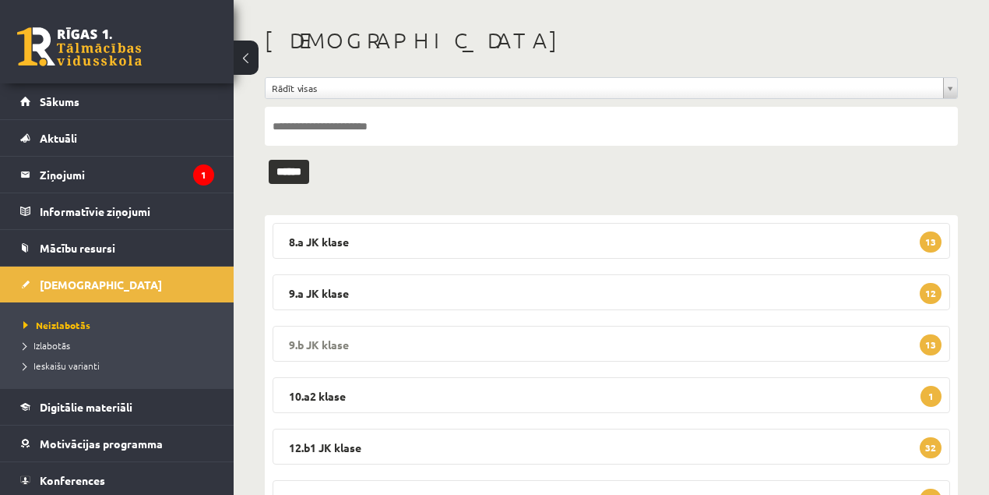
scroll to position [138, 0]
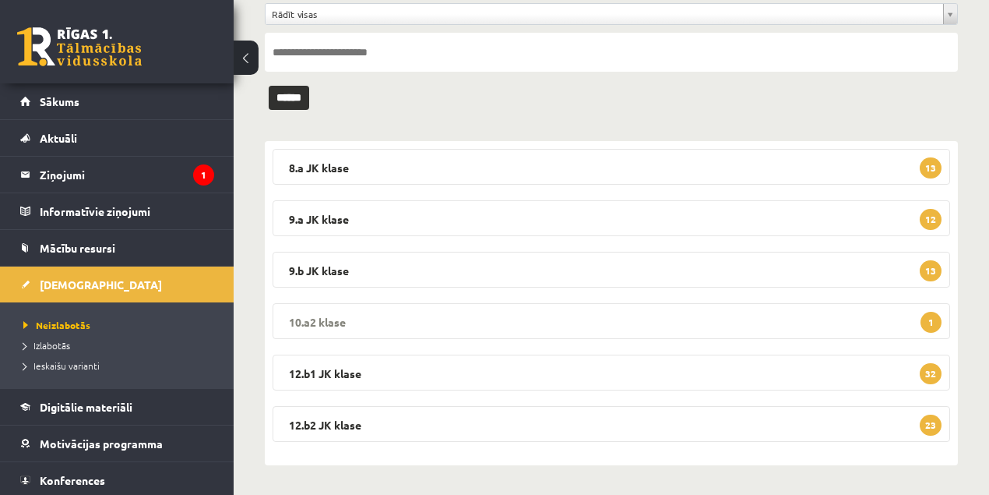
click at [327, 319] on legend "10.a2 klase 1" at bounding box center [612, 321] width 678 height 36
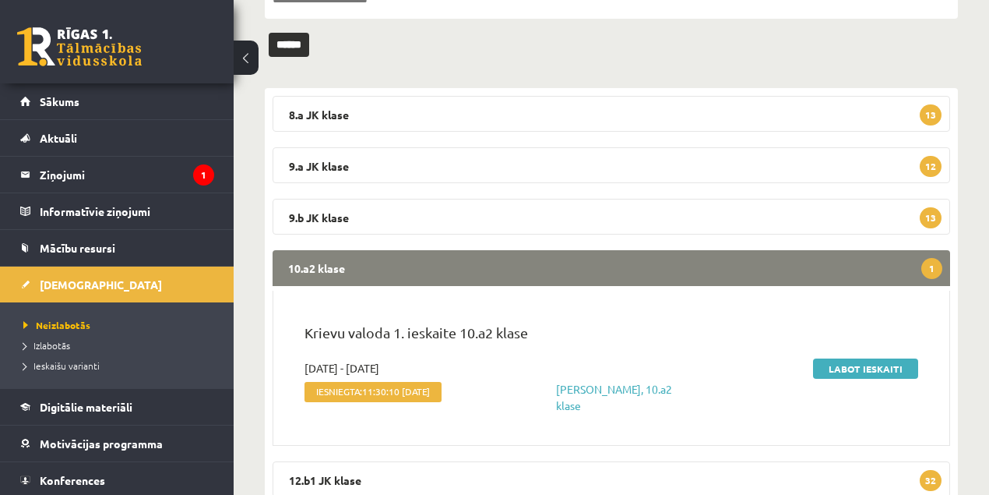
scroll to position [294, 0]
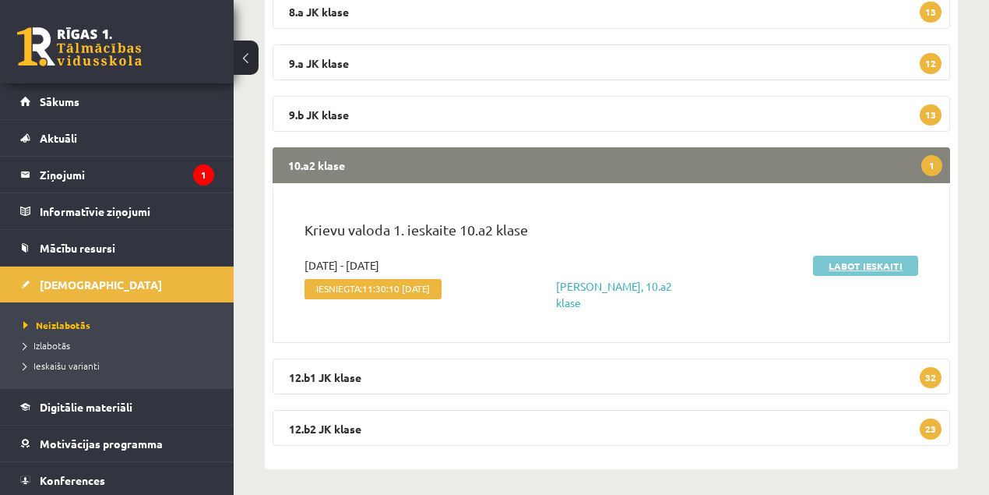
click at [845, 265] on link "Labot ieskaiti" at bounding box center [865, 266] width 105 height 20
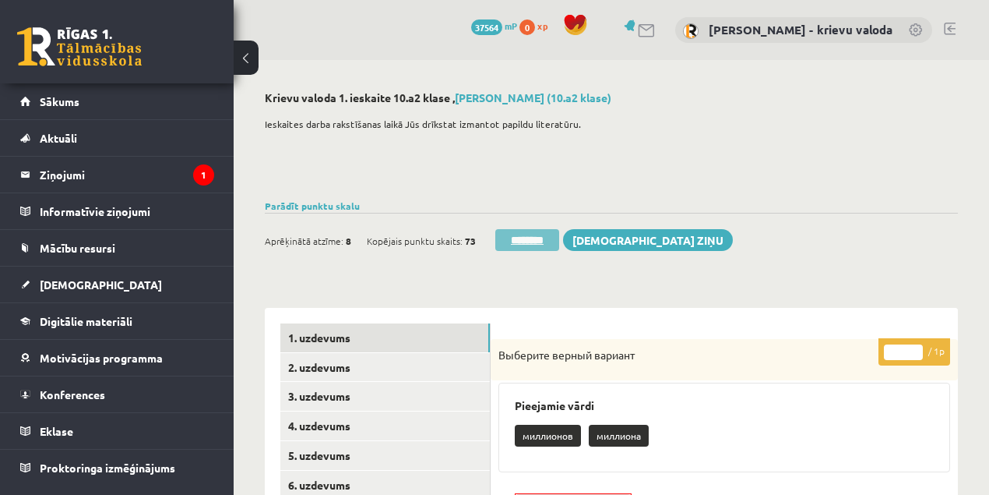
click at [548, 238] on input "********" at bounding box center [527, 240] width 64 height 22
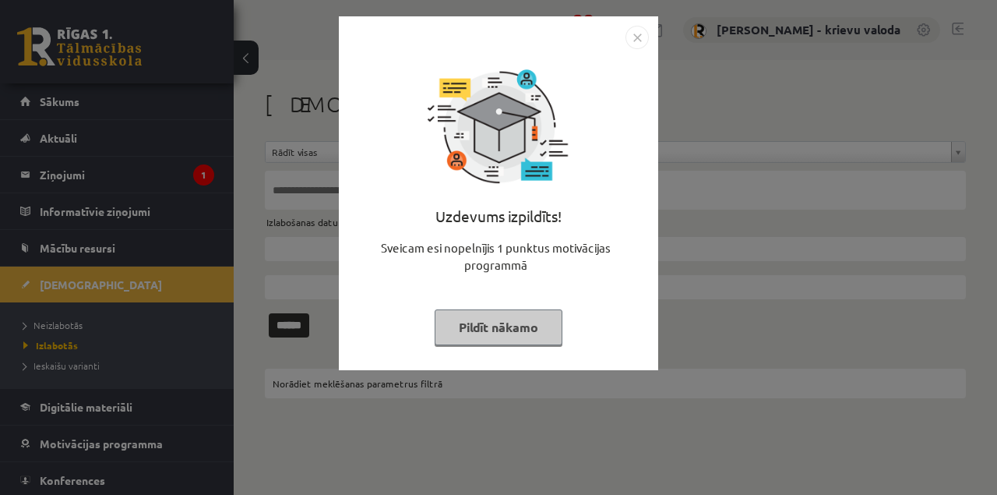
click at [519, 335] on button "Pildīt nākamo" at bounding box center [499, 327] width 128 height 36
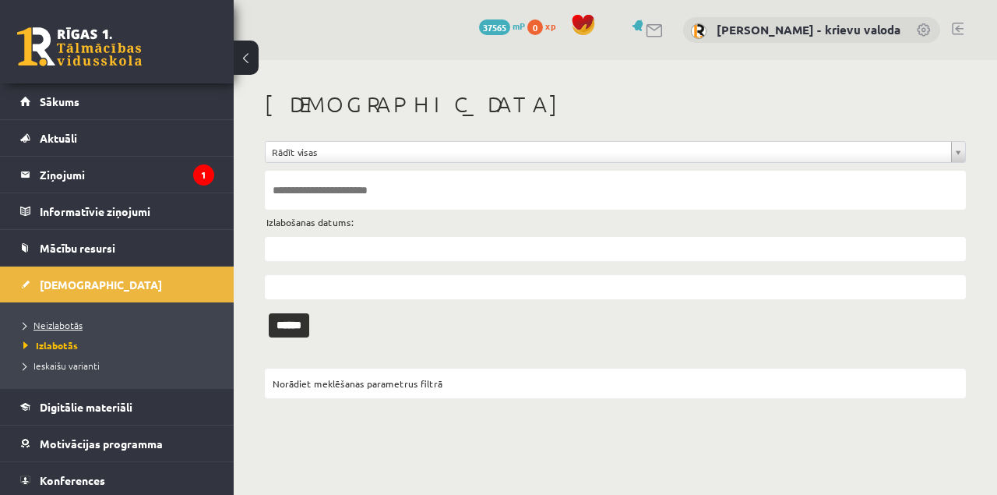
click at [55, 325] on span "Neizlabotās" at bounding box center [52, 325] width 59 height 12
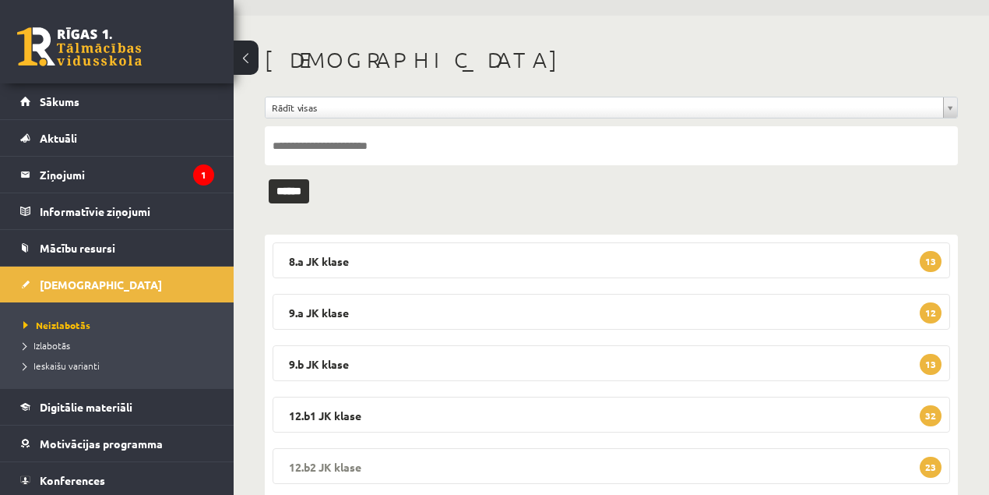
scroll to position [86, 0]
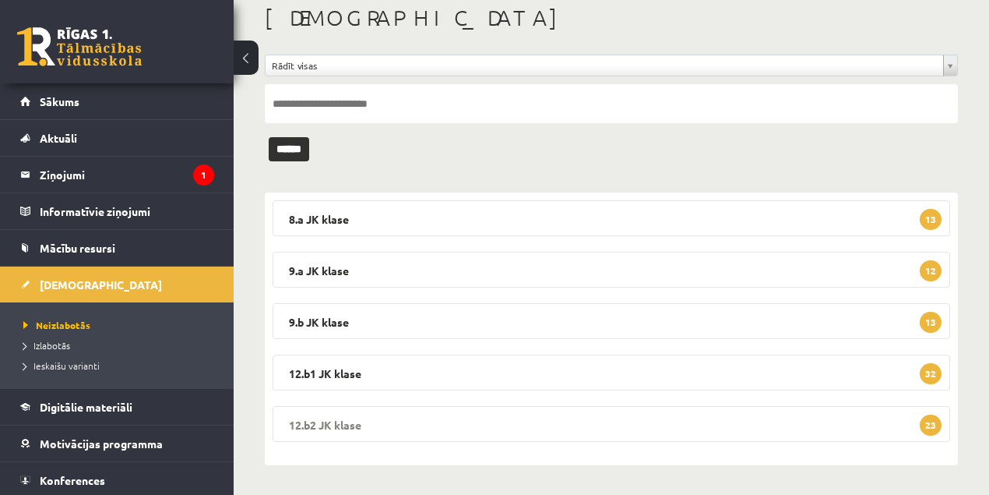
click at [341, 425] on legend "12.b2 JK klase 23" at bounding box center [612, 424] width 678 height 36
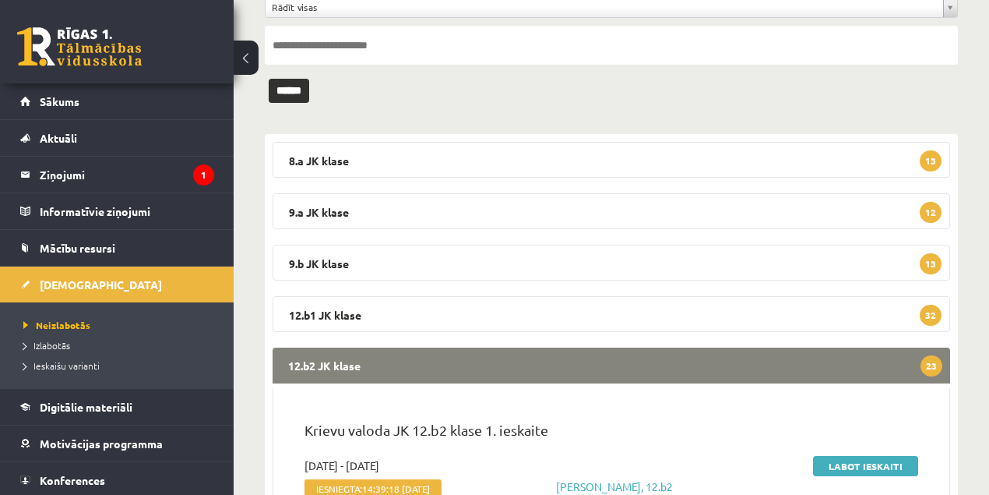
scroll to position [294, 0]
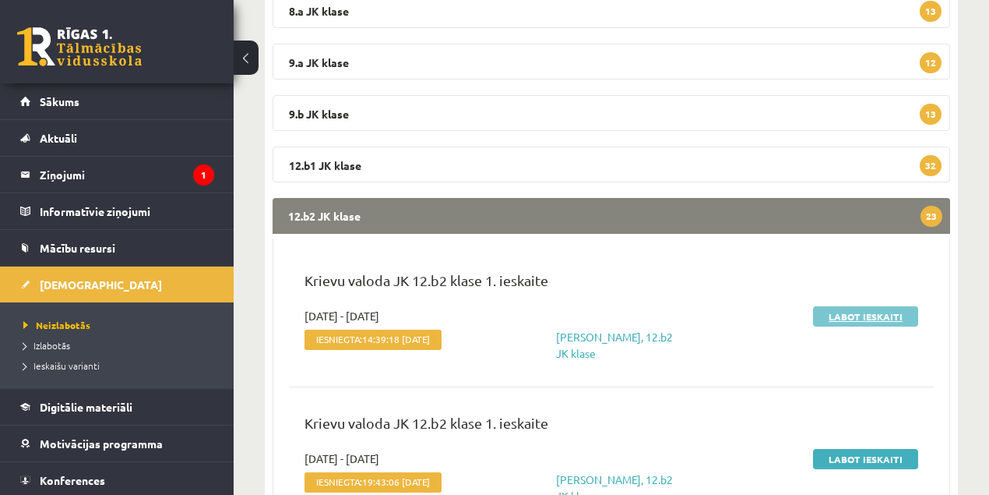
click at [866, 317] on link "Labot ieskaiti" at bounding box center [865, 316] width 105 height 20
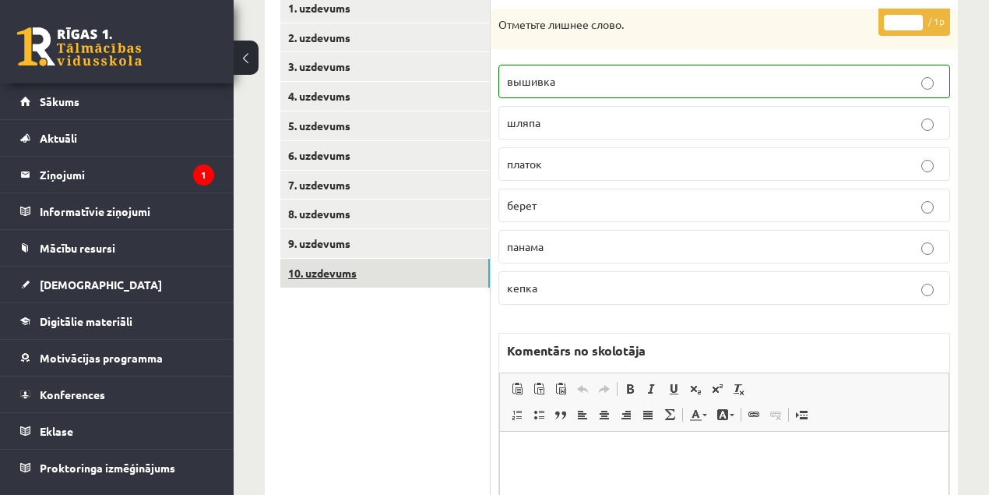
click at [341, 276] on link "10. uzdevums" at bounding box center [385, 273] width 210 height 29
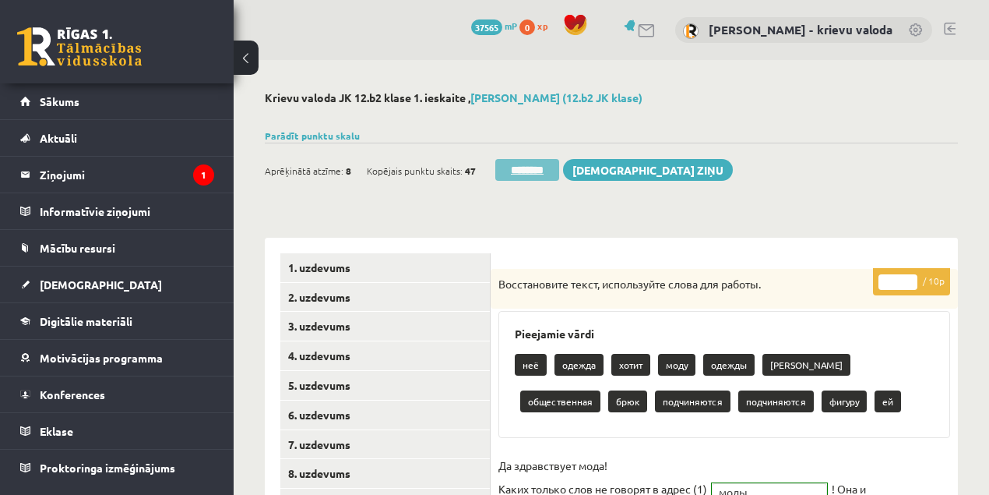
click at [529, 174] on input "********" at bounding box center [527, 170] width 64 height 22
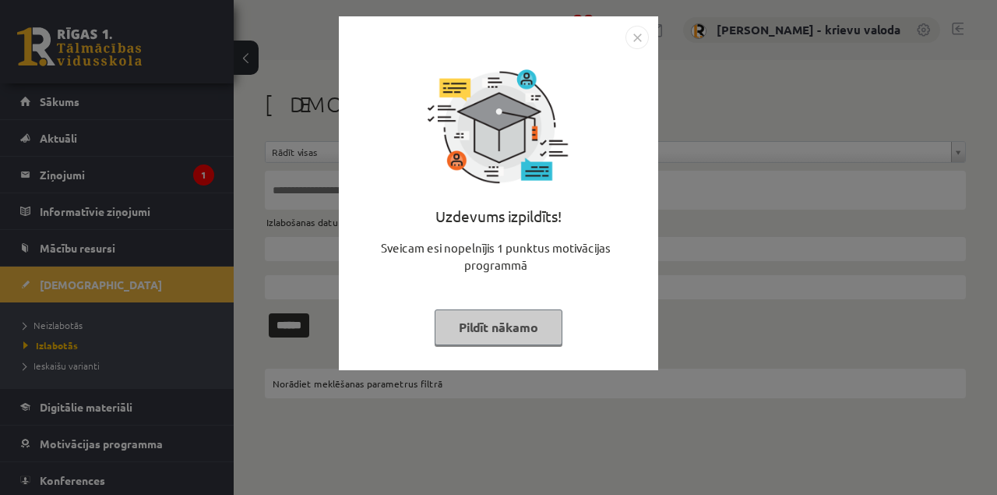
click at [533, 324] on button "Pildīt nākamo" at bounding box center [499, 327] width 128 height 36
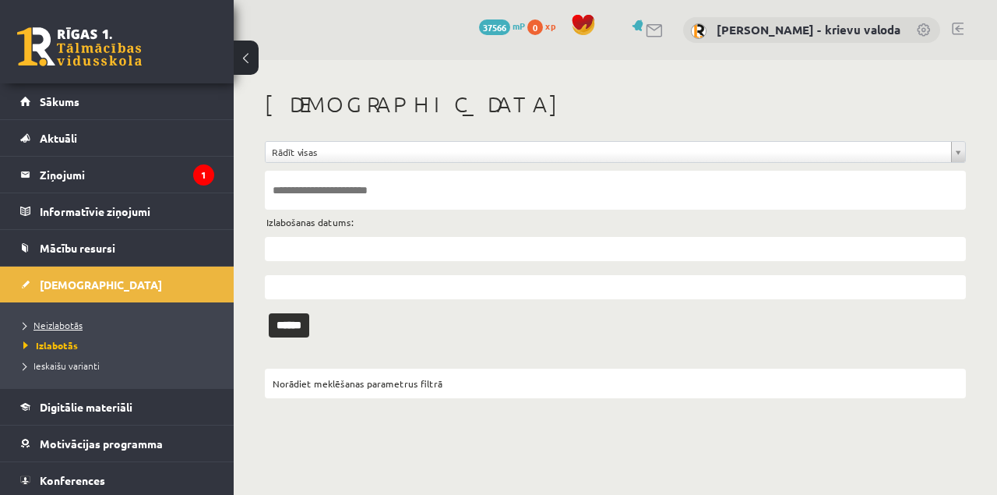
click at [54, 326] on span "Neizlabotās" at bounding box center [52, 325] width 59 height 12
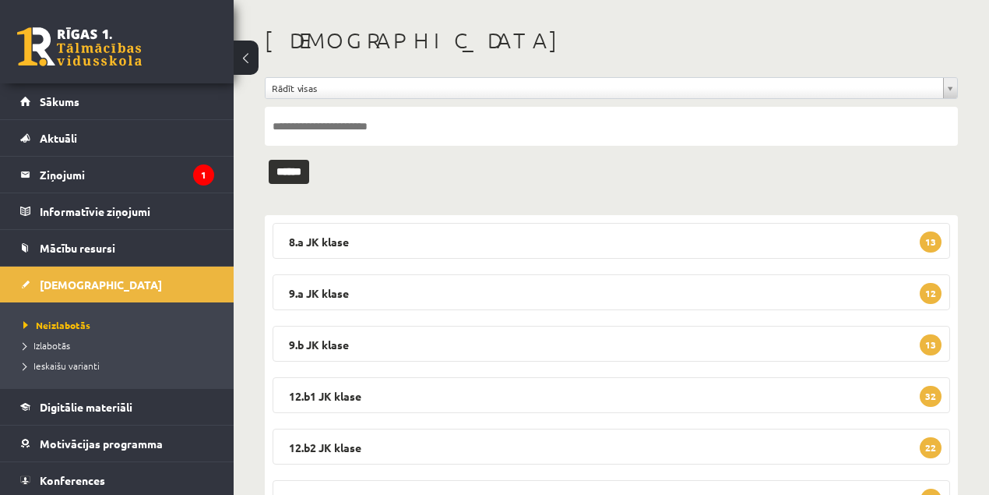
scroll to position [138, 0]
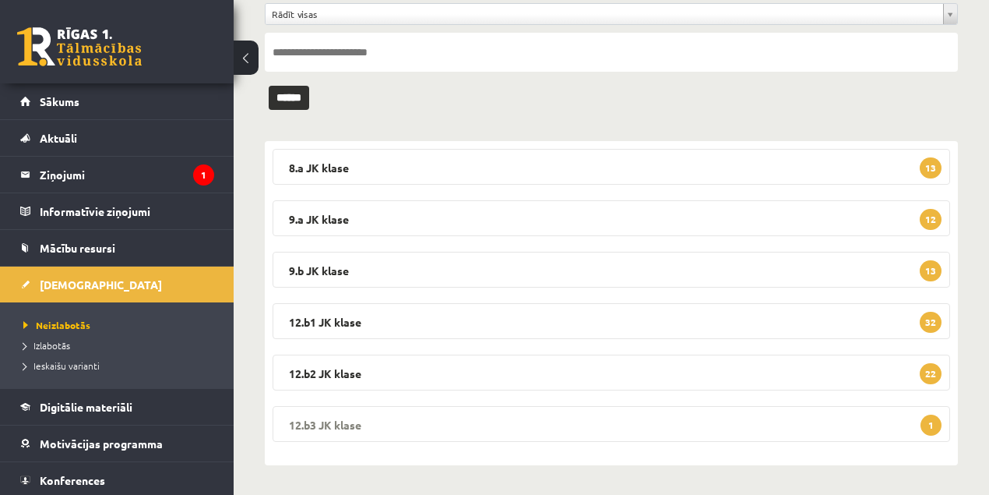
click at [331, 426] on legend "12.b3 JK klase 1" at bounding box center [612, 424] width 678 height 36
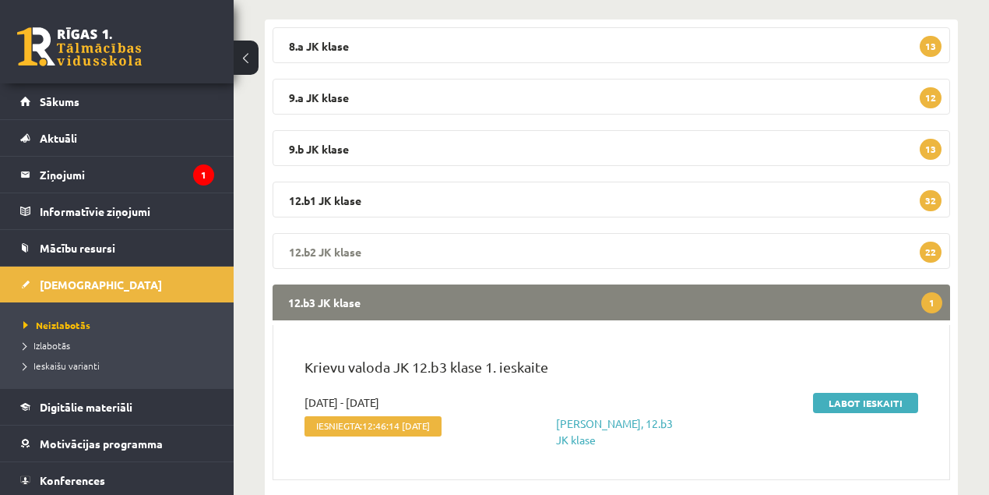
scroll to position [290, 0]
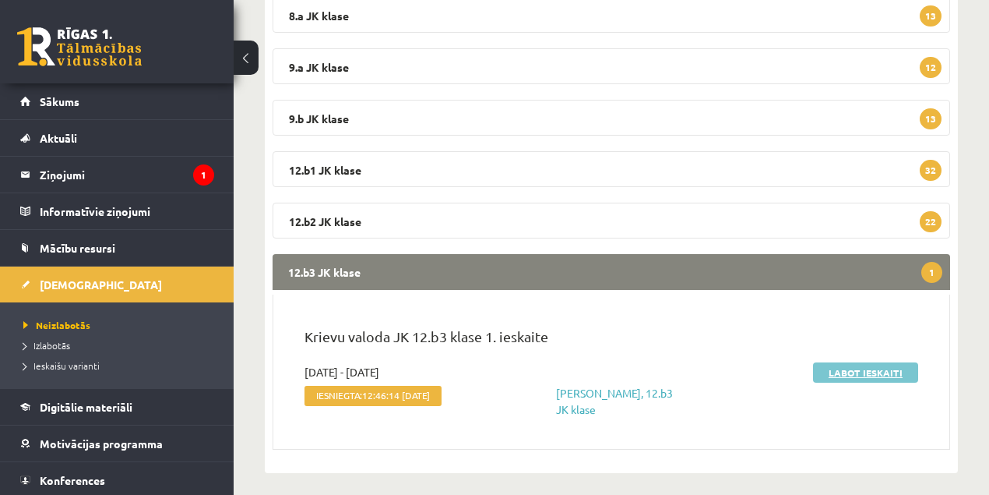
click at [855, 373] on link "Labot ieskaiti" at bounding box center [865, 372] width 105 height 20
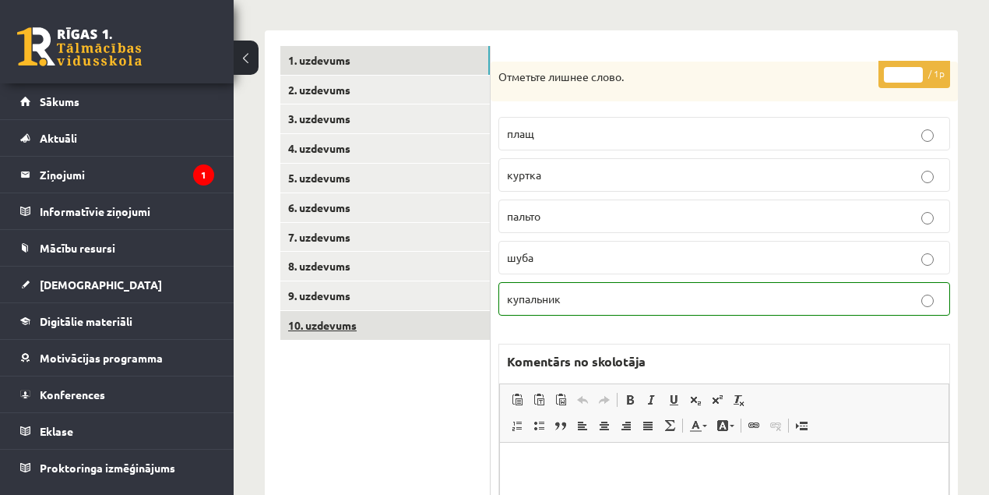
click at [324, 324] on link "10. uzdevums" at bounding box center [385, 325] width 210 height 29
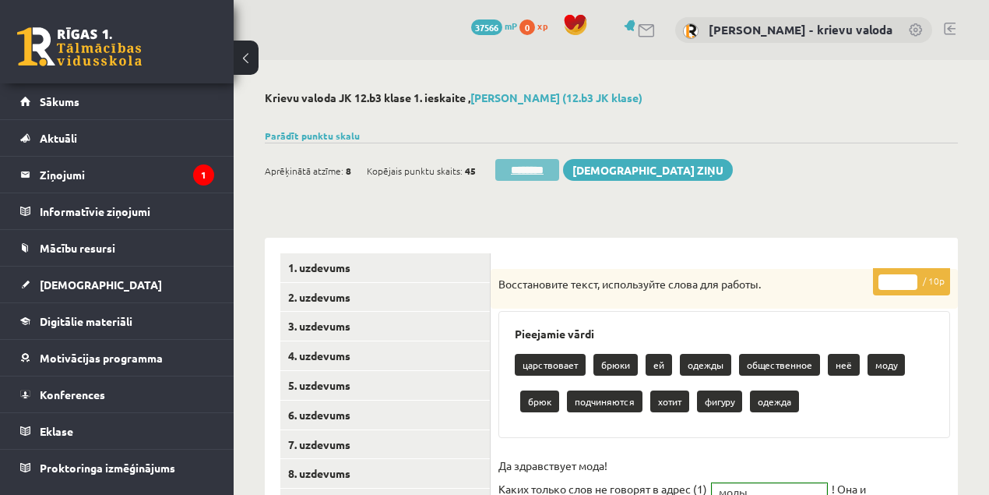
click at [544, 169] on input "********" at bounding box center [527, 170] width 64 height 22
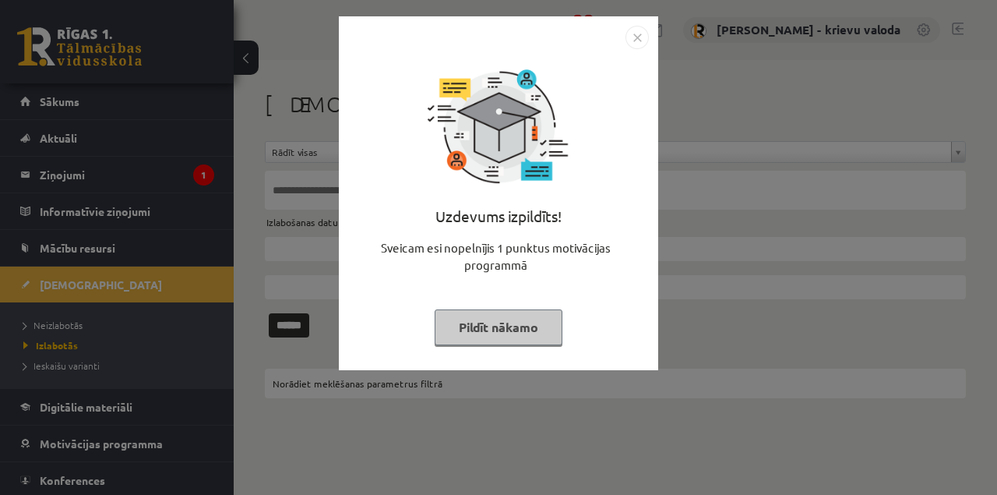
click at [538, 336] on button "Pildīt nākamo" at bounding box center [499, 327] width 128 height 36
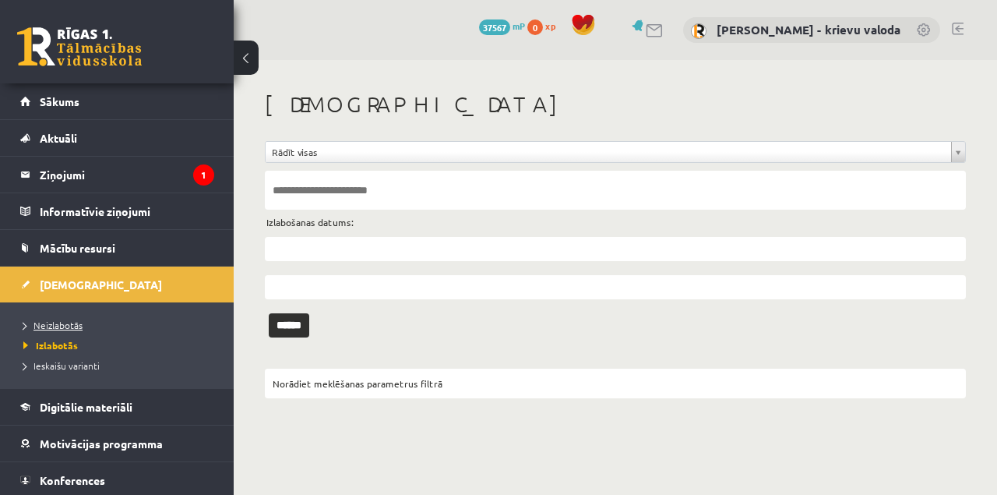
click at [64, 326] on span "Neizlabotās" at bounding box center [52, 325] width 59 height 12
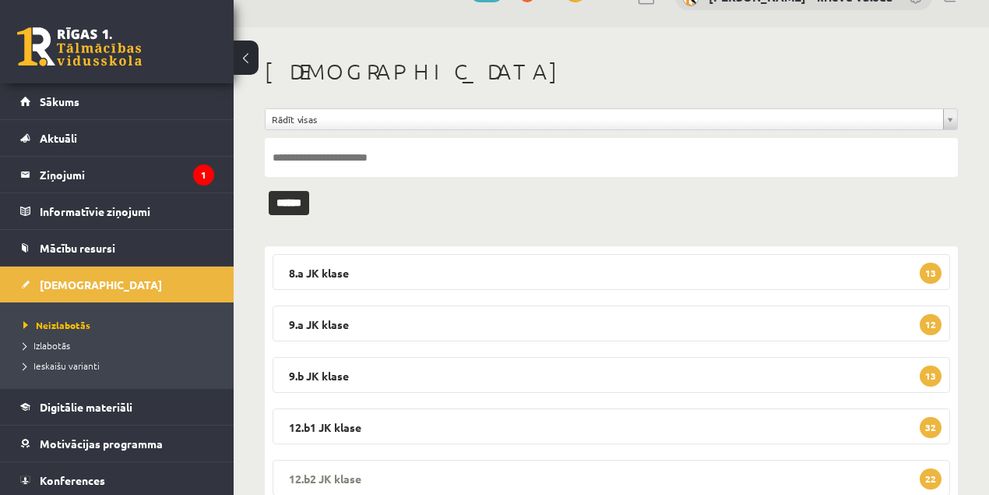
scroll to position [86, 0]
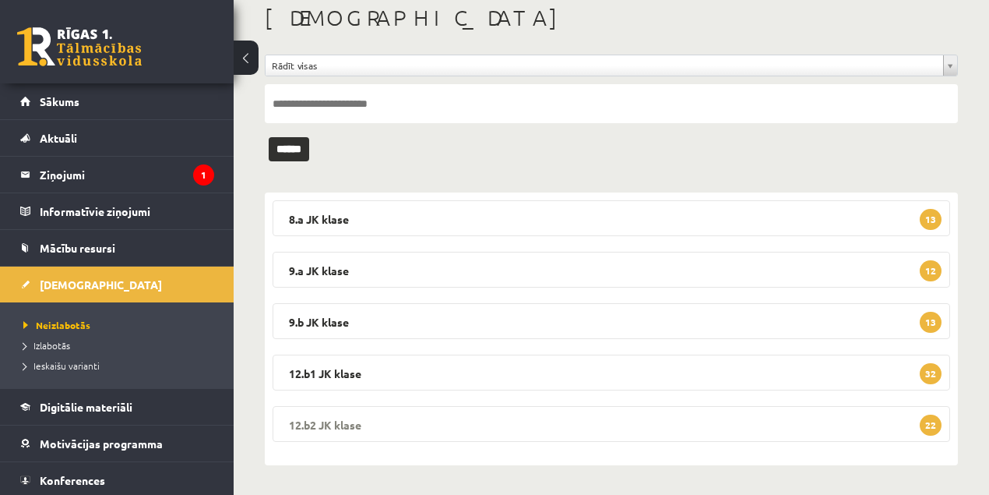
click at [326, 422] on legend "12.b2 JK klase 22" at bounding box center [612, 424] width 678 height 36
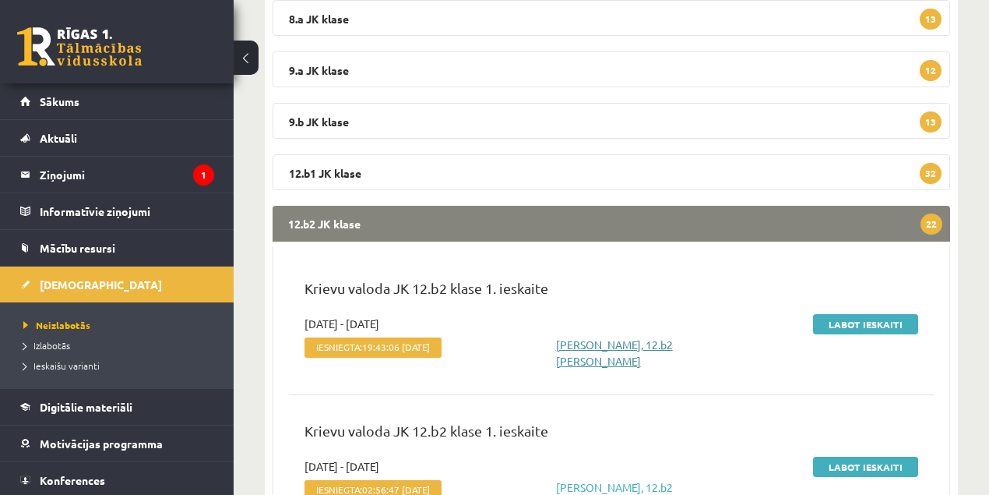
scroll to position [294, 0]
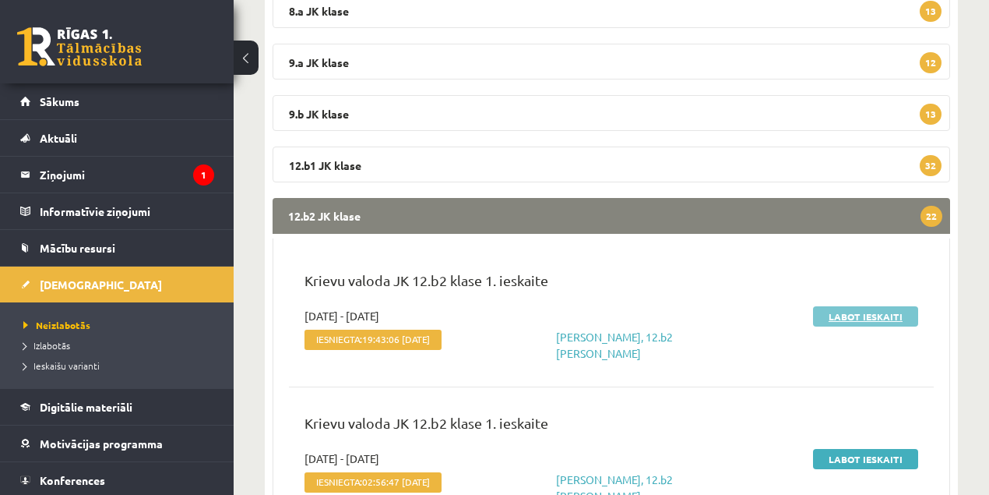
click at [867, 318] on link "Labot ieskaiti" at bounding box center [865, 316] width 105 height 20
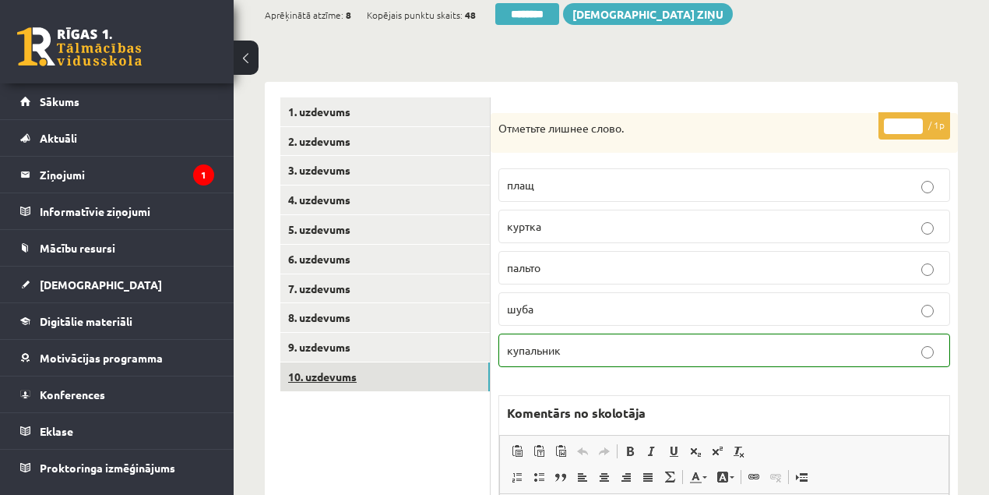
click at [327, 379] on link "10. uzdevums" at bounding box center [385, 376] width 210 height 29
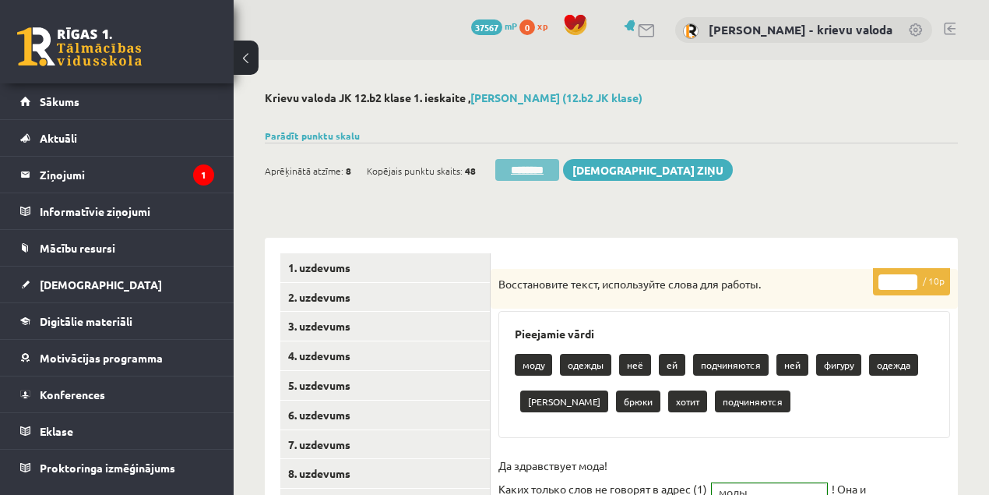
click at [539, 172] on input "********" at bounding box center [527, 170] width 64 height 22
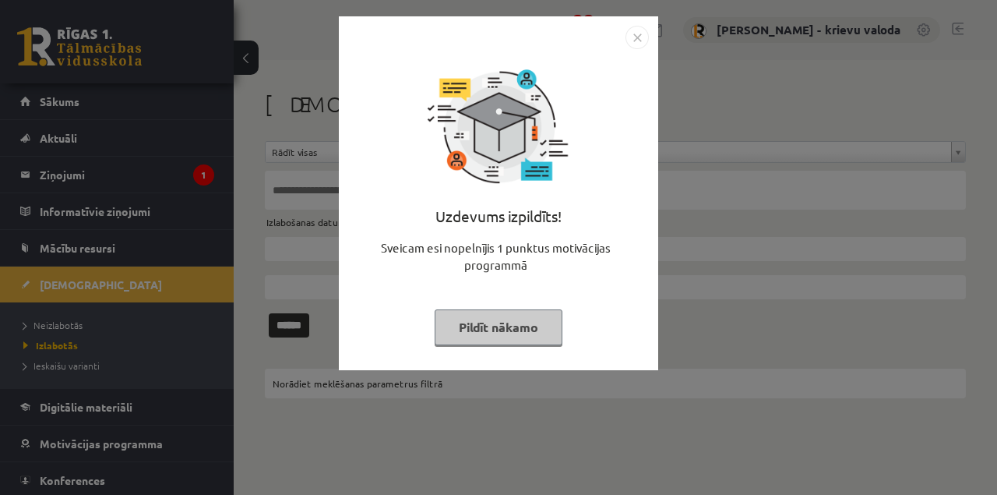
click at [524, 333] on button "Pildīt nākamo" at bounding box center [499, 327] width 128 height 36
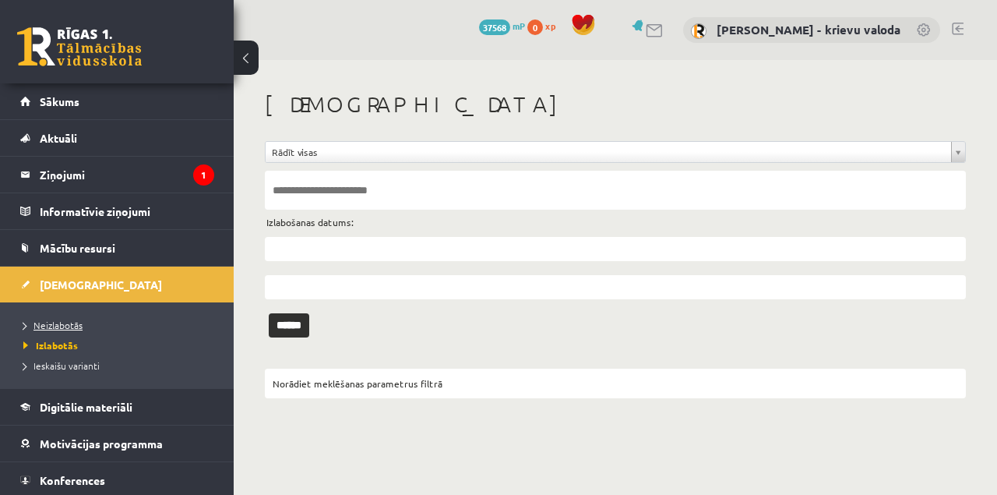
click at [64, 322] on span "Neizlabotās" at bounding box center [52, 325] width 59 height 12
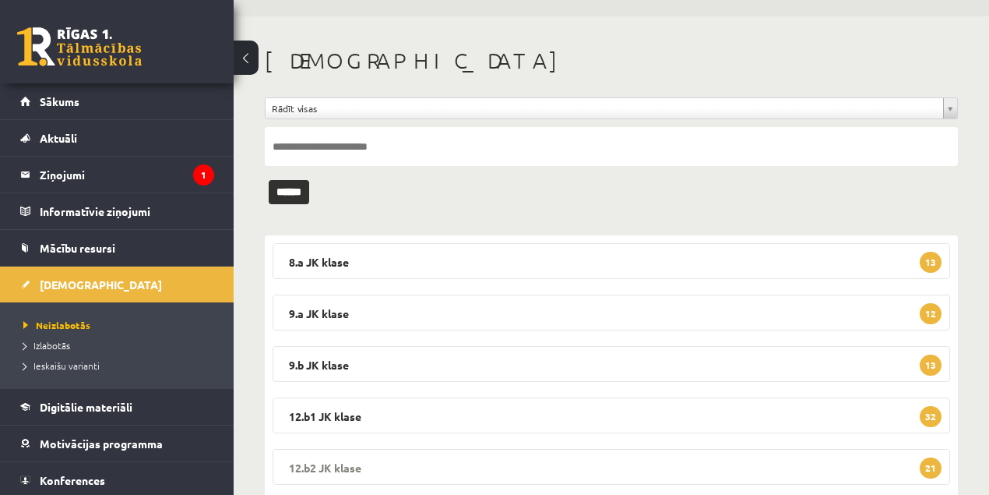
scroll to position [86, 0]
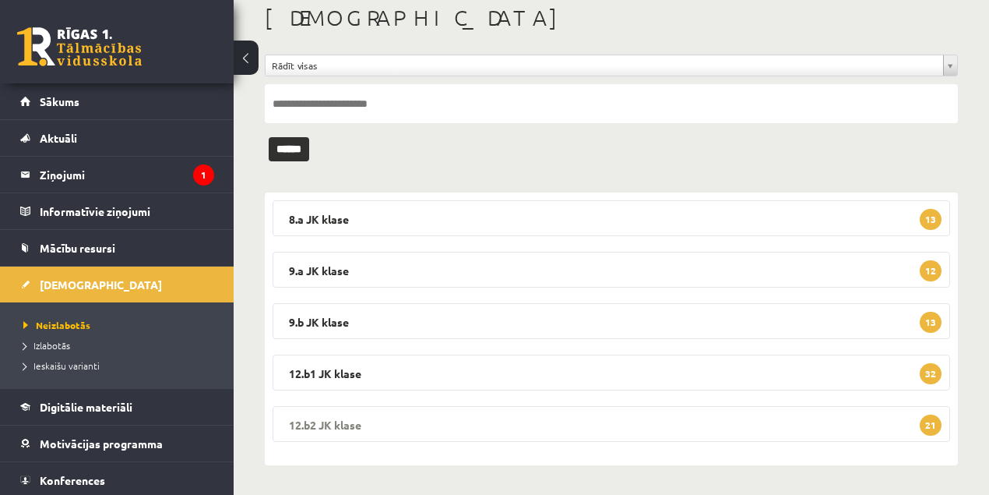
drag, startPoint x: 335, startPoint y: 425, endPoint x: 351, endPoint y: 424, distance: 15.6
click at [337, 425] on legend "12.b2 [PERSON_NAME] 21" at bounding box center [612, 424] width 678 height 36
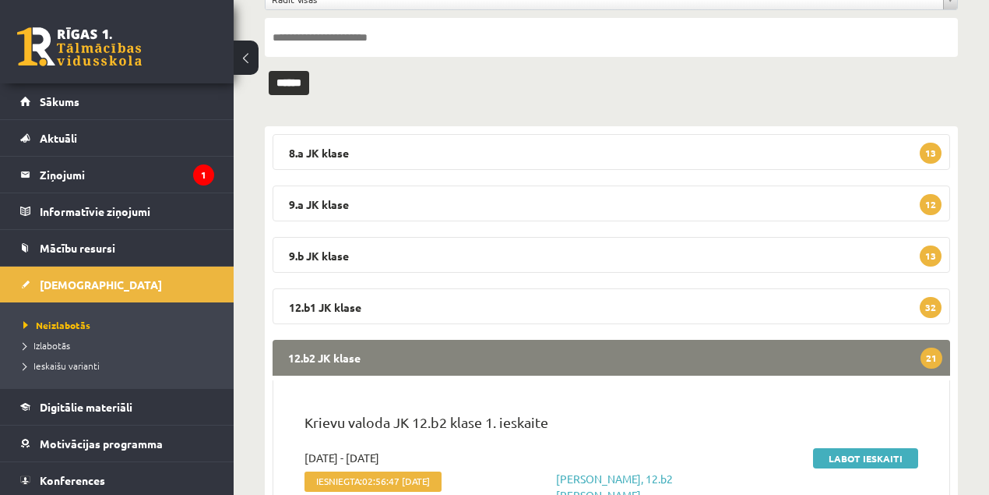
scroll to position [294, 0]
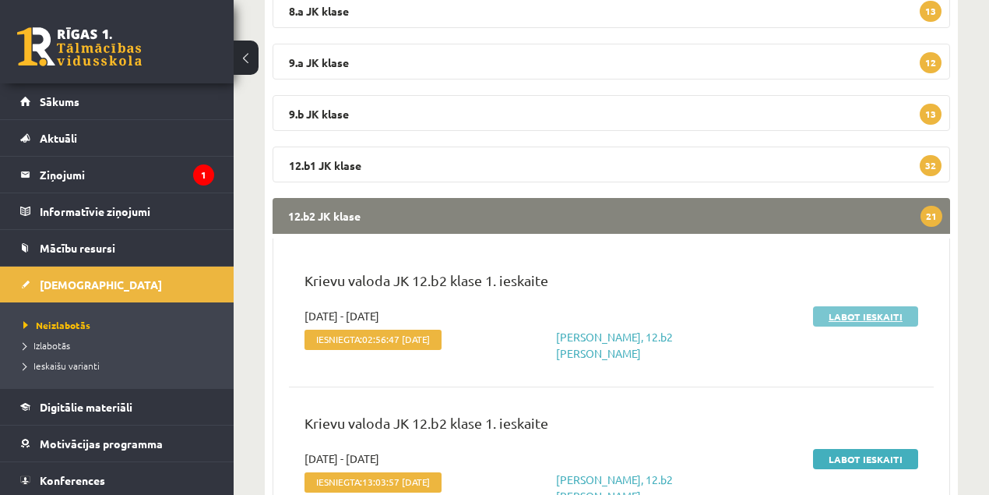
click at [880, 318] on link "Labot ieskaiti" at bounding box center [865, 316] width 105 height 20
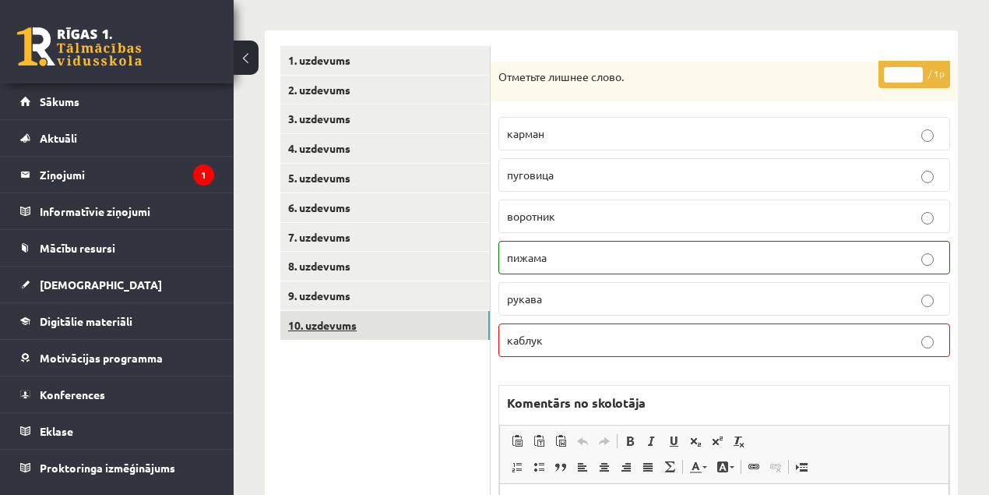
click at [327, 326] on link "10. uzdevums" at bounding box center [385, 325] width 210 height 29
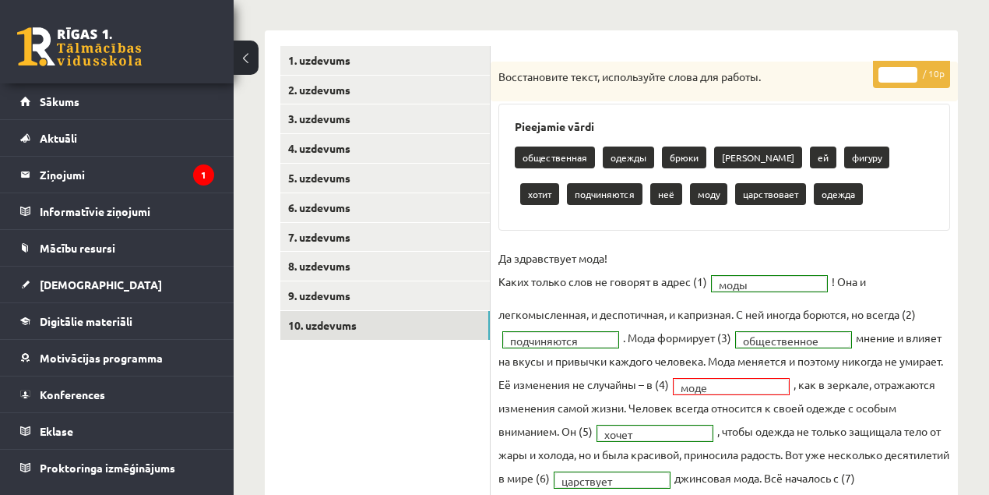
type input "*"
click at [908, 67] on input "*" at bounding box center [898, 75] width 39 height 16
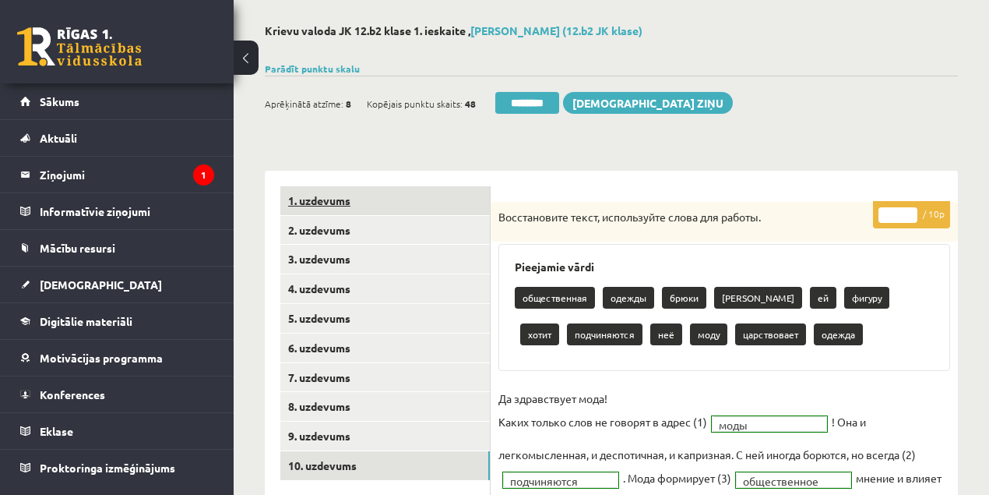
scroll to position [51, 0]
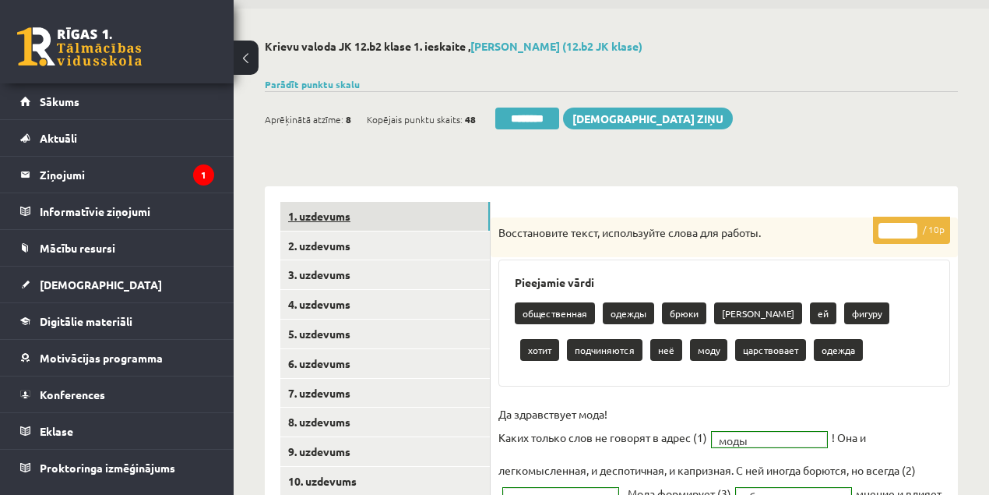
click at [308, 216] on link "1. uzdevums" at bounding box center [385, 216] width 210 height 29
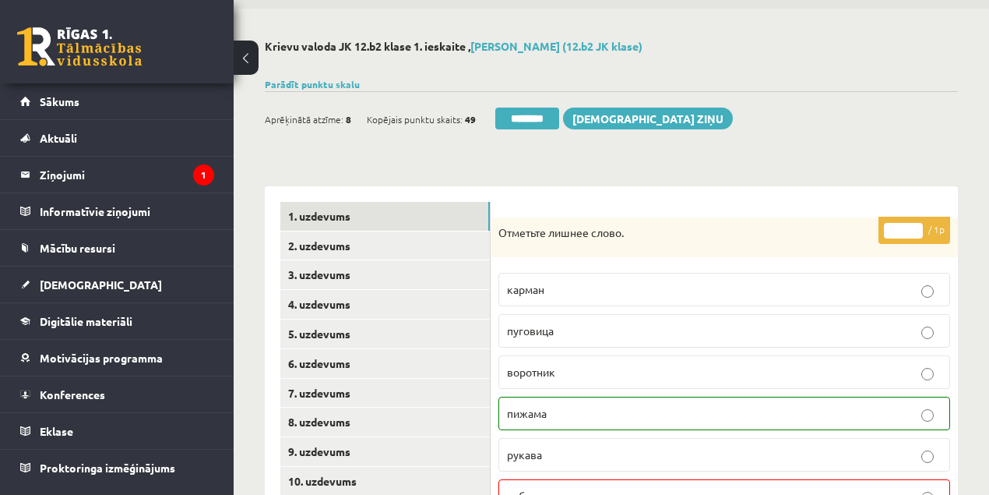
drag, startPoint x: 536, startPoint y: 118, endPoint x: 542, endPoint y: 56, distance: 62.6
click at [536, 118] on input "********" at bounding box center [527, 119] width 64 height 22
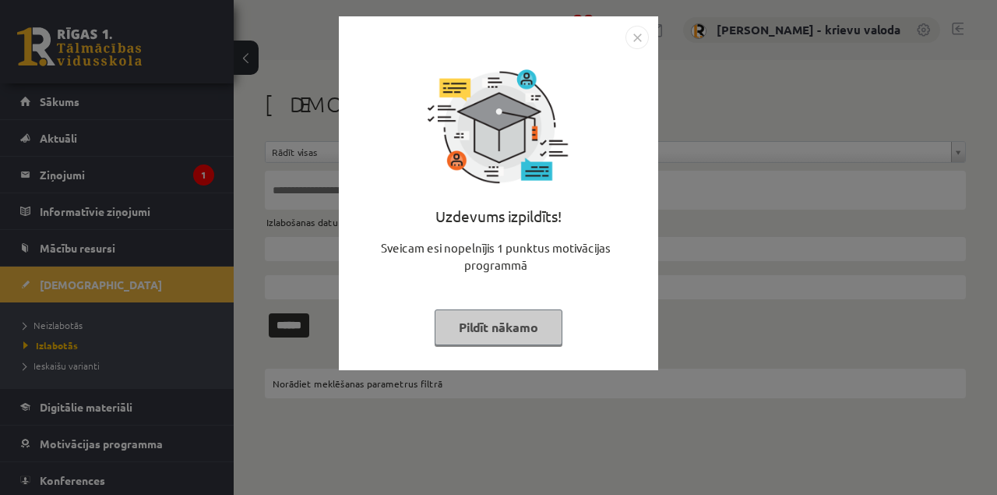
click at [520, 336] on button "Pildīt nākamo" at bounding box center [499, 327] width 128 height 36
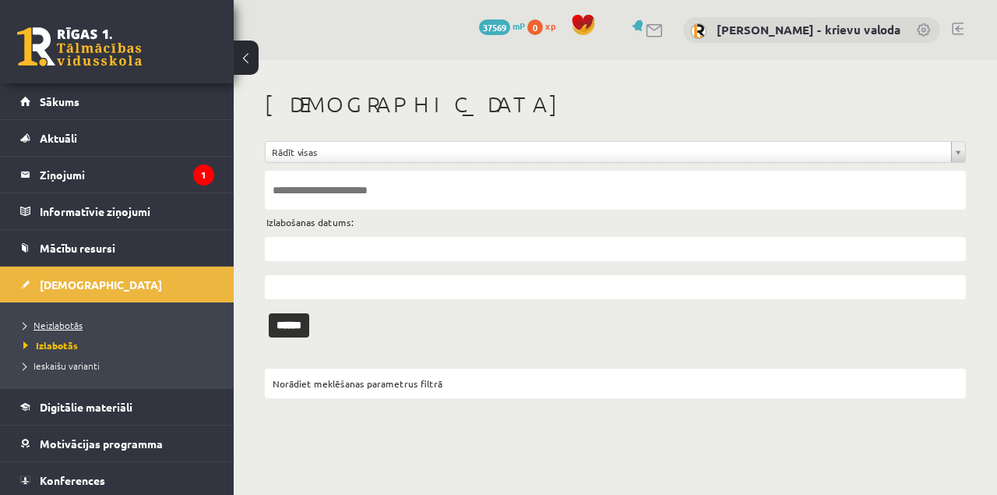
click at [61, 326] on span "Neizlabotās" at bounding box center [52, 325] width 59 height 12
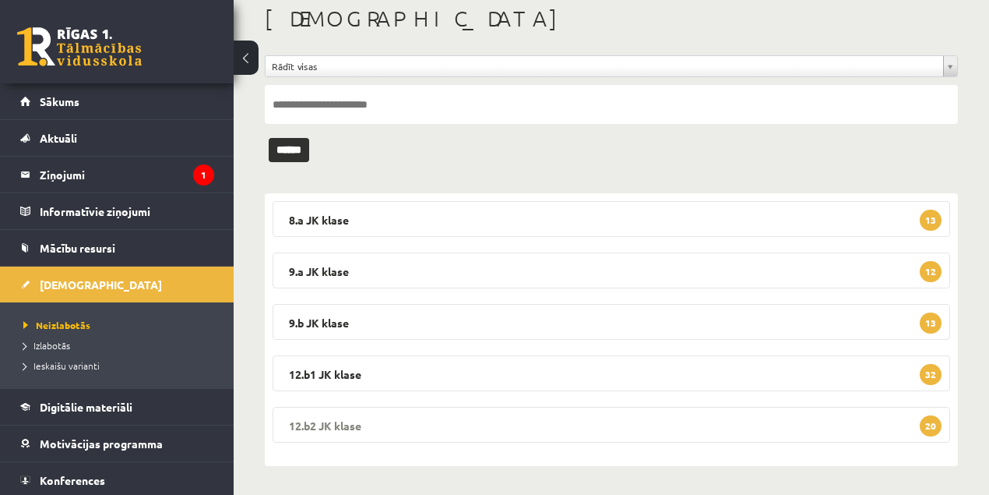
scroll to position [86, 0]
click at [318, 422] on legend "12.b2 JK klase 20" at bounding box center [612, 424] width 678 height 36
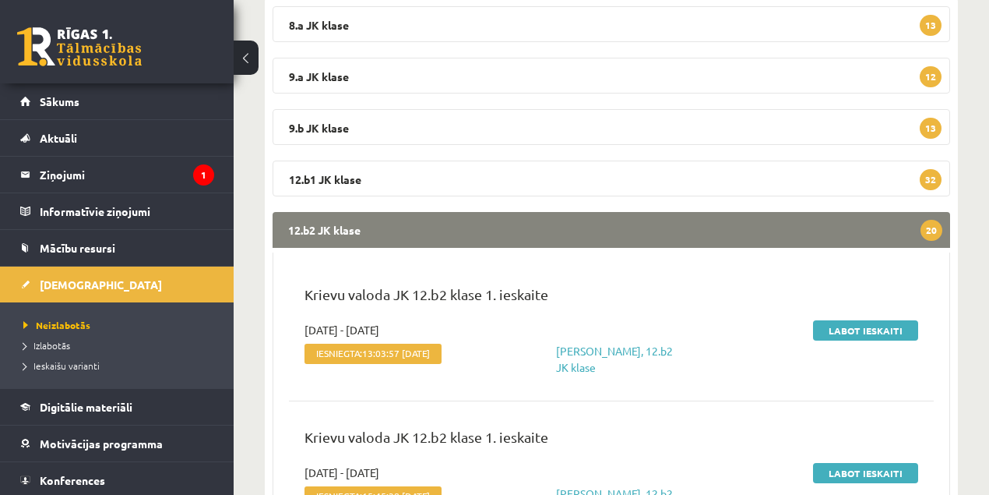
scroll to position [294, 0]
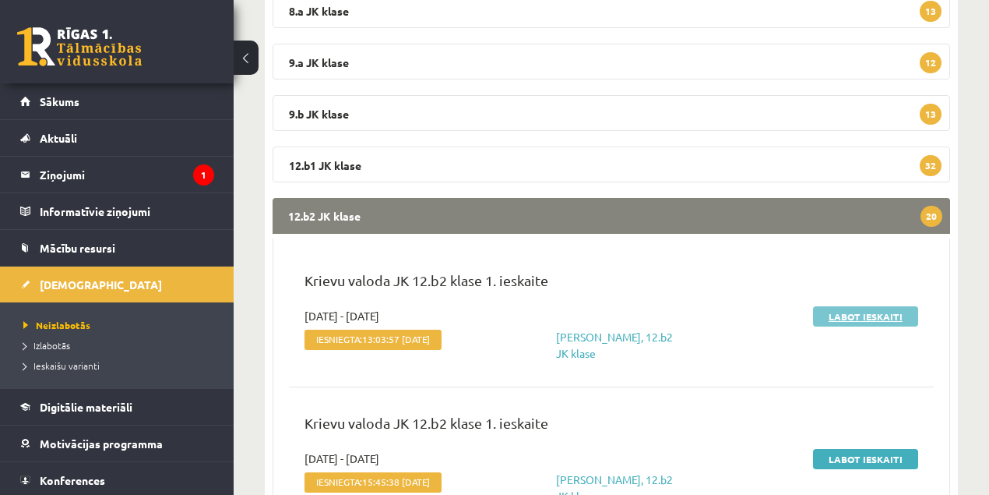
click at [867, 319] on link "Labot ieskaiti" at bounding box center [865, 316] width 105 height 20
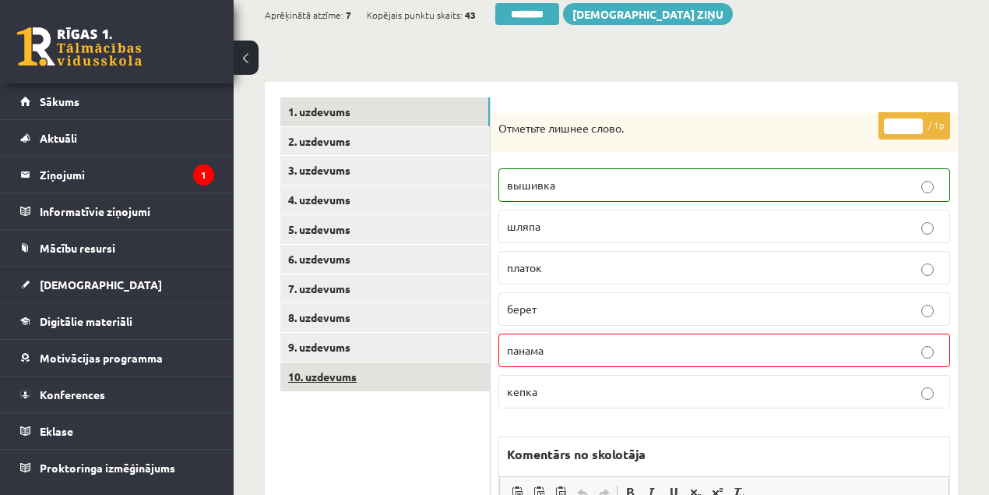
click at [335, 375] on link "10. uzdevums" at bounding box center [385, 376] width 210 height 29
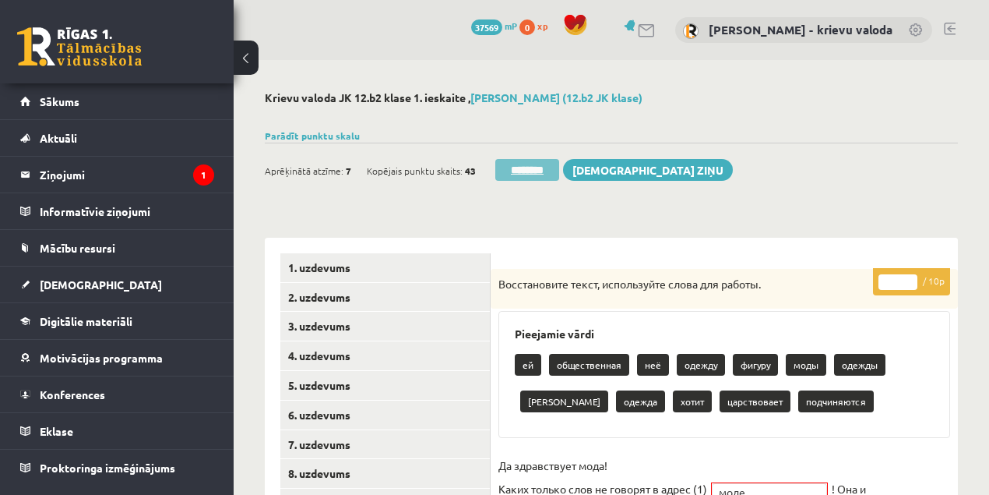
click at [545, 171] on input "********" at bounding box center [527, 170] width 64 height 22
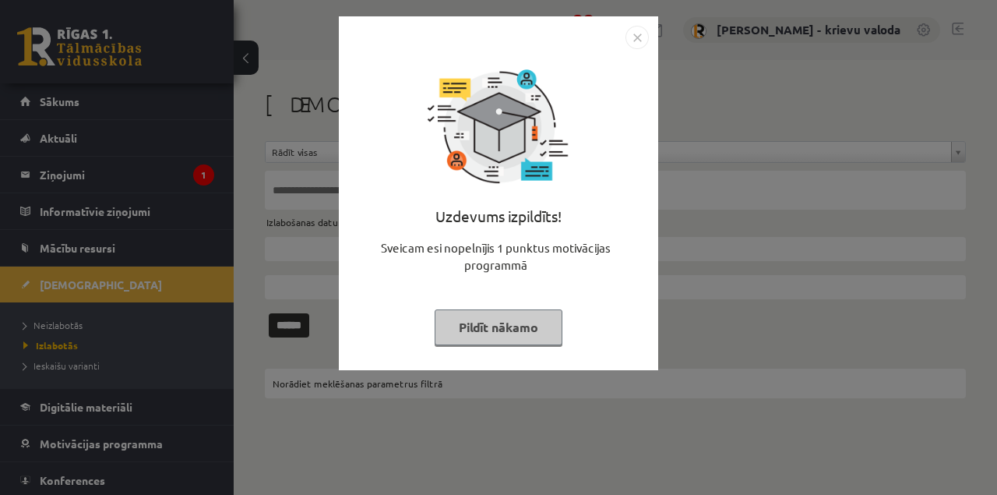
drag, startPoint x: 527, startPoint y: 324, endPoint x: 499, endPoint y: 314, distance: 29.8
click at [527, 324] on button "Pildīt nākamo" at bounding box center [499, 327] width 128 height 36
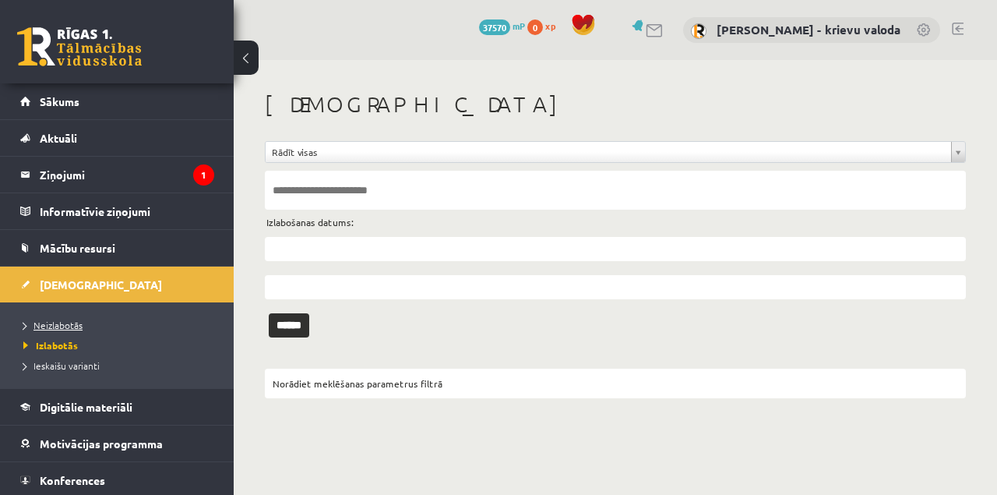
click at [64, 325] on span "Neizlabotās" at bounding box center [52, 325] width 59 height 12
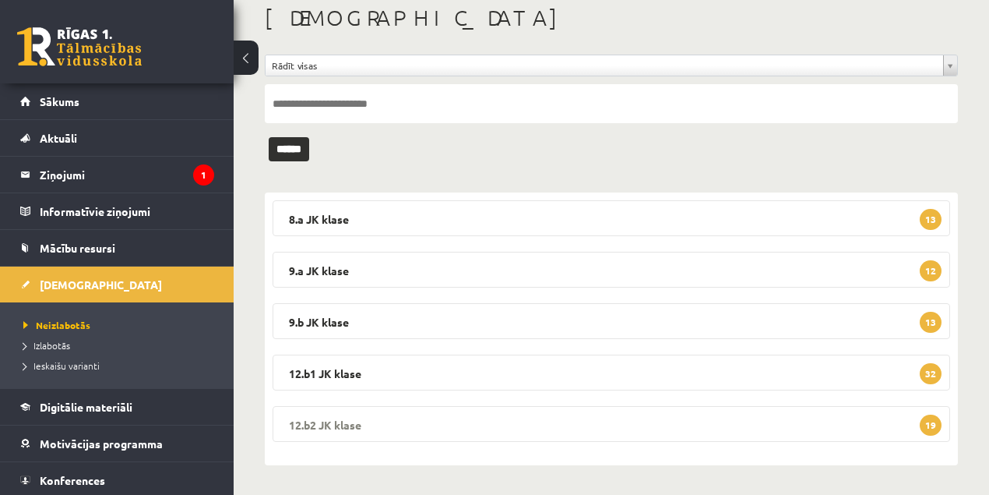
click at [354, 427] on legend "12.b2 JK klase 19" at bounding box center [612, 424] width 678 height 36
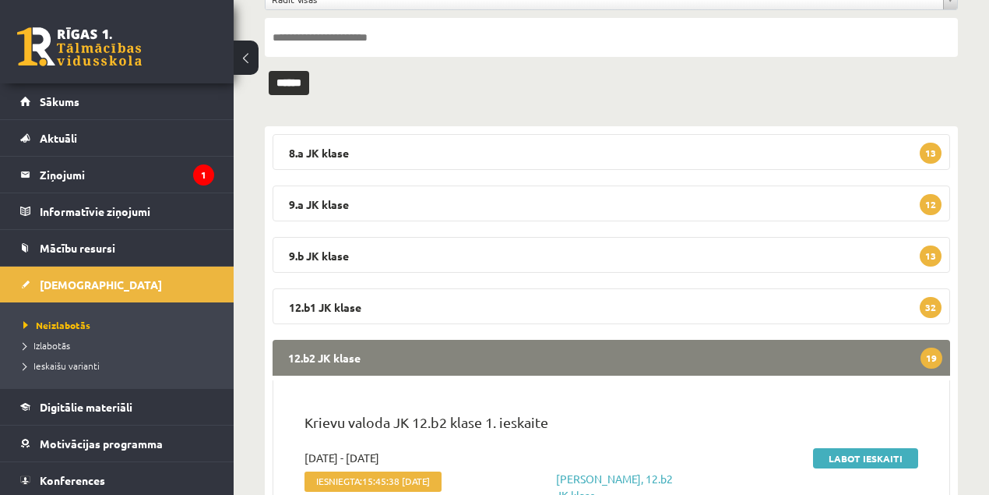
scroll to position [294, 0]
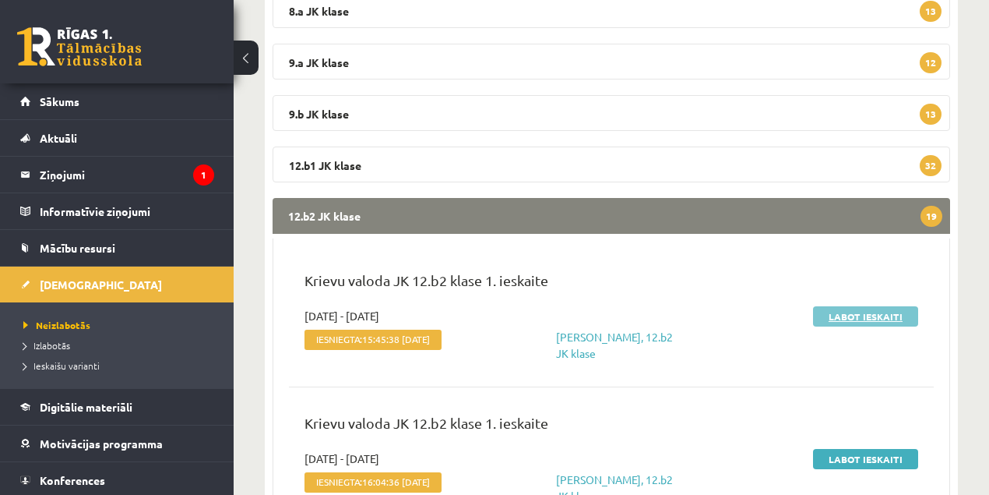
click at [860, 317] on link "Labot ieskaiti" at bounding box center [865, 316] width 105 height 20
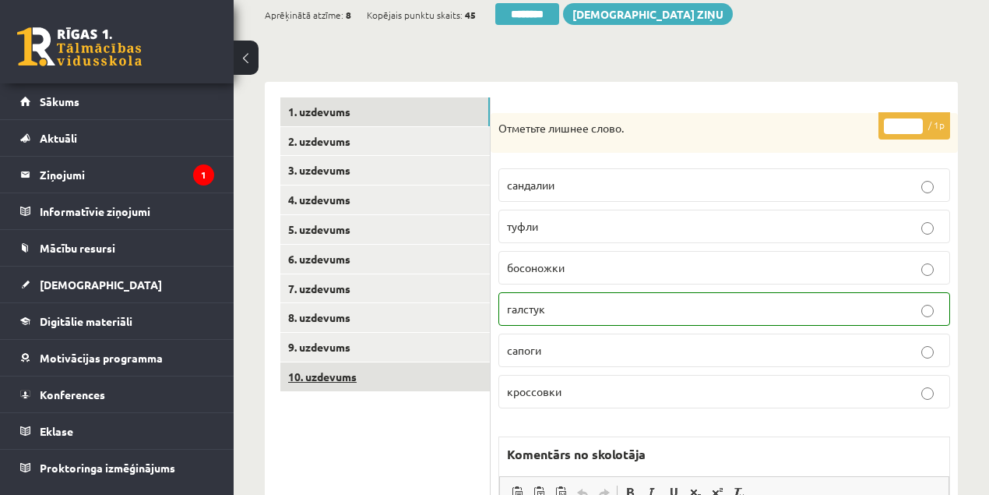
click at [307, 379] on link "10. uzdevums" at bounding box center [385, 376] width 210 height 29
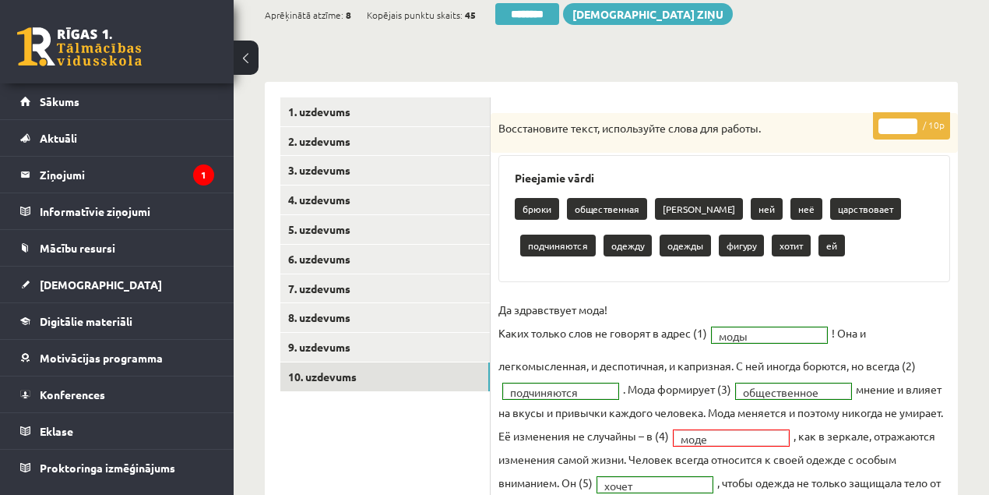
type input "*"
click at [910, 118] on input "*" at bounding box center [898, 126] width 39 height 16
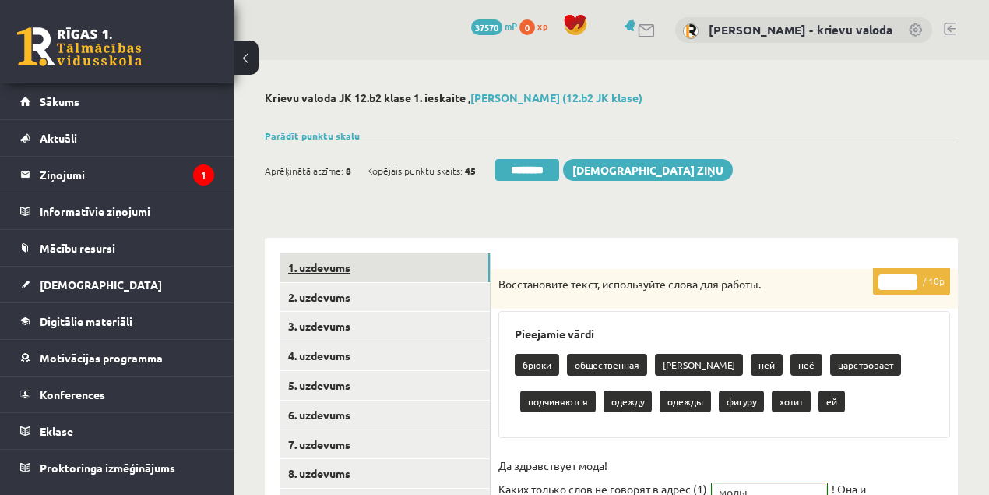
click at [312, 273] on link "1. uzdevums" at bounding box center [385, 267] width 210 height 29
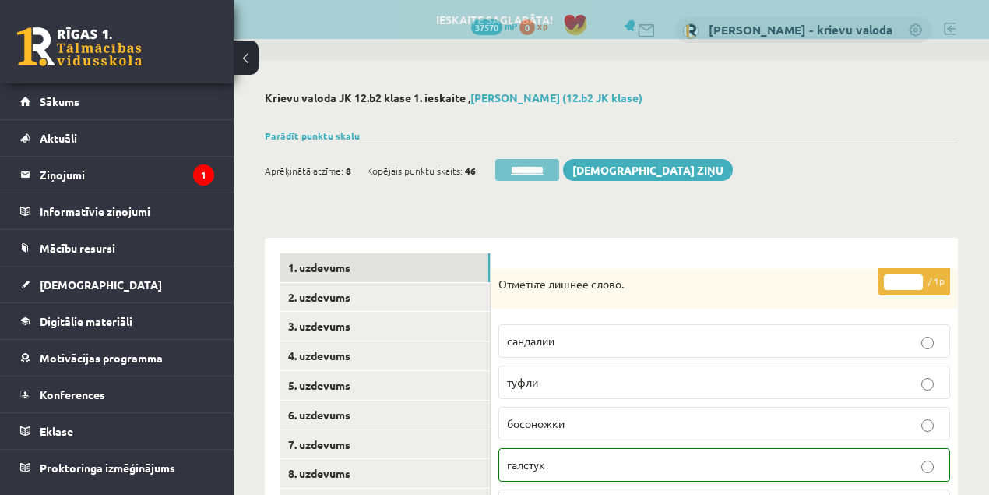
click at [533, 173] on input "********" at bounding box center [527, 170] width 64 height 22
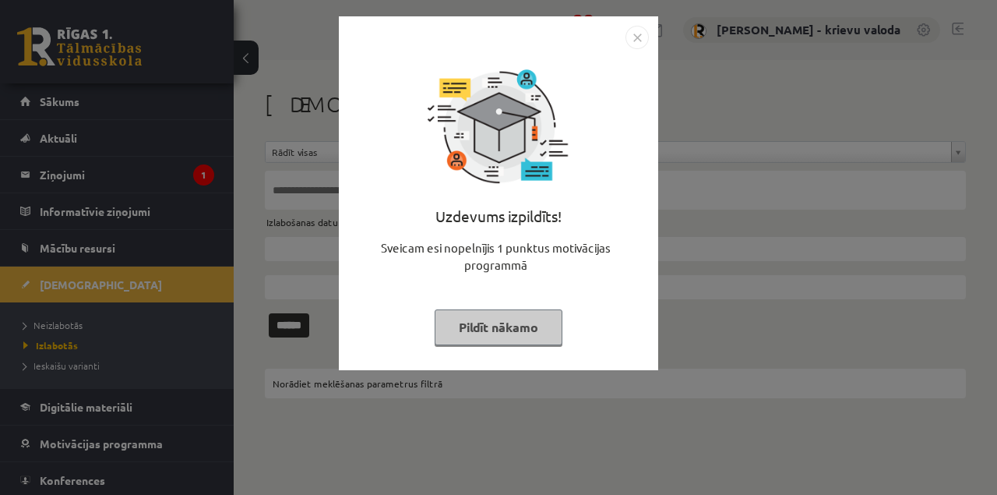
click at [513, 329] on button "Pildīt nākamo" at bounding box center [499, 327] width 128 height 36
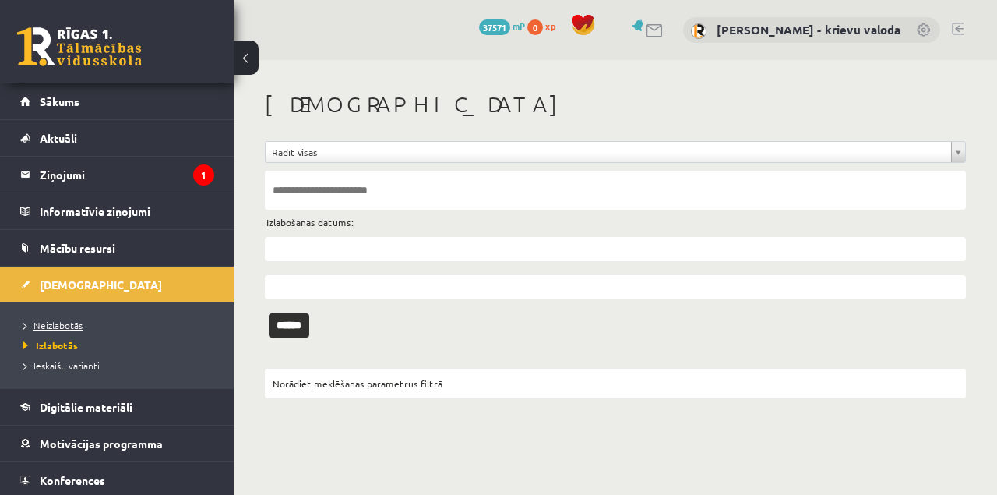
click at [67, 325] on span "Neizlabotās" at bounding box center [52, 325] width 59 height 12
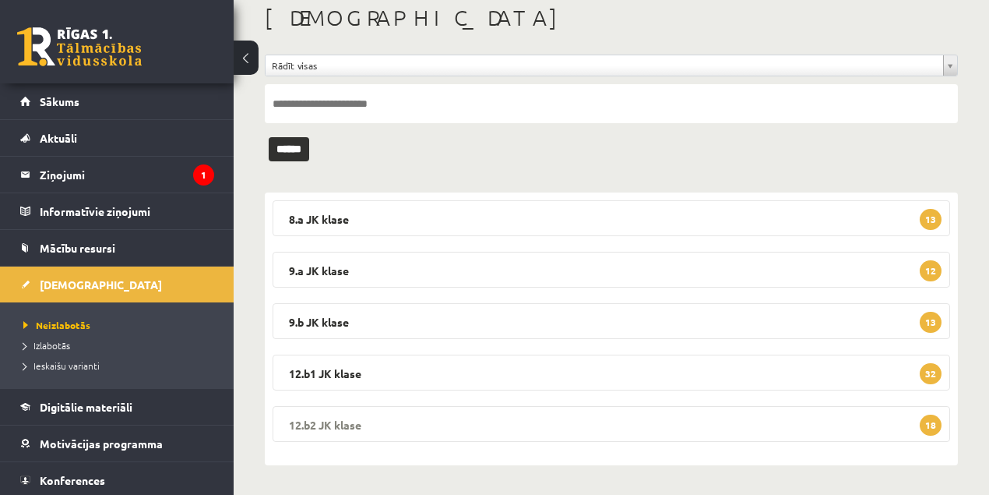
click at [339, 421] on legend "12.b2 [PERSON_NAME] 18" at bounding box center [612, 424] width 678 height 36
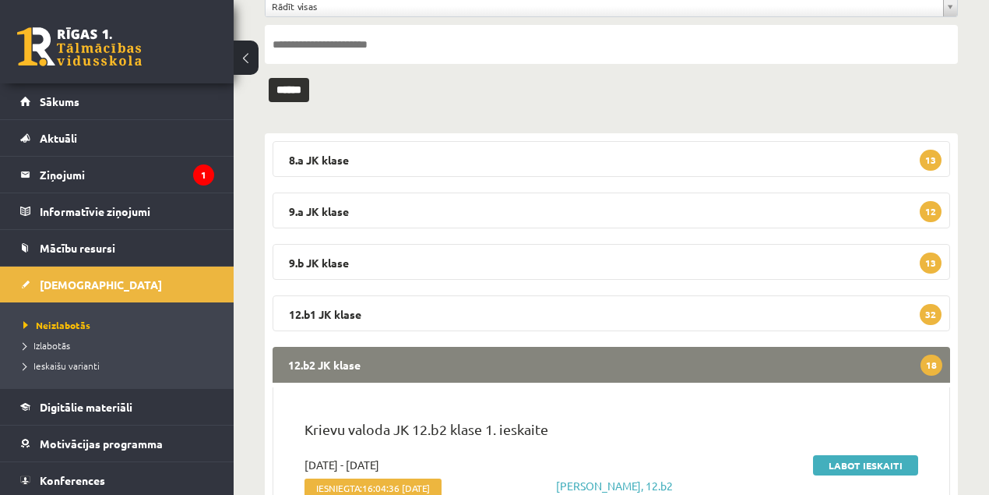
scroll to position [242, 0]
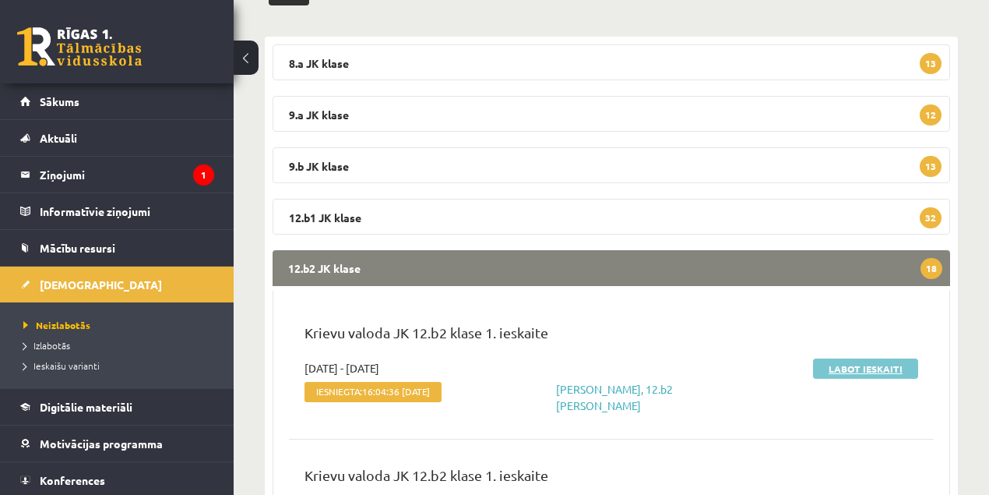
click at [838, 367] on link "Labot ieskaiti" at bounding box center [865, 368] width 105 height 20
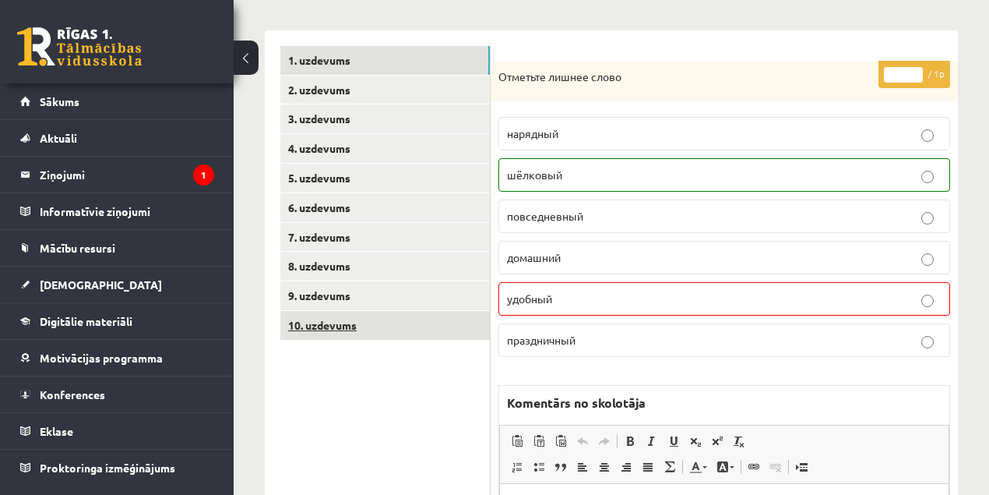
click at [337, 324] on link "10. uzdevums" at bounding box center [385, 325] width 210 height 29
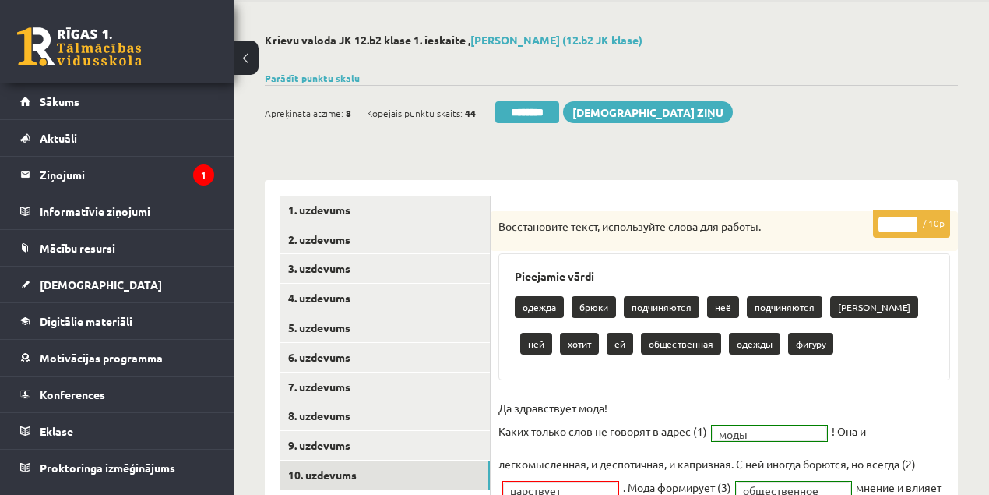
scroll to position [51, 0]
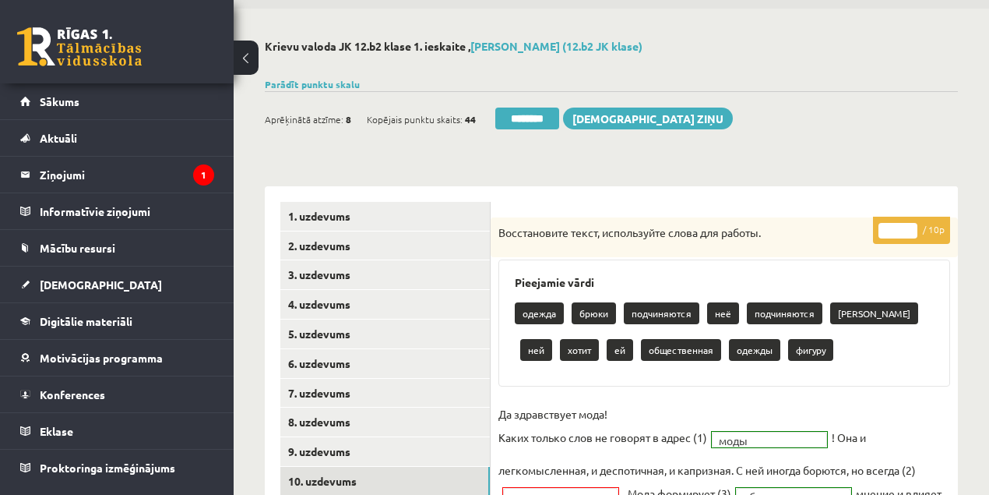
type input "*"
click at [913, 226] on input "*" at bounding box center [898, 231] width 39 height 16
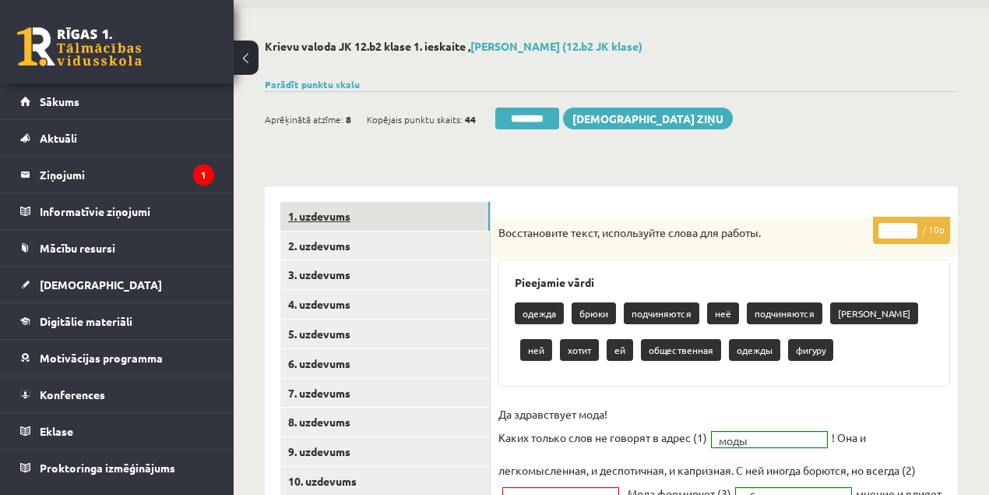
click at [315, 217] on link "1. uzdevums" at bounding box center [385, 216] width 210 height 29
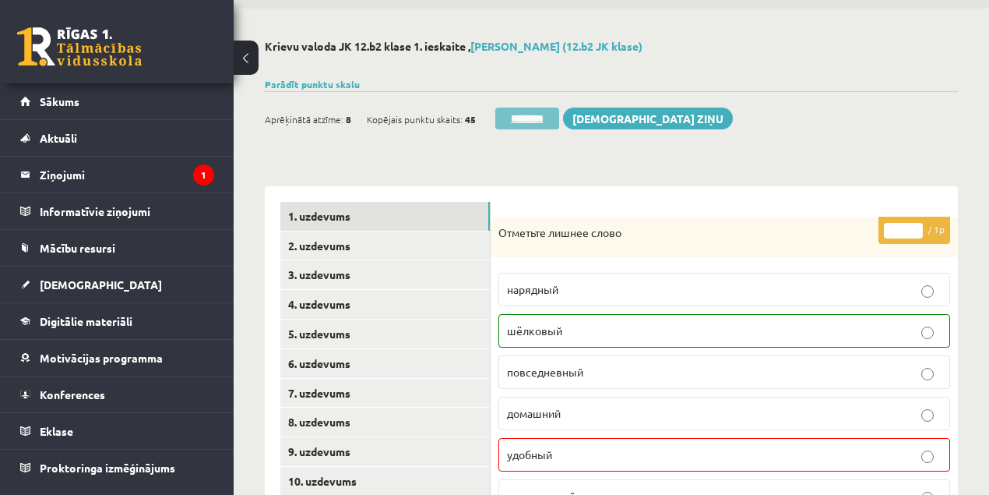
scroll to position [0, 0]
click at [528, 115] on input "********" at bounding box center [527, 119] width 64 height 22
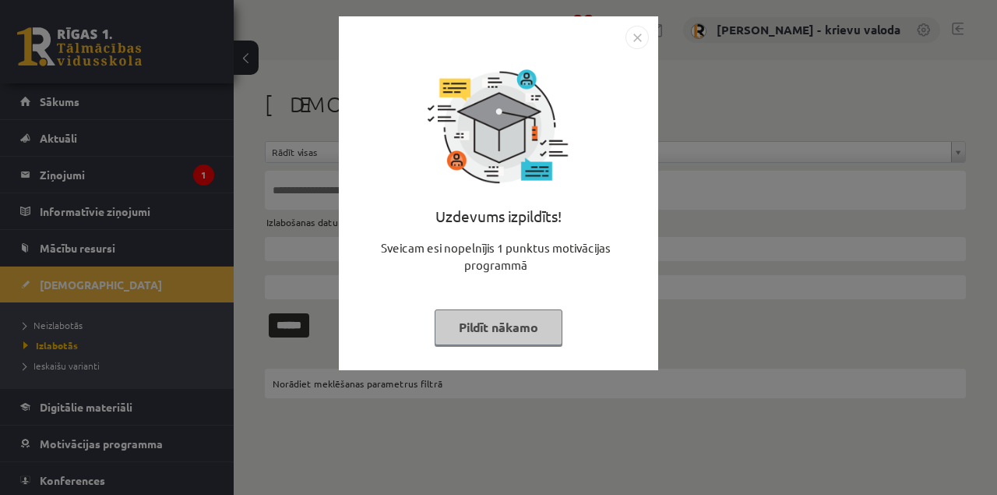
click at [498, 327] on button "Pildīt nākamo" at bounding box center [499, 327] width 128 height 36
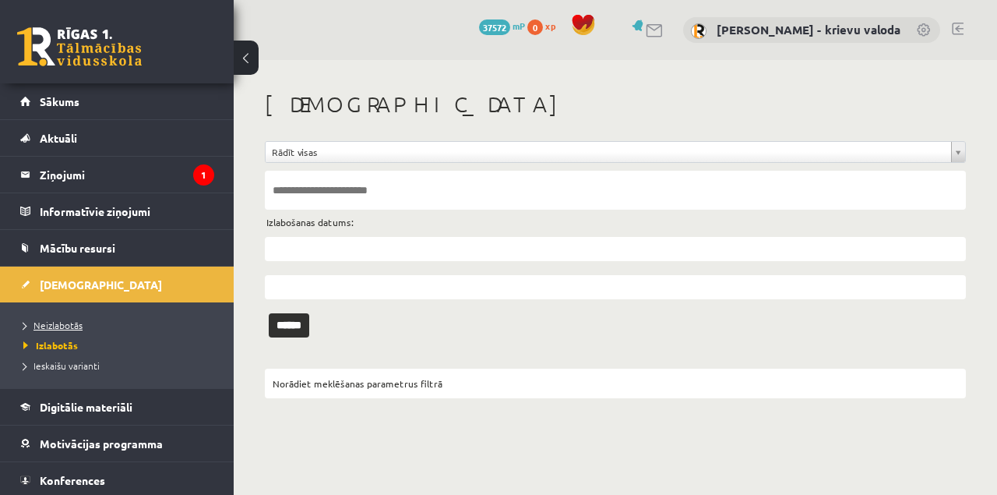
click at [64, 324] on span "Neizlabotās" at bounding box center [52, 325] width 59 height 12
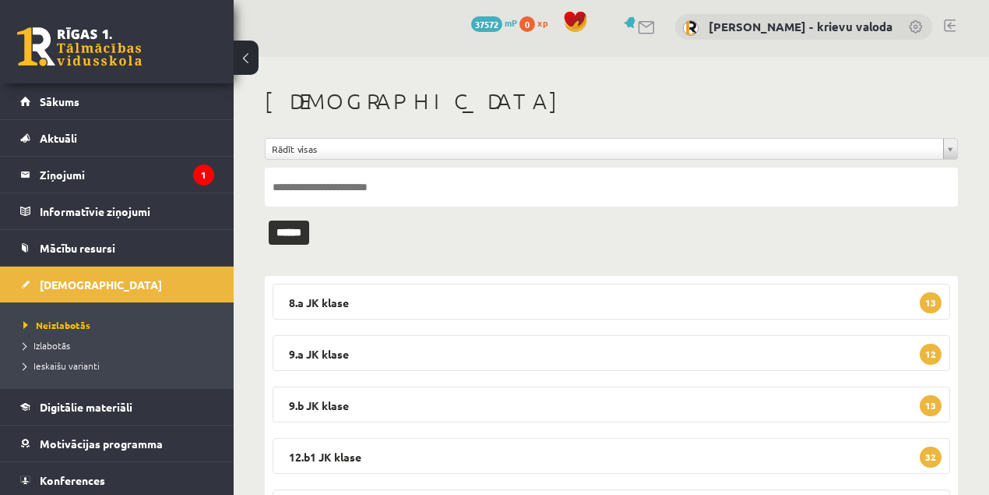
scroll to position [86, 0]
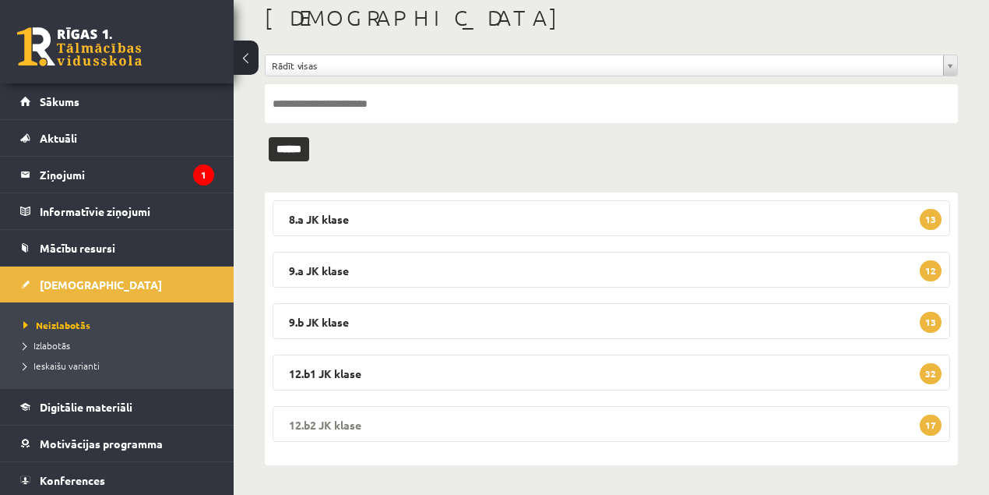
click at [337, 421] on legend "12.b2 JK klase 17" at bounding box center [612, 424] width 678 height 36
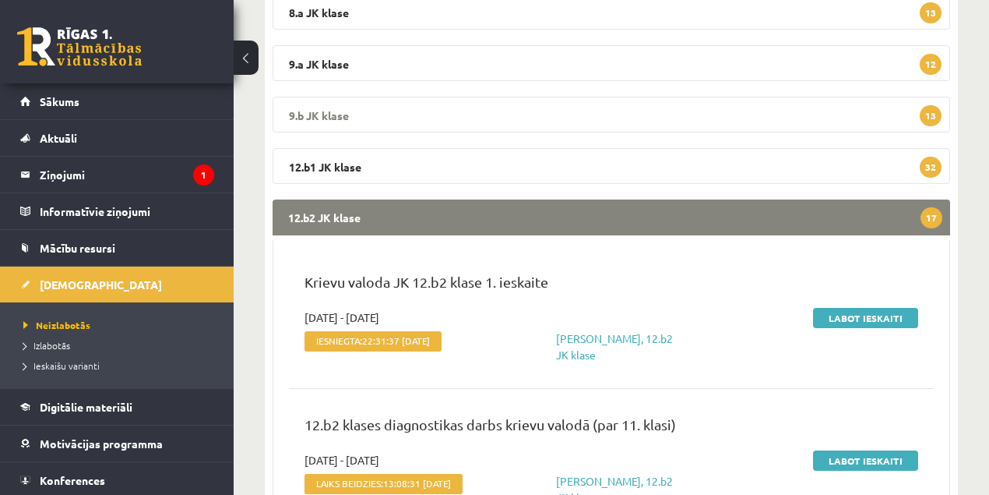
scroll to position [294, 0]
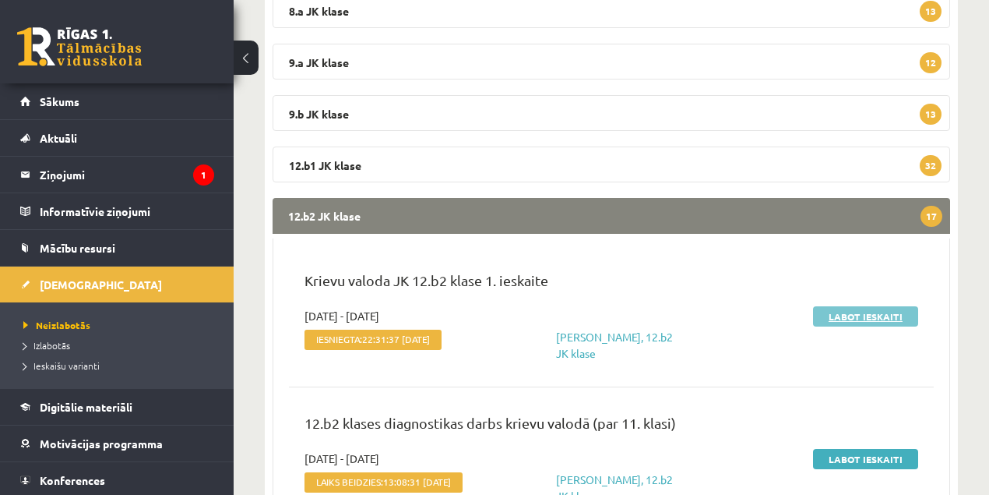
click at [862, 320] on link "Labot ieskaiti" at bounding box center [865, 316] width 105 height 20
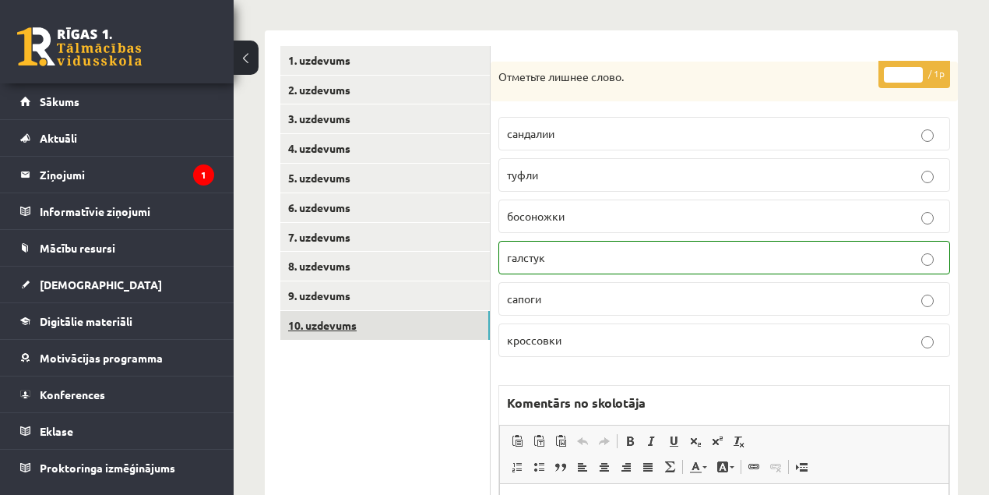
click at [335, 326] on link "10. uzdevums" at bounding box center [385, 325] width 210 height 29
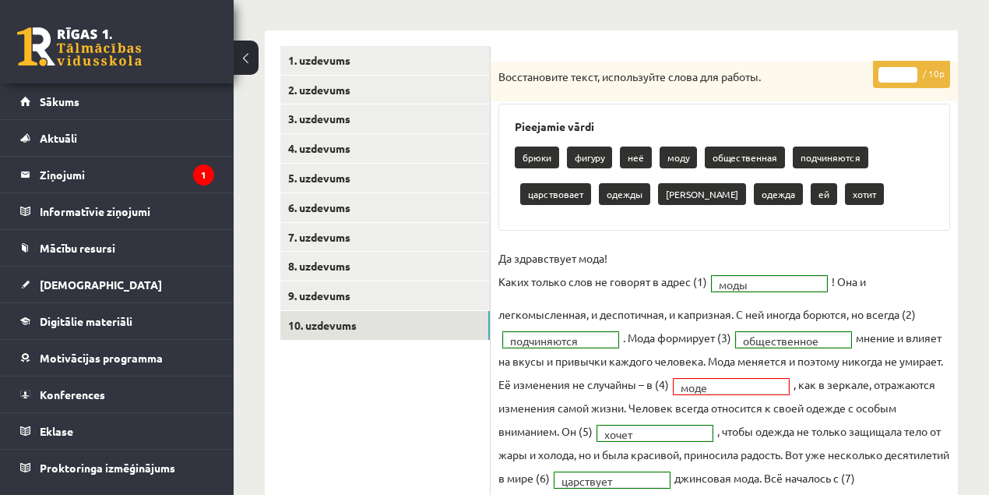
type input "*"
click at [913, 67] on input "*" at bounding box center [898, 75] width 39 height 16
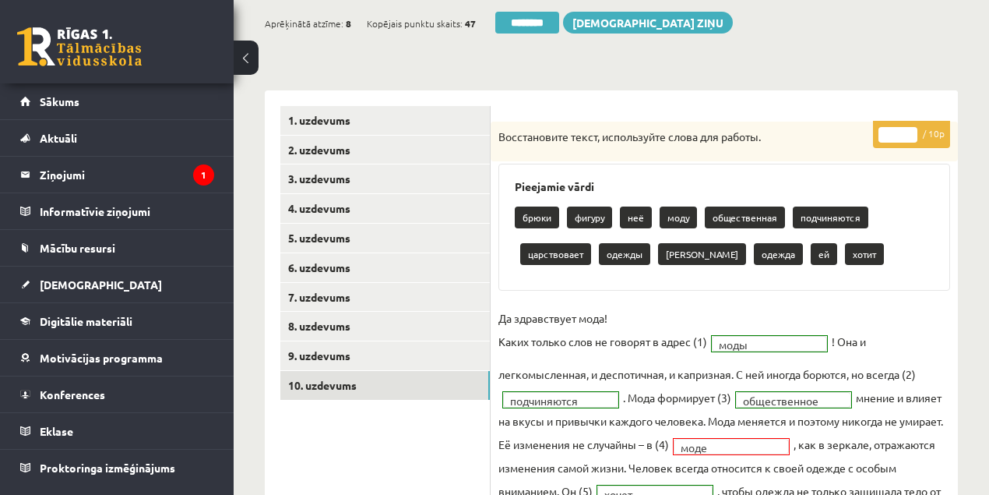
scroll to position [51, 0]
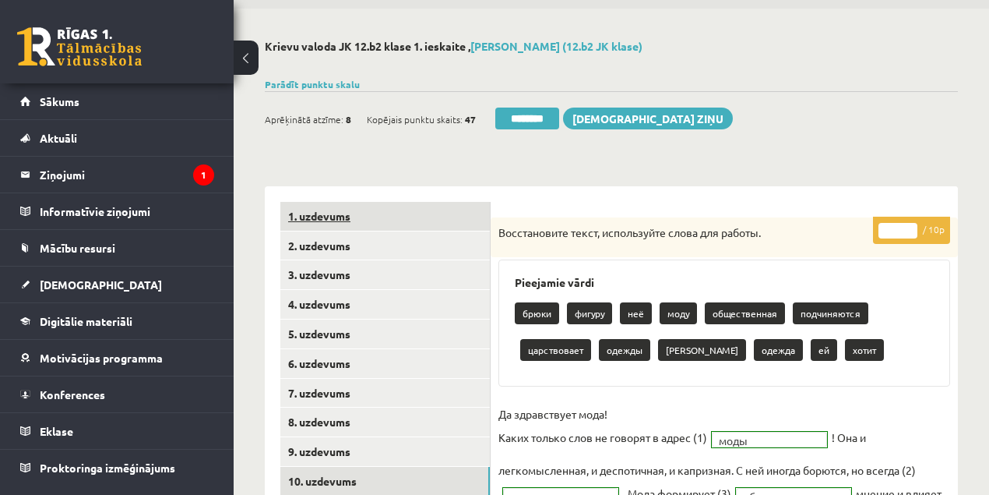
click at [323, 220] on link "1. uzdevums" at bounding box center [385, 216] width 210 height 29
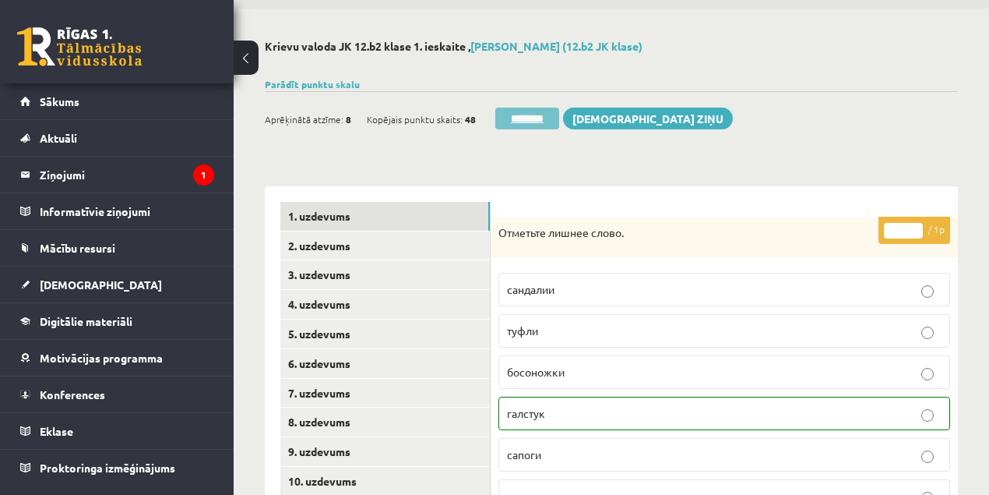
scroll to position [0, 0]
click at [541, 119] on input "********" at bounding box center [527, 119] width 64 height 22
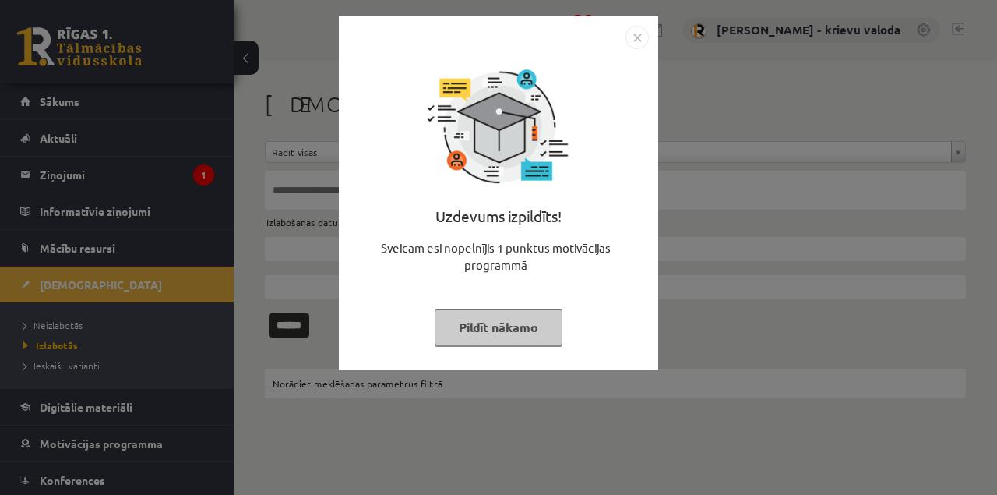
click at [483, 330] on button "Pildīt nākamo" at bounding box center [499, 327] width 128 height 36
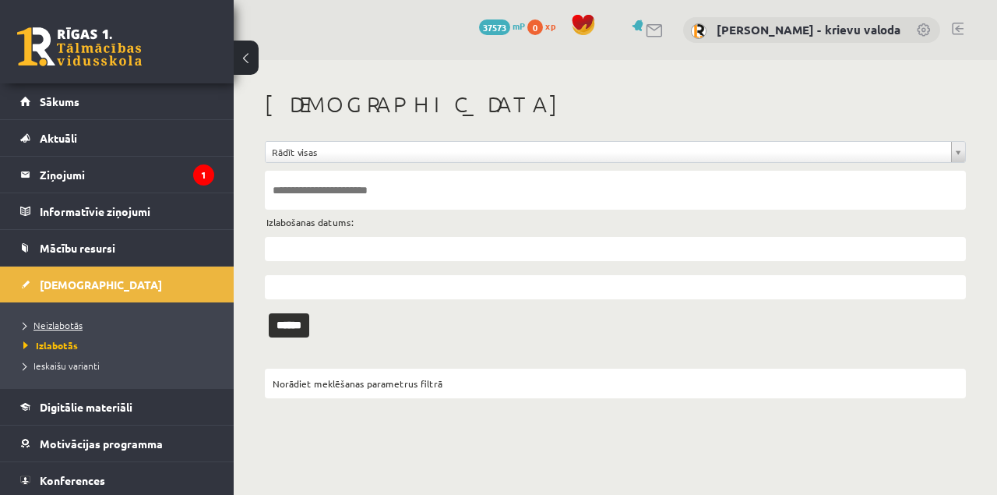
click at [64, 326] on span "Neizlabotās" at bounding box center [52, 325] width 59 height 12
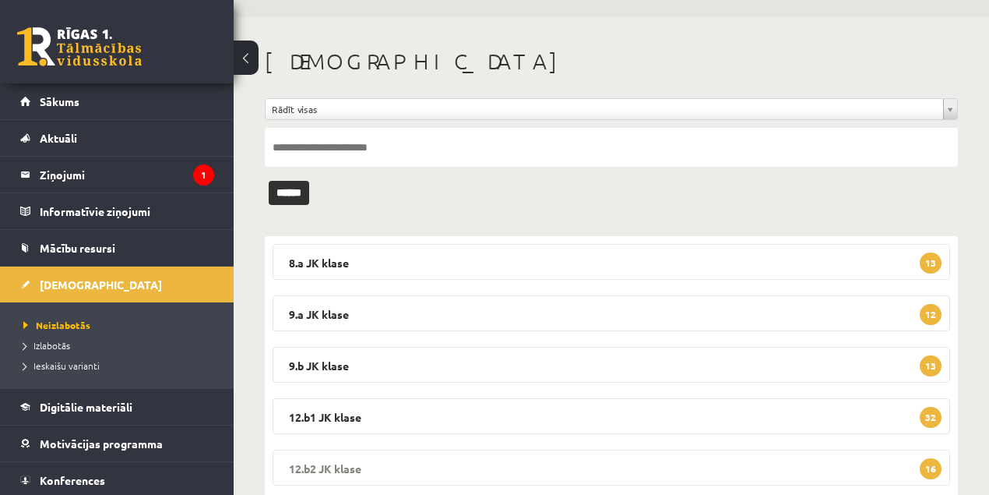
scroll to position [86, 0]
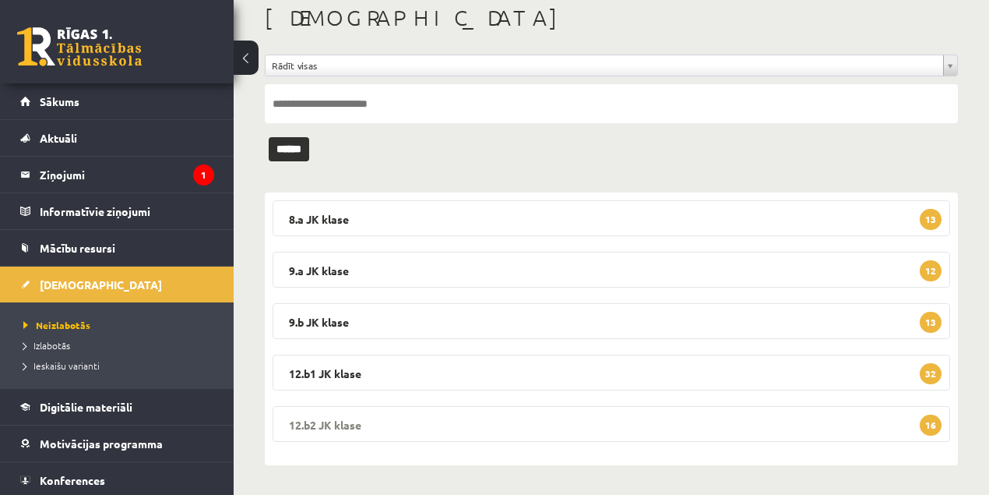
drag, startPoint x: 311, startPoint y: 425, endPoint x: 318, endPoint y: 421, distance: 8.4
click at [313, 424] on legend "12.b2 JK klase 16" at bounding box center [612, 424] width 678 height 36
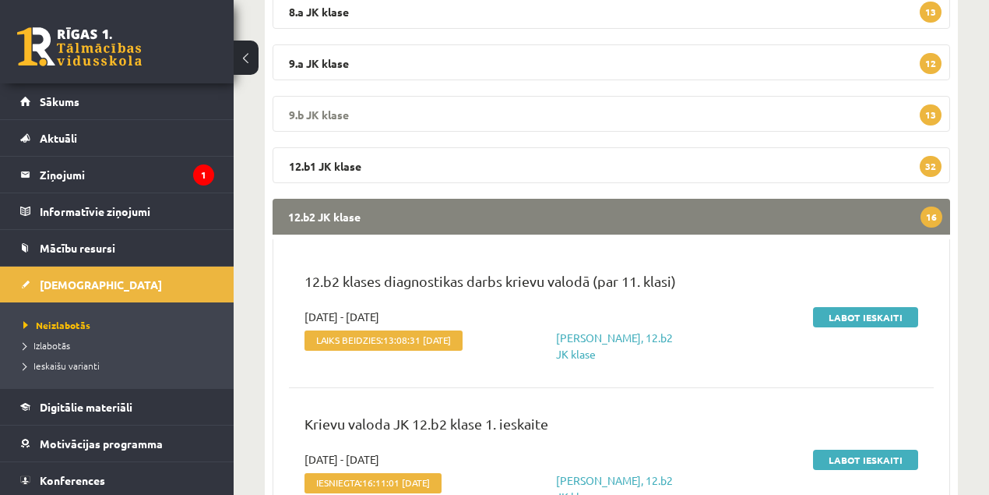
scroll to position [294, 0]
click at [860, 319] on link "Labot ieskaiti" at bounding box center [865, 316] width 105 height 20
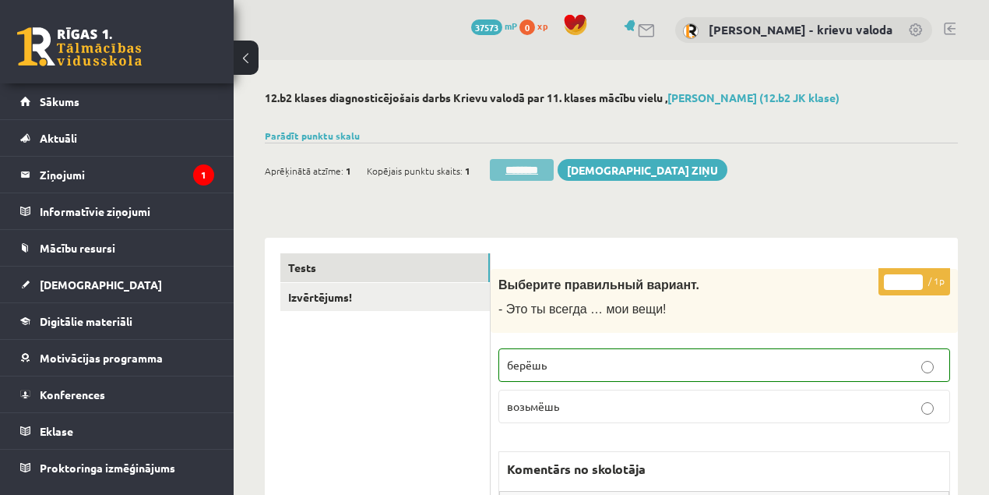
click at [537, 171] on input "********" at bounding box center [522, 170] width 64 height 22
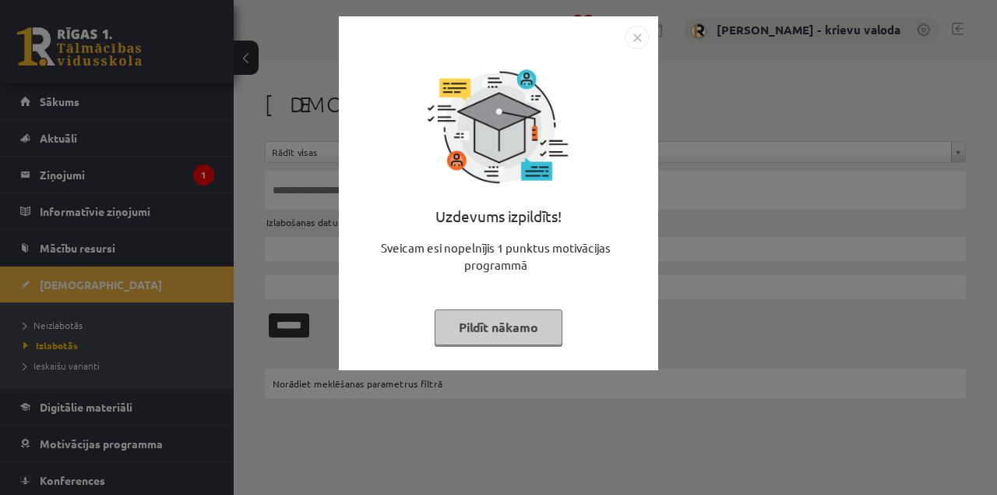
click at [491, 323] on button "Pildīt nākamo" at bounding box center [499, 327] width 128 height 36
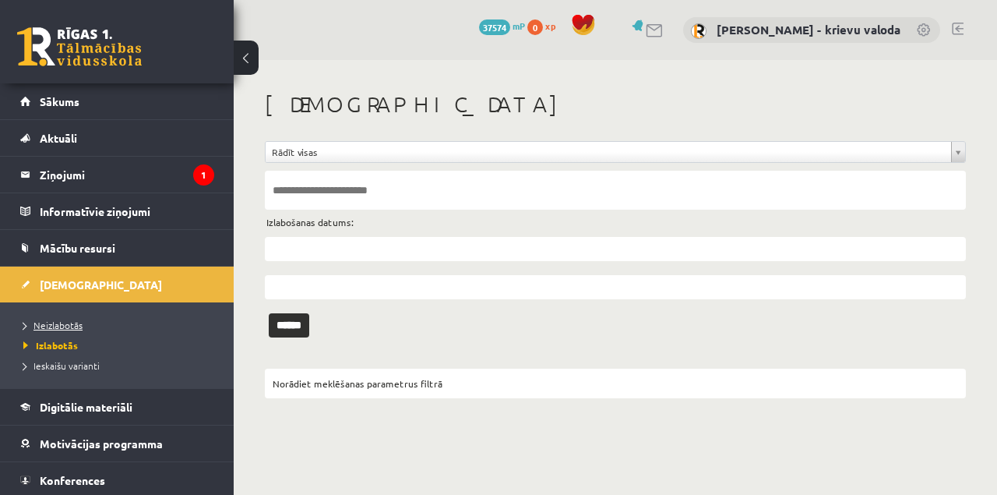
click at [60, 324] on span "Neizlabotās" at bounding box center [52, 325] width 59 height 12
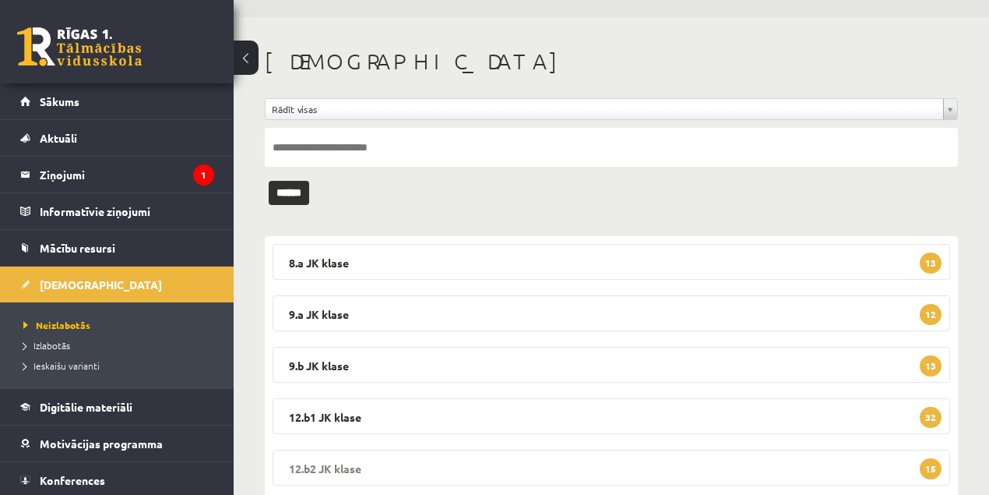
scroll to position [86, 0]
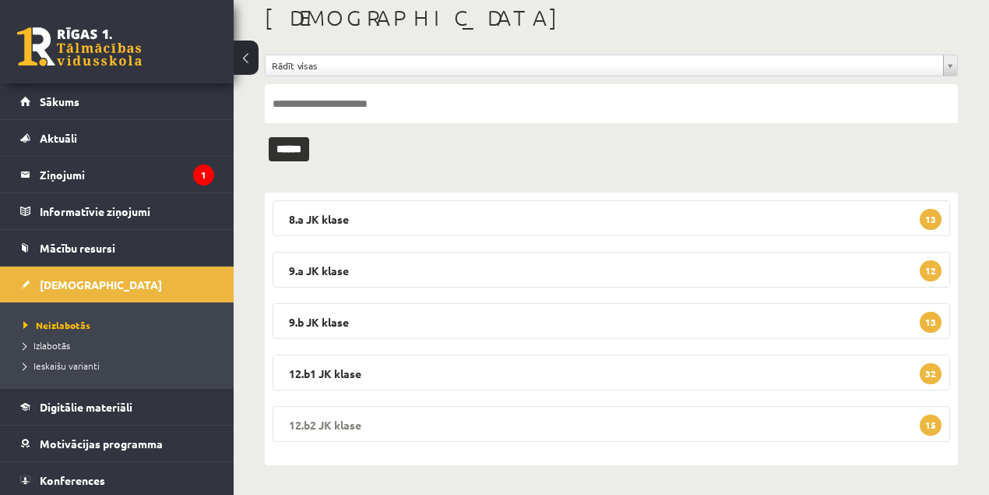
click at [349, 421] on legend "12.b2 JK klase 15" at bounding box center [612, 424] width 678 height 36
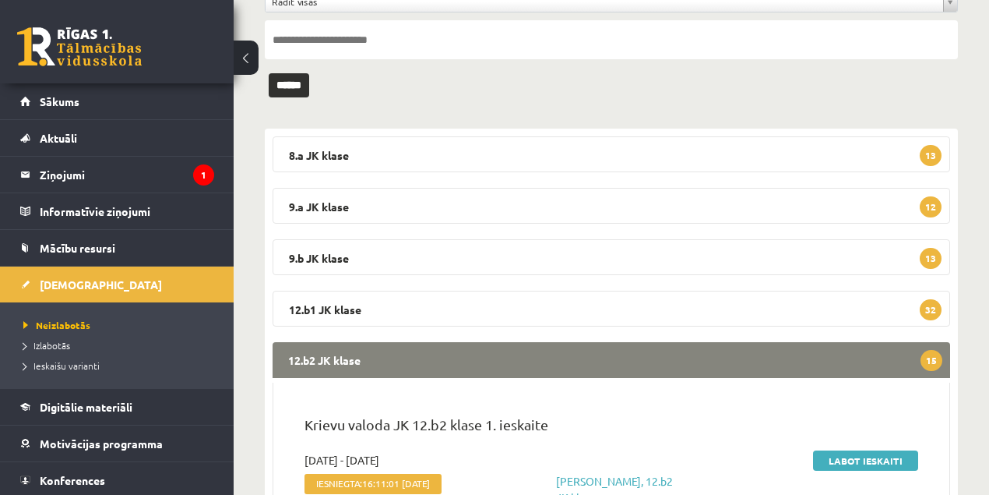
scroll to position [294, 0]
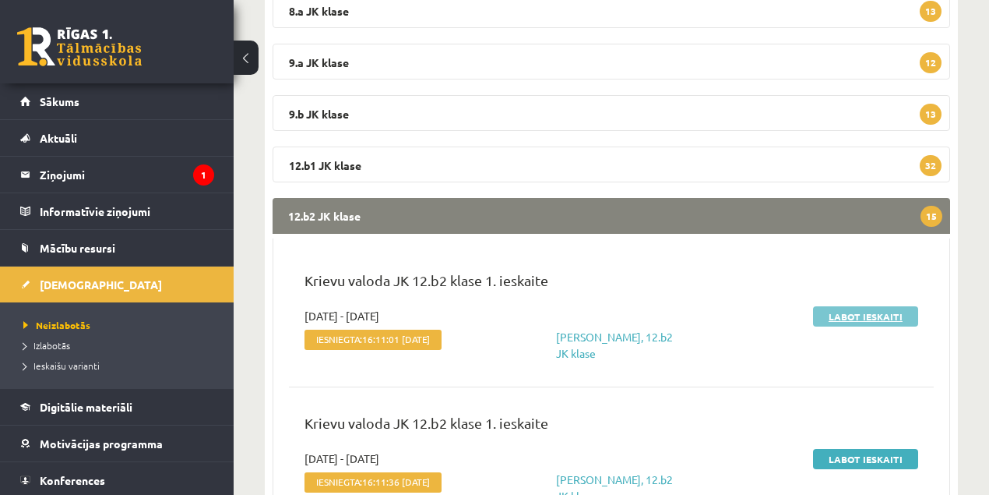
click at [877, 319] on link "Labot ieskaiti" at bounding box center [865, 316] width 105 height 20
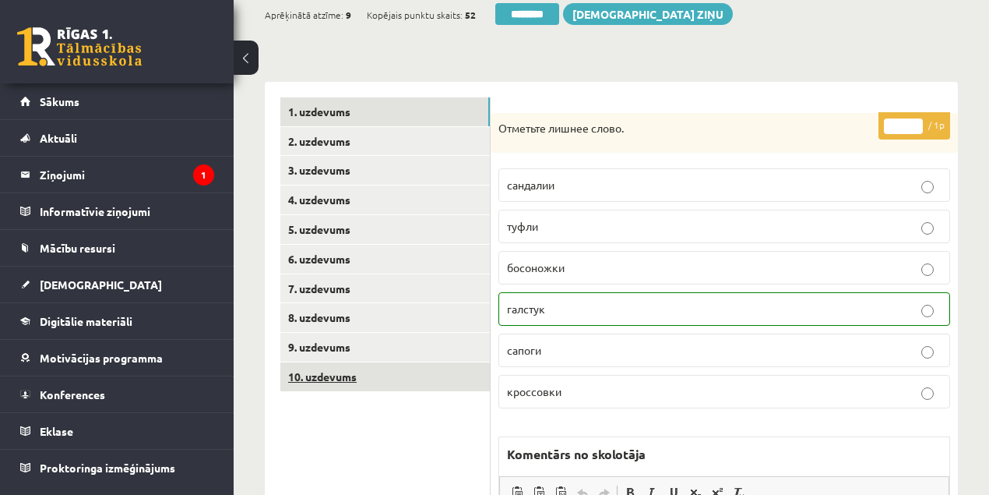
click at [307, 379] on link "10. uzdevums" at bounding box center [385, 376] width 210 height 29
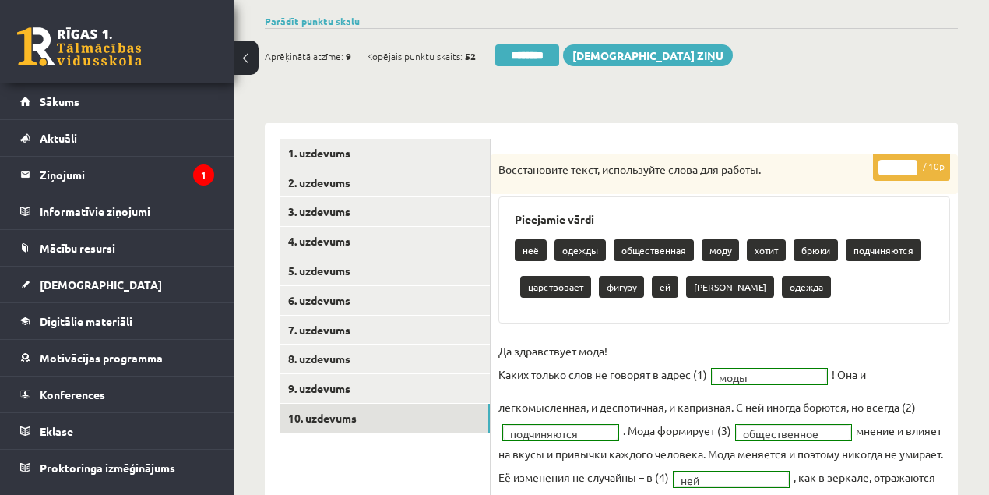
scroll to position [51, 0]
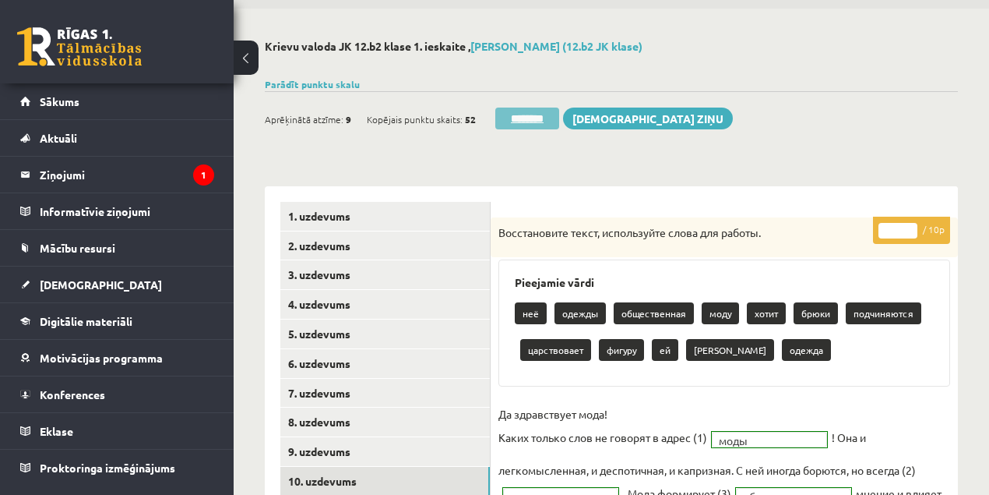
click at [544, 118] on input "********" at bounding box center [527, 119] width 64 height 22
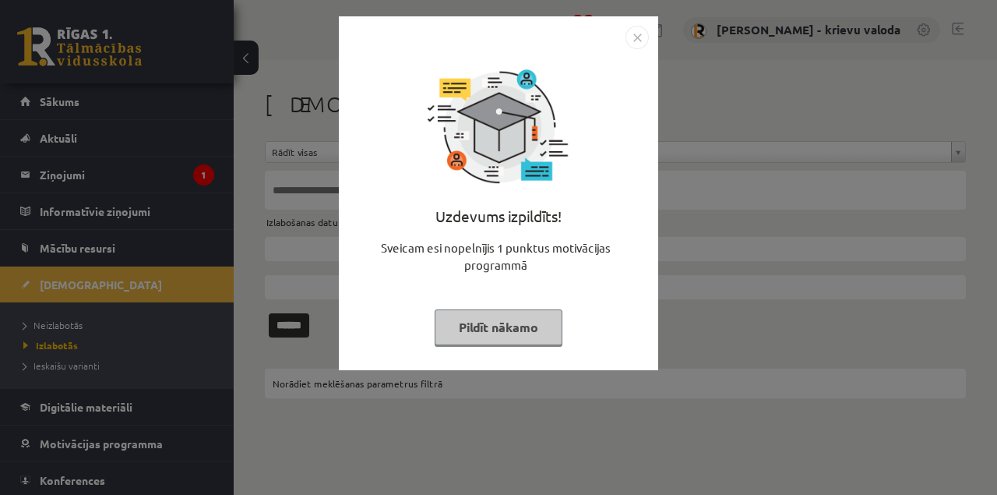
click at [501, 323] on button "Pildīt nākamo" at bounding box center [499, 327] width 128 height 36
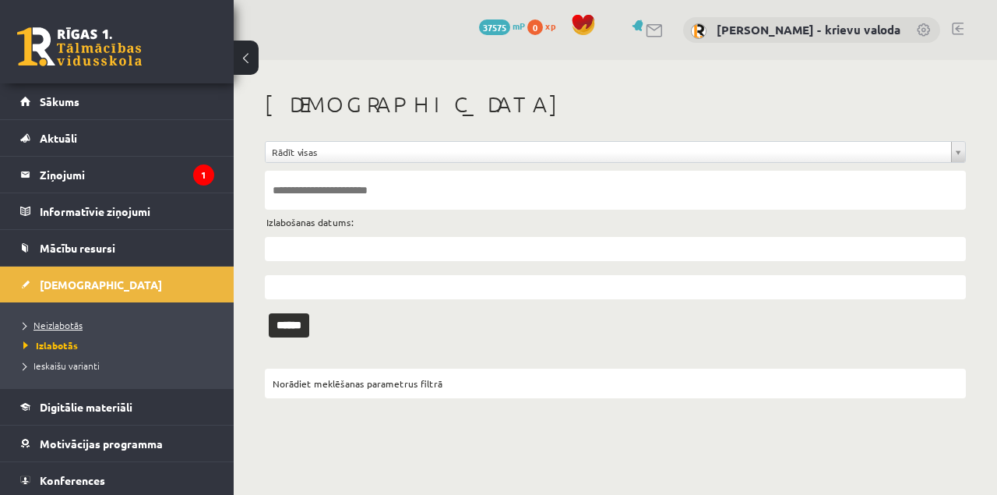
click at [65, 324] on span "Neizlabotās" at bounding box center [52, 325] width 59 height 12
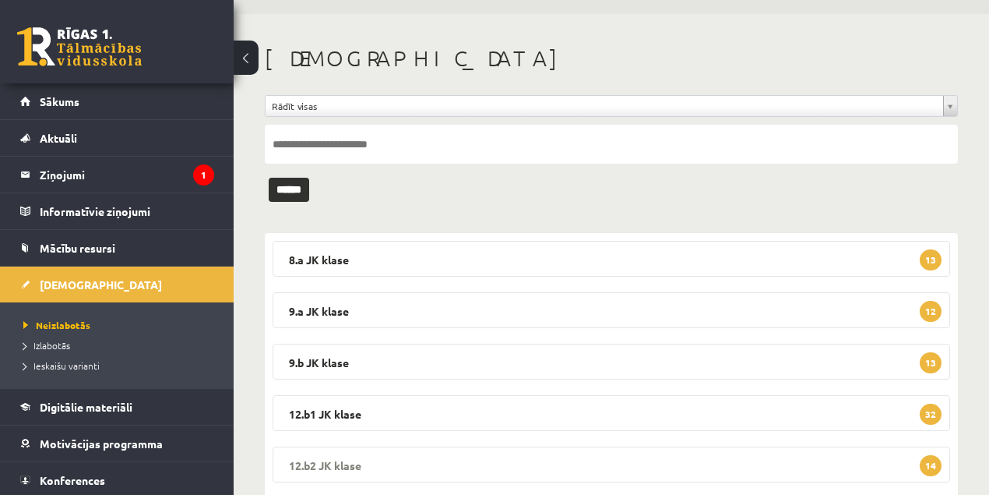
scroll to position [86, 0]
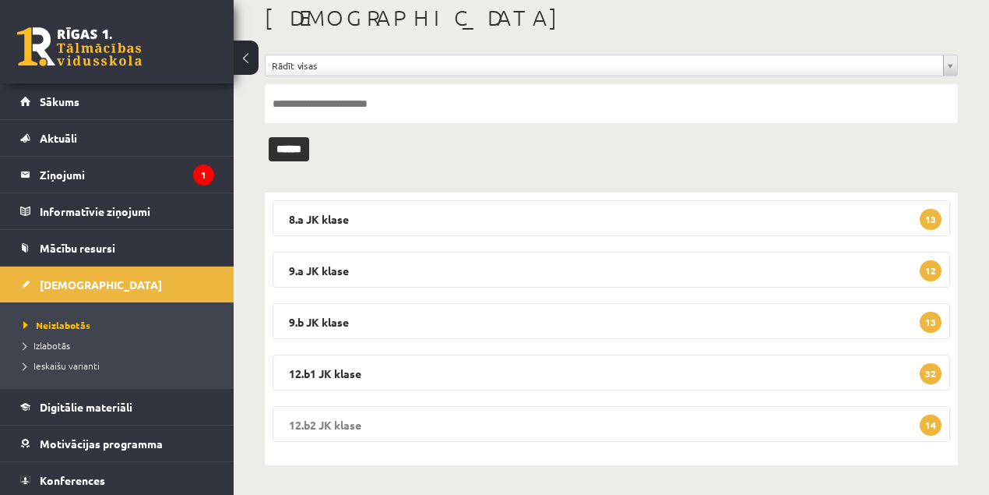
click at [351, 424] on legend "12.b2 JK klase 14" at bounding box center [612, 424] width 678 height 36
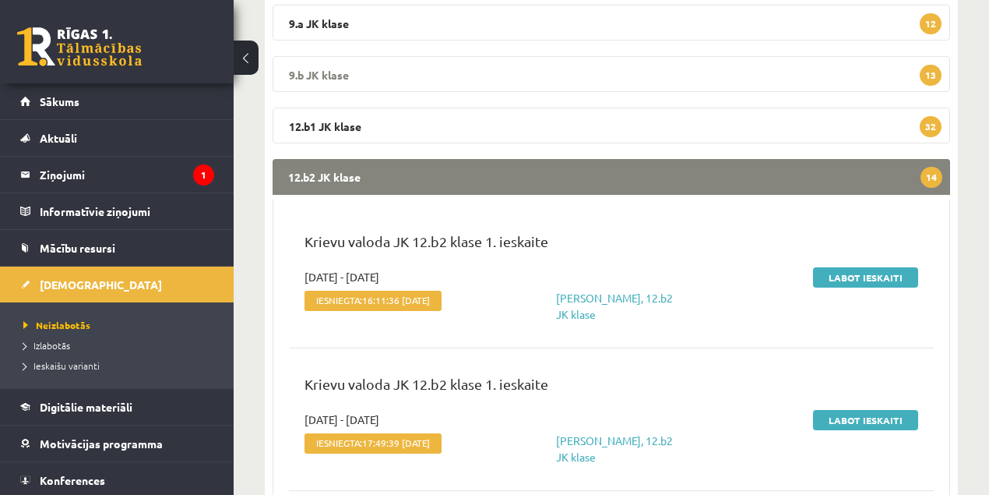
scroll to position [346, 0]
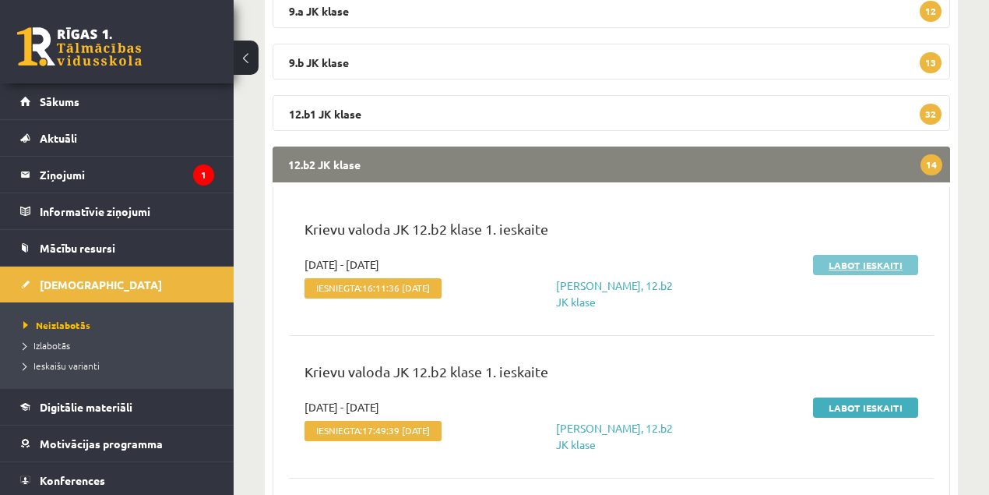
click at [858, 263] on link "Labot ieskaiti" at bounding box center [865, 265] width 105 height 20
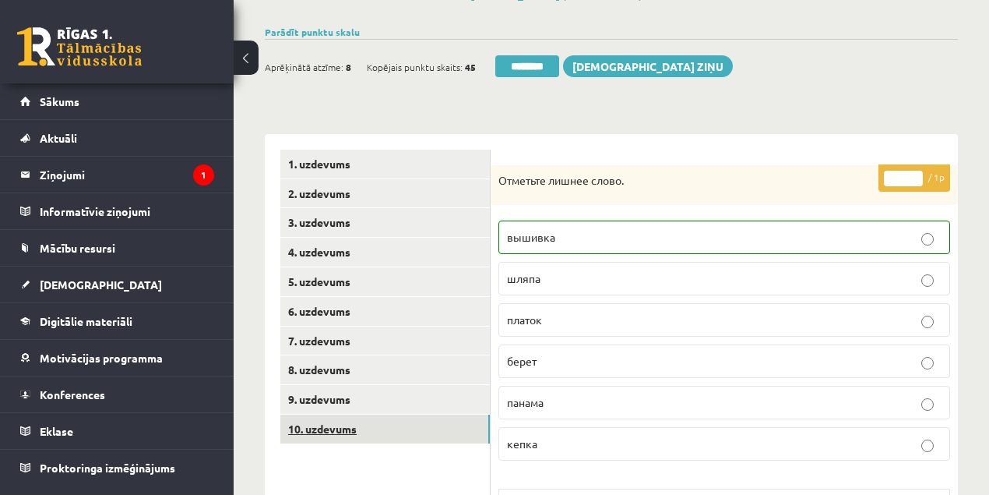
click at [346, 427] on link "10. uzdevums" at bounding box center [385, 428] width 210 height 29
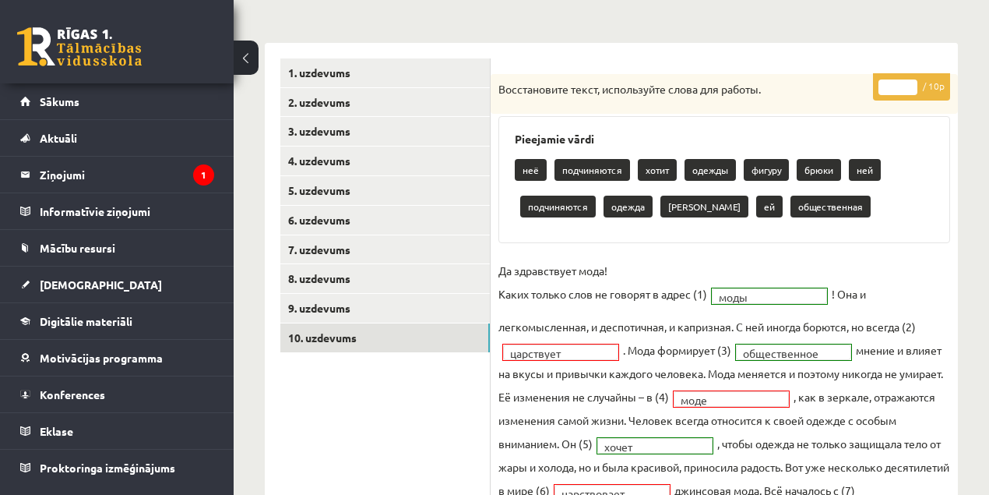
scroll to position [207, 0]
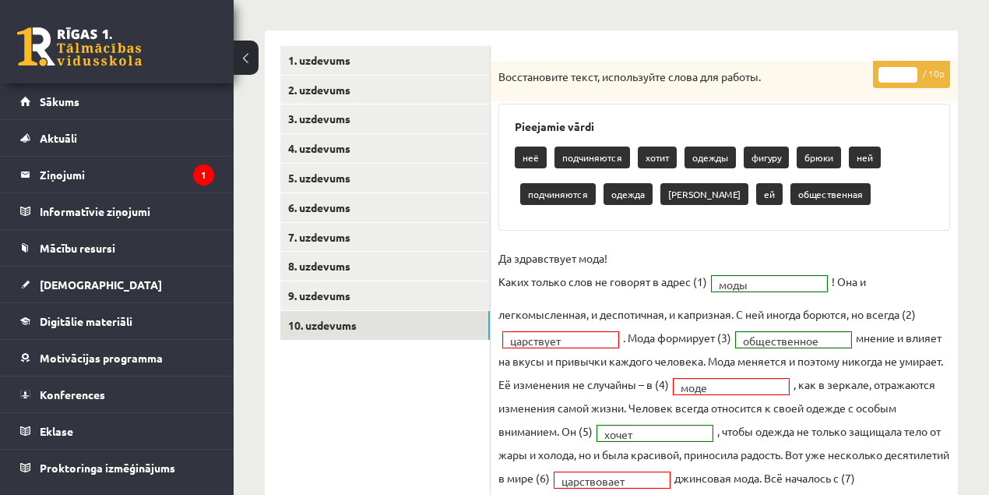
type input "*"
click at [912, 67] on input "*" at bounding box center [898, 75] width 39 height 16
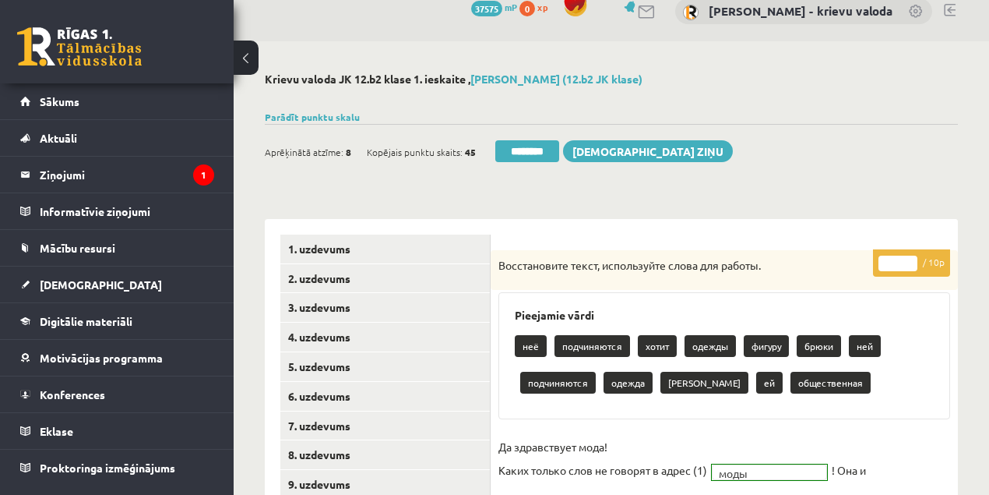
scroll to position [0, 0]
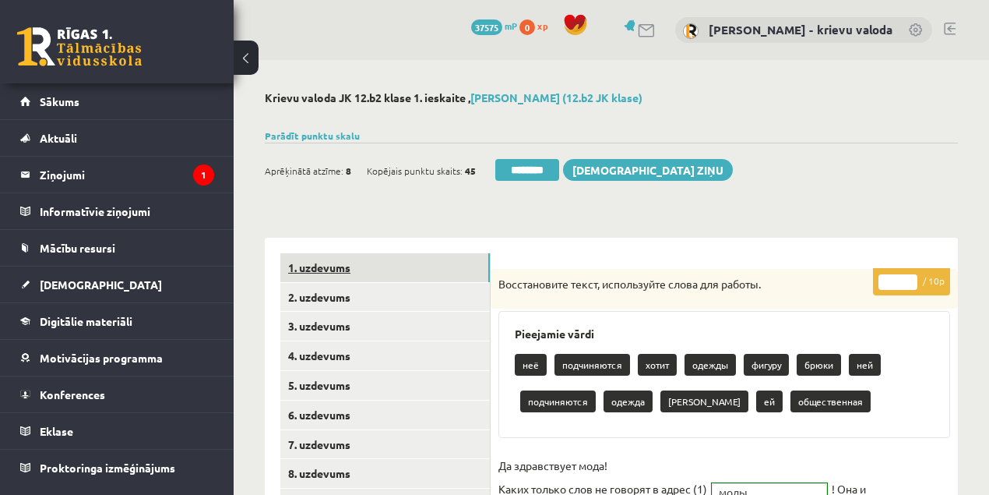
click at [321, 267] on link "1. uzdevums" at bounding box center [385, 267] width 210 height 29
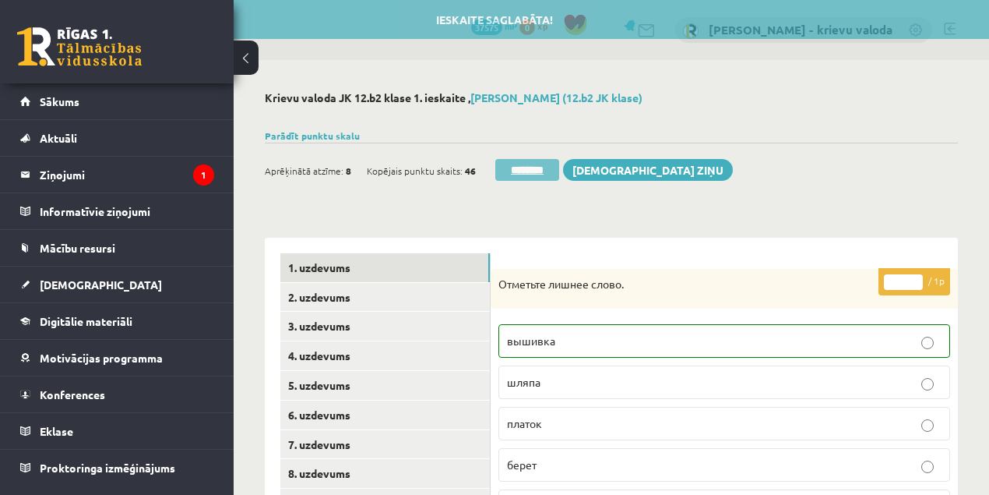
click at [545, 172] on input "********" at bounding box center [527, 170] width 64 height 22
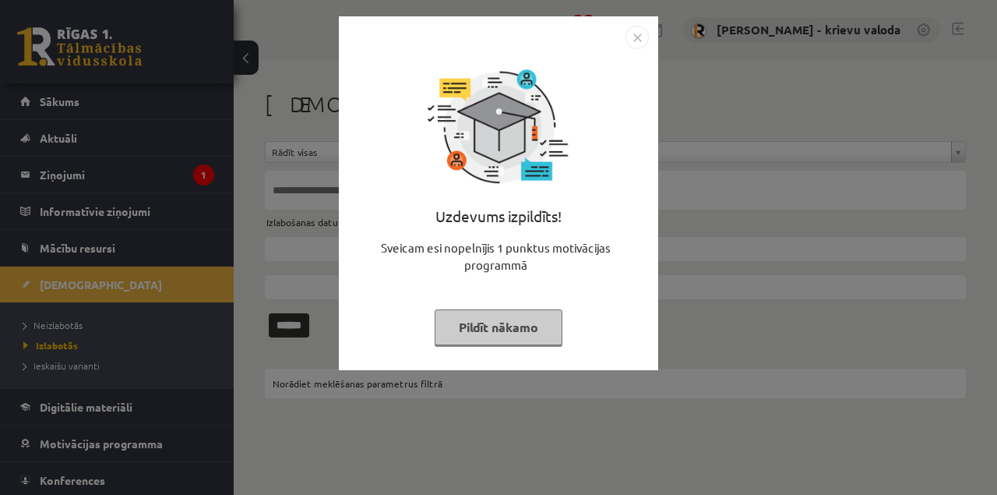
click at [505, 329] on button "Pildīt nākamo" at bounding box center [499, 327] width 128 height 36
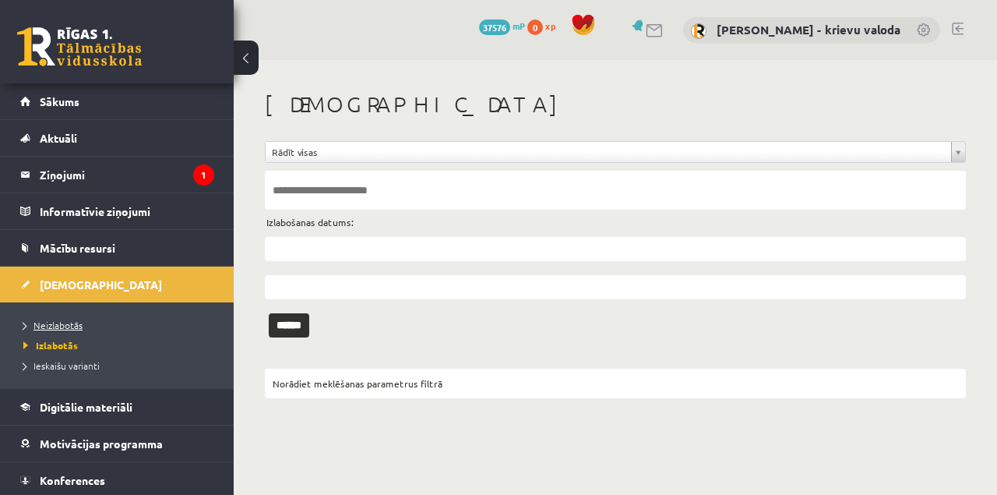
click at [69, 323] on span "Neizlabotās" at bounding box center [52, 325] width 59 height 12
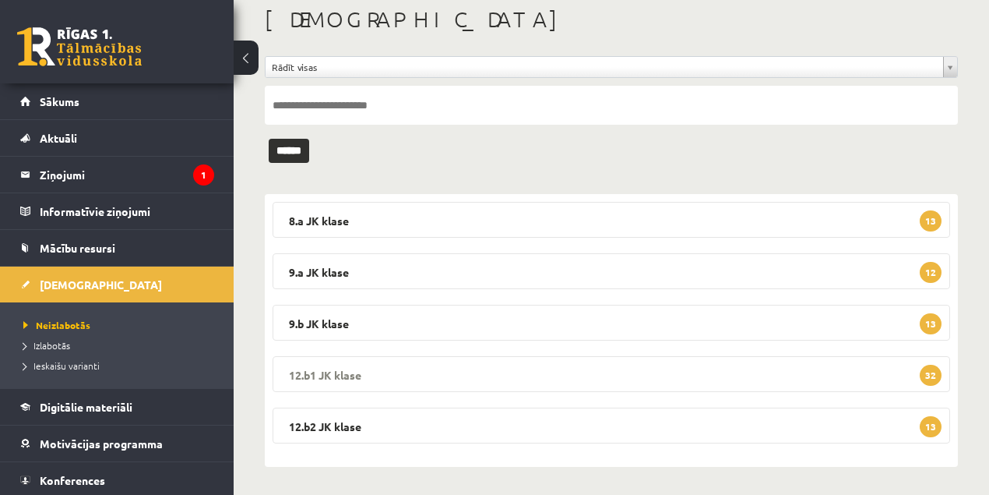
scroll to position [86, 0]
click at [311, 421] on legend "12.b2 JK klase 13" at bounding box center [612, 424] width 678 height 36
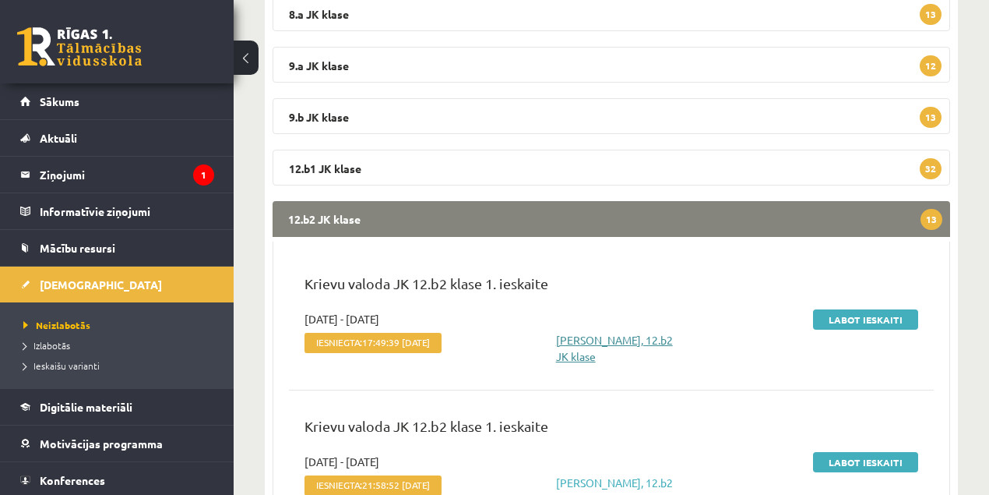
scroll to position [294, 0]
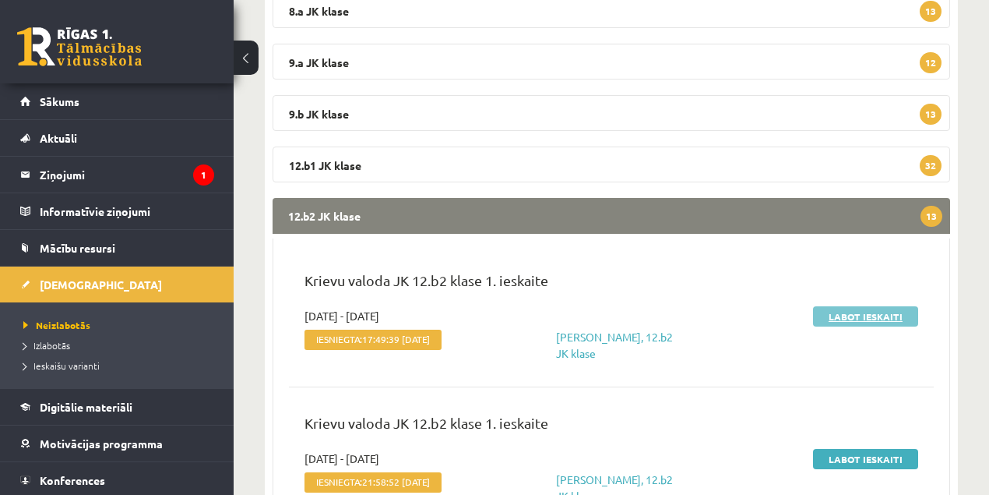
click at [868, 315] on link "Labot ieskaiti" at bounding box center [865, 316] width 105 height 20
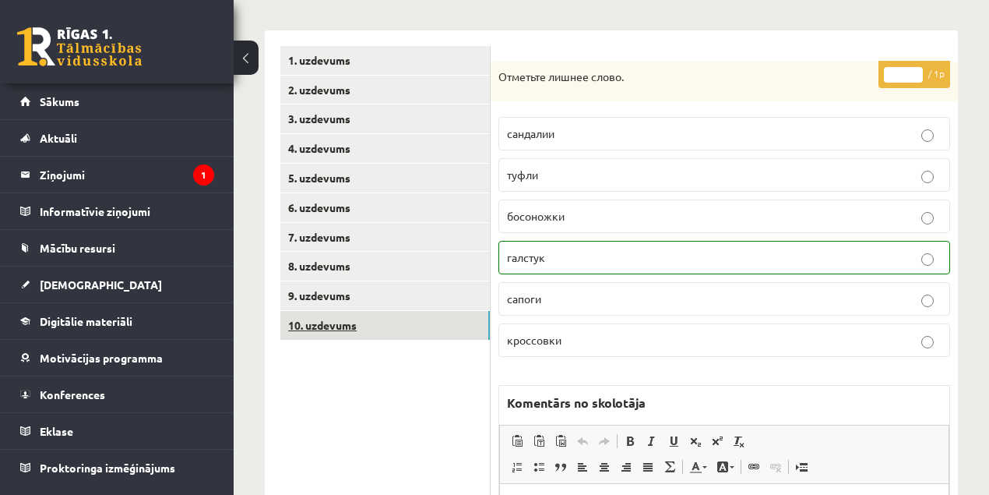
click at [334, 323] on link "10. uzdevums" at bounding box center [385, 325] width 210 height 29
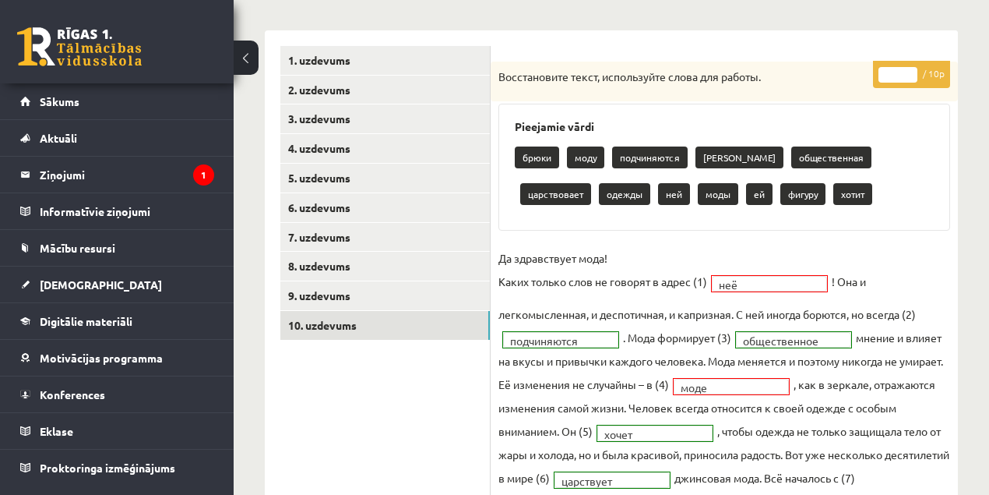
type input "*"
click at [913, 73] on input "*" at bounding box center [898, 75] width 39 height 16
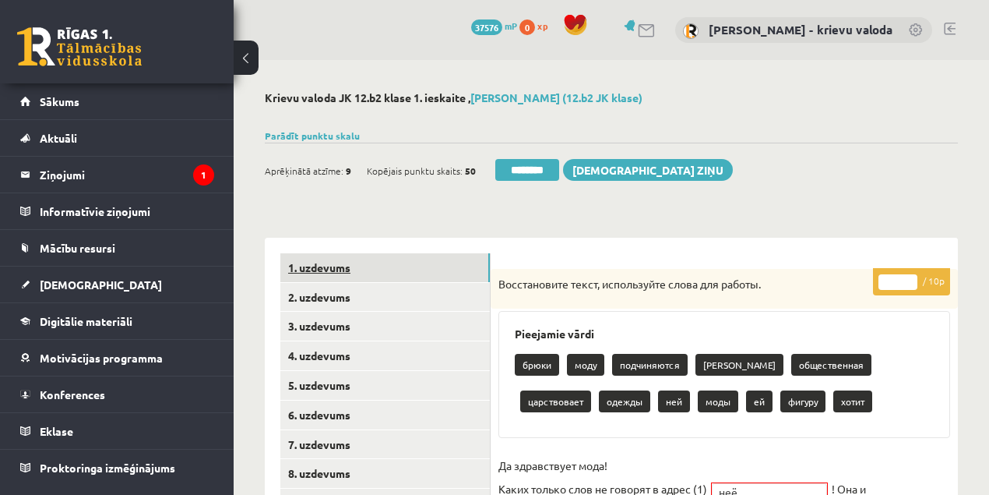
click at [332, 273] on link "1. uzdevums" at bounding box center [385, 267] width 210 height 29
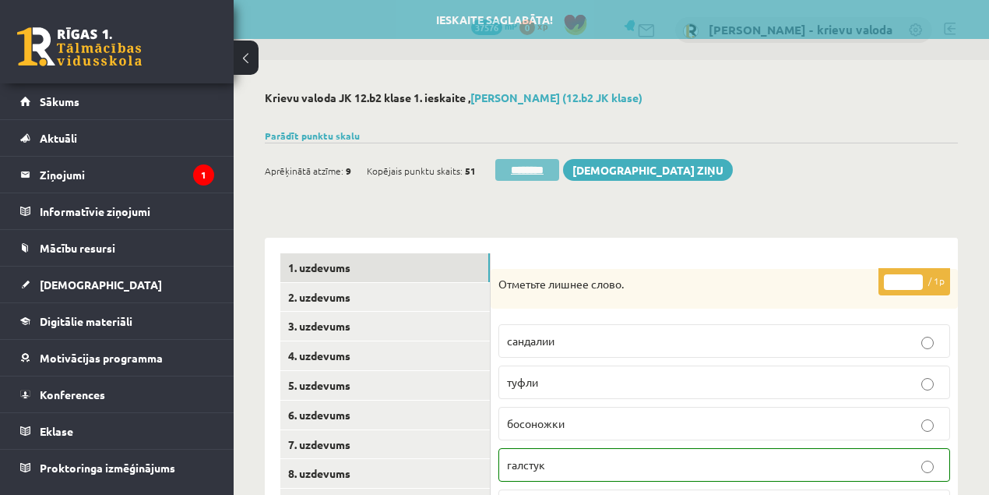
click at [546, 170] on input "********" at bounding box center [527, 170] width 64 height 22
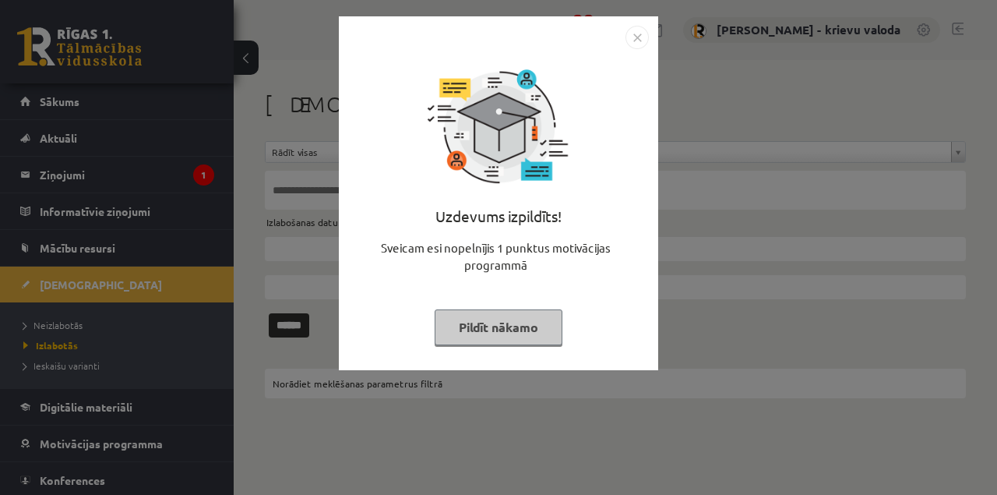
click at [489, 327] on button "Pildīt nākamo" at bounding box center [499, 327] width 128 height 36
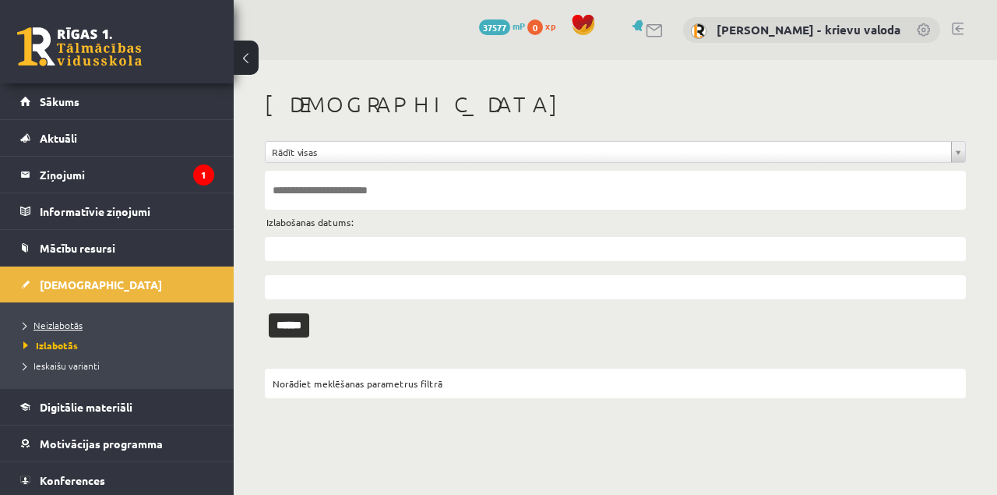
click at [72, 327] on span "Neizlabotās" at bounding box center [52, 325] width 59 height 12
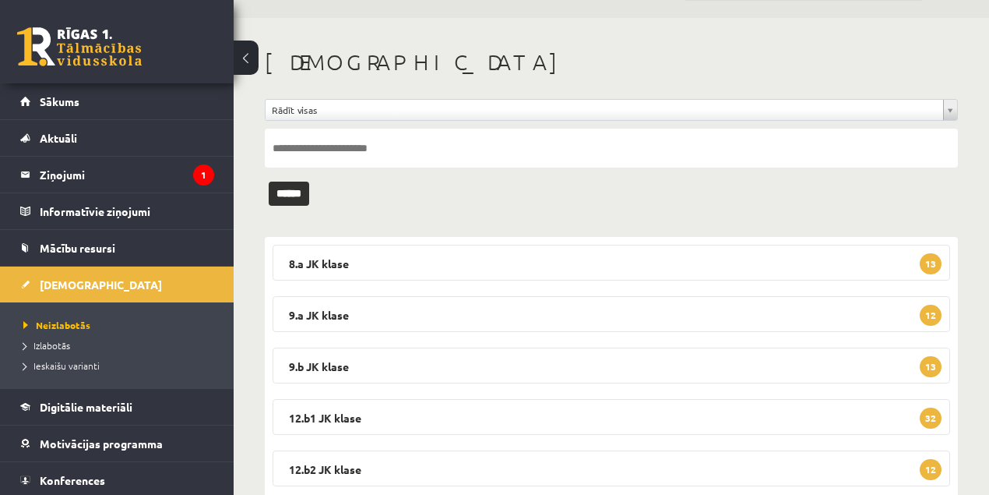
scroll to position [86, 0]
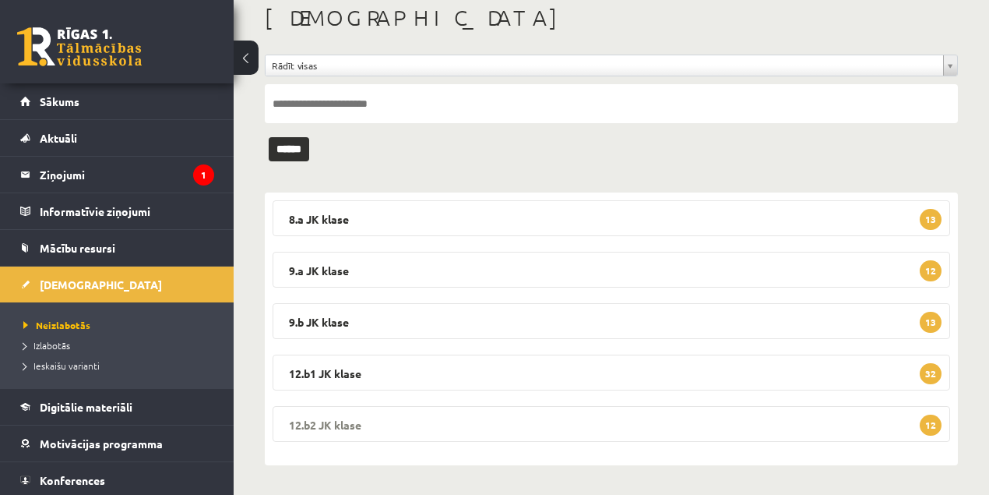
click at [324, 428] on legend "12.b2 [PERSON_NAME] 12" at bounding box center [612, 424] width 678 height 36
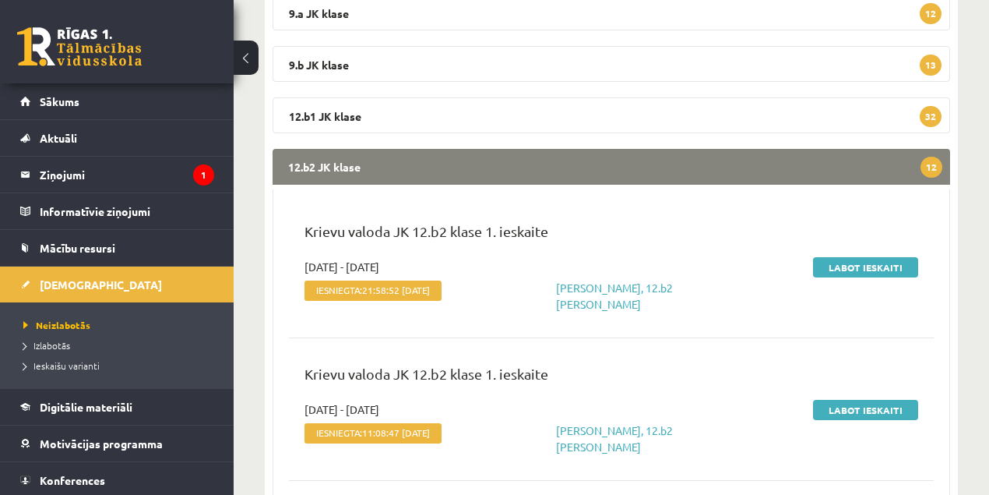
scroll to position [346, 0]
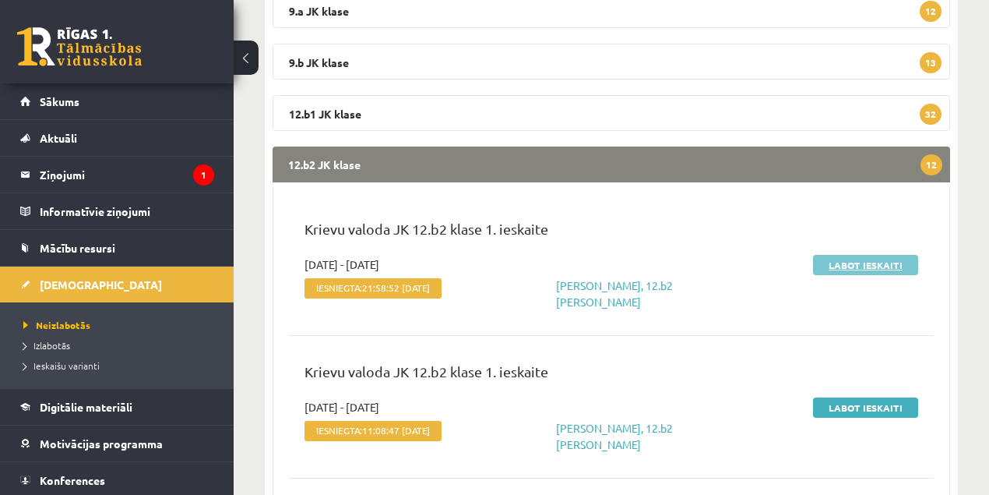
click at [862, 264] on link "Labot ieskaiti" at bounding box center [865, 265] width 105 height 20
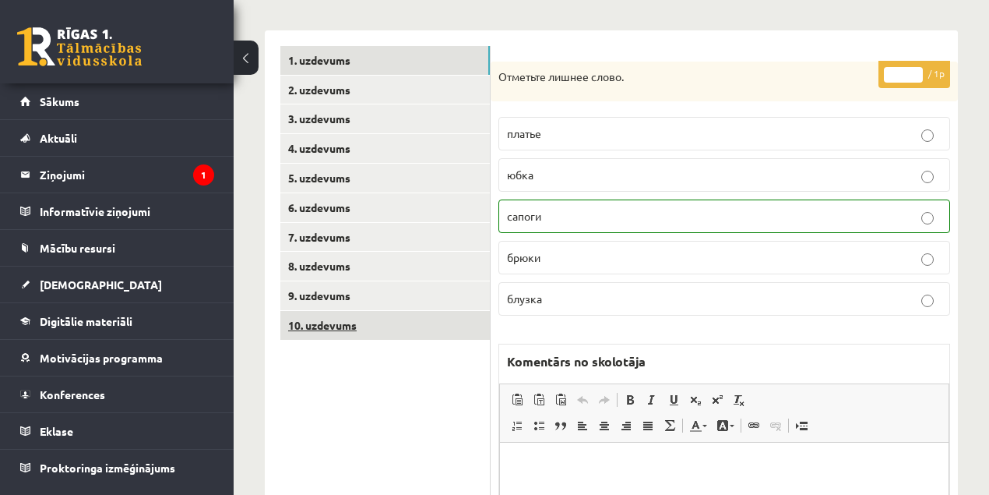
click at [338, 325] on link "10. uzdevums" at bounding box center [385, 325] width 210 height 29
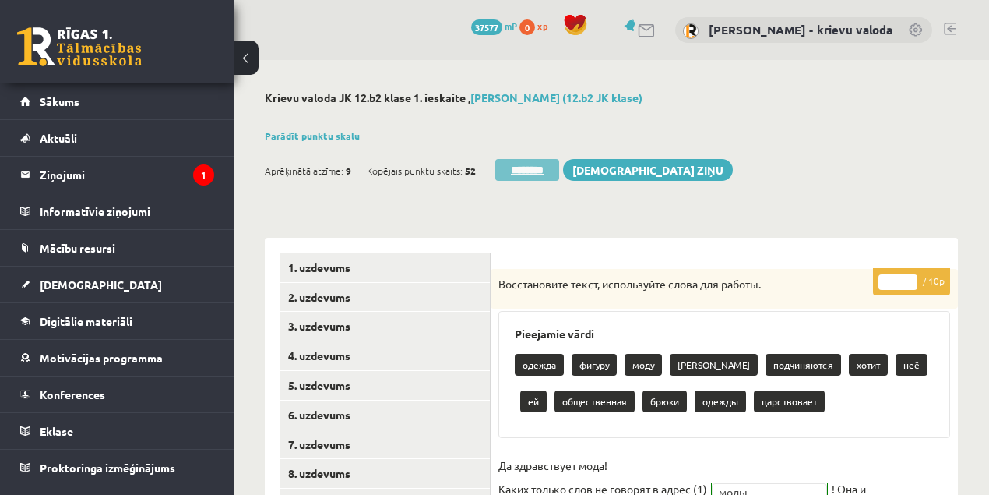
click at [546, 171] on input "********" at bounding box center [527, 170] width 64 height 22
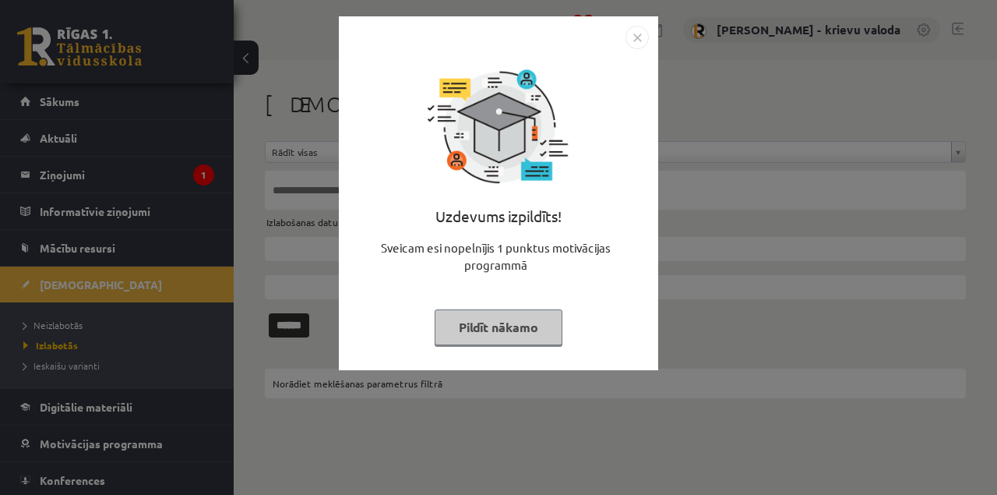
click at [518, 323] on button "Pildīt nākamo" at bounding box center [499, 327] width 128 height 36
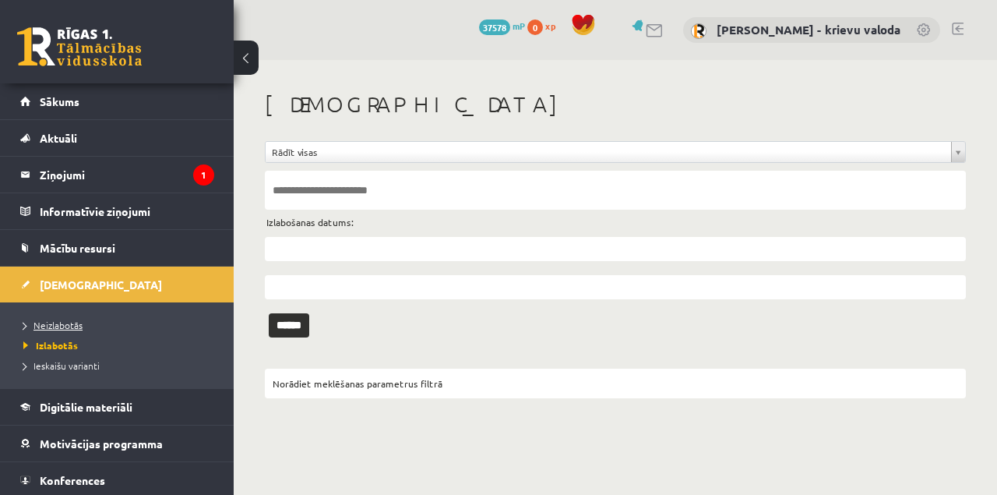
click at [69, 323] on span "Neizlabotās" at bounding box center [52, 325] width 59 height 12
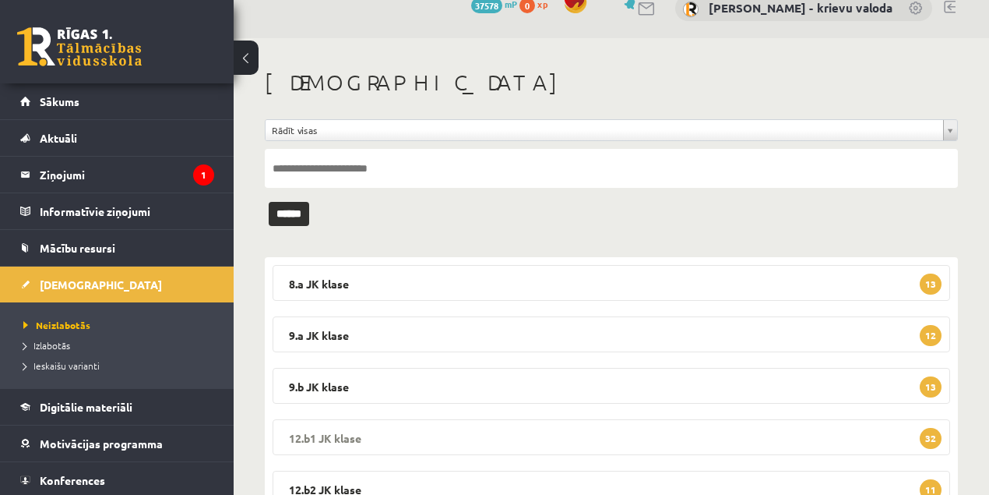
scroll to position [86, 0]
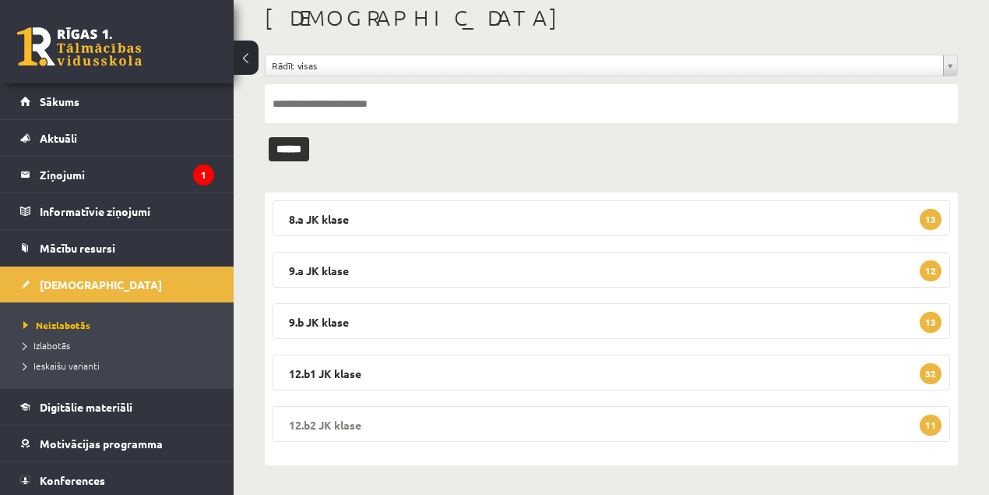
click at [340, 421] on legend "12.b2 JK klase 11" at bounding box center [612, 424] width 678 height 36
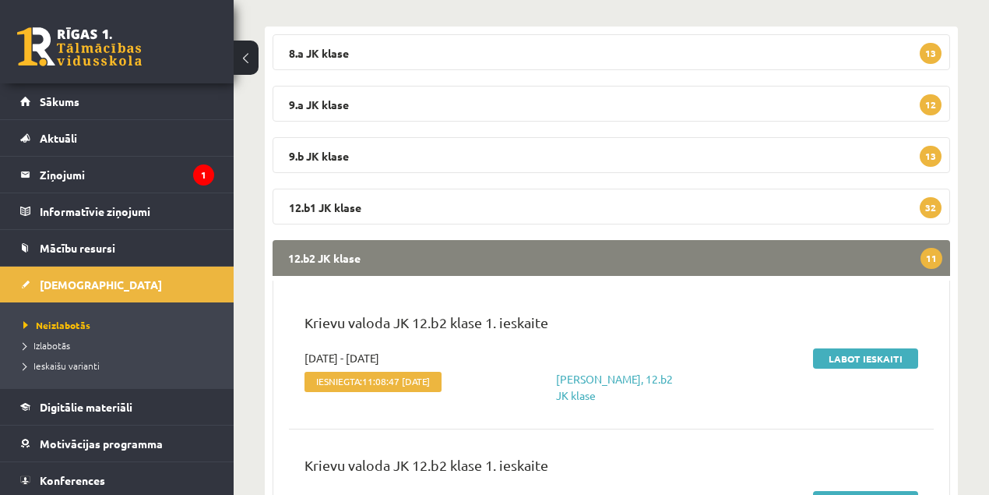
scroll to position [294, 0]
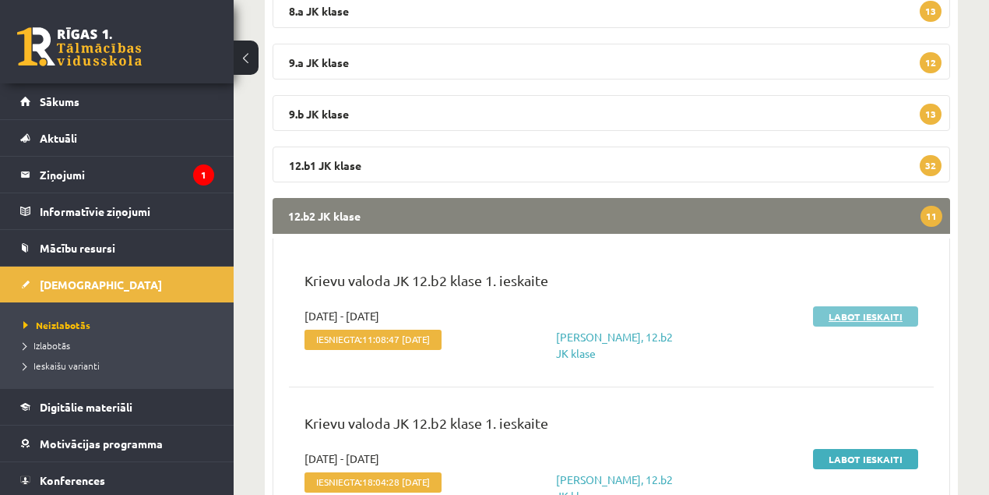
click at [862, 319] on link "Labot ieskaiti" at bounding box center [865, 316] width 105 height 20
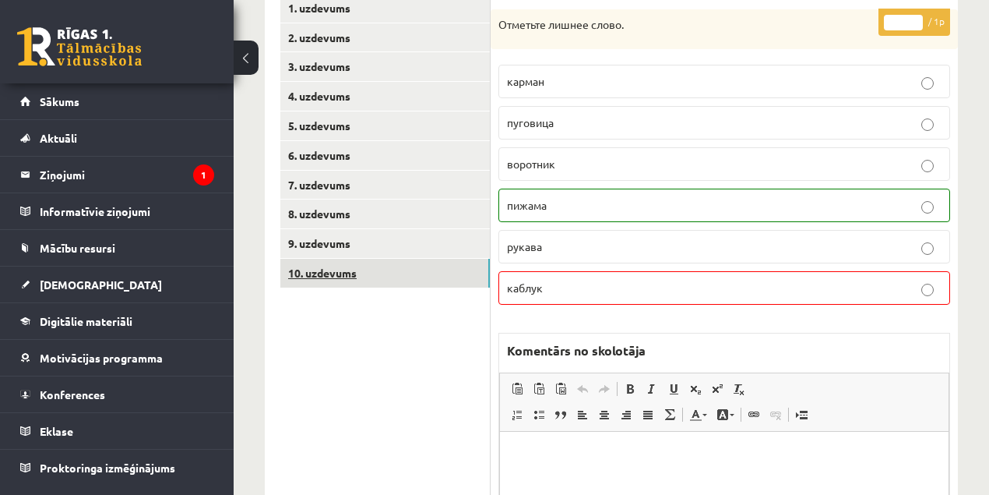
drag, startPoint x: 329, startPoint y: 276, endPoint x: 471, endPoint y: 289, distance: 142.4
click at [330, 276] on link "10. uzdevums" at bounding box center [385, 273] width 210 height 29
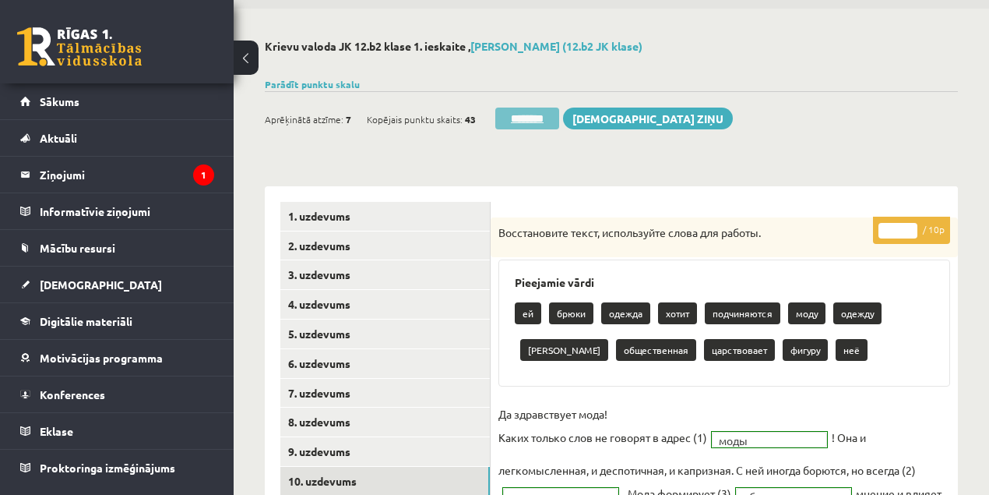
click at [527, 119] on input "********" at bounding box center [527, 119] width 64 height 22
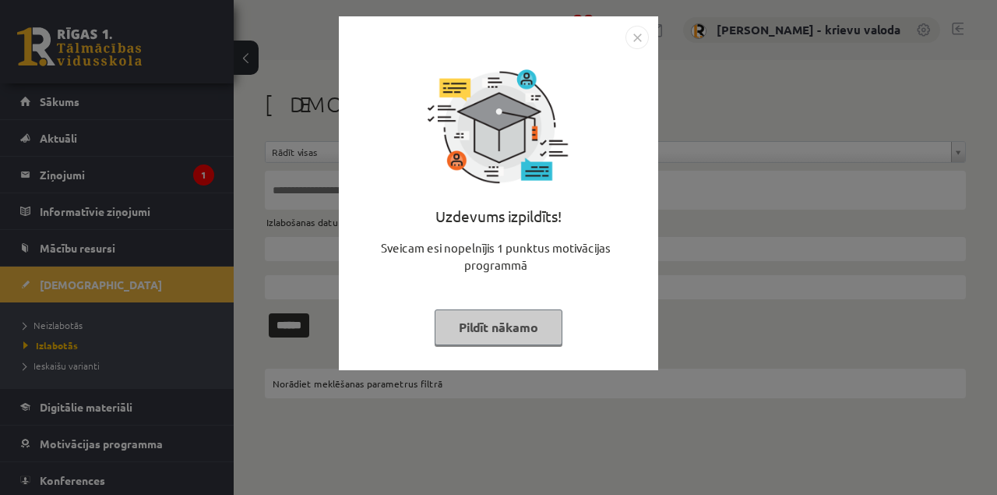
click at [500, 329] on button "Pildīt nākamo" at bounding box center [499, 327] width 128 height 36
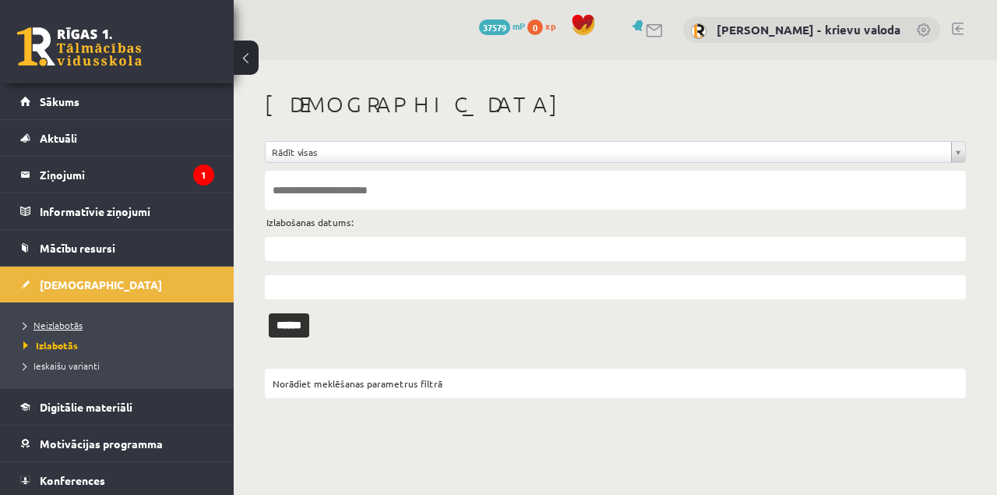
click at [70, 327] on span "Neizlabotās" at bounding box center [52, 325] width 59 height 12
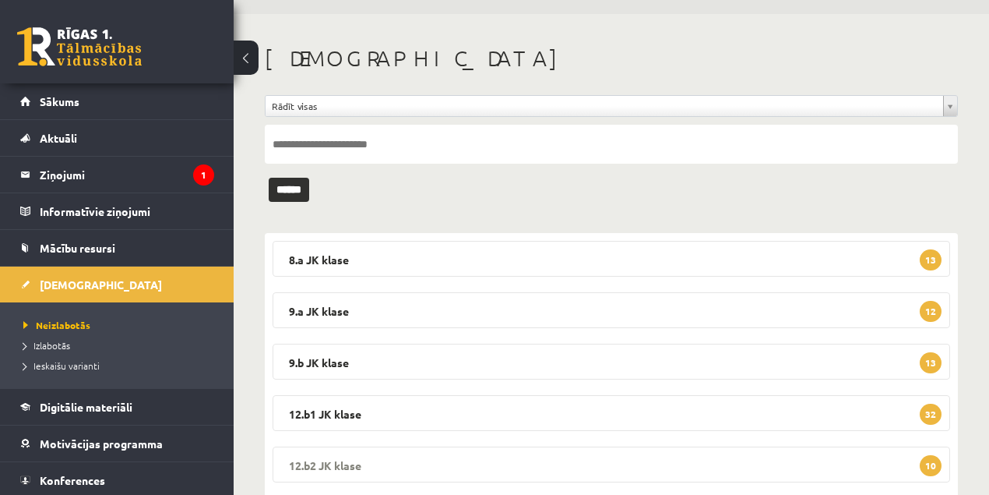
scroll to position [86, 0]
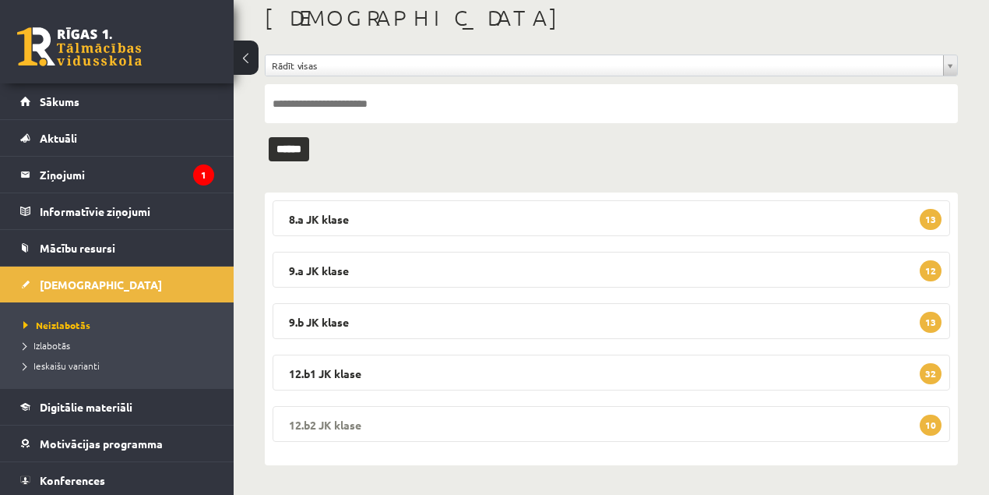
drag, startPoint x: 347, startPoint y: 424, endPoint x: 362, endPoint y: 416, distance: 16.7
click at [347, 422] on legend "12.b2 JK klase 10" at bounding box center [612, 424] width 678 height 36
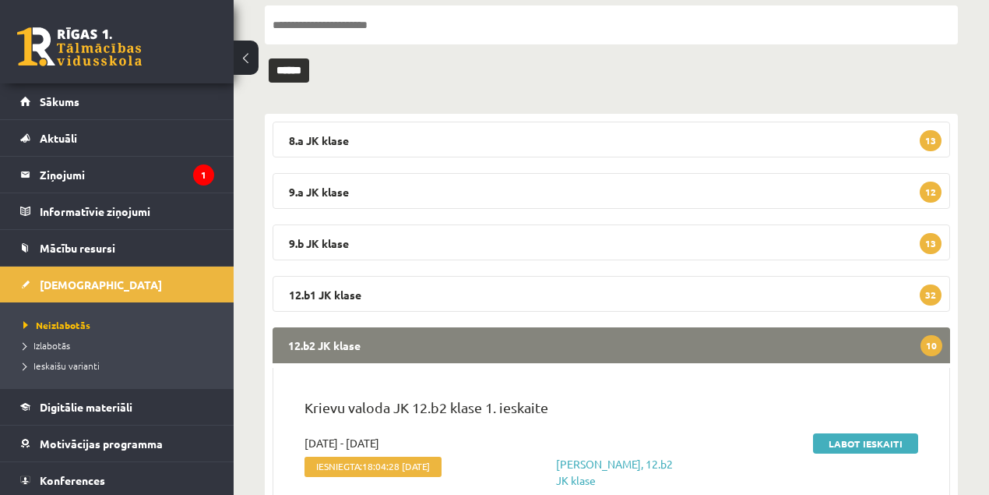
scroll to position [294, 0]
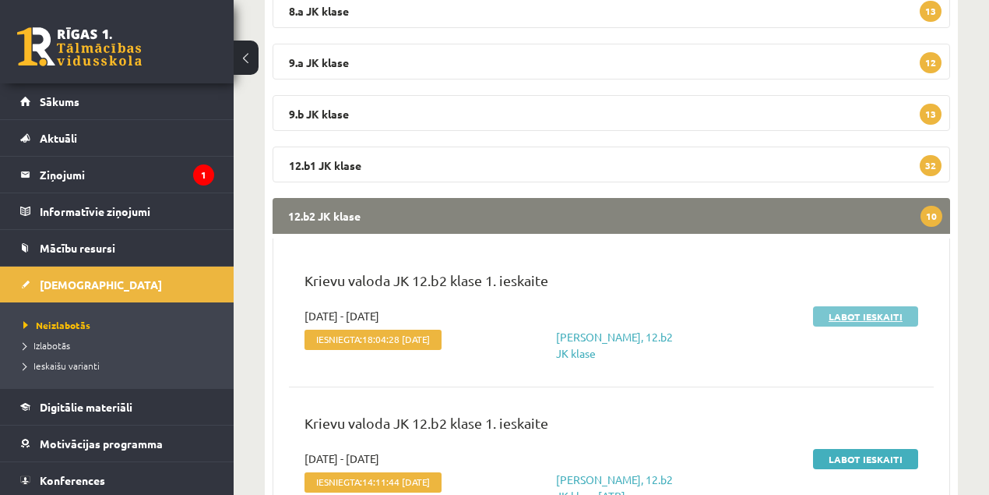
click at [835, 319] on link "Labot ieskaiti" at bounding box center [865, 316] width 105 height 20
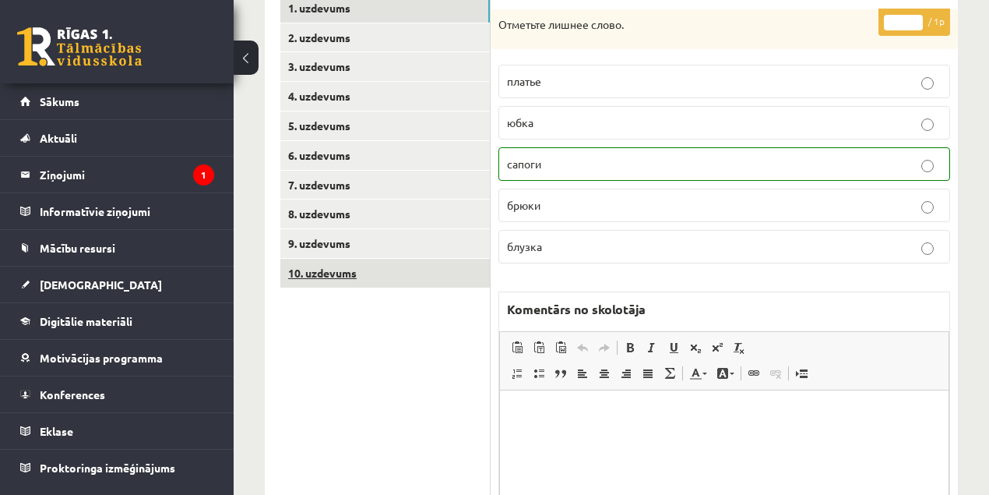
click at [324, 273] on link "10. uzdevums" at bounding box center [385, 273] width 210 height 29
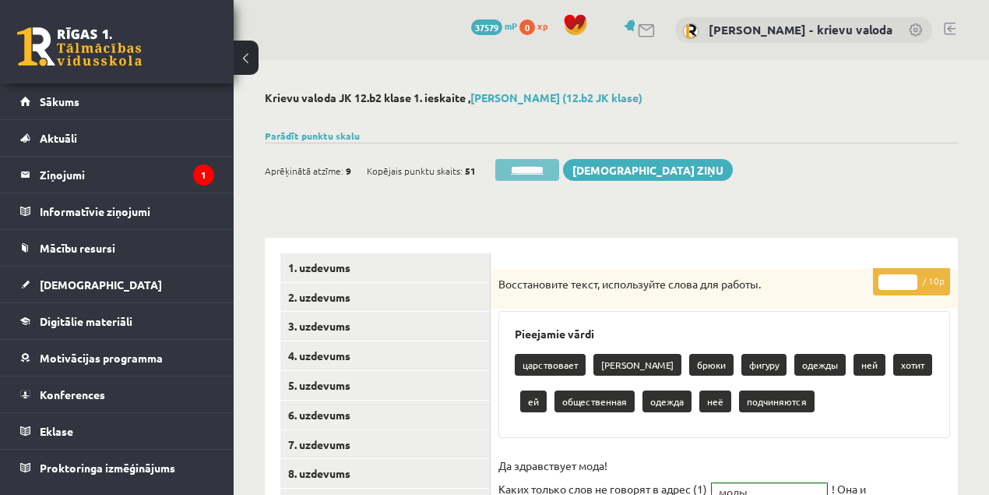
click at [543, 175] on input "********" at bounding box center [527, 170] width 64 height 22
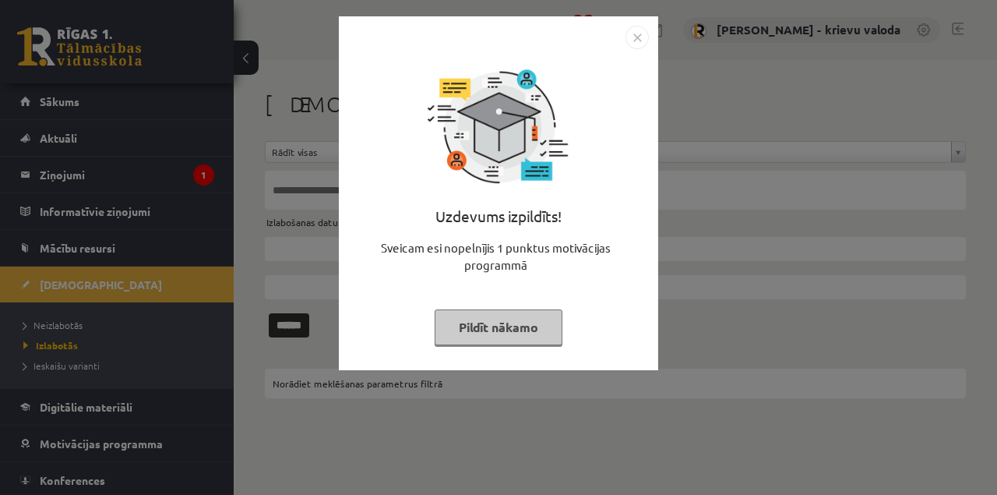
click at [488, 326] on button "Pildīt nākamo" at bounding box center [499, 327] width 128 height 36
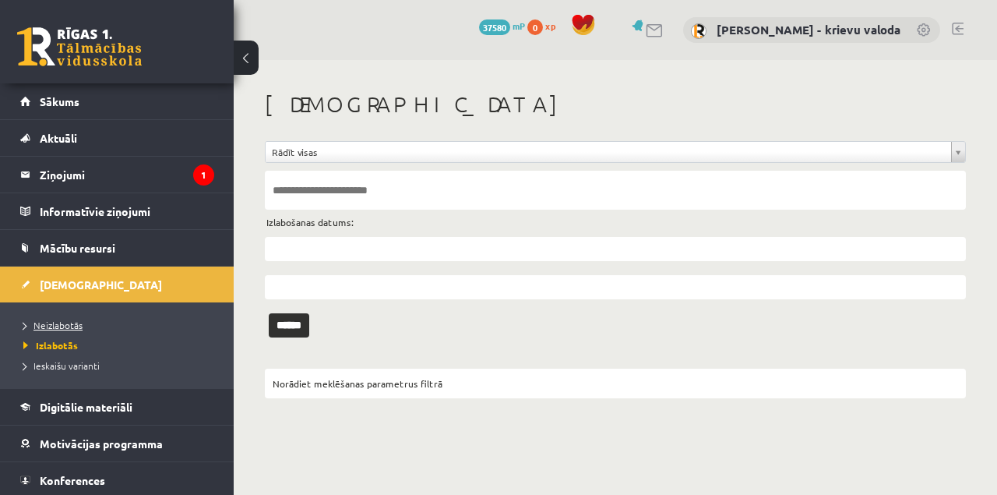
click at [61, 326] on span "Neizlabotās" at bounding box center [52, 325] width 59 height 12
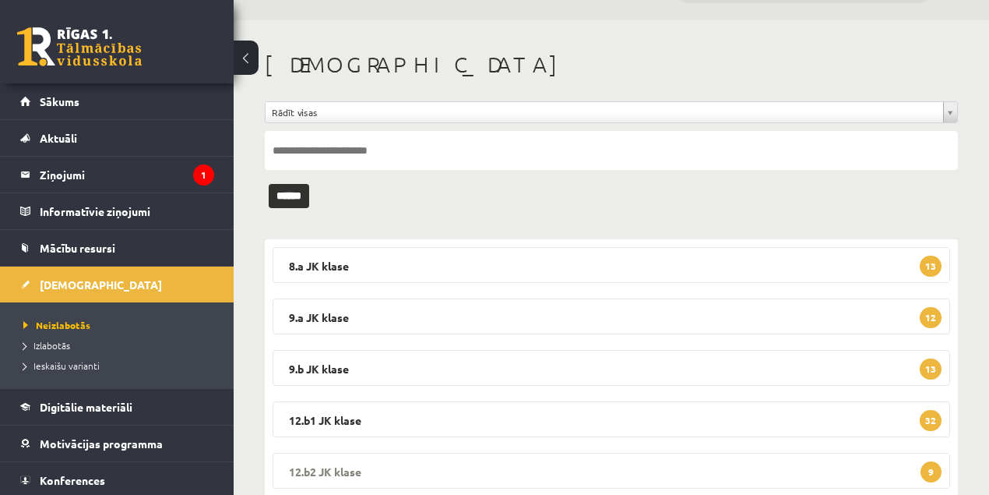
scroll to position [86, 0]
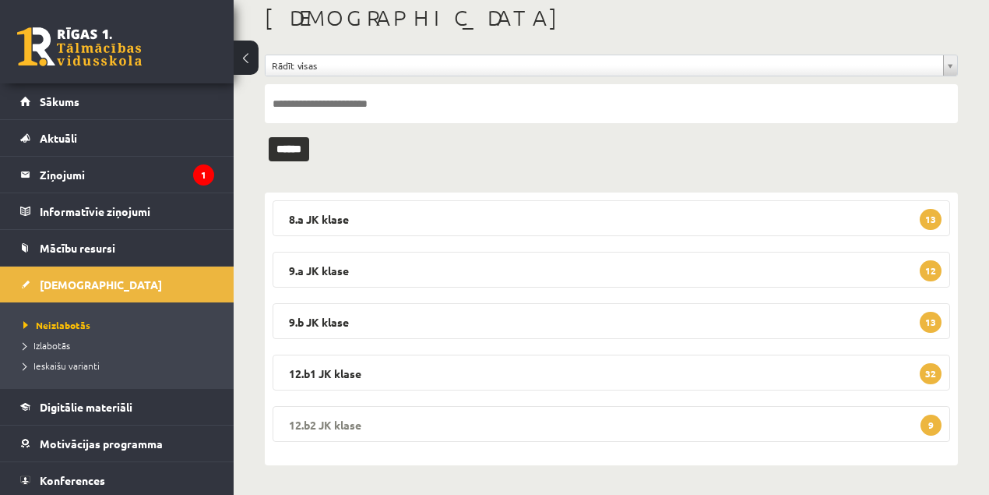
click at [331, 424] on legend "12.b2 JK klase 9" at bounding box center [612, 424] width 678 height 36
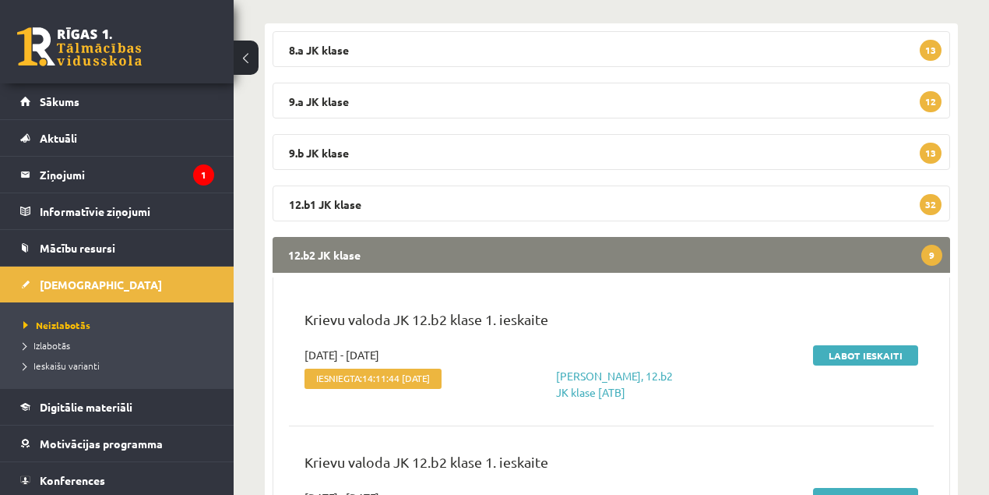
scroll to position [294, 0]
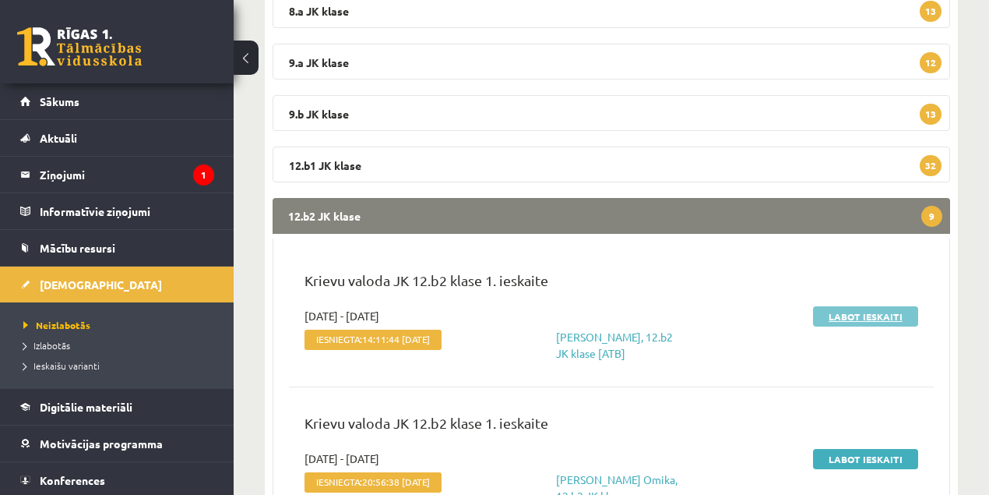
click at [841, 315] on link "Labot ieskaiti" at bounding box center [865, 316] width 105 height 20
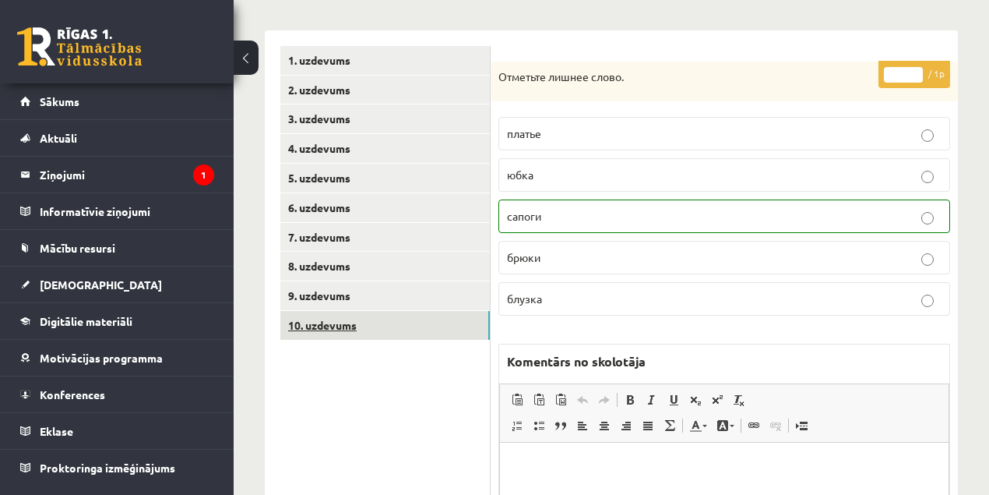
click at [342, 325] on link "10. uzdevums" at bounding box center [385, 325] width 210 height 29
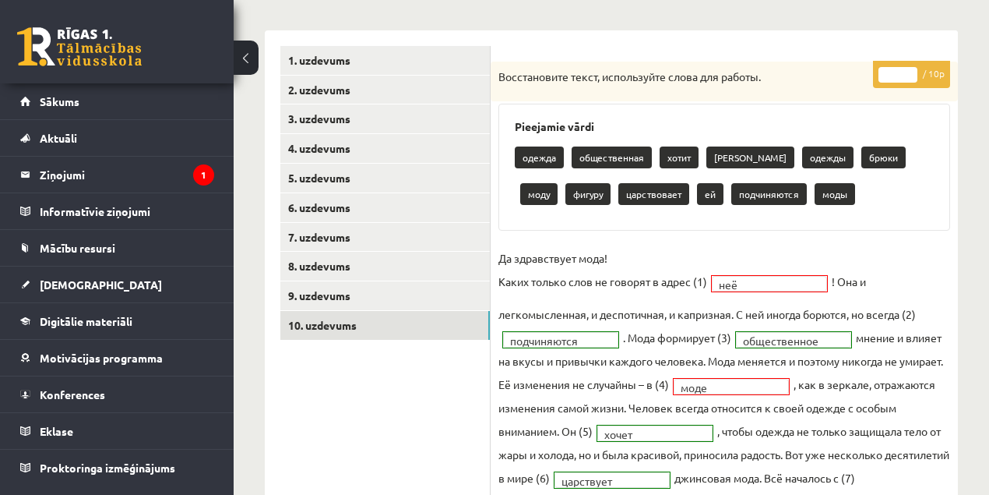
type input "*"
click at [908, 69] on input "*" at bounding box center [898, 75] width 39 height 16
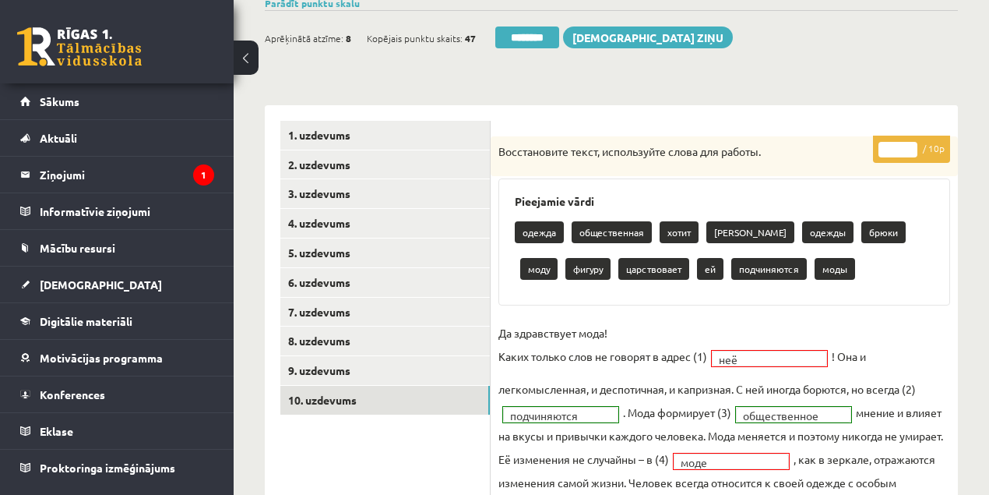
scroll to position [51, 0]
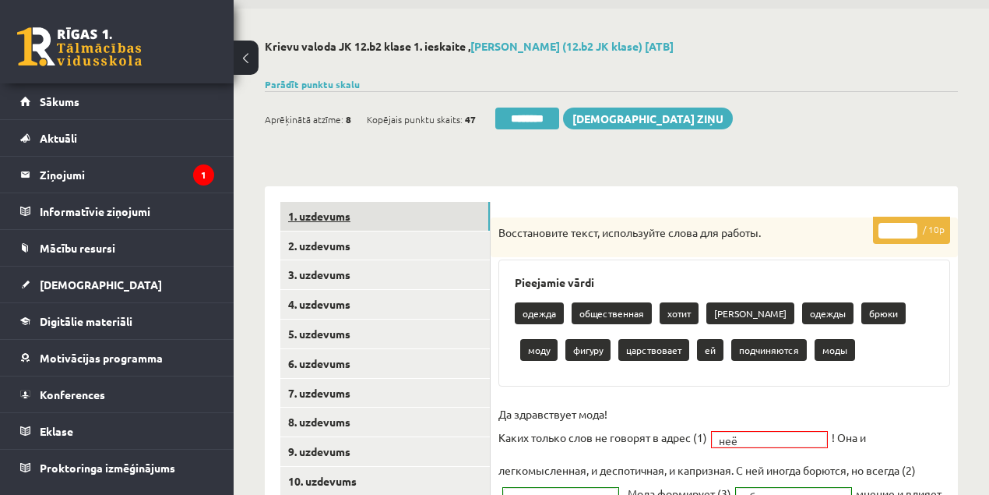
click at [319, 218] on link "1. uzdevums" at bounding box center [385, 216] width 210 height 29
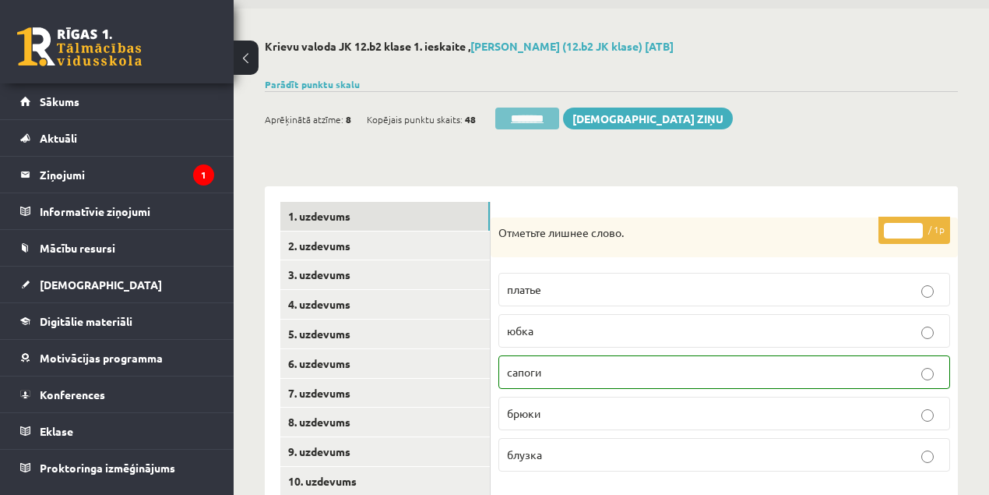
click at [524, 121] on input "********" at bounding box center [527, 119] width 64 height 22
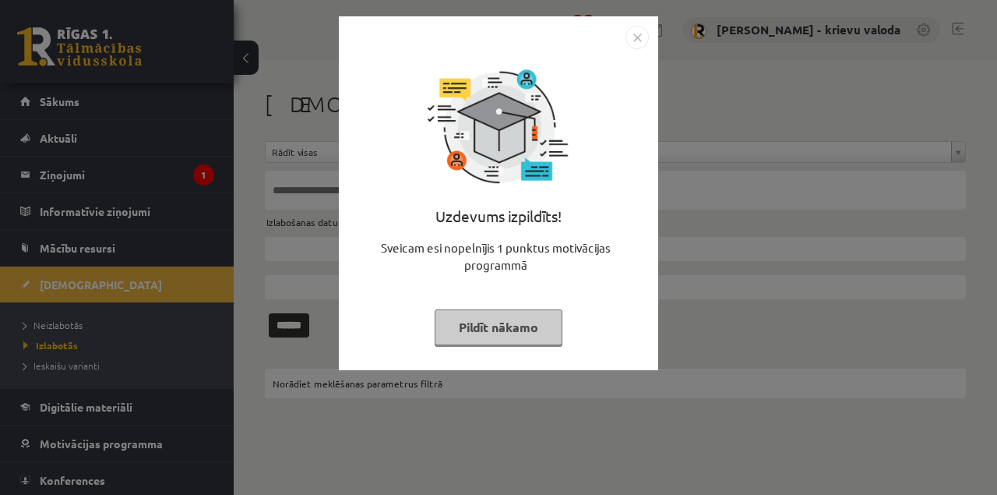
click at [513, 334] on button "Pildīt nākamo" at bounding box center [499, 327] width 128 height 36
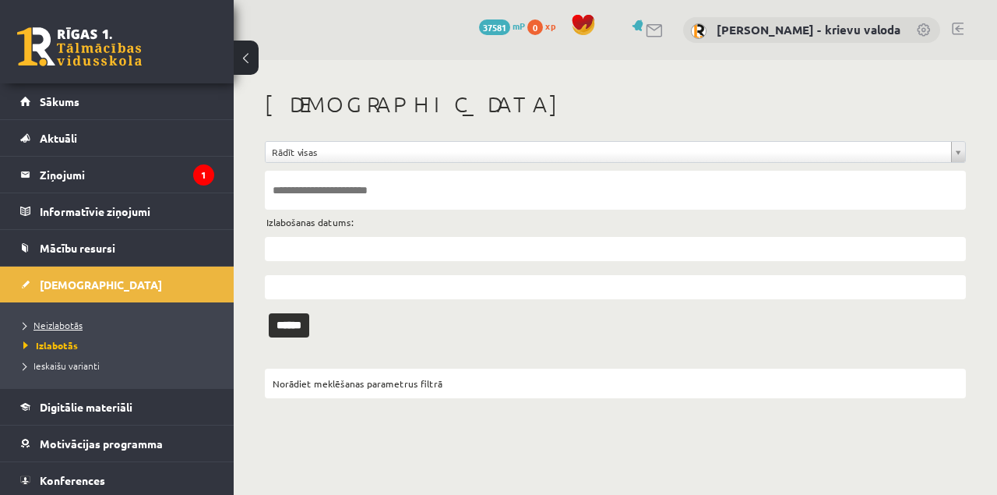
click at [55, 325] on span "Neizlabotās" at bounding box center [52, 325] width 59 height 12
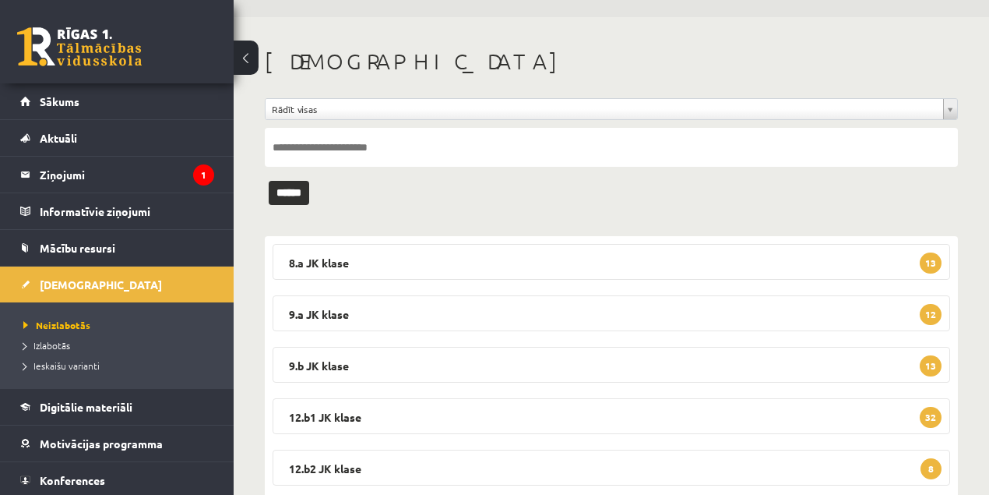
scroll to position [86, 0]
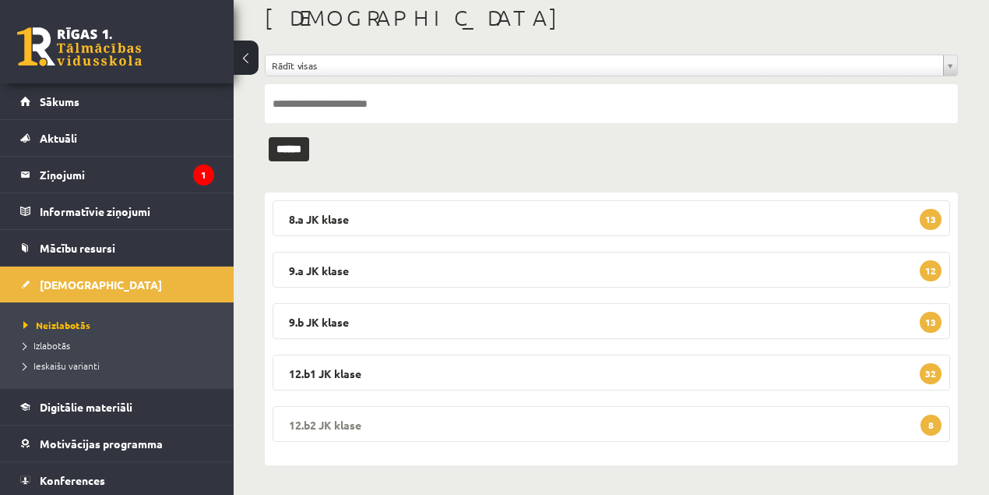
click at [347, 424] on legend "12.b2 [PERSON_NAME] 8" at bounding box center [612, 424] width 678 height 36
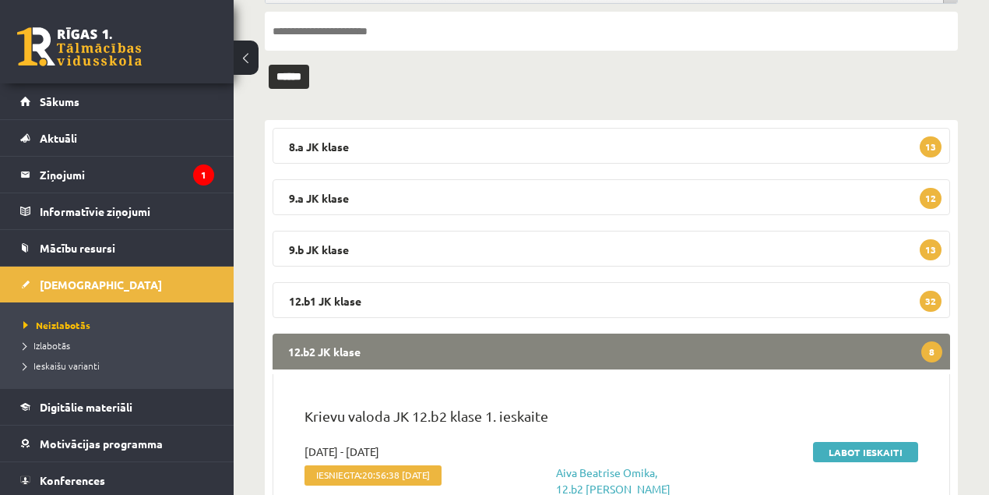
scroll to position [294, 0]
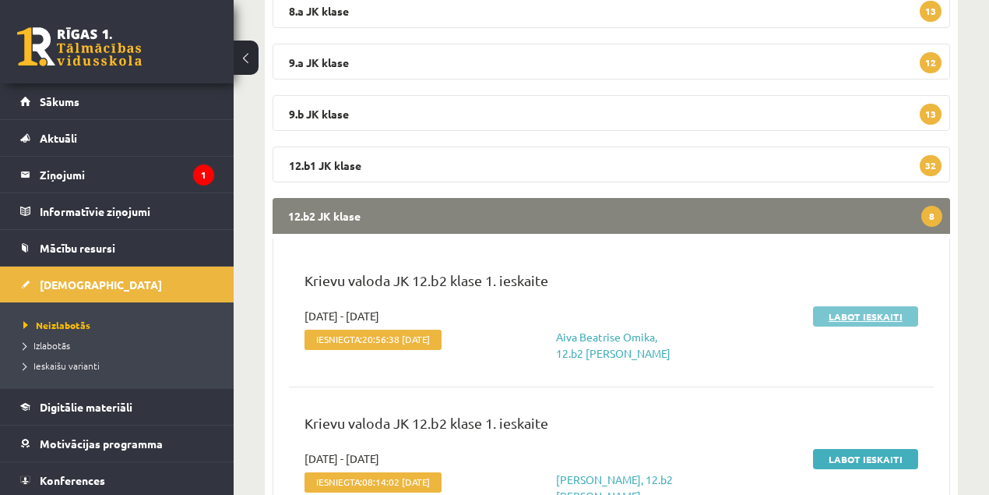
click at [862, 319] on link "Labot ieskaiti" at bounding box center [865, 316] width 105 height 20
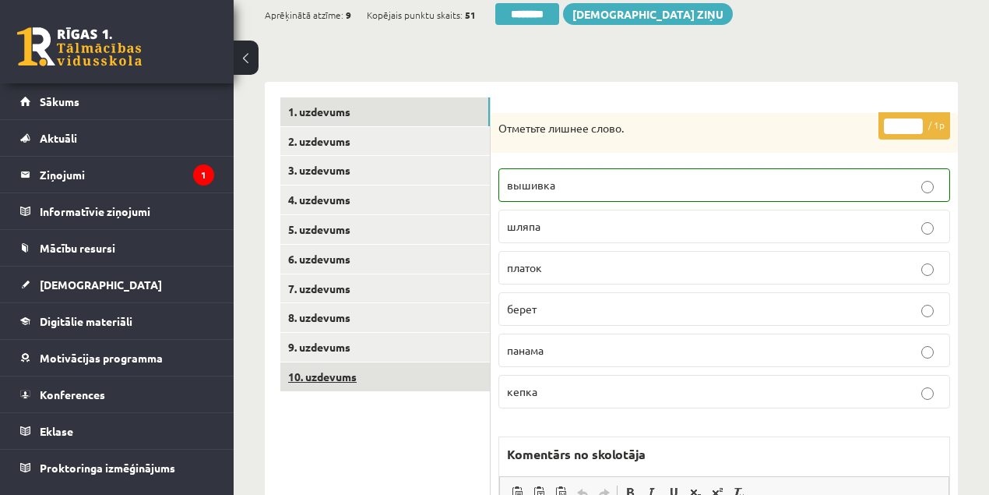
click at [337, 372] on link "10. uzdevums" at bounding box center [385, 376] width 210 height 29
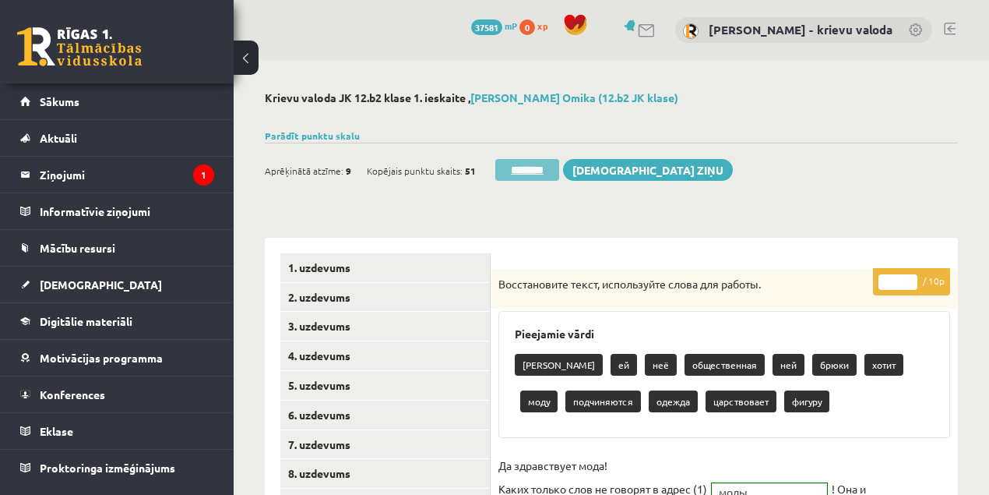
click at [529, 173] on input "********" at bounding box center [527, 170] width 64 height 22
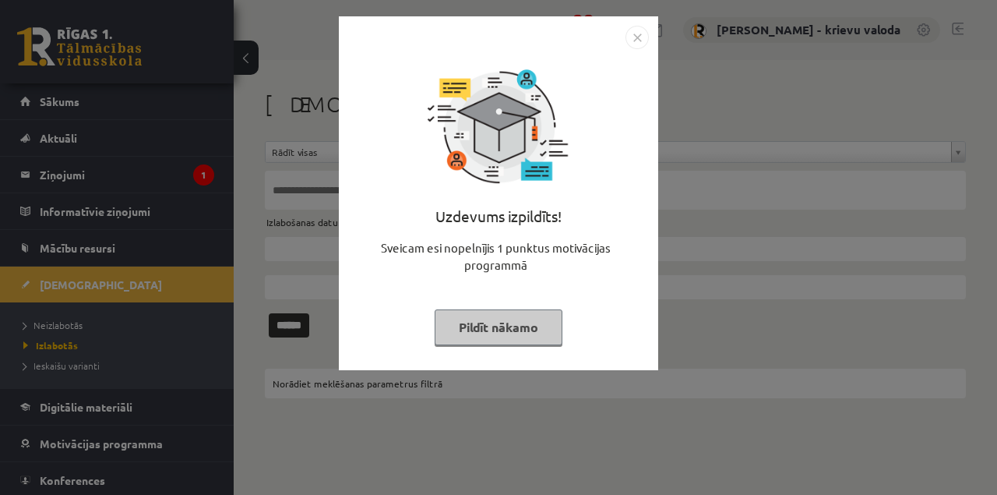
click at [528, 327] on button "Pildīt nākamo" at bounding box center [499, 327] width 128 height 36
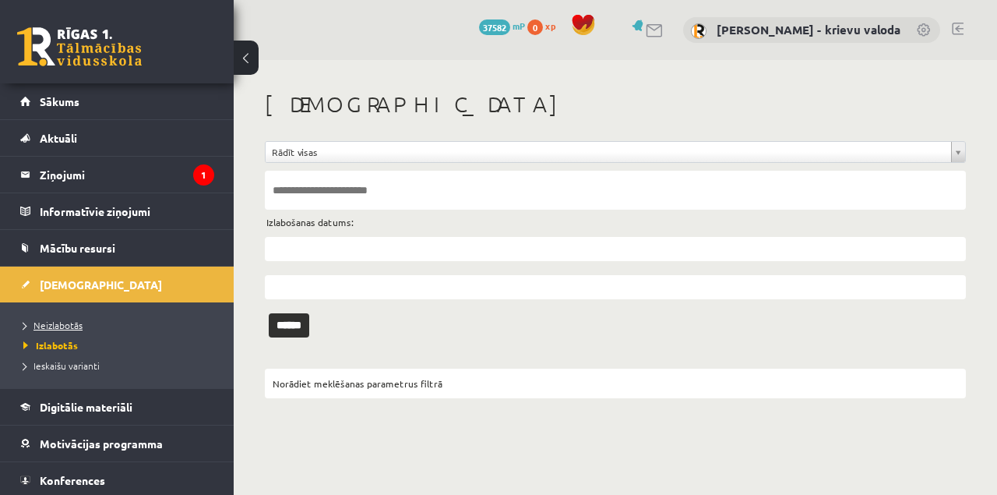
click at [72, 327] on span "Neizlabotās" at bounding box center [52, 325] width 59 height 12
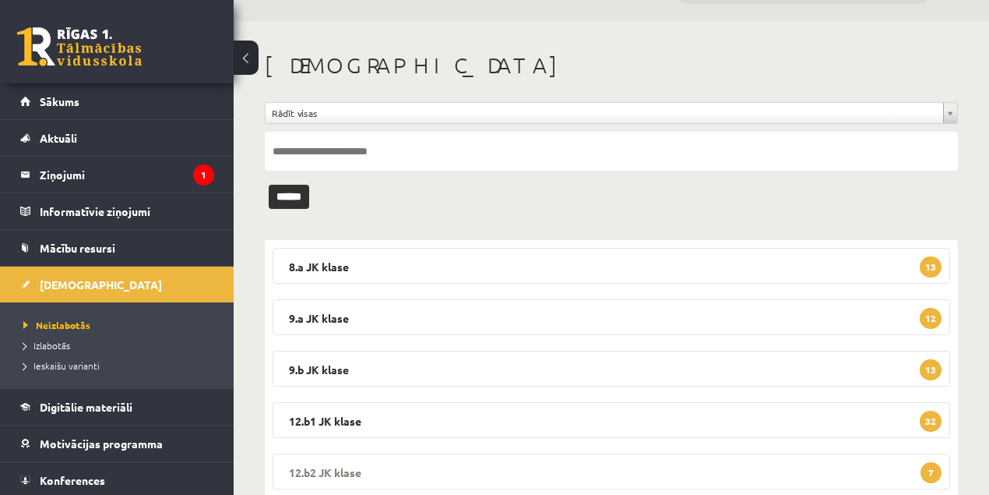
scroll to position [86, 0]
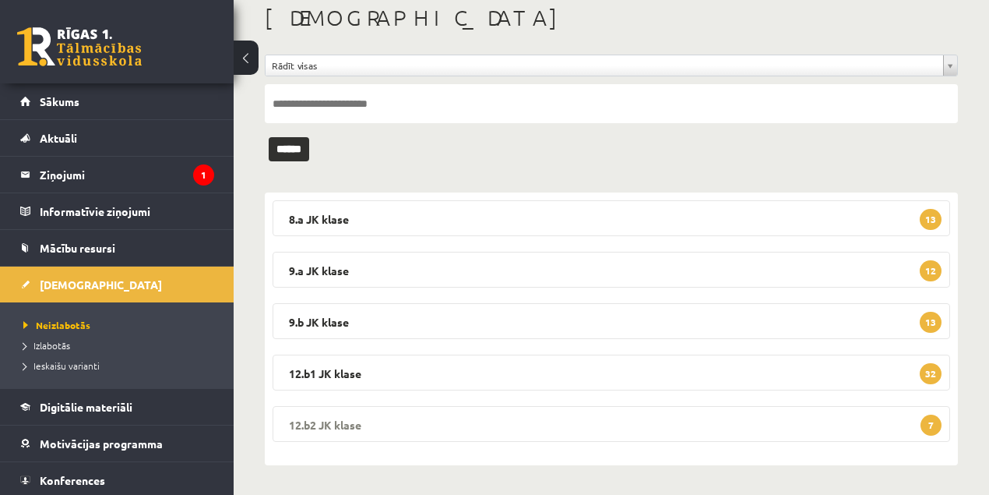
click at [341, 425] on legend "12.b2 JK klase 7" at bounding box center [612, 424] width 678 height 36
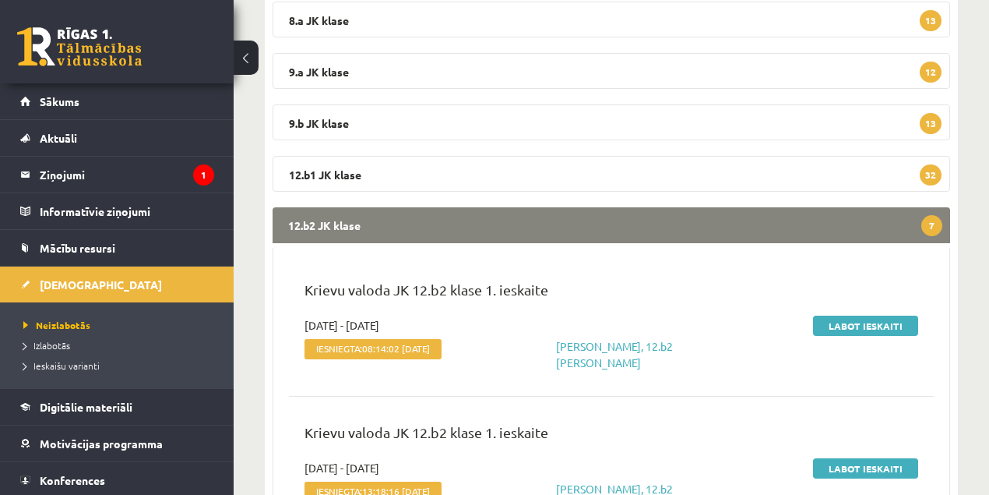
scroll to position [294, 0]
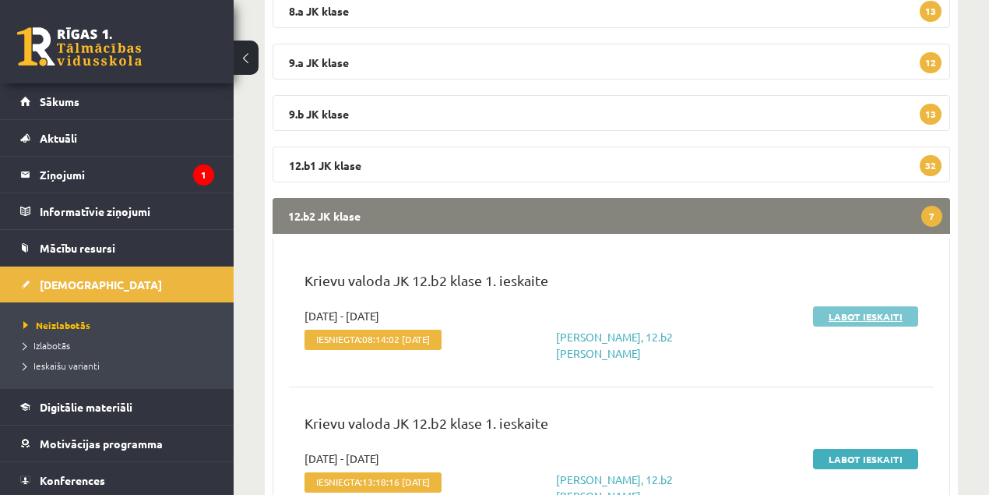
click at [858, 318] on link "Labot ieskaiti" at bounding box center [865, 316] width 105 height 20
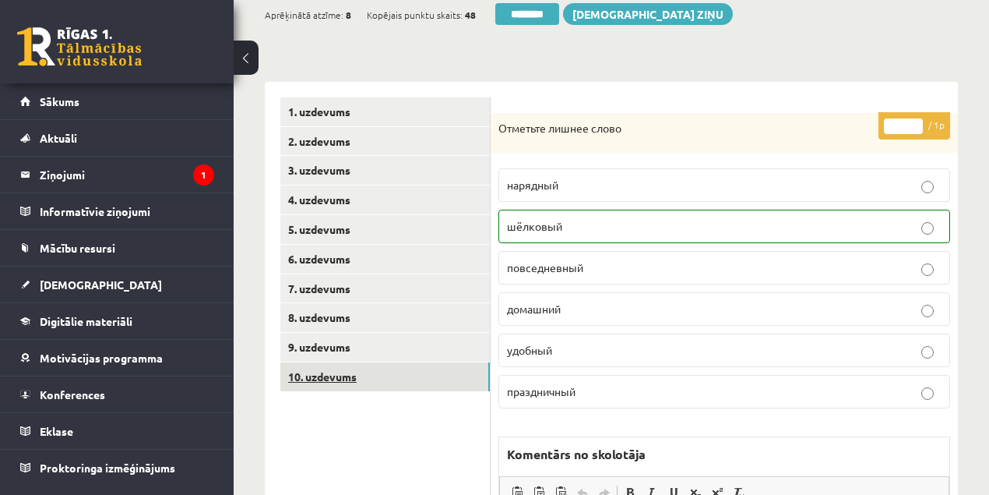
click at [326, 376] on link "10. uzdevums" at bounding box center [385, 376] width 210 height 29
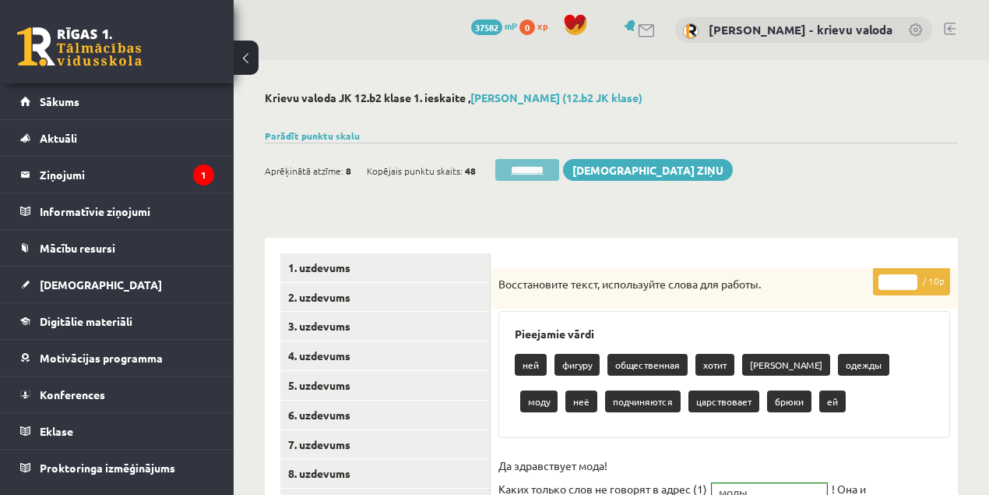
click at [538, 171] on input "********" at bounding box center [527, 170] width 64 height 22
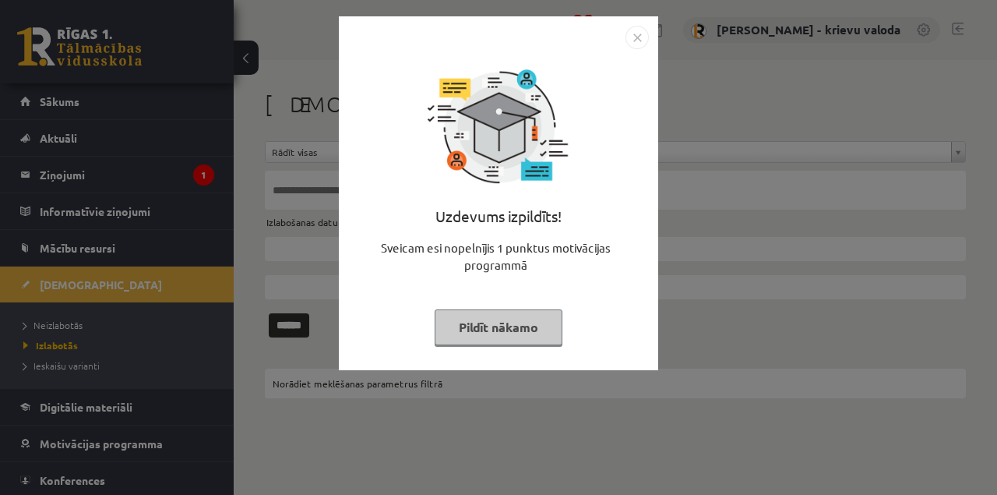
drag, startPoint x: 519, startPoint y: 330, endPoint x: 297, endPoint y: 336, distance: 222.1
click at [518, 330] on button "Pildīt nākamo" at bounding box center [499, 327] width 128 height 36
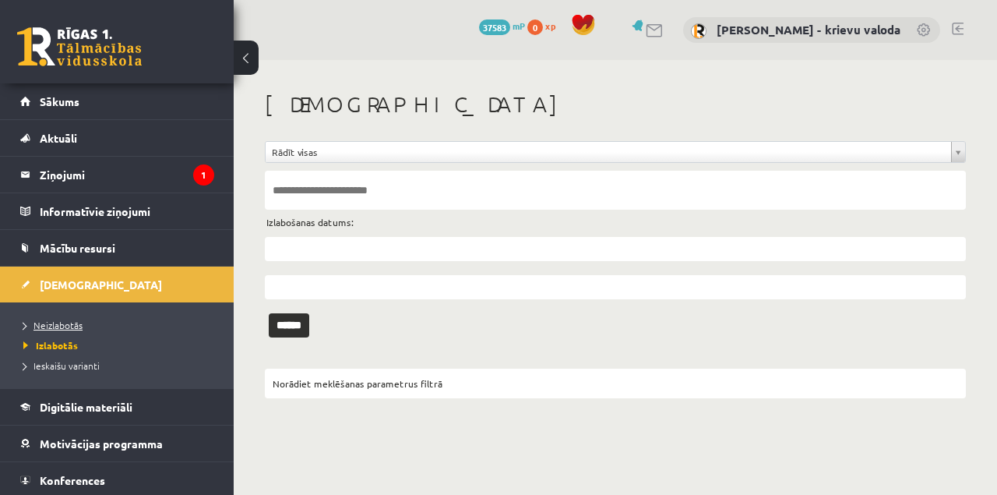
click at [66, 324] on span "Neizlabotās" at bounding box center [52, 325] width 59 height 12
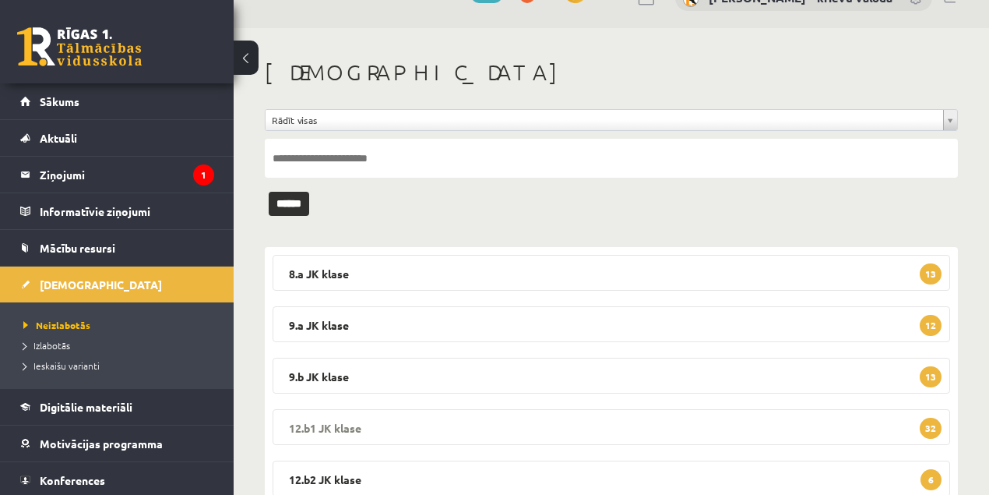
scroll to position [86, 0]
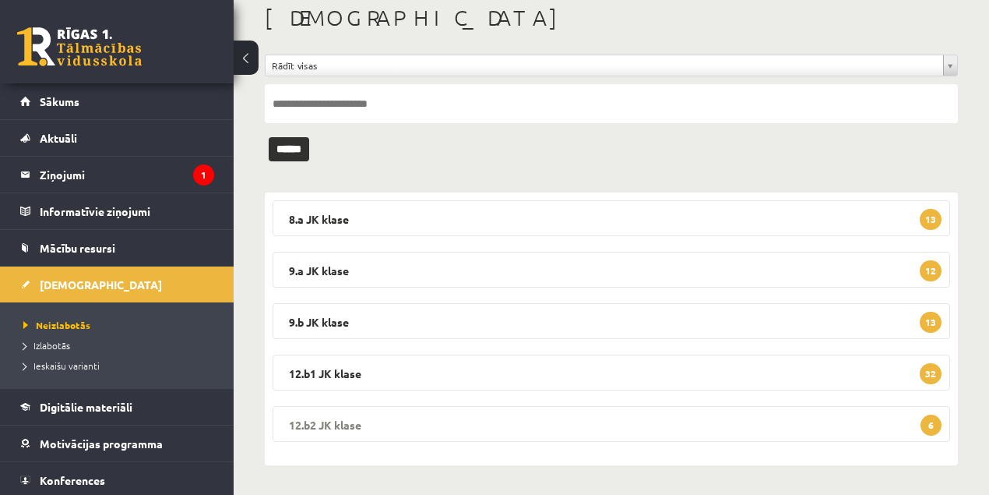
click at [330, 422] on legend "12.b2 JK klase 6" at bounding box center [612, 424] width 678 height 36
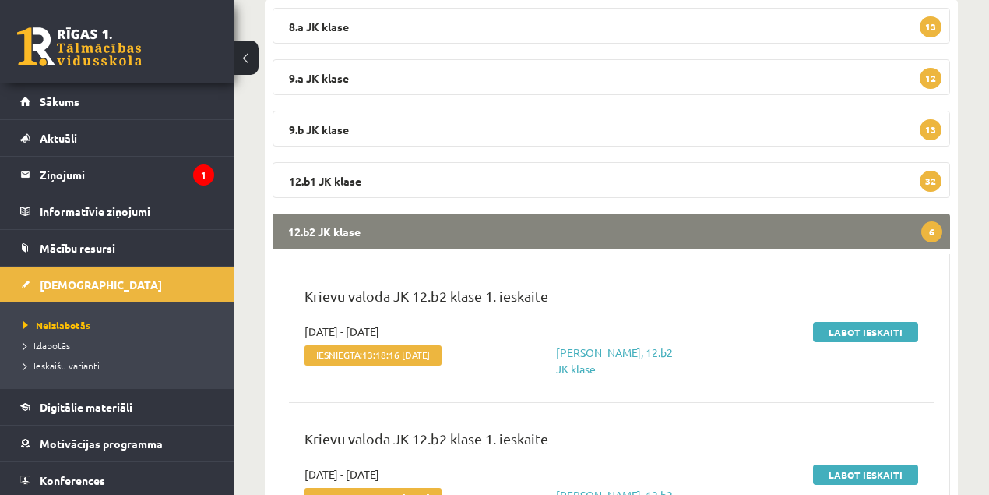
scroll to position [294, 0]
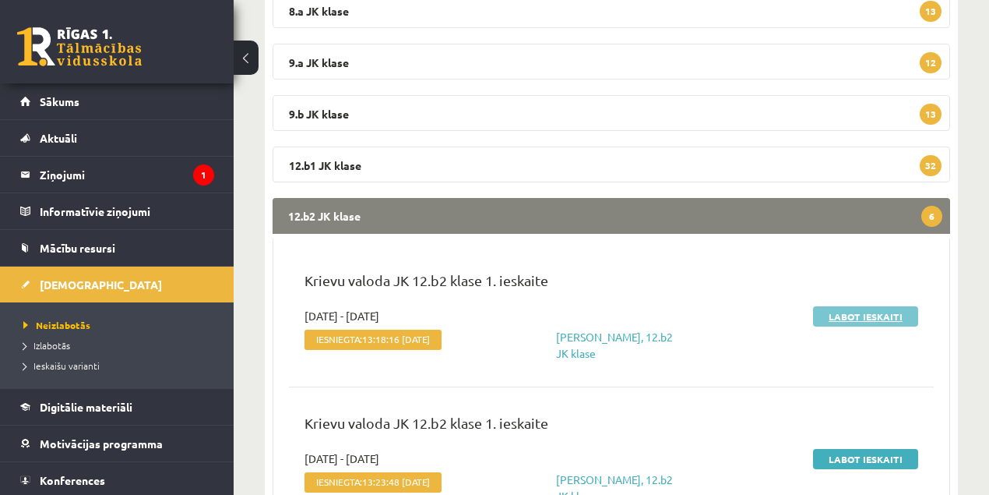
click at [860, 318] on link "Labot ieskaiti" at bounding box center [865, 316] width 105 height 20
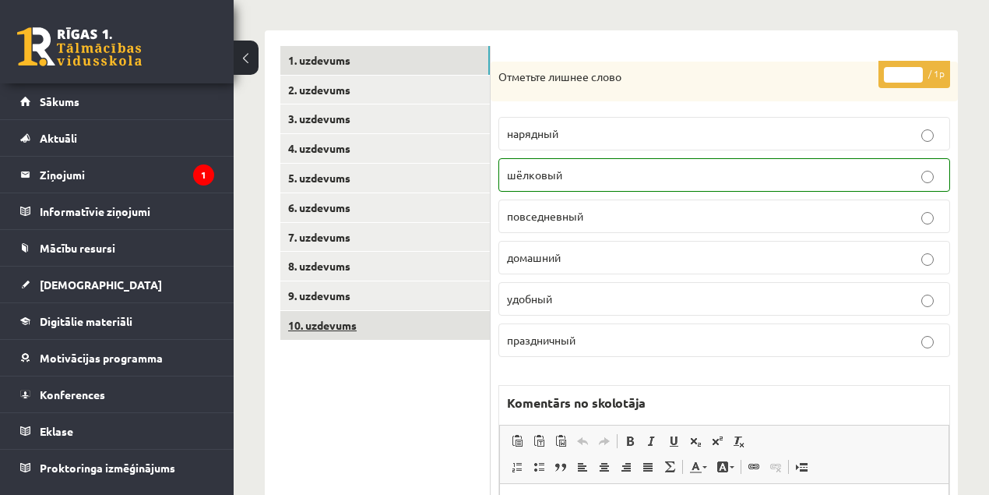
click at [325, 327] on link "10. uzdevums" at bounding box center [385, 325] width 210 height 29
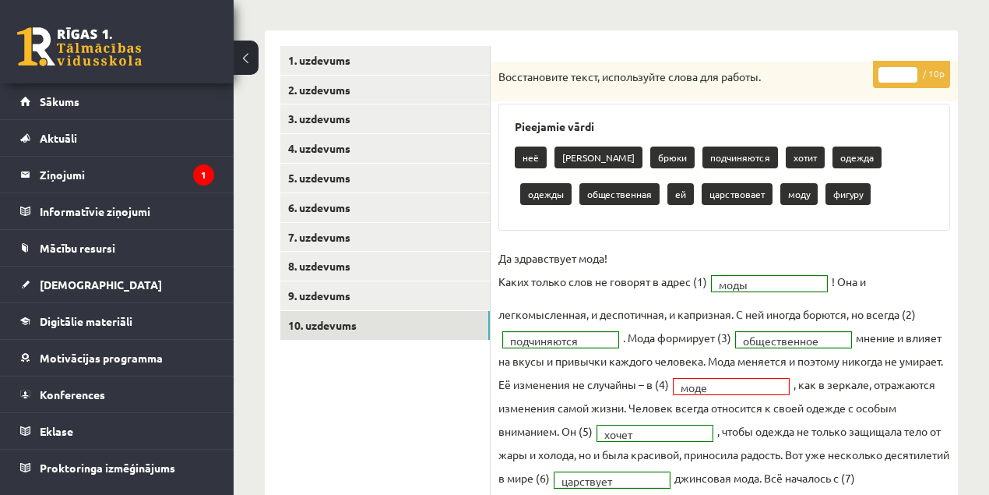
type input "*"
click at [915, 69] on input "*" at bounding box center [898, 75] width 39 height 16
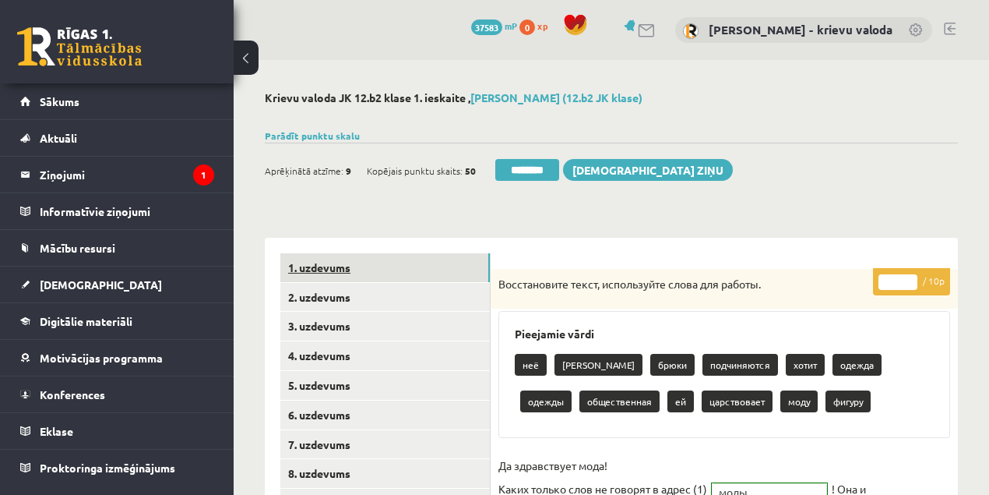
click at [315, 270] on link "1. uzdevums" at bounding box center [385, 267] width 210 height 29
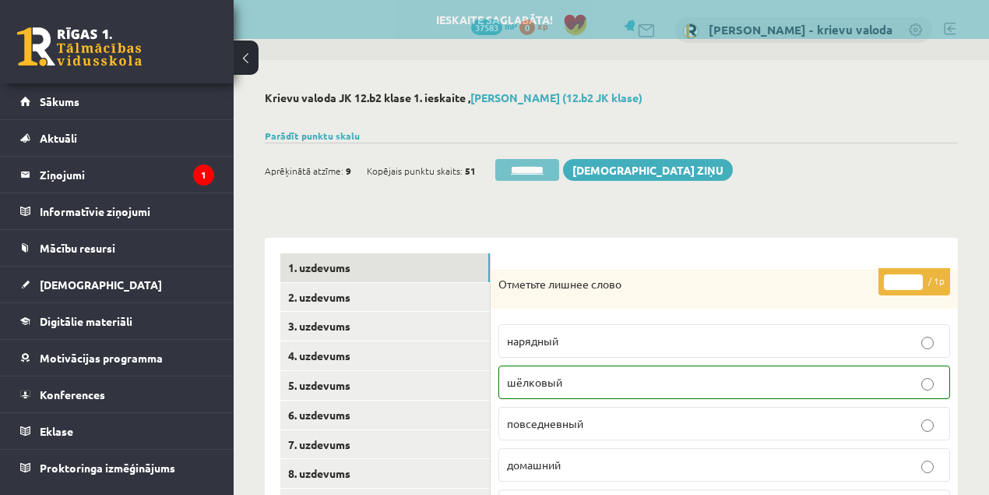
click at [535, 171] on input "********" at bounding box center [527, 170] width 64 height 22
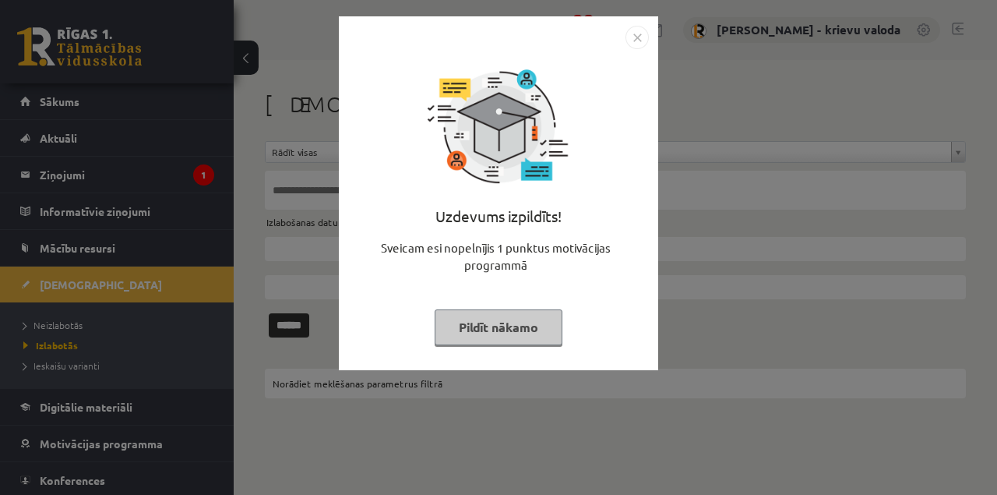
click at [507, 324] on button "Pildīt nākamo" at bounding box center [499, 327] width 128 height 36
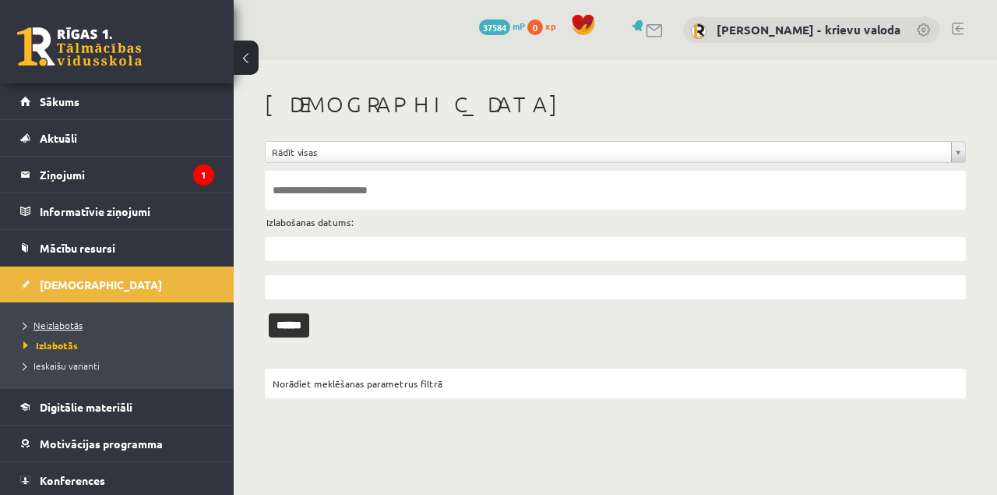
click at [73, 329] on link "Neizlabotās" at bounding box center [120, 325] width 195 height 14
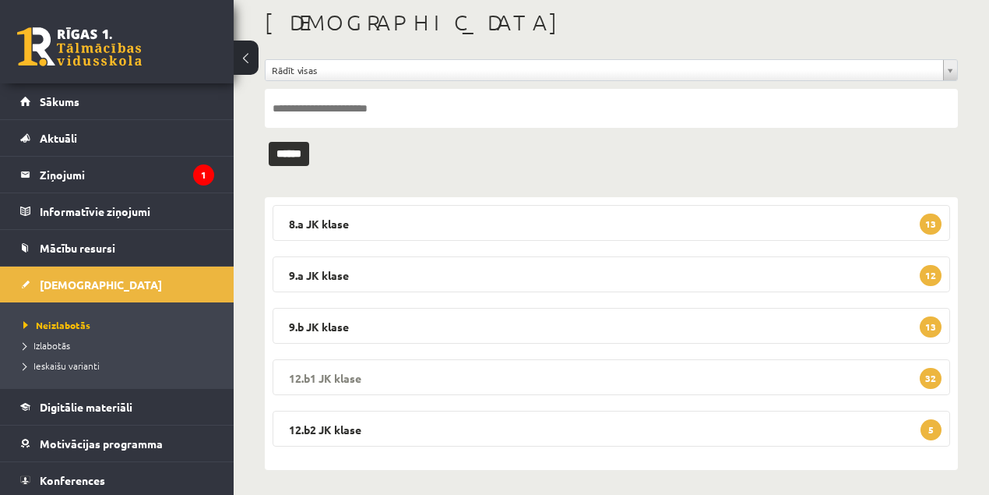
scroll to position [86, 0]
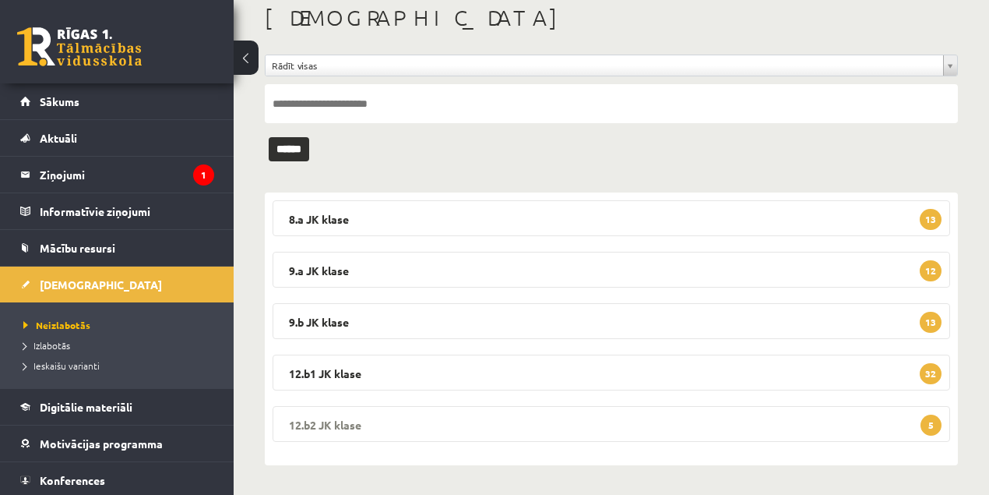
click at [347, 422] on legend "12.b2 JK klase 5" at bounding box center [612, 424] width 678 height 36
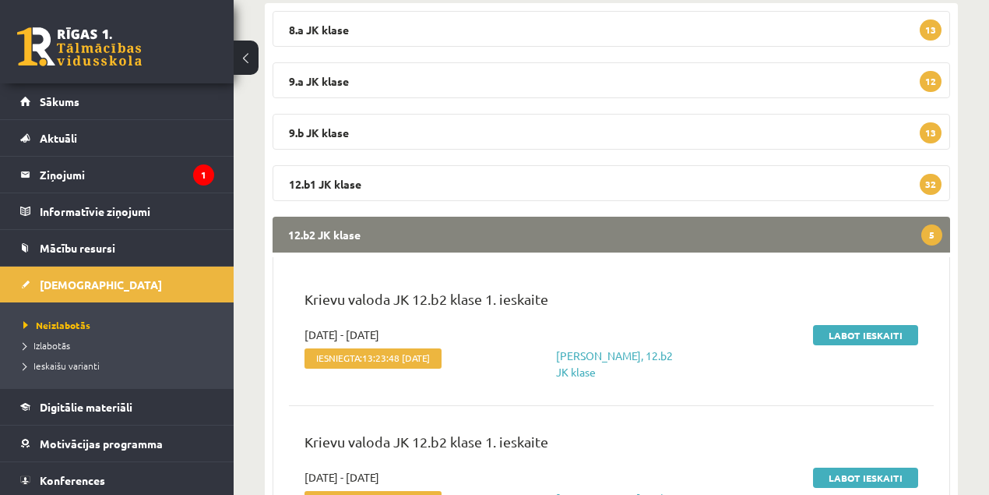
scroll to position [294, 0]
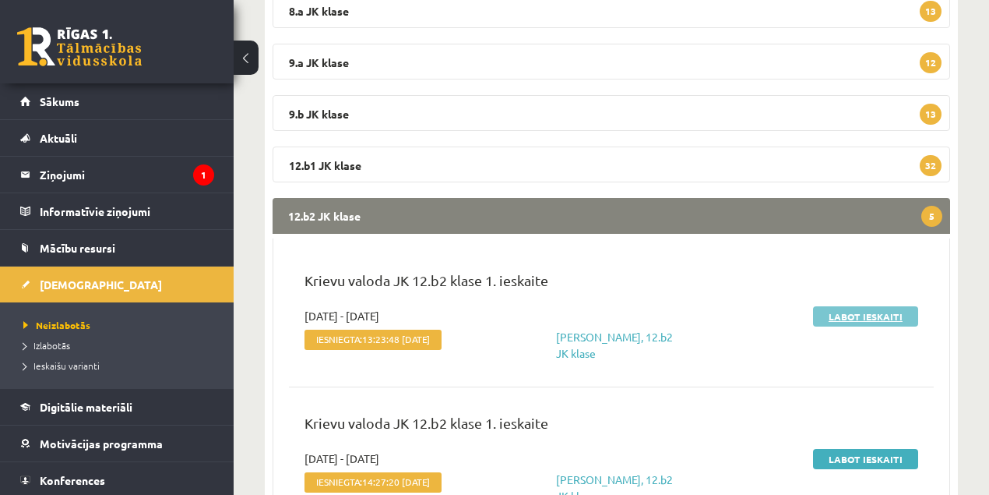
click at [847, 313] on link "Labot ieskaiti" at bounding box center [865, 316] width 105 height 20
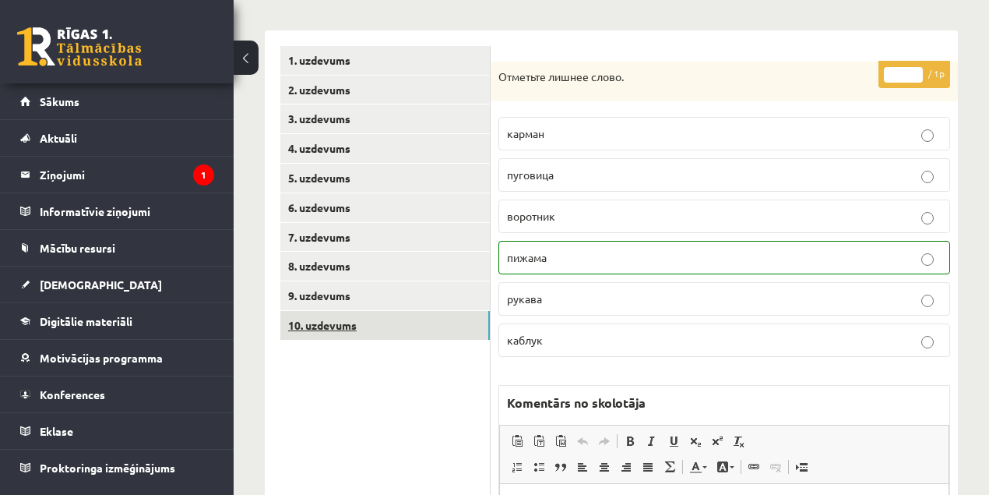
click at [324, 327] on link "10. uzdevums" at bounding box center [385, 325] width 210 height 29
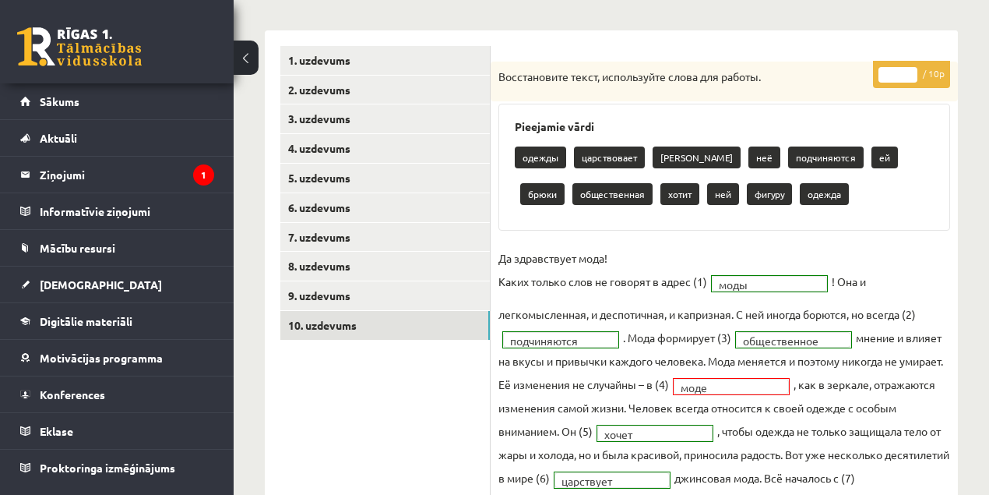
type input "*"
click at [911, 69] on input "*" at bounding box center [898, 75] width 39 height 16
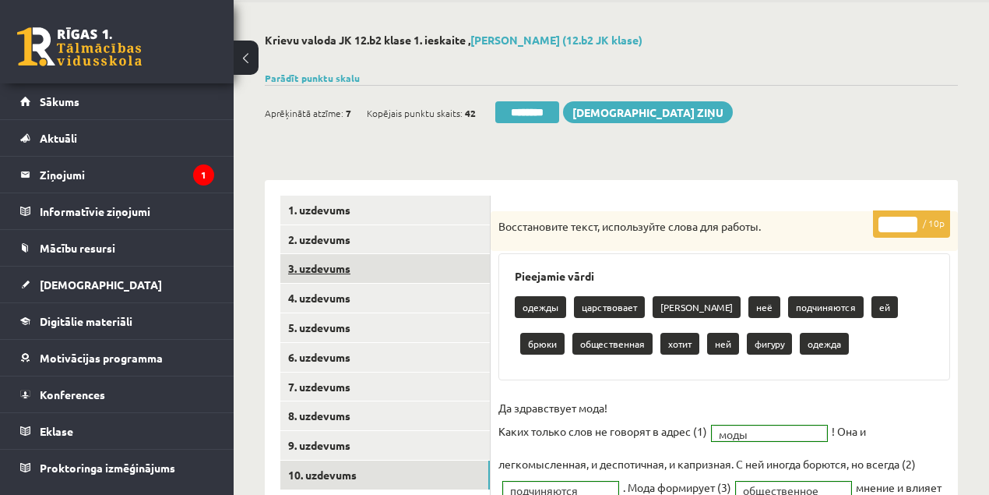
scroll to position [51, 0]
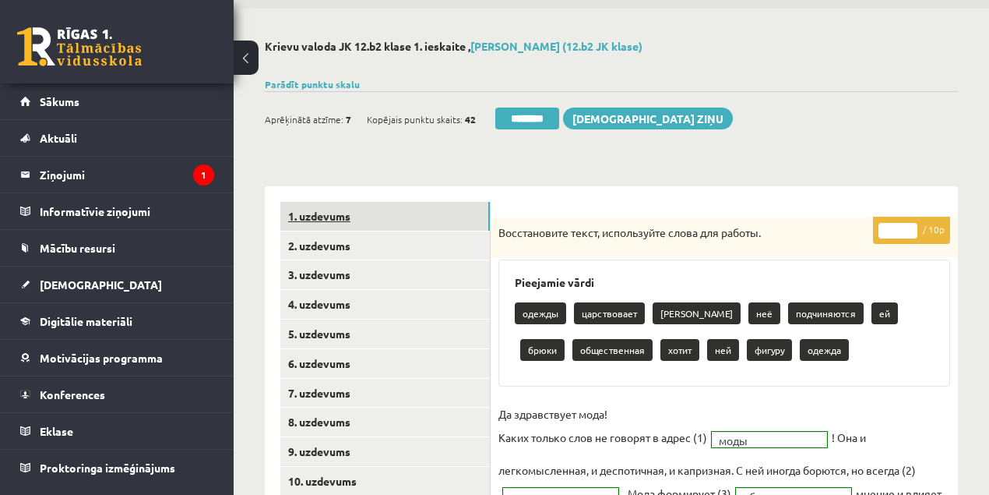
click at [315, 217] on link "1. uzdevums" at bounding box center [385, 216] width 210 height 29
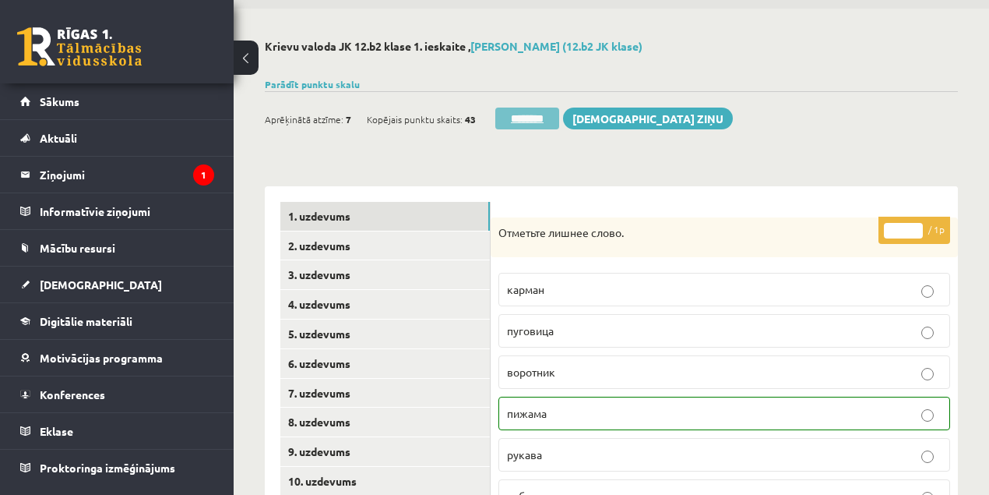
click at [545, 116] on input "********" at bounding box center [527, 119] width 64 height 22
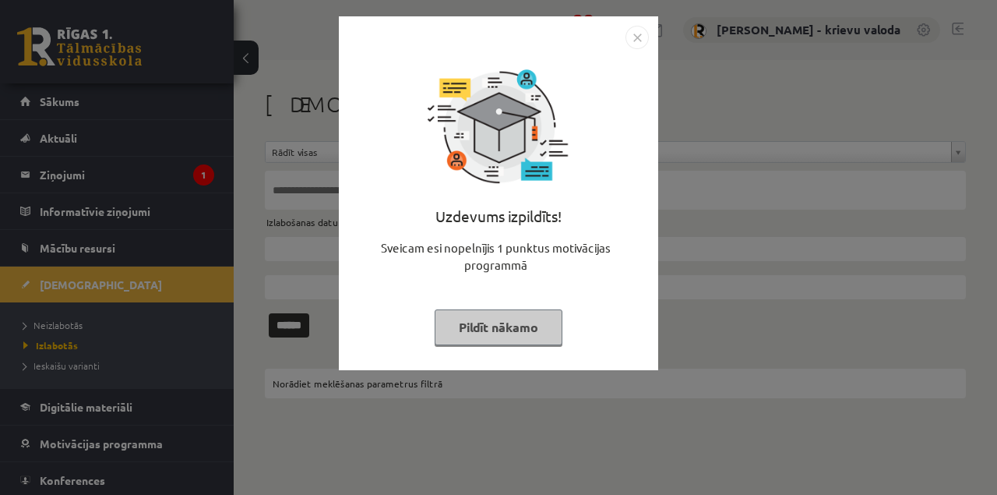
click at [503, 326] on button "Pildīt nākamo" at bounding box center [499, 327] width 128 height 36
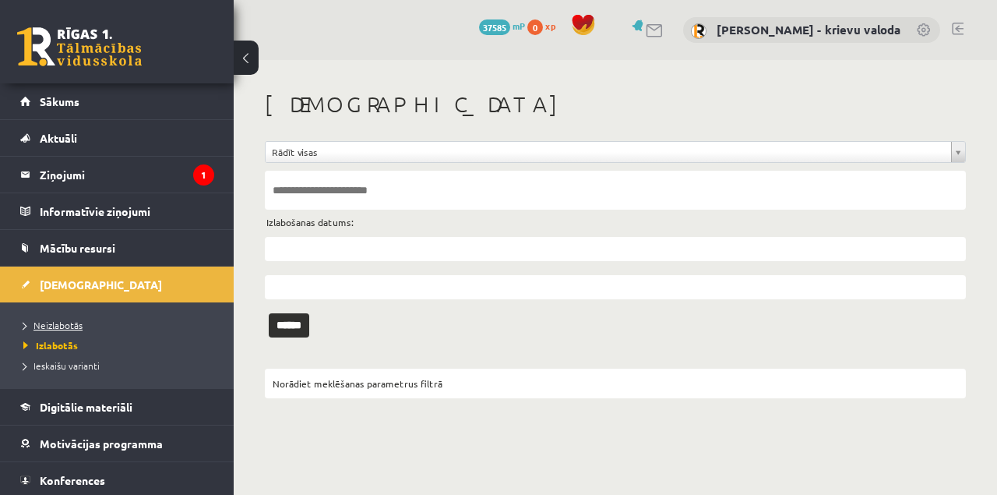
click at [78, 326] on span "Neizlabotās" at bounding box center [52, 325] width 59 height 12
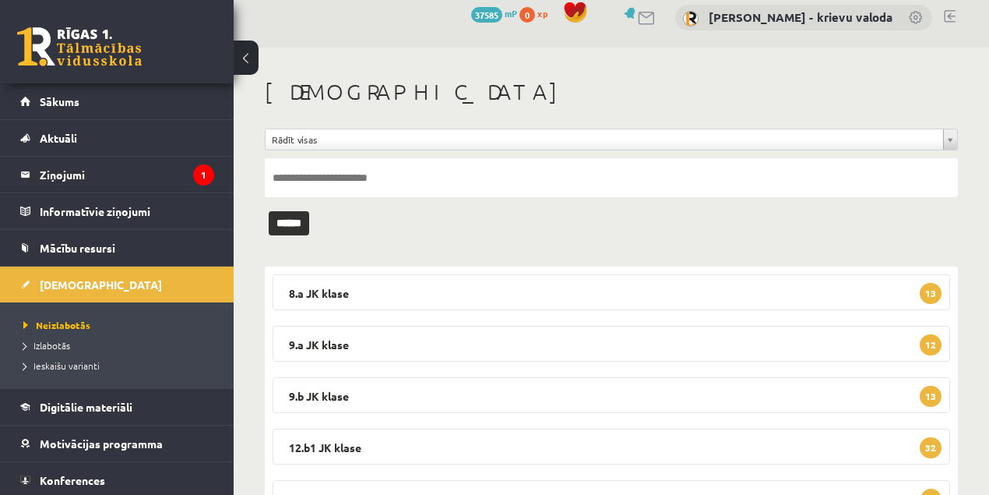
scroll to position [86, 0]
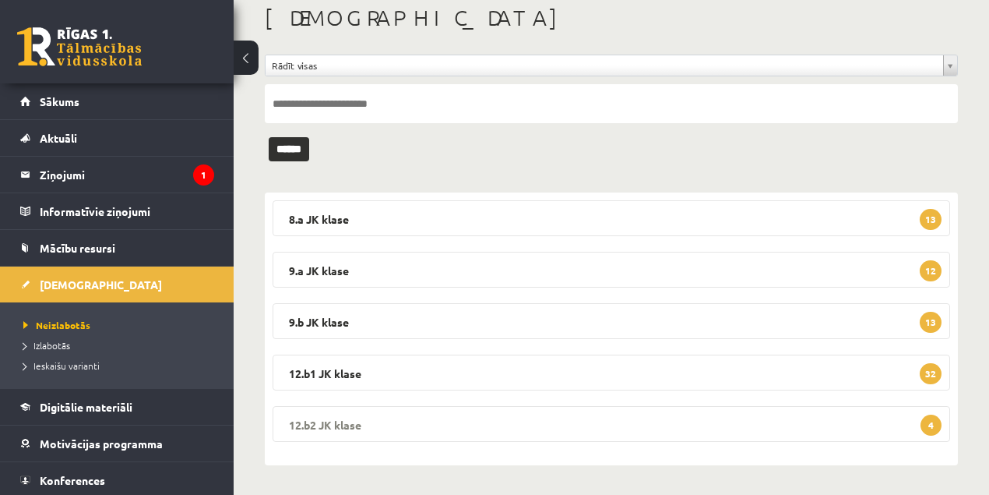
click at [360, 422] on legend "12.b2 JK klase 4" at bounding box center [612, 424] width 678 height 36
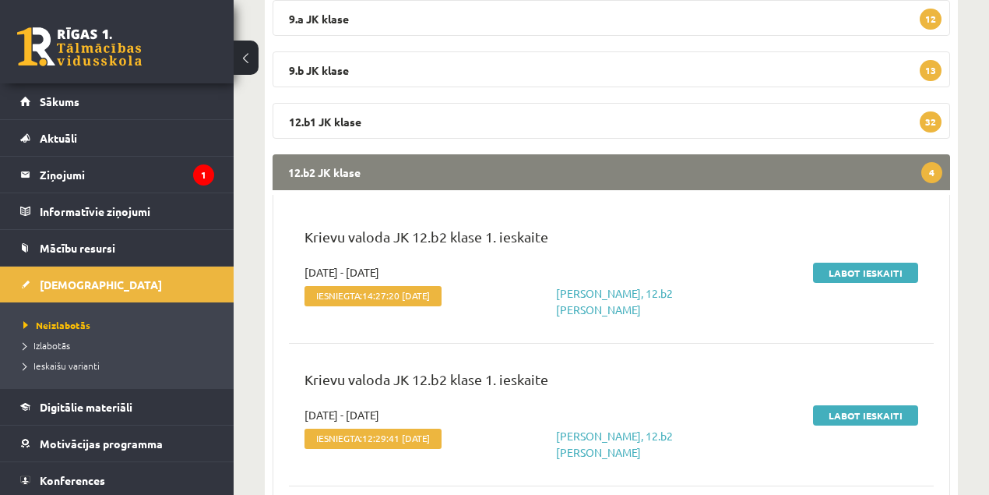
scroll to position [346, 0]
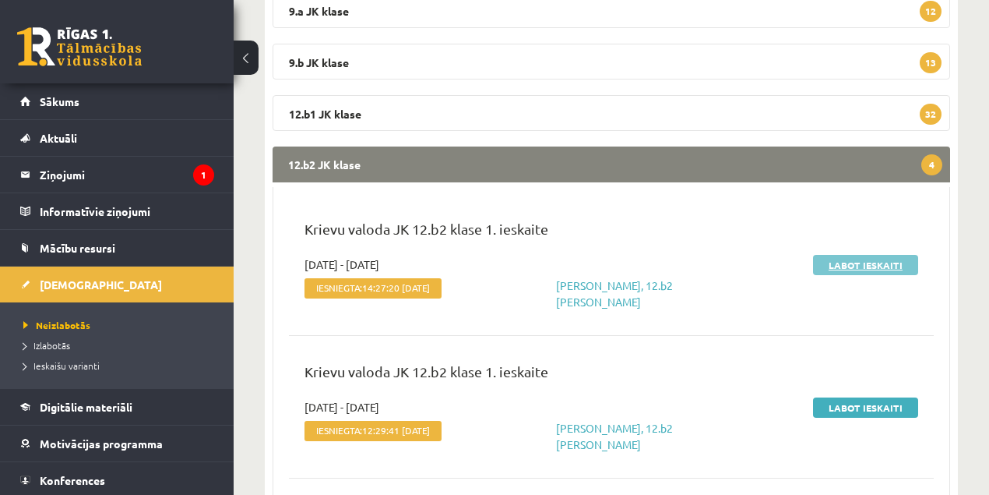
click at [854, 266] on link "Labot ieskaiti" at bounding box center [865, 265] width 105 height 20
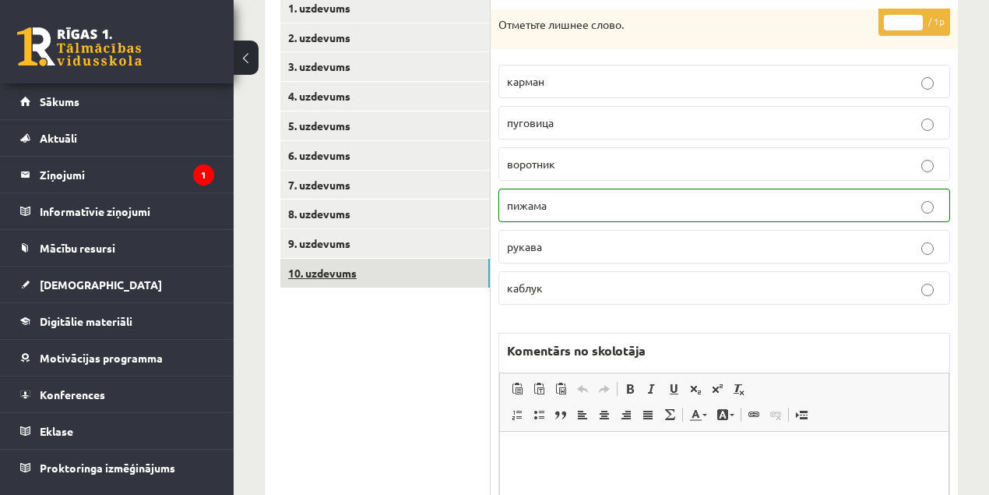
click at [324, 268] on link "10. uzdevums" at bounding box center [385, 273] width 210 height 29
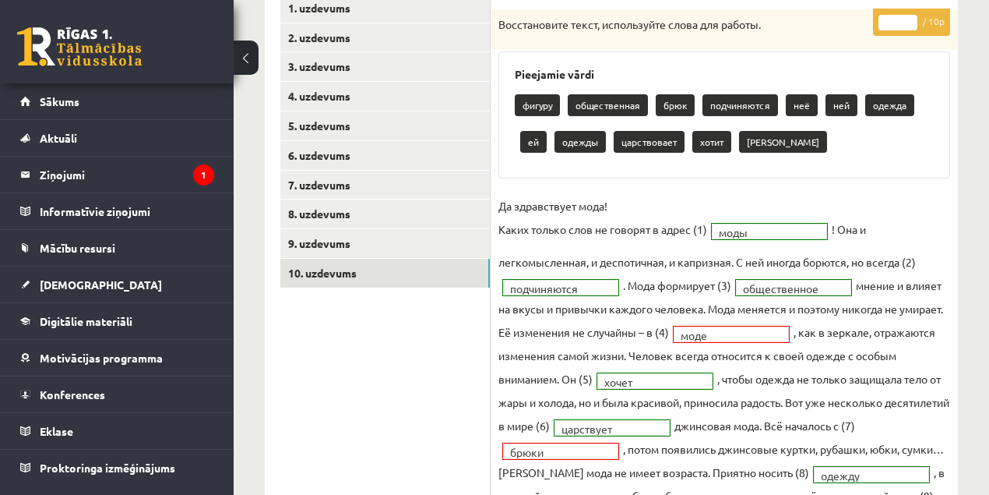
scroll to position [156, 0]
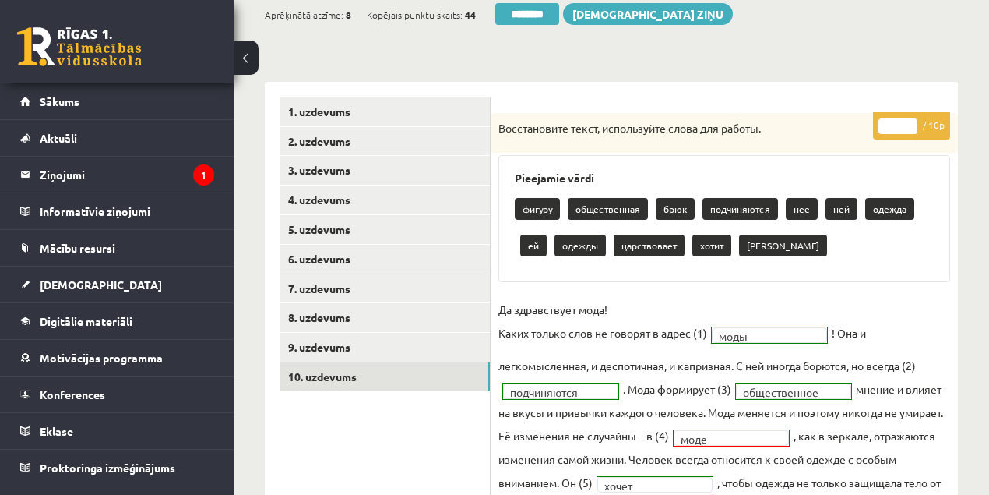
type input "*"
click at [911, 122] on input "*" at bounding box center [898, 126] width 39 height 16
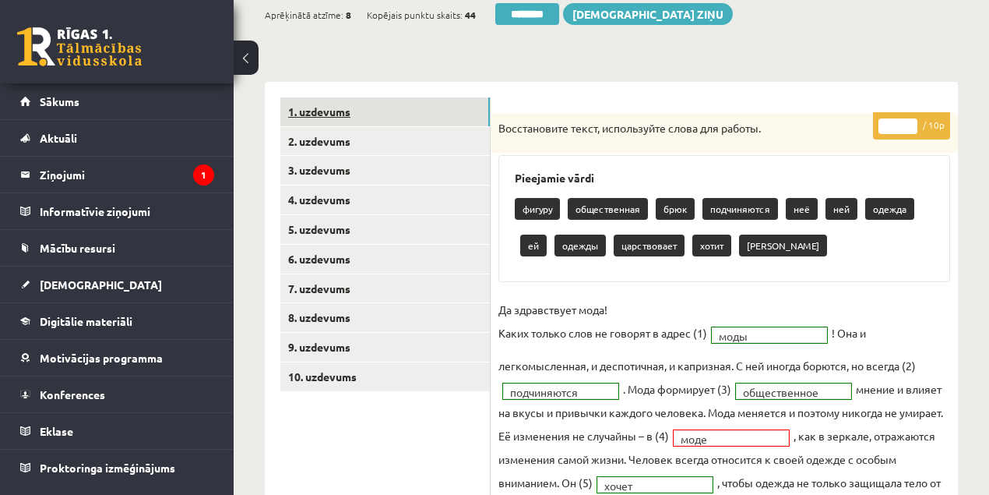
click at [330, 115] on link "1. uzdevums" at bounding box center [385, 111] width 210 height 29
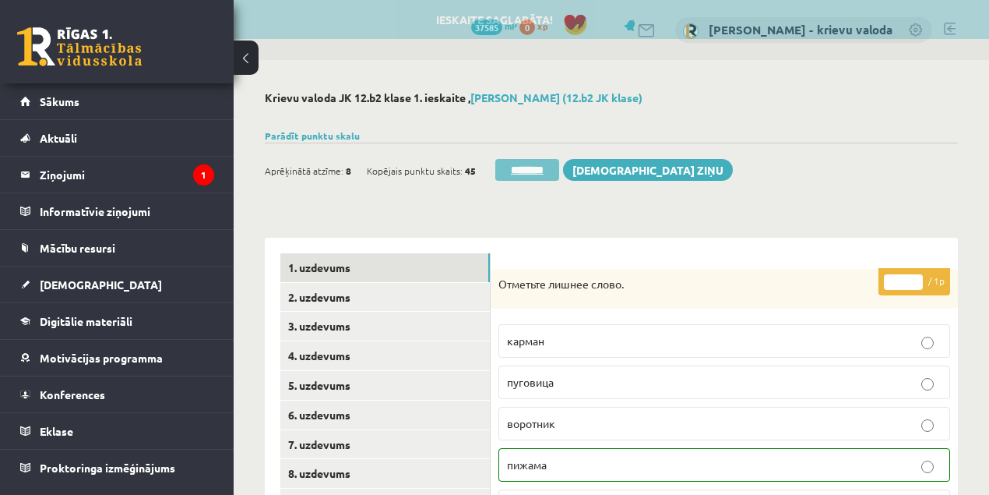
scroll to position [0, 0]
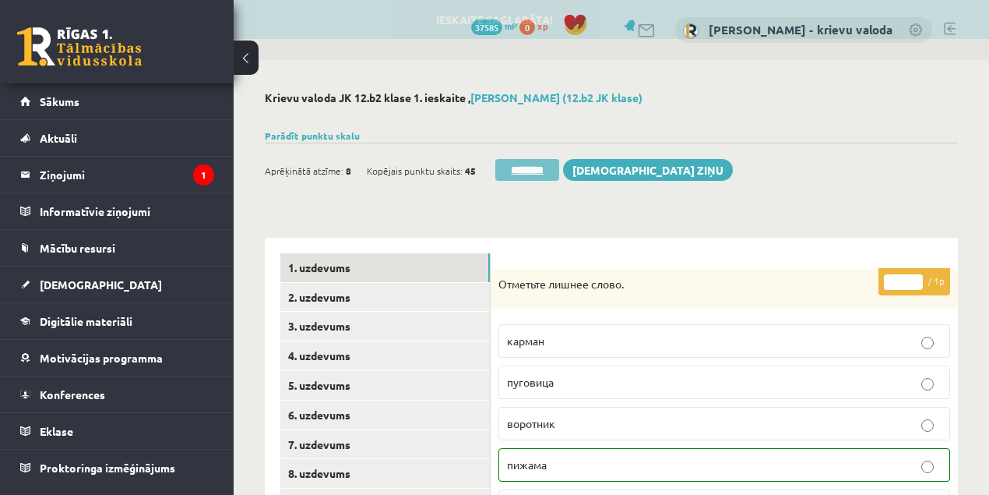
click at [519, 166] on input "********" at bounding box center [527, 170] width 64 height 22
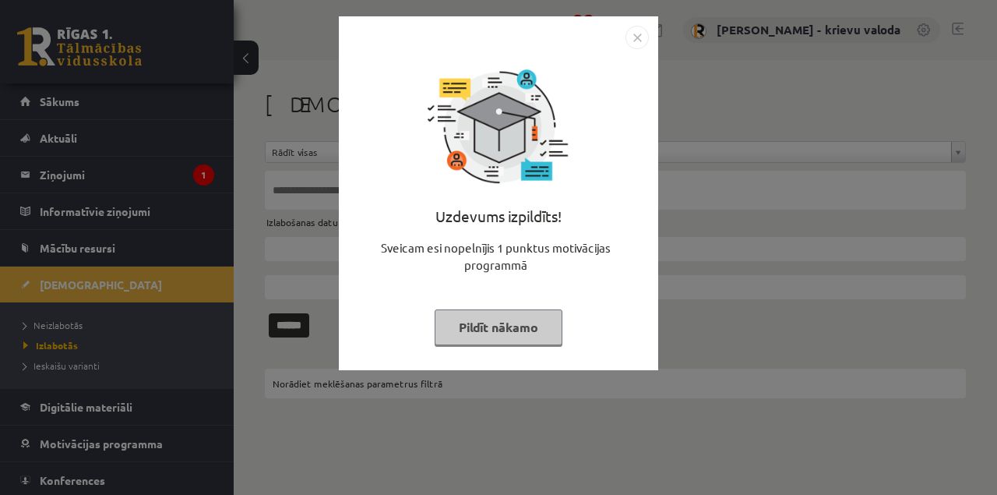
click at [481, 330] on button "Pildīt nākamo" at bounding box center [499, 327] width 128 height 36
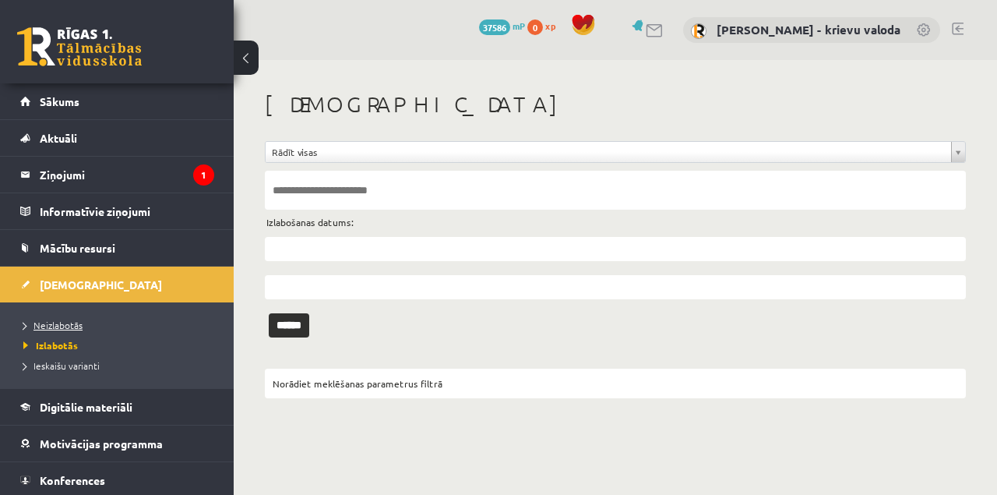
click at [65, 326] on span "Neizlabotās" at bounding box center [52, 325] width 59 height 12
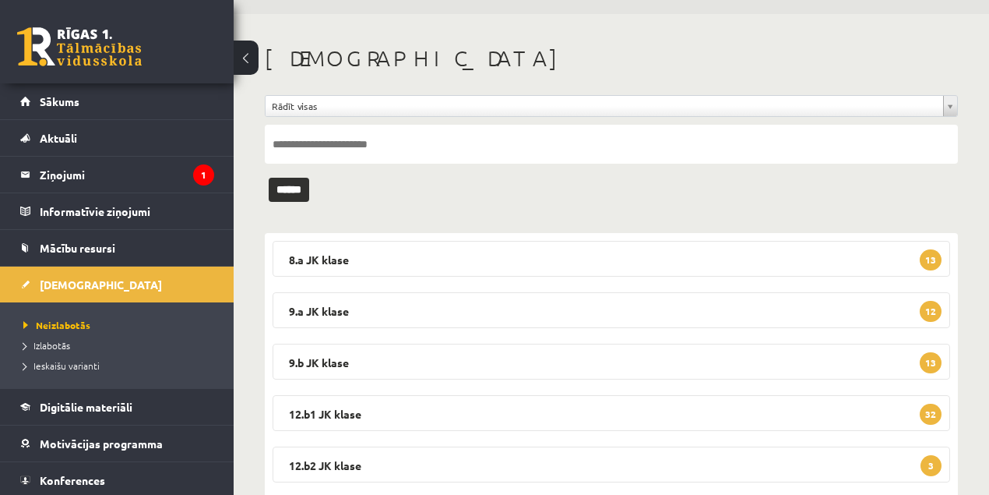
scroll to position [86, 0]
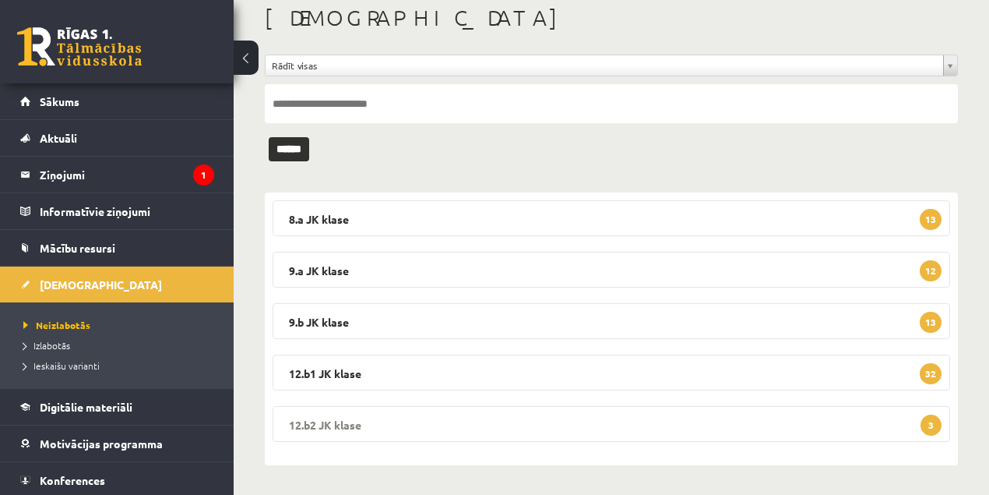
drag, startPoint x: 346, startPoint y: 421, endPoint x: 363, endPoint y: 413, distance: 19.2
click at [351, 418] on legend "12.b2 JK klase 3" at bounding box center [612, 424] width 678 height 36
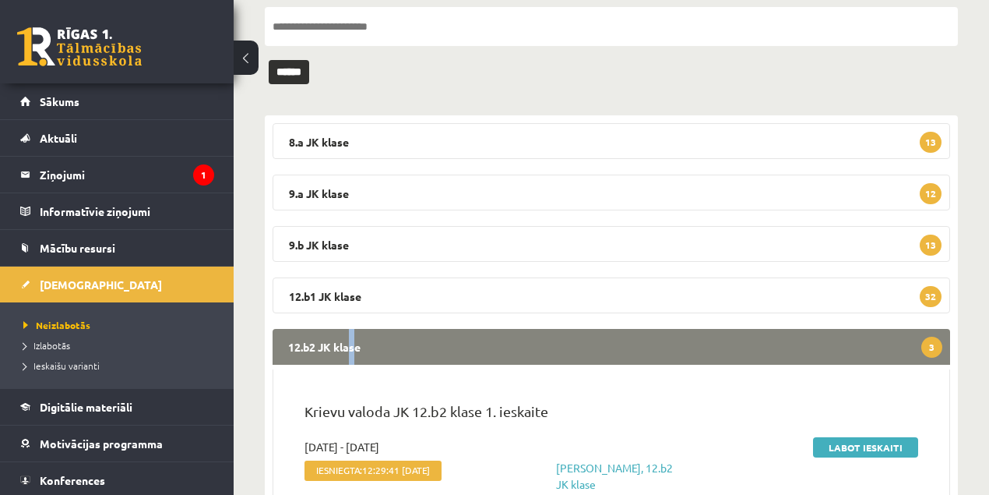
scroll to position [294, 0]
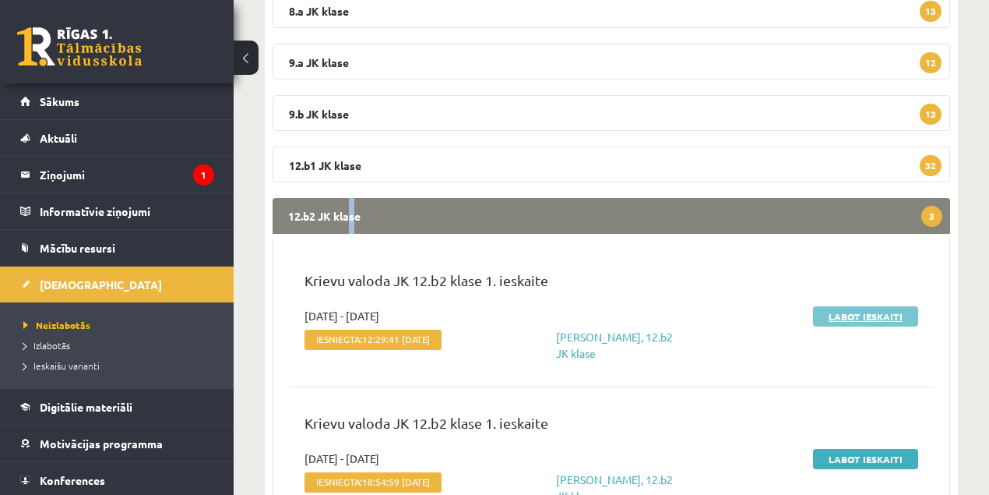
click at [843, 317] on link "Labot ieskaiti" at bounding box center [865, 316] width 105 height 20
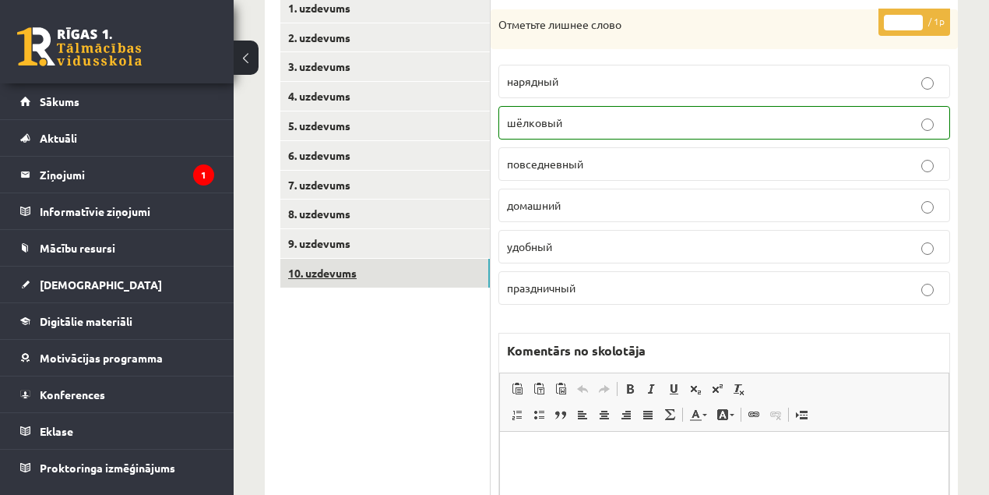
click at [330, 268] on link "10. uzdevums" at bounding box center [385, 273] width 210 height 29
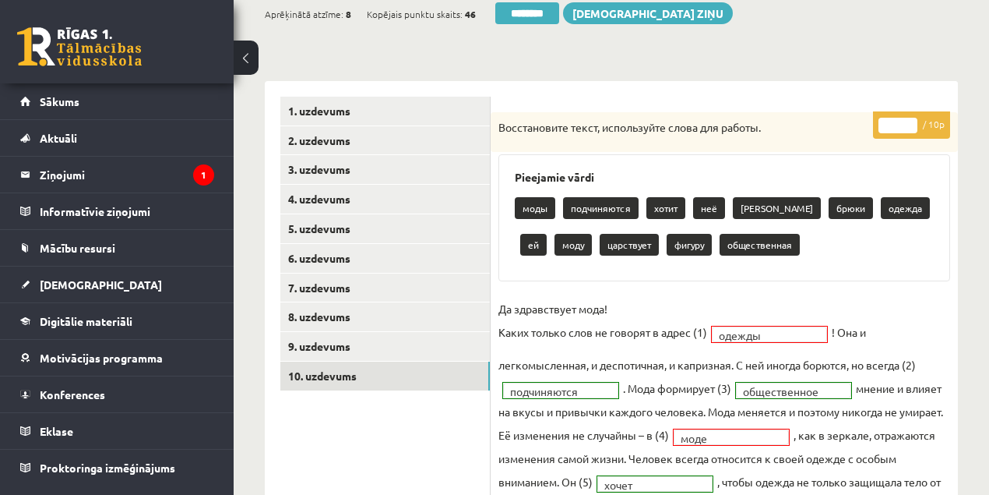
scroll to position [156, 0]
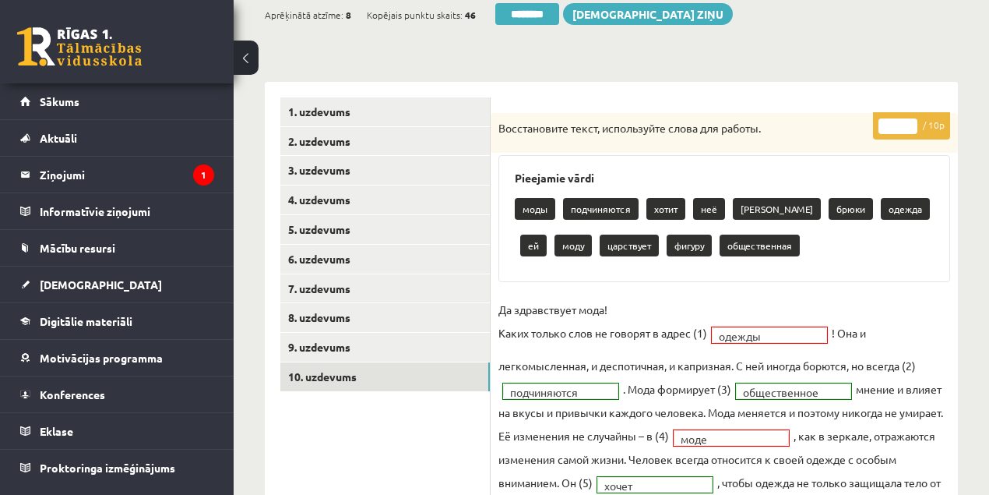
type input "*"
click at [915, 120] on input "*" at bounding box center [898, 126] width 39 height 16
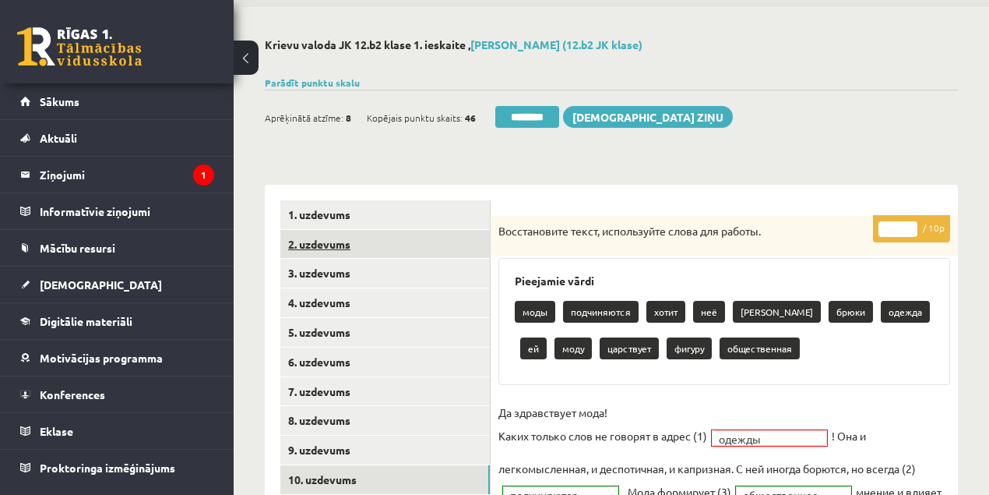
scroll to position [51, 0]
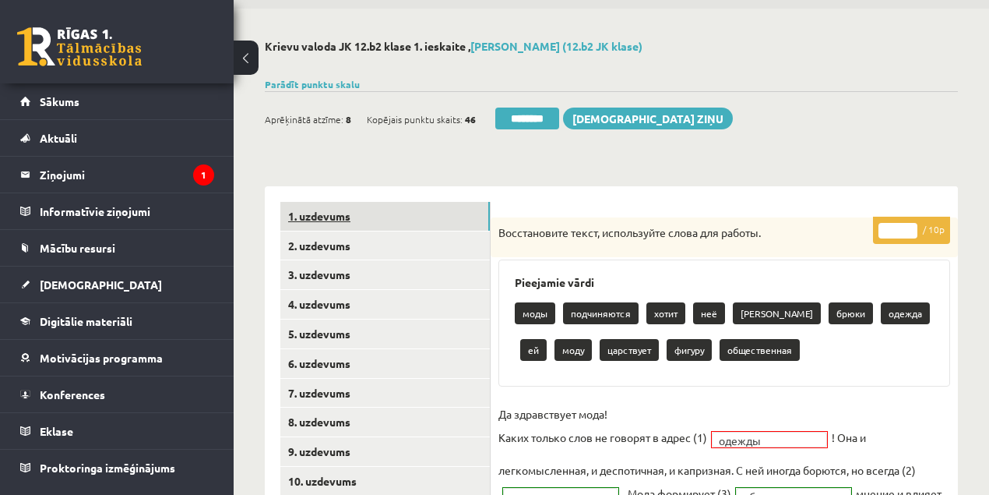
click at [324, 217] on link "1. uzdevums" at bounding box center [385, 216] width 210 height 29
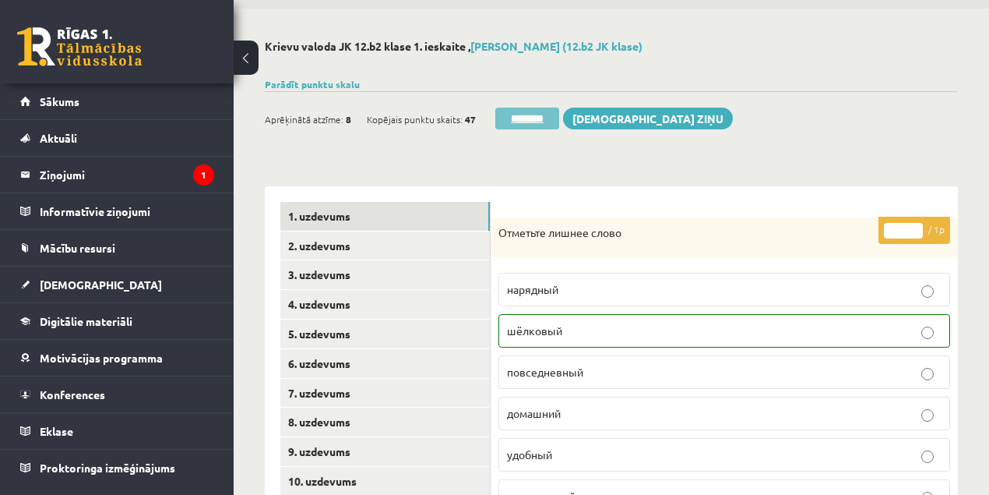
click at [526, 120] on input "********" at bounding box center [527, 119] width 64 height 22
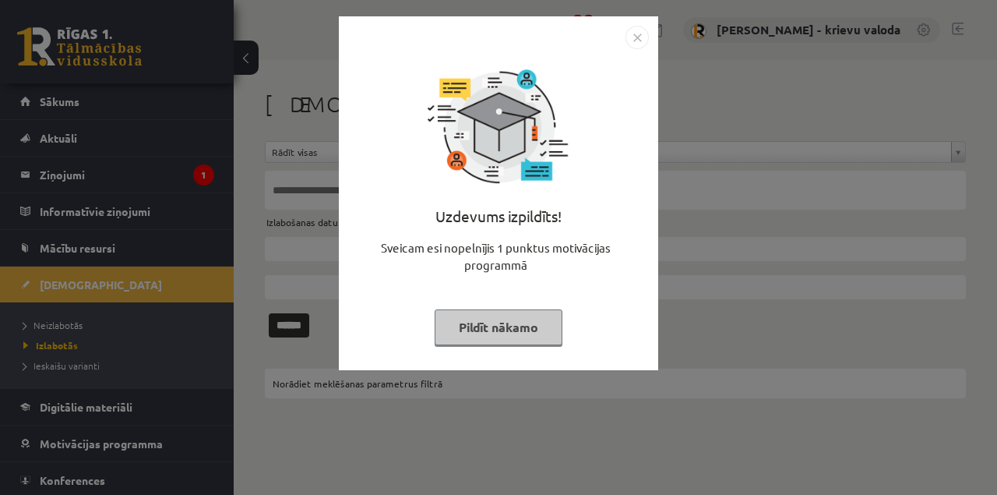
click at [481, 325] on button "Pildīt nākamo" at bounding box center [499, 327] width 128 height 36
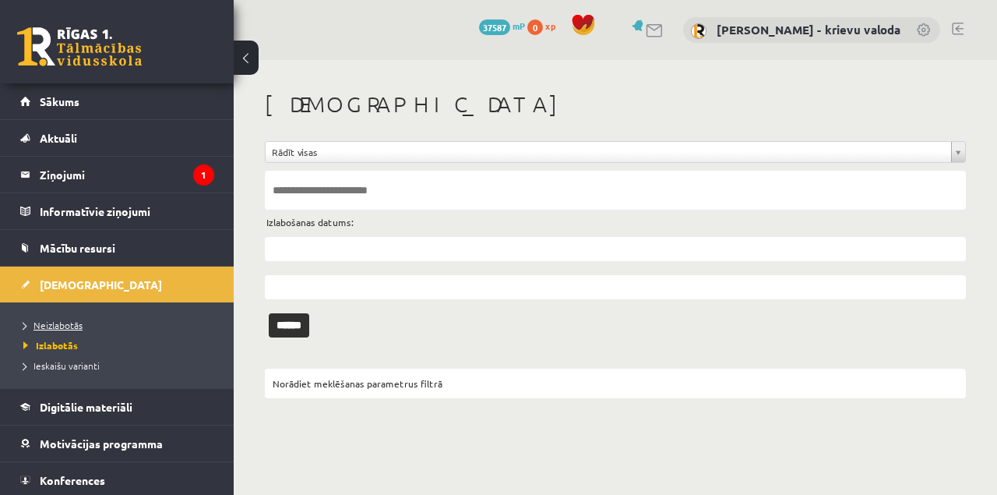
click at [56, 322] on span "Neizlabotās" at bounding box center [52, 325] width 59 height 12
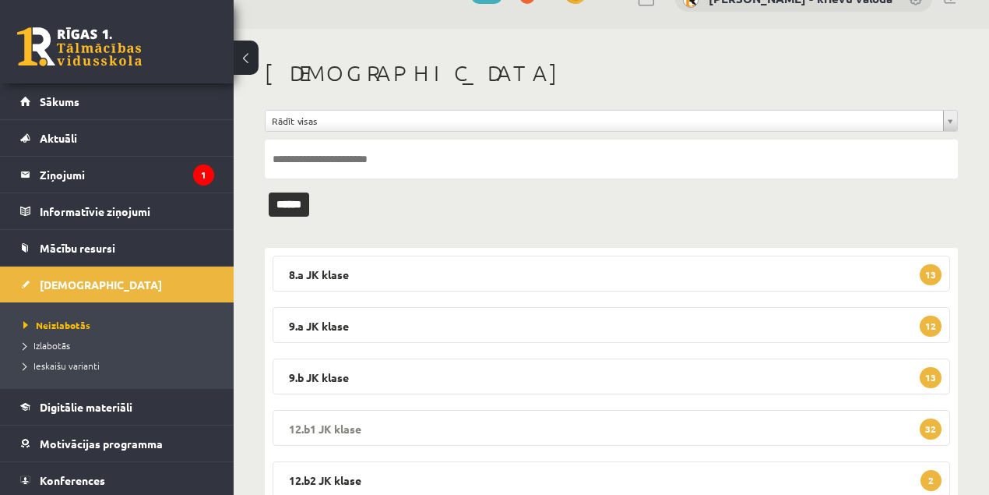
scroll to position [86, 0]
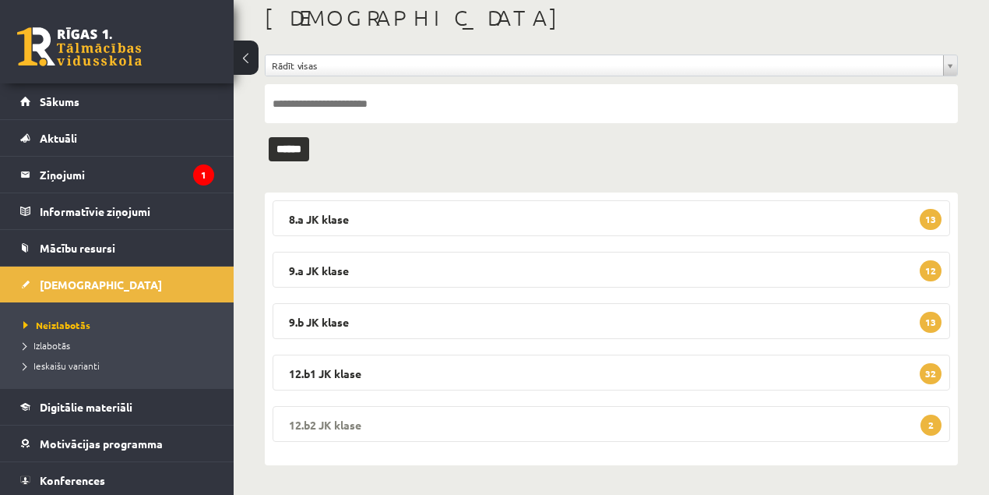
click at [345, 425] on legend "12.b2 JK klase 2" at bounding box center [612, 424] width 678 height 36
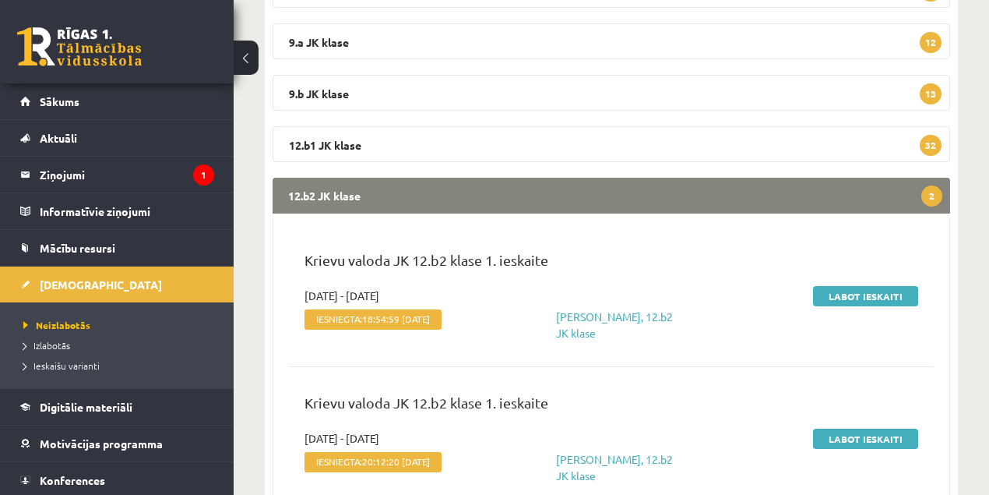
scroll to position [346, 0]
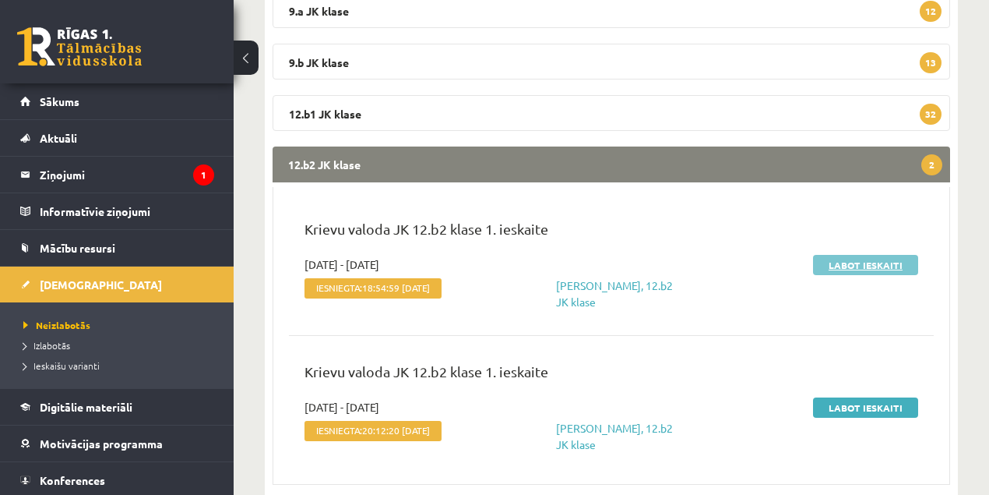
click at [834, 269] on link "Labot ieskaiti" at bounding box center [865, 265] width 105 height 20
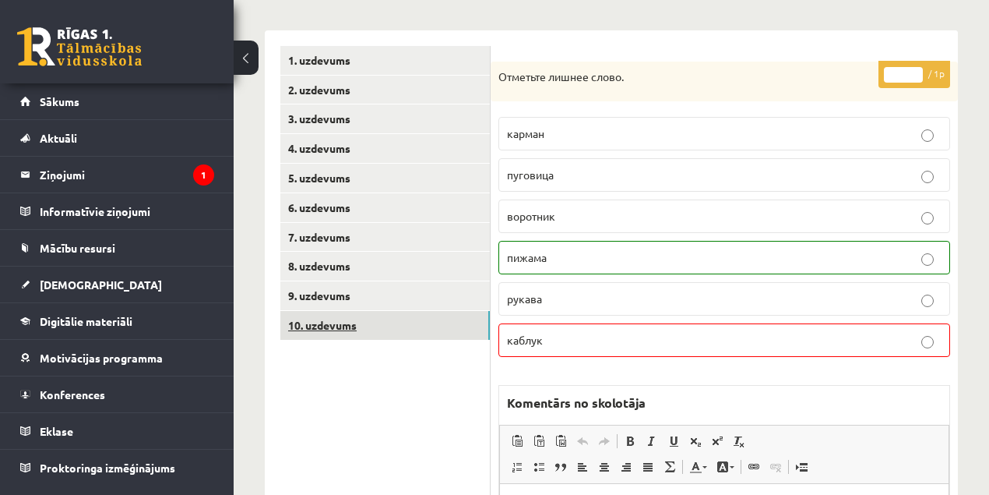
click at [321, 326] on link "10. uzdevums" at bounding box center [385, 325] width 210 height 29
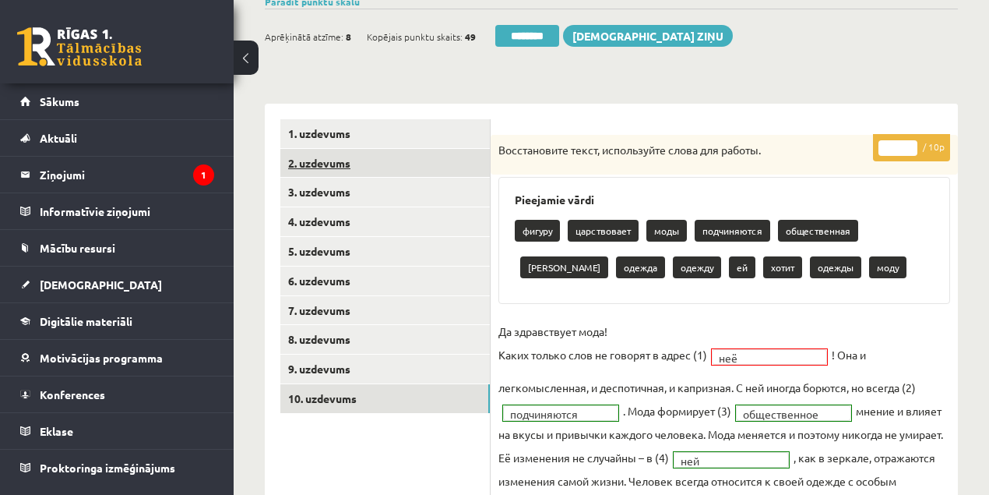
scroll to position [51, 0]
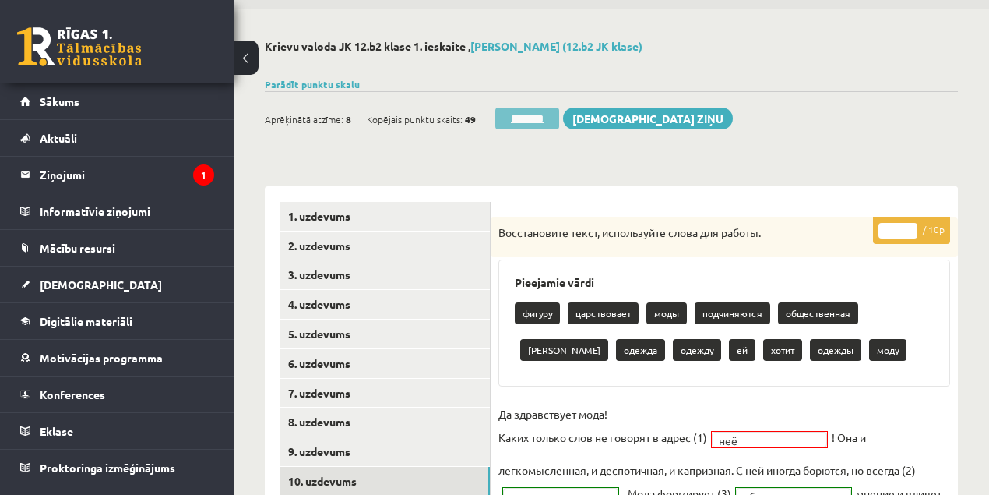
click at [528, 119] on input "********" at bounding box center [527, 119] width 64 height 22
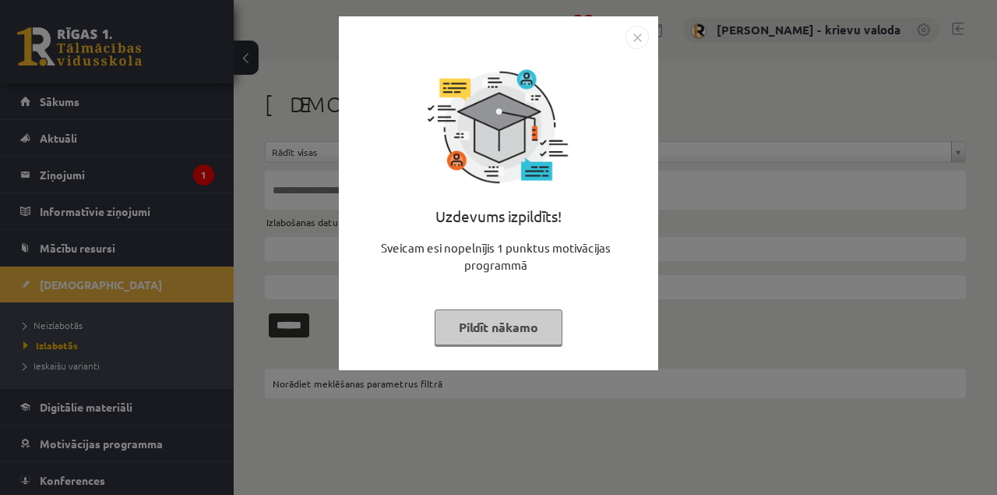
click at [502, 327] on button "Pildīt nākamo" at bounding box center [499, 327] width 128 height 36
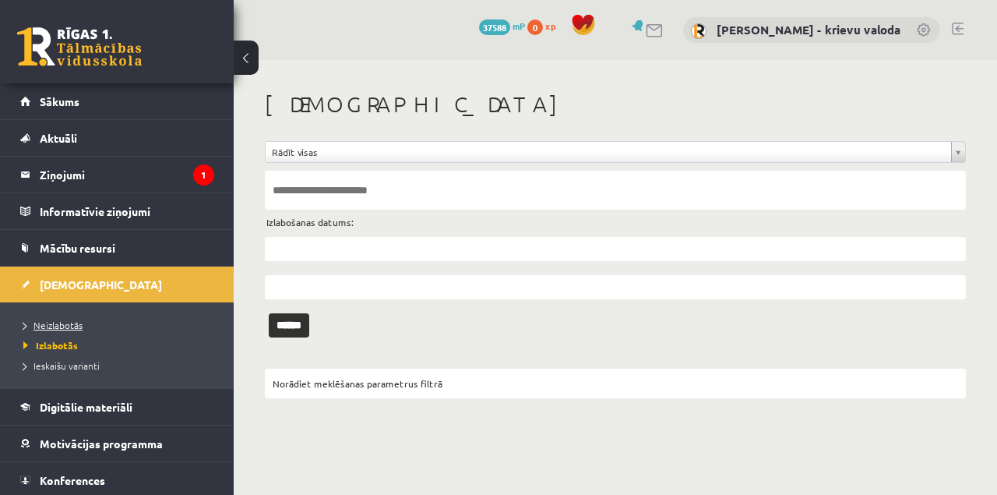
click at [73, 323] on span "Neizlabotās" at bounding box center [52, 325] width 59 height 12
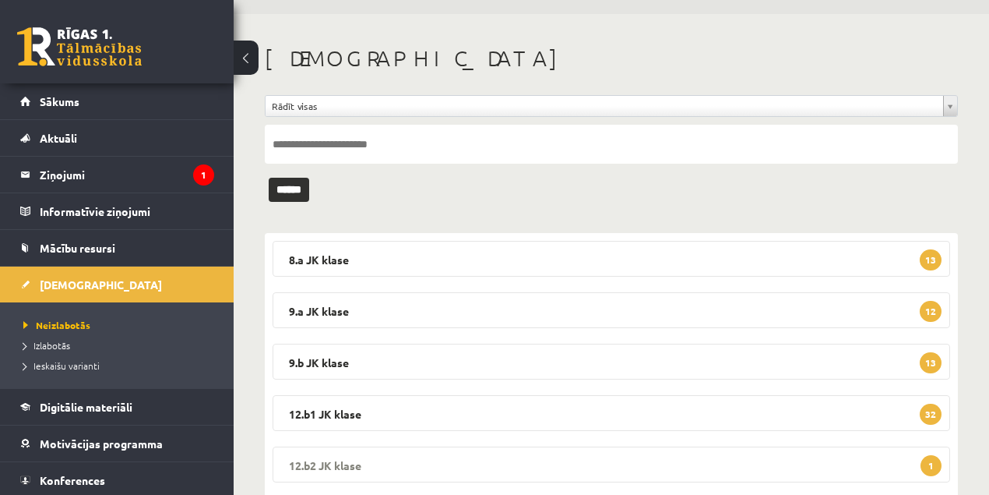
scroll to position [86, 0]
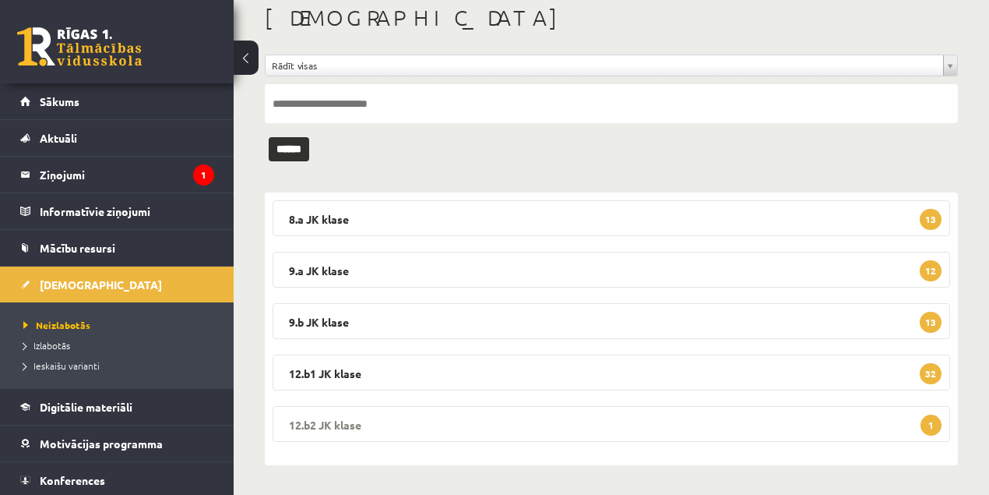
click at [348, 423] on legend "12.b2 JK klase 1" at bounding box center [612, 424] width 678 height 36
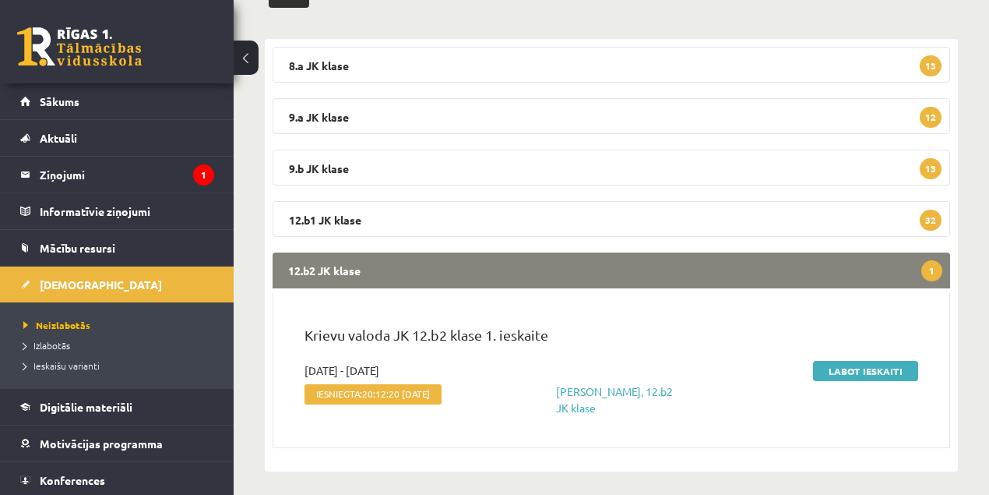
scroll to position [245, 0]
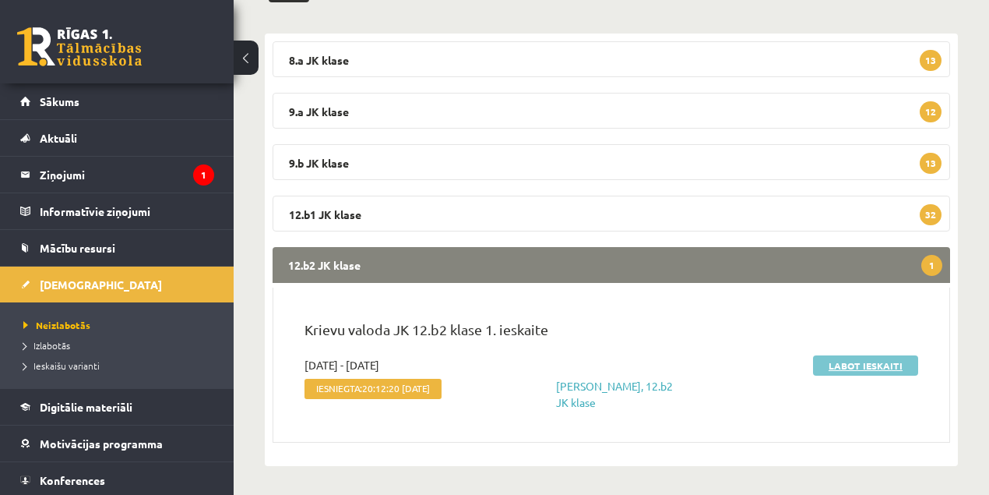
click at [844, 366] on link "Labot ieskaiti" at bounding box center [865, 365] width 105 height 20
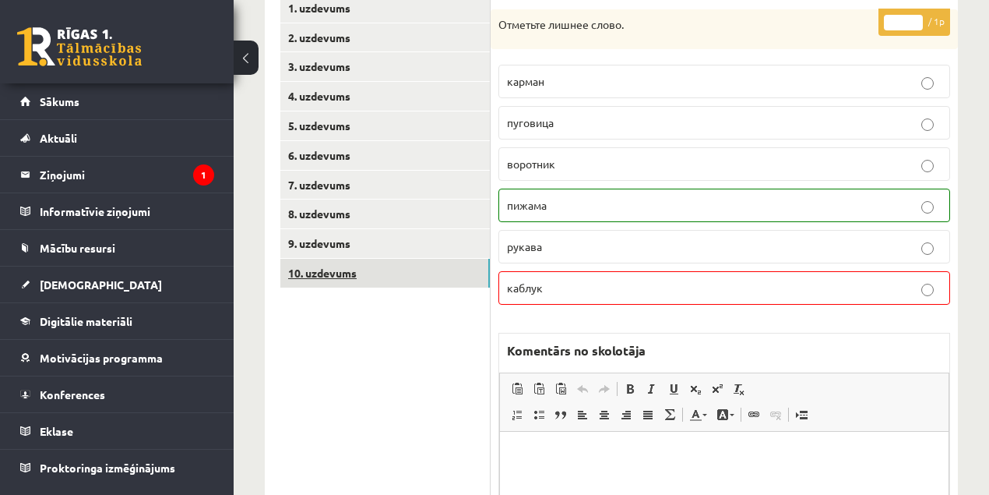
click at [323, 278] on link "10. uzdevums" at bounding box center [385, 273] width 210 height 29
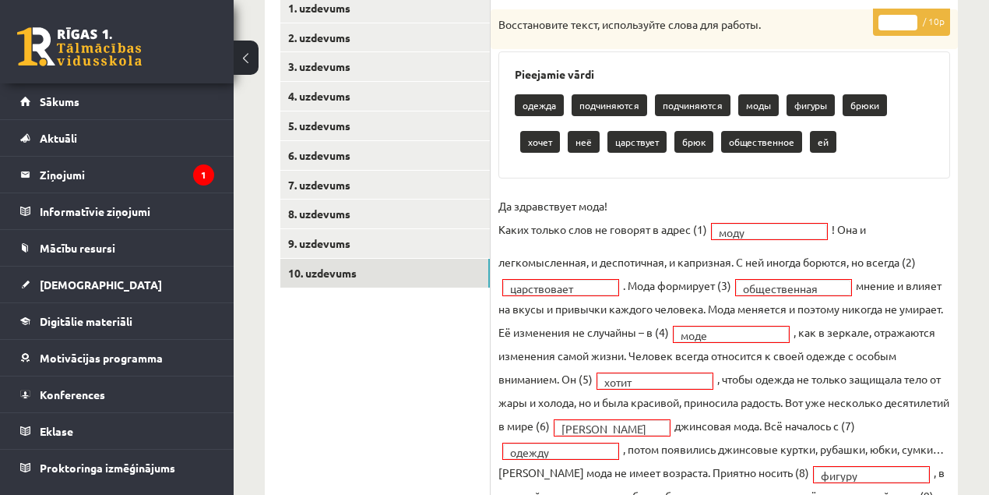
type input "*"
click at [911, 15] on input "*" at bounding box center [898, 23] width 39 height 16
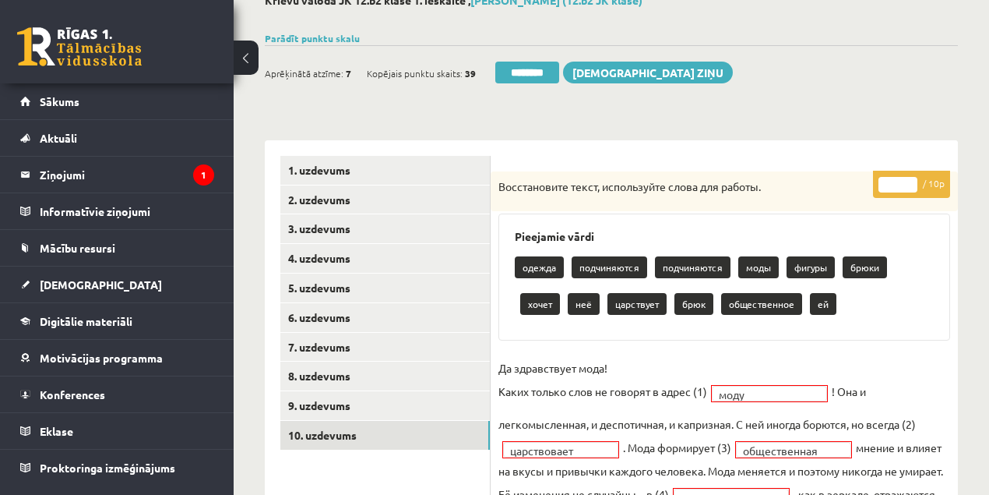
scroll to position [51, 0]
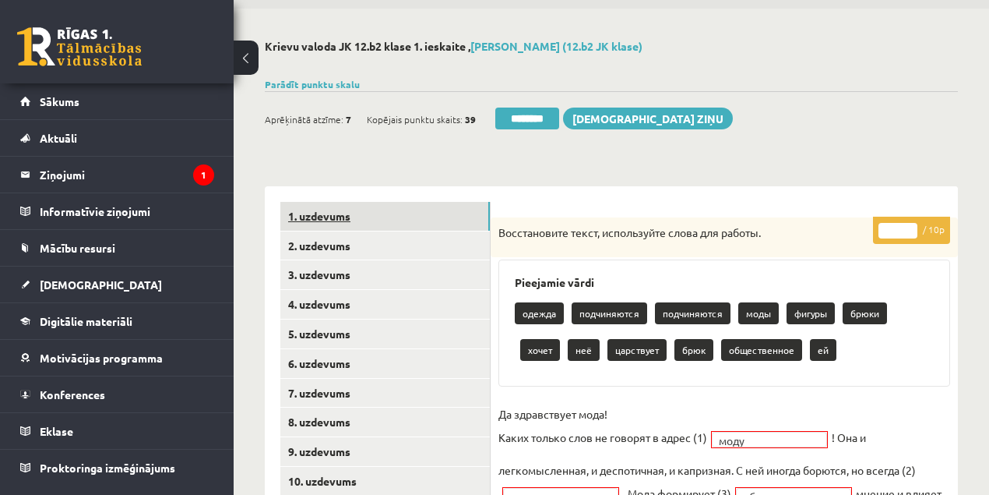
click at [330, 219] on link "1. uzdevums" at bounding box center [385, 216] width 210 height 29
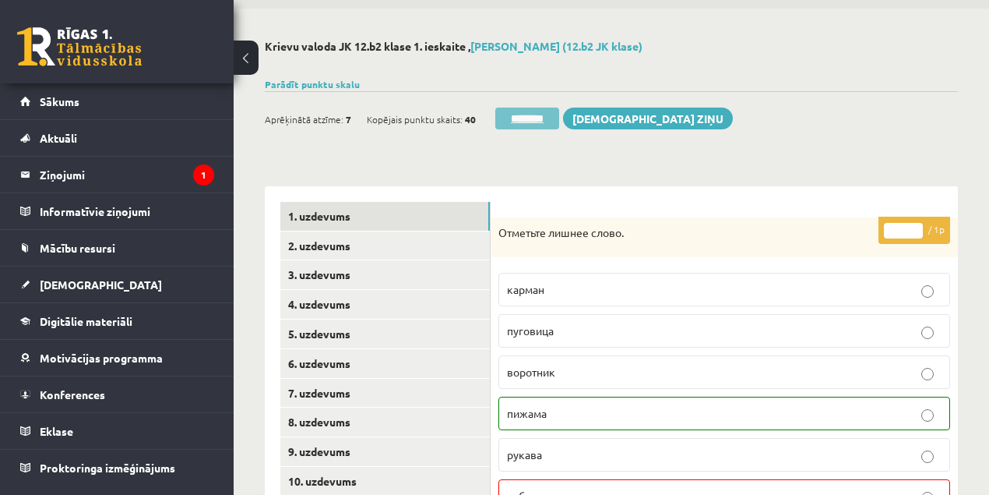
scroll to position [0, 0]
click at [525, 119] on input "********" at bounding box center [527, 119] width 64 height 22
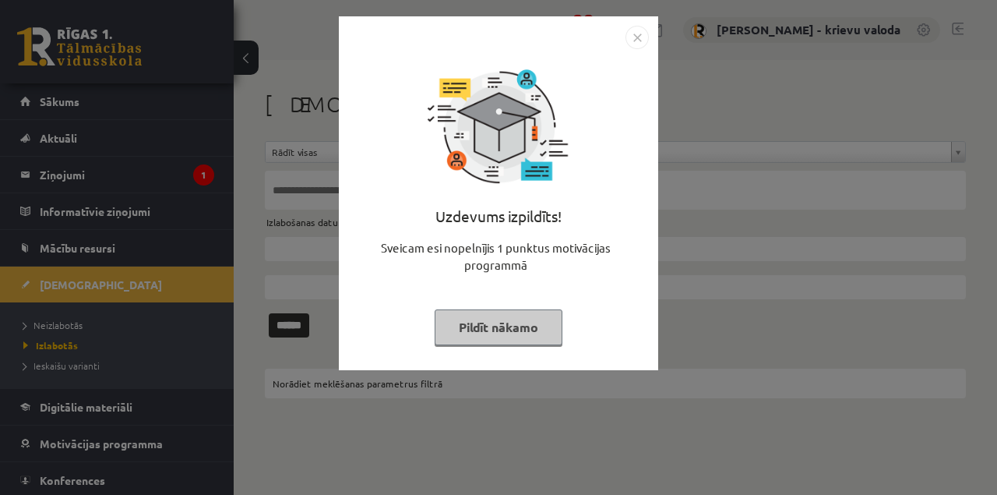
click at [520, 330] on button "Pildīt nākamo" at bounding box center [499, 327] width 128 height 36
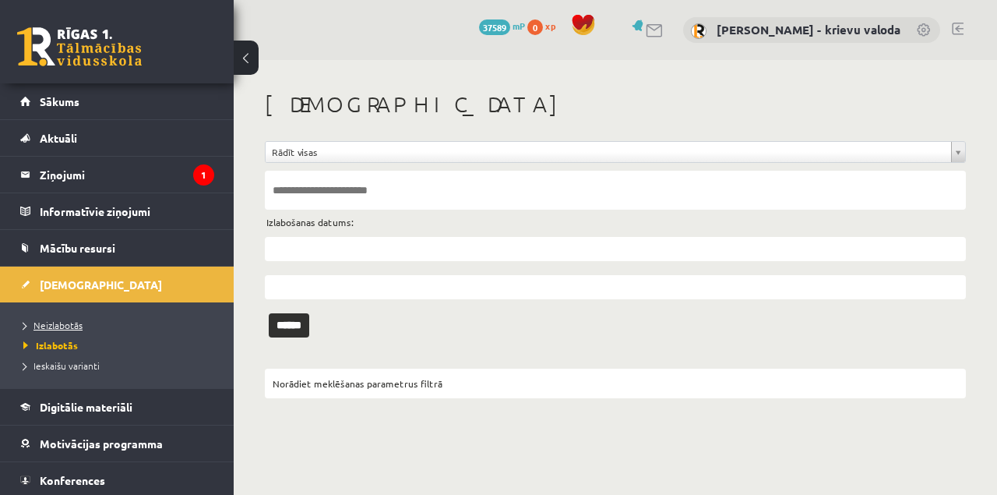
click at [72, 326] on span "Neizlabotās" at bounding box center [52, 325] width 59 height 12
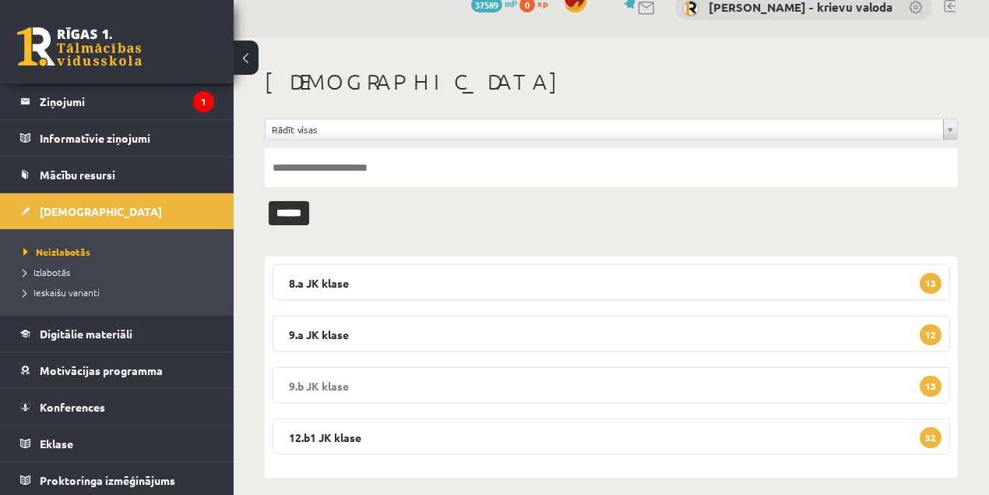
scroll to position [35, 0]
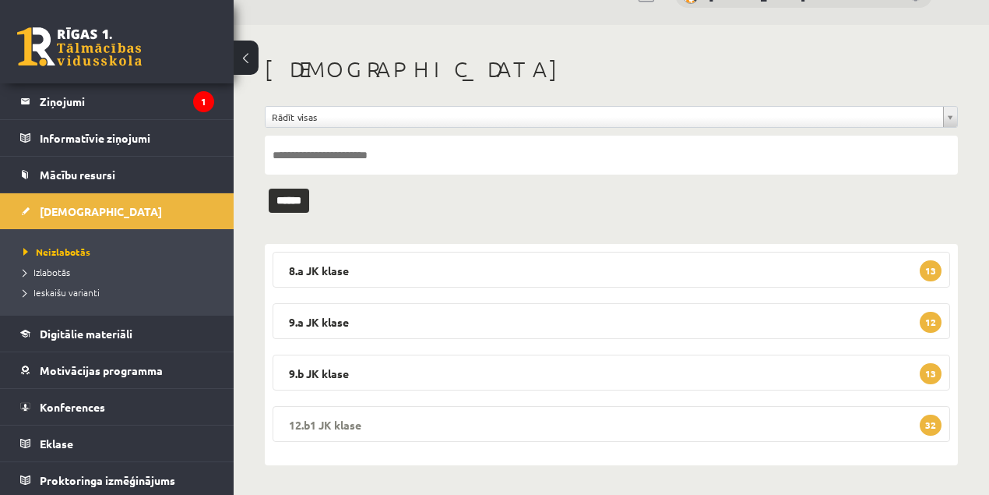
click at [320, 422] on legend "12.b1 JK klase 32" at bounding box center [612, 424] width 678 height 36
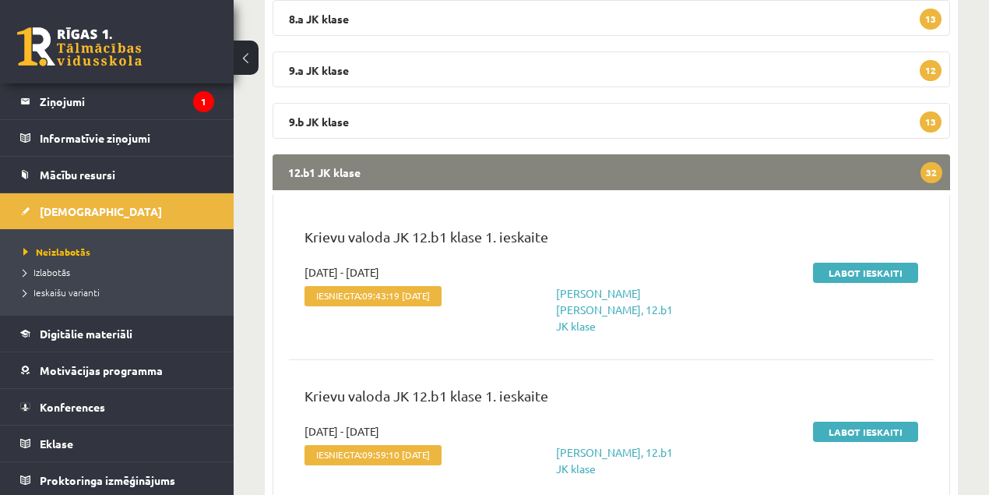
scroll to position [294, 0]
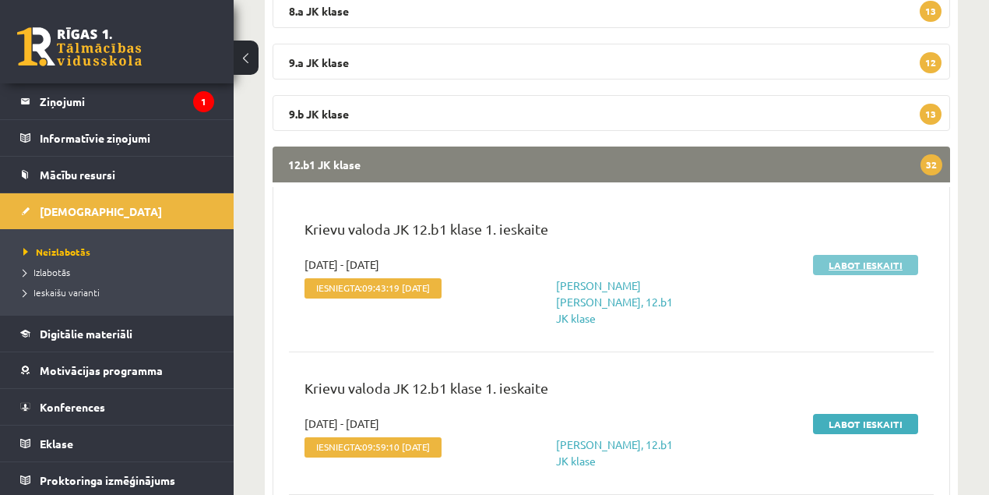
click at [855, 265] on link "Labot ieskaiti" at bounding box center [865, 265] width 105 height 20
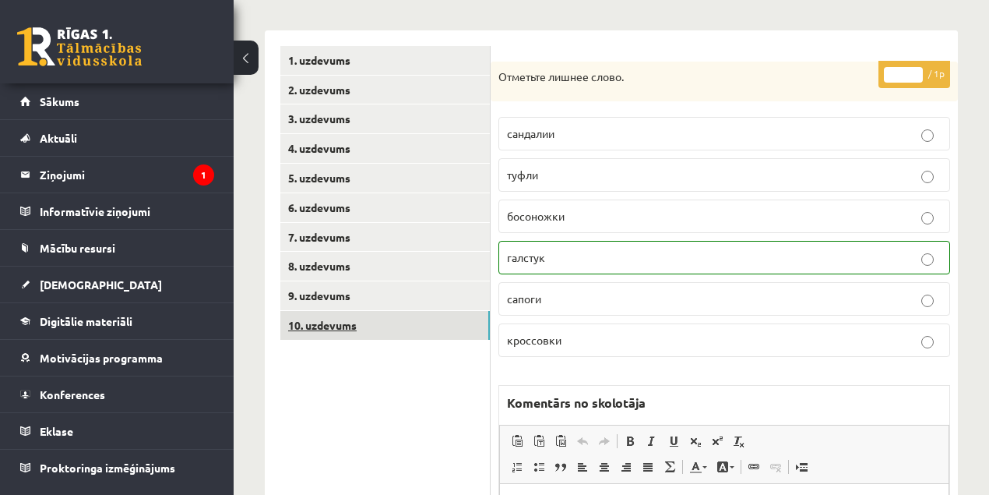
click at [298, 323] on link "10. uzdevums" at bounding box center [385, 325] width 210 height 29
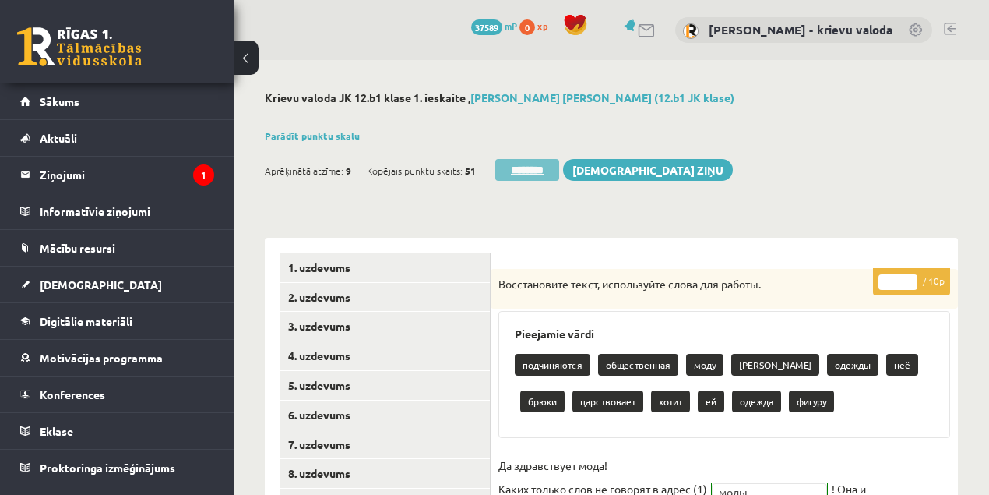
click at [539, 168] on input "********" at bounding box center [527, 170] width 64 height 22
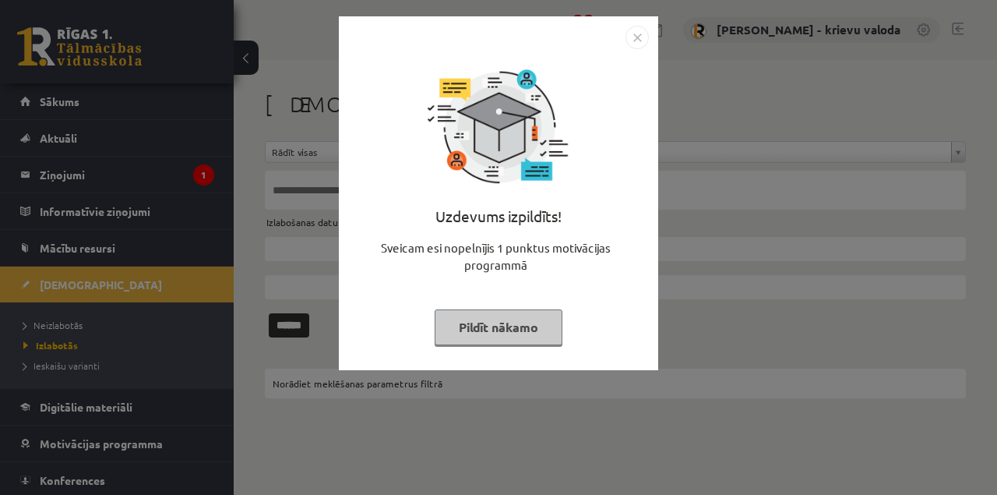
click at [520, 326] on button "Pildīt nākamo" at bounding box center [499, 327] width 128 height 36
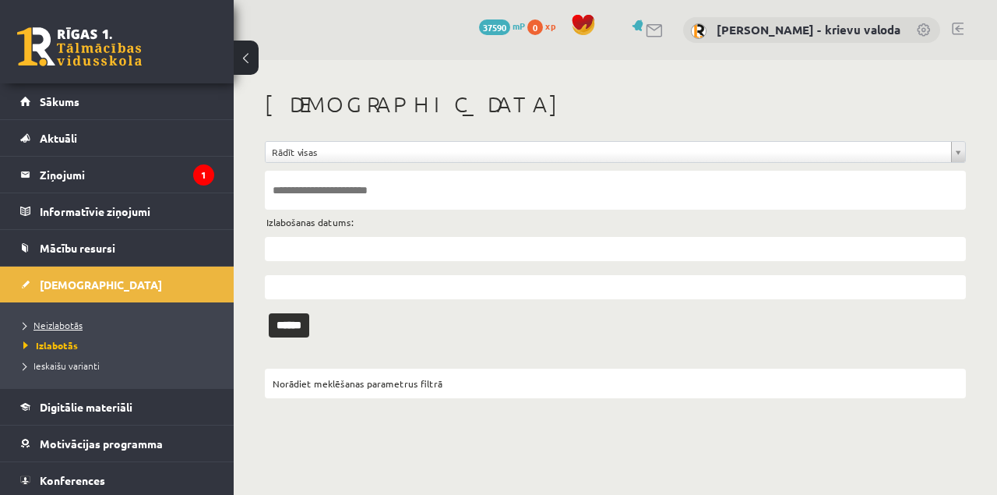
click at [59, 323] on span "Neizlabotās" at bounding box center [52, 325] width 59 height 12
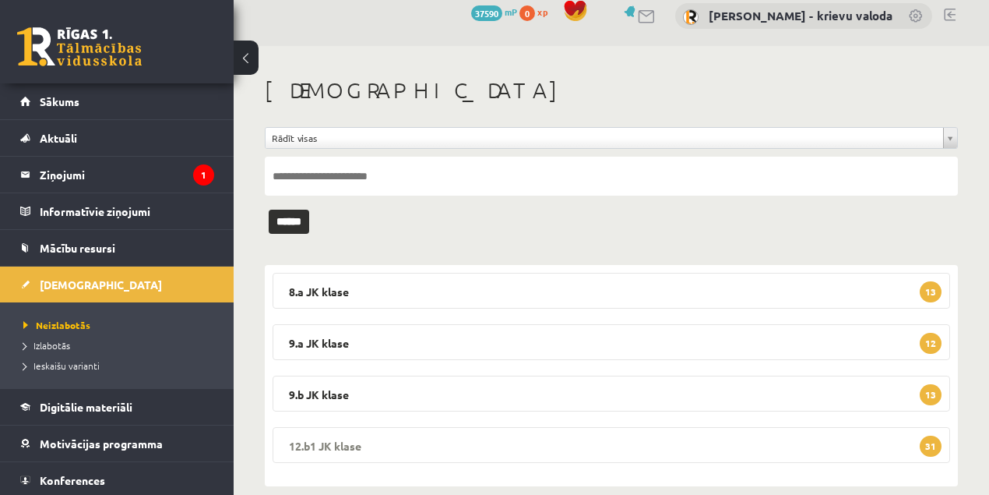
scroll to position [35, 0]
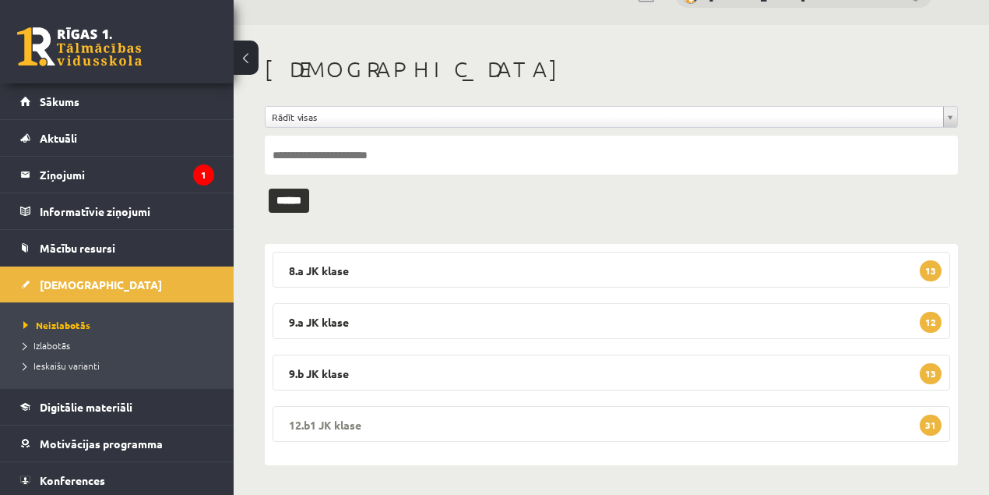
click at [347, 425] on legend "12.b1 [PERSON_NAME] 31" at bounding box center [612, 424] width 678 height 36
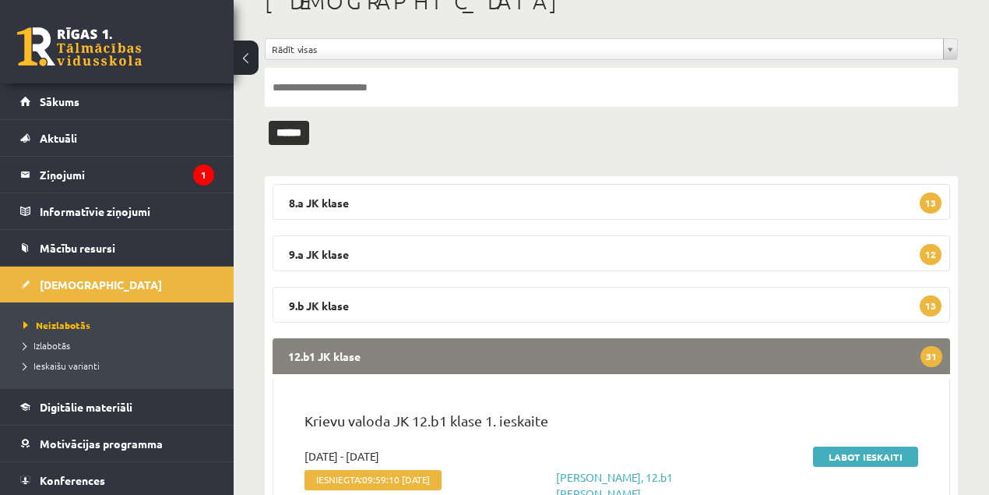
scroll to position [243, 0]
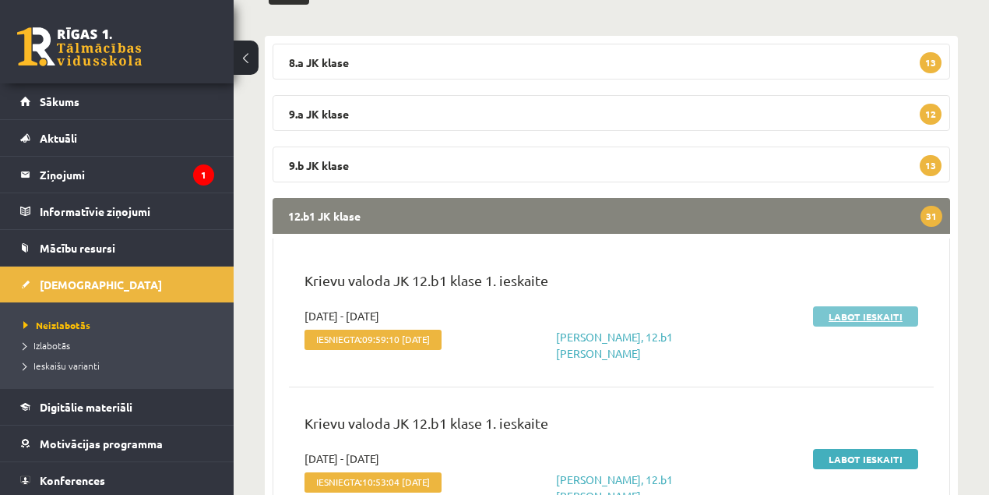
click at [876, 321] on link "Labot ieskaiti" at bounding box center [865, 316] width 105 height 20
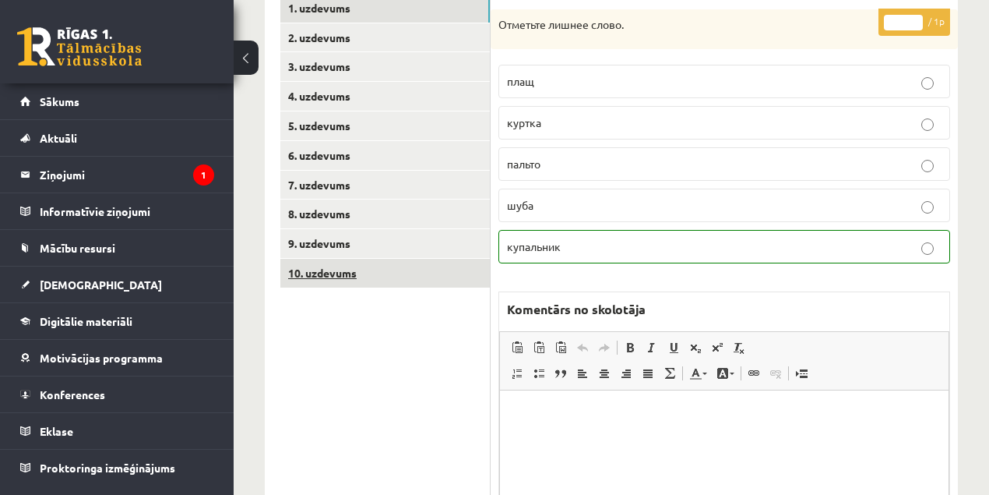
click at [332, 270] on link "10. uzdevums" at bounding box center [385, 273] width 210 height 29
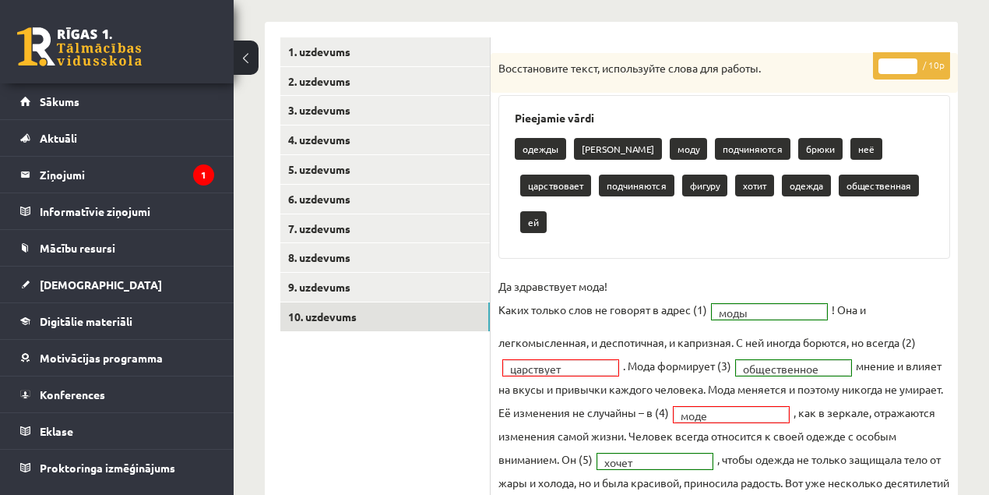
scroll to position [156, 0]
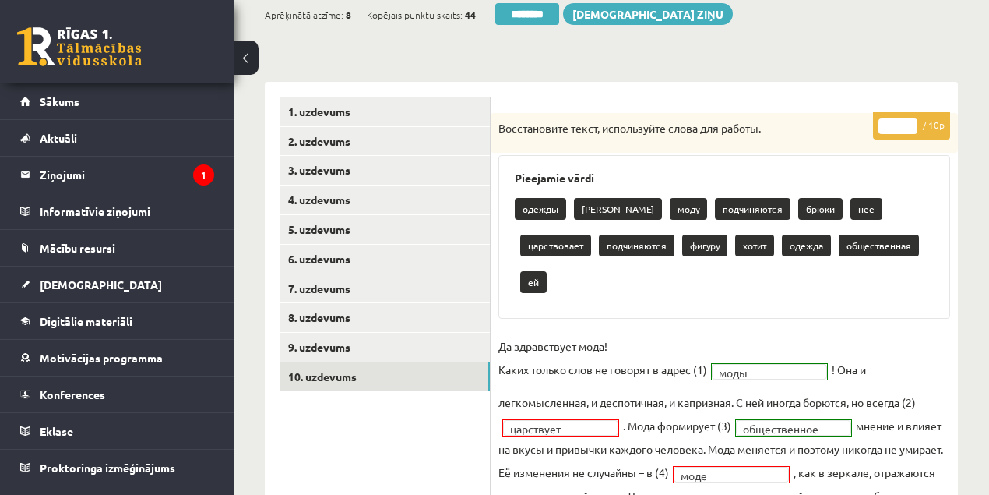
type input "*"
click at [911, 118] on input "*" at bounding box center [898, 126] width 39 height 16
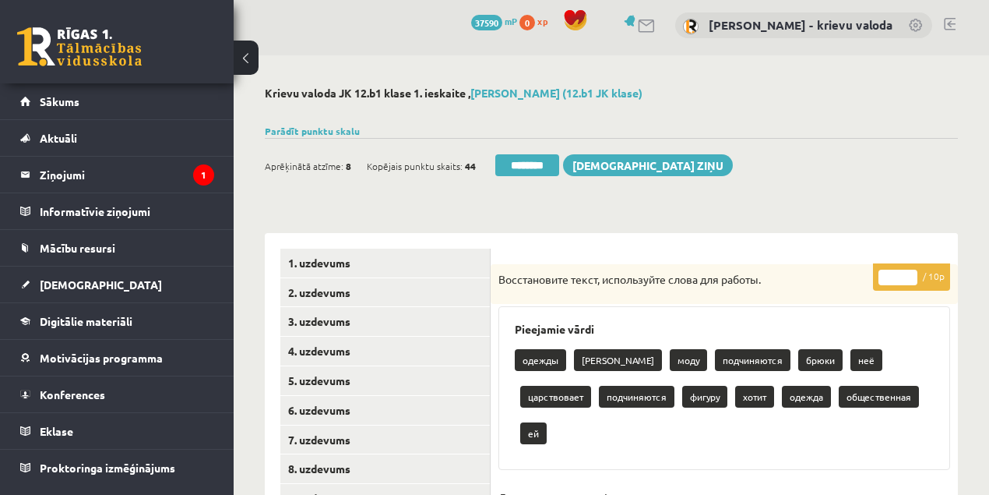
scroll to position [0, 0]
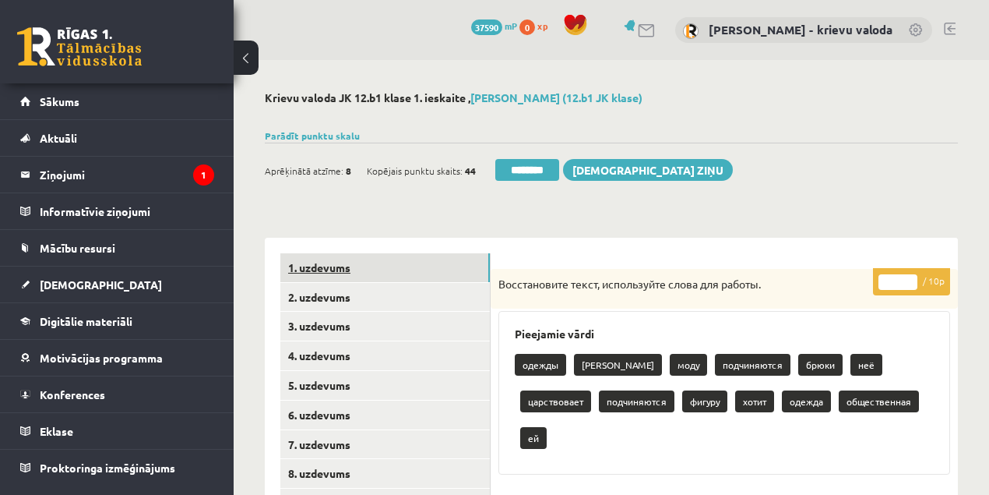
click at [330, 266] on link "1. uzdevums" at bounding box center [385, 267] width 210 height 29
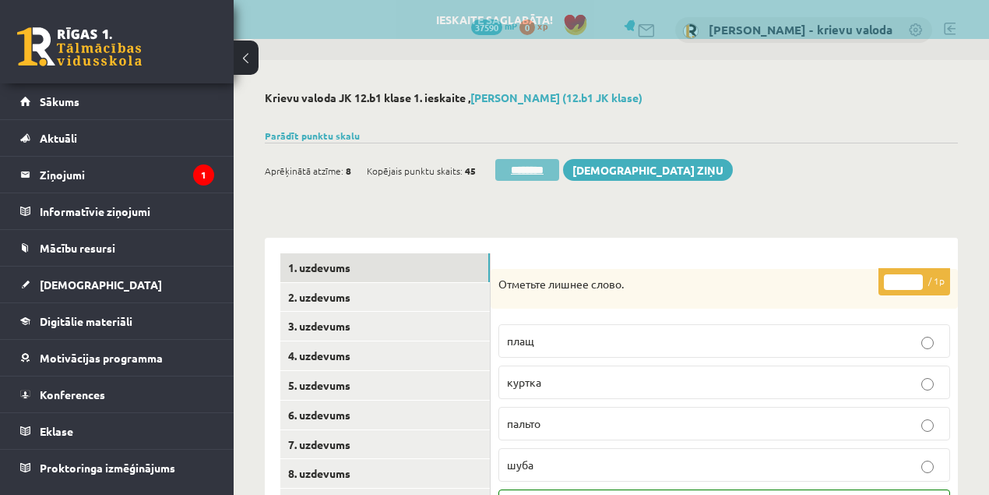
click at [534, 171] on input "********" at bounding box center [527, 170] width 64 height 22
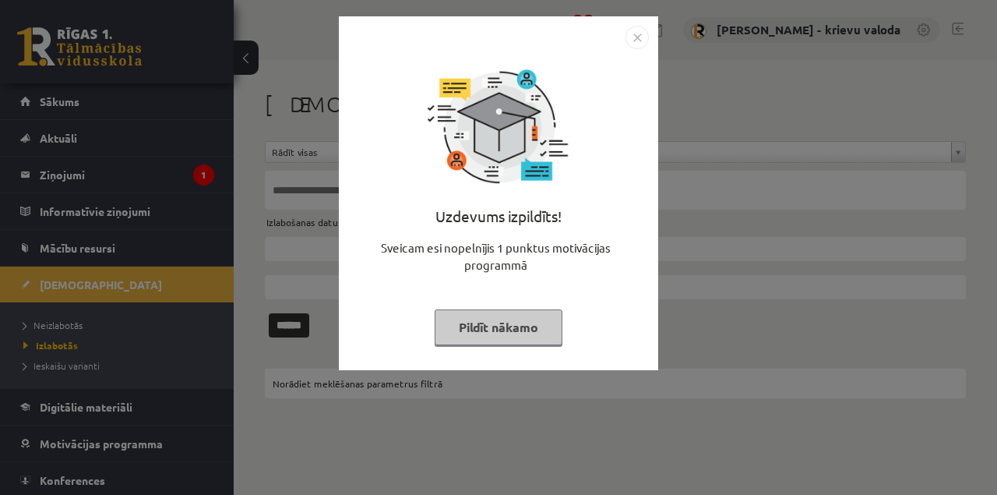
click at [505, 324] on button "Pildīt nākamo" at bounding box center [499, 327] width 128 height 36
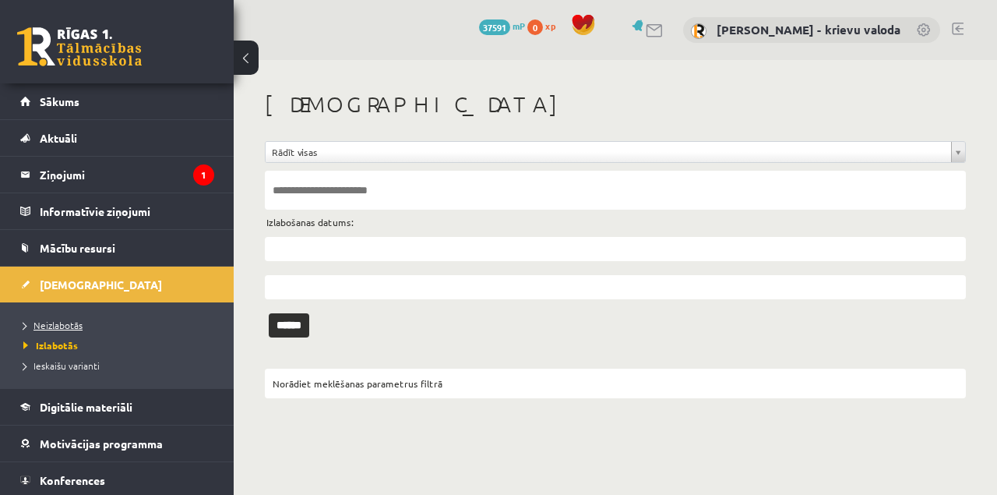
click at [72, 327] on span "Neizlabotās" at bounding box center [52, 325] width 59 height 12
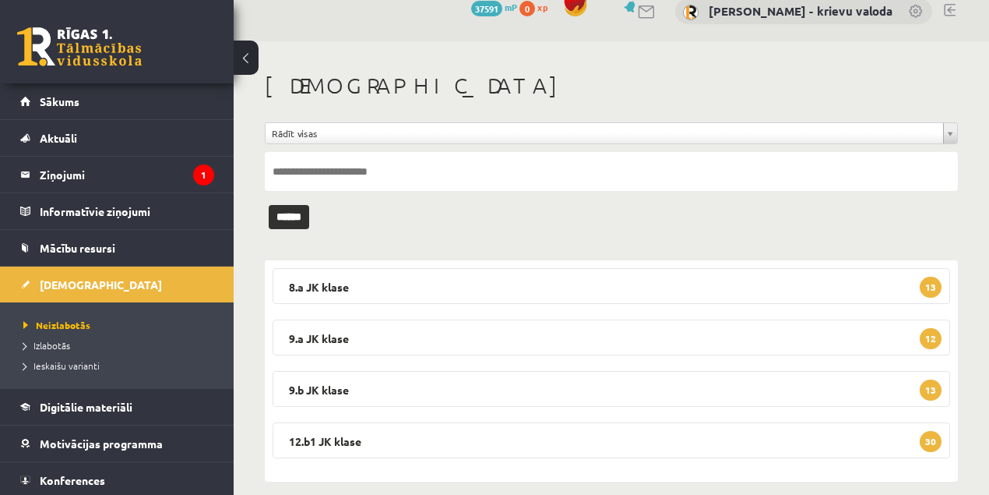
scroll to position [35, 0]
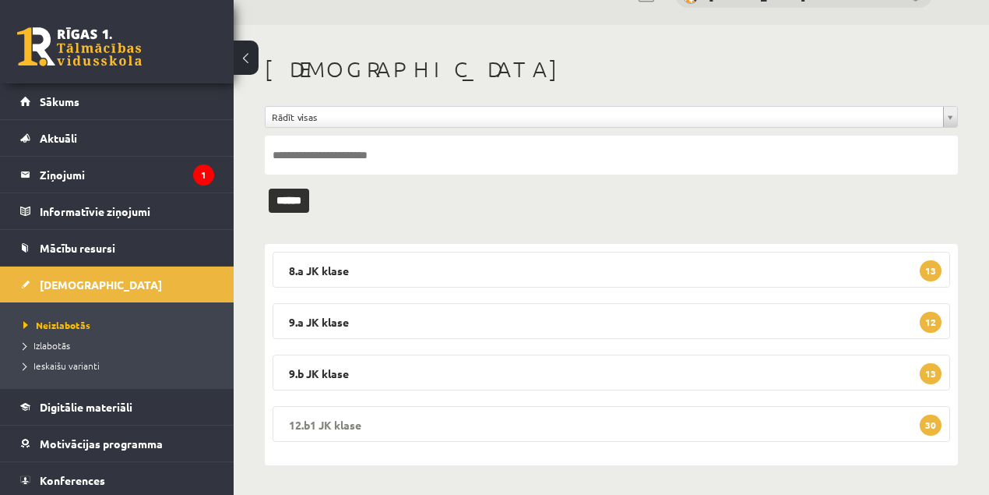
click at [330, 420] on legend "12.b1 JK klase 30" at bounding box center [612, 424] width 678 height 36
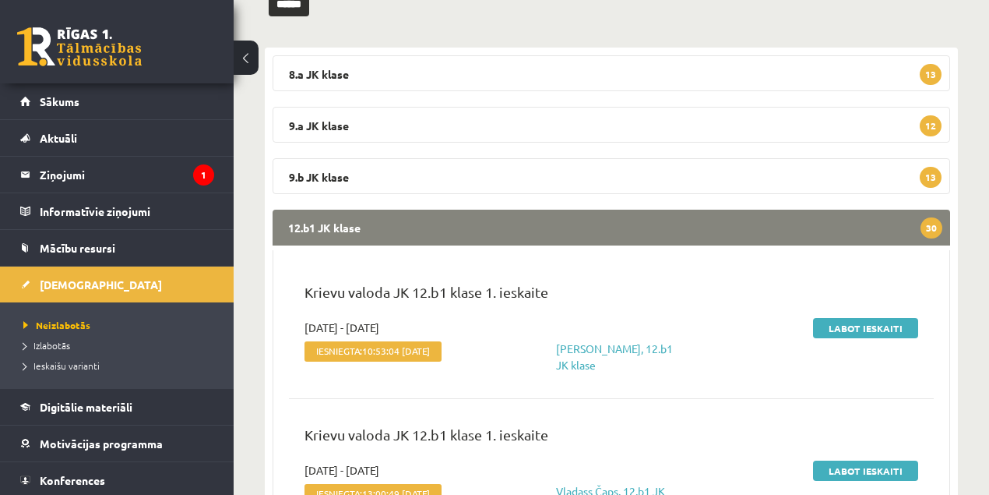
scroll to position [243, 0]
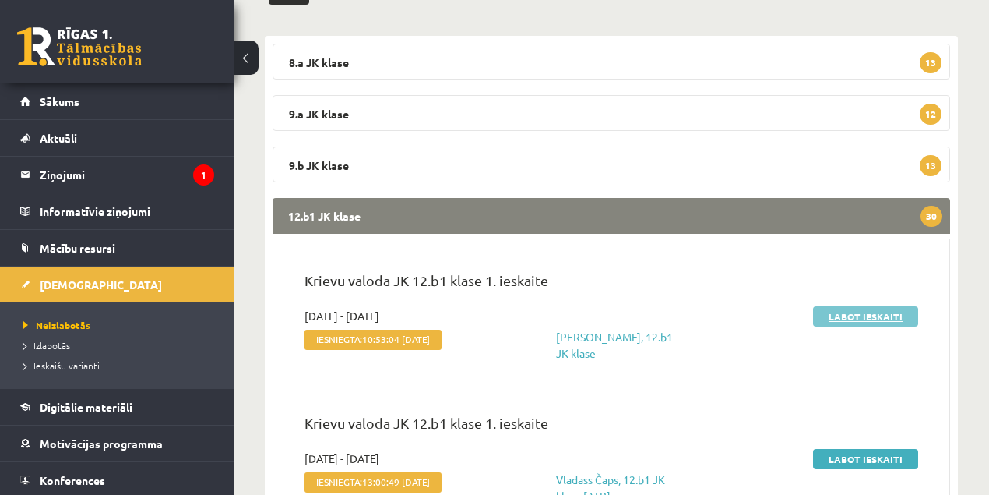
click at [841, 317] on link "Labot ieskaiti" at bounding box center [865, 316] width 105 height 20
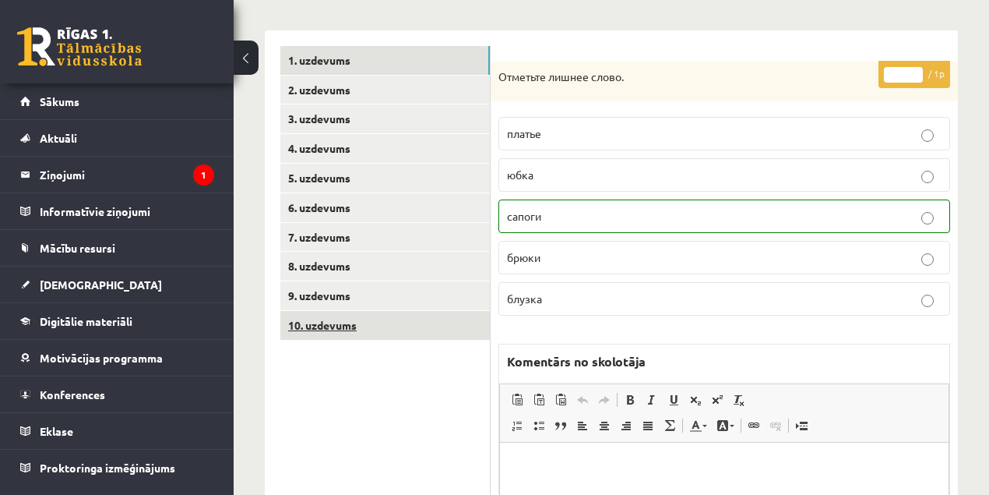
click at [340, 323] on link "10. uzdevums" at bounding box center [385, 325] width 210 height 29
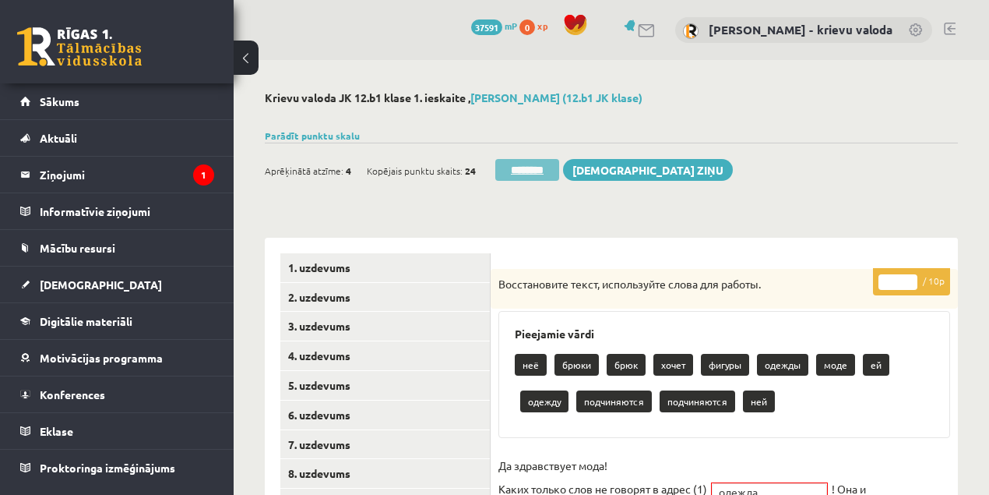
click at [533, 171] on input "********" at bounding box center [527, 170] width 64 height 22
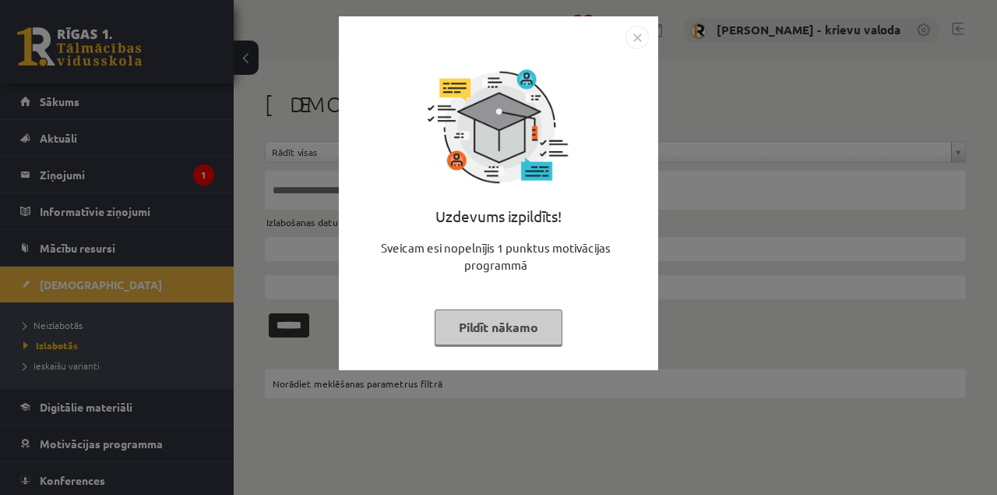
click at [497, 325] on button "Pildīt nākamo" at bounding box center [499, 327] width 128 height 36
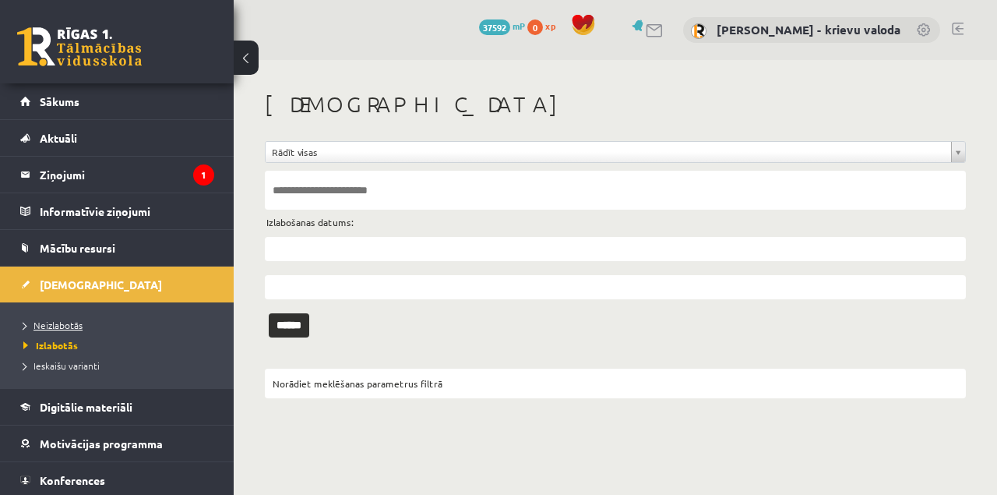
click at [78, 326] on span "Neizlabotās" at bounding box center [52, 325] width 59 height 12
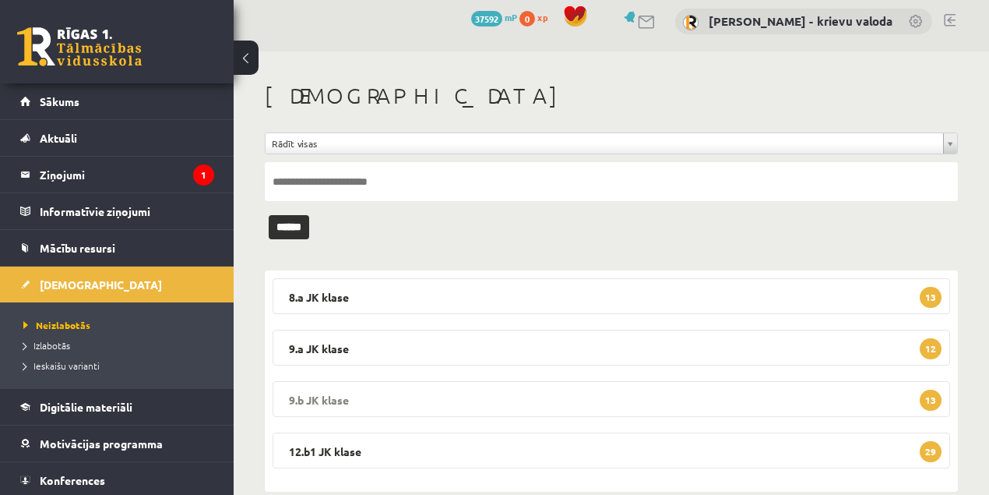
scroll to position [35, 0]
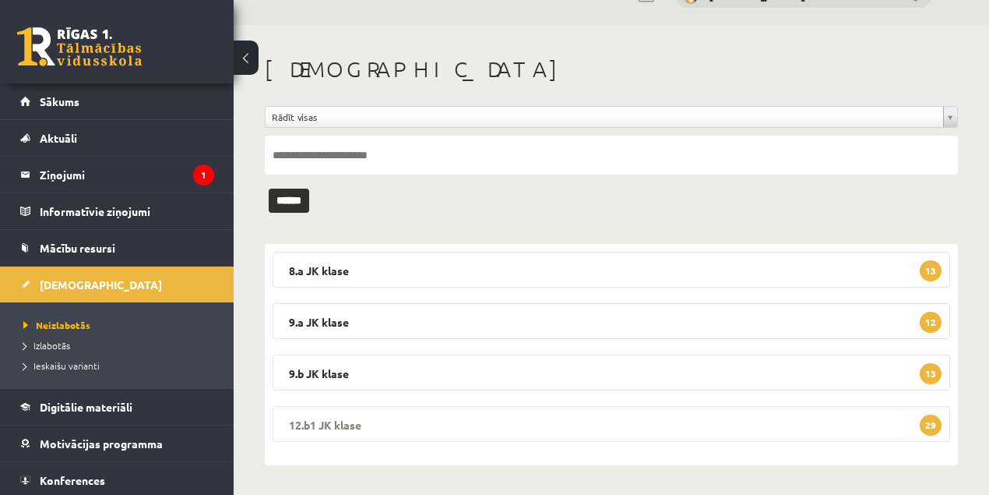
drag, startPoint x: 330, startPoint y: 424, endPoint x: 365, endPoint y: 411, distance: 36.5
click at [331, 423] on legend "12.b1 JK klase 29" at bounding box center [612, 424] width 678 height 36
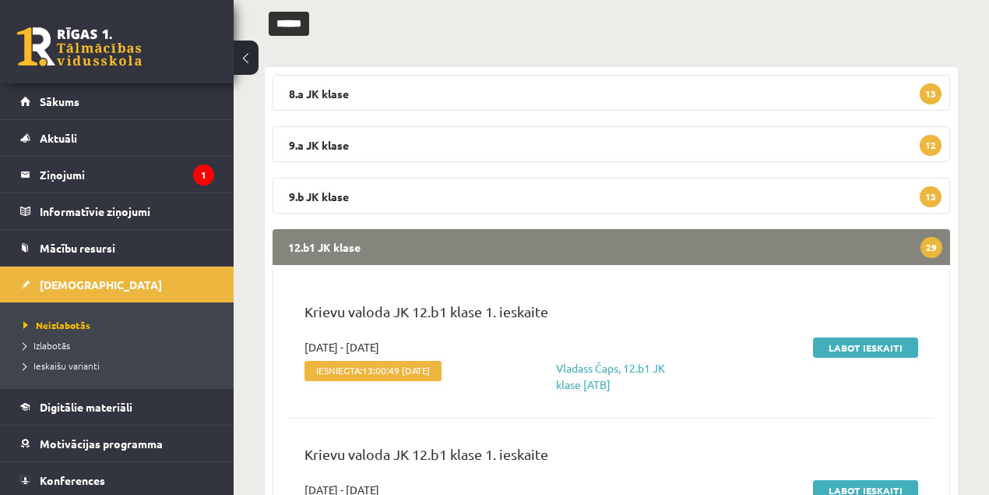
scroll to position [243, 0]
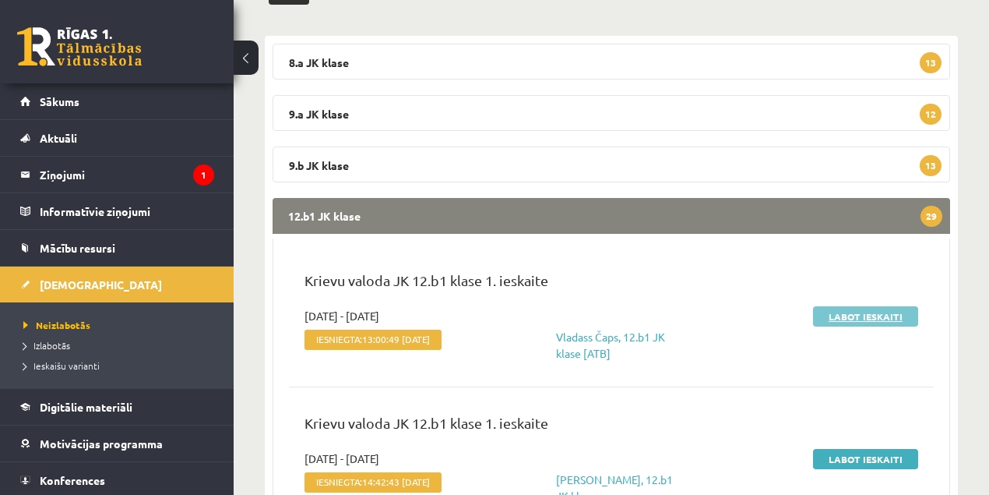
click at [833, 314] on link "Labot ieskaiti" at bounding box center [865, 316] width 105 height 20
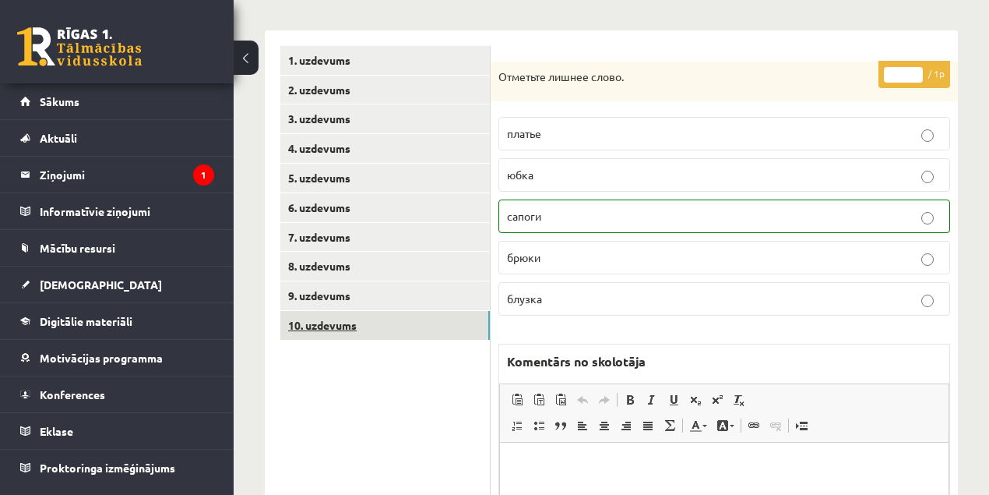
click at [351, 326] on link "10. uzdevums" at bounding box center [385, 325] width 210 height 29
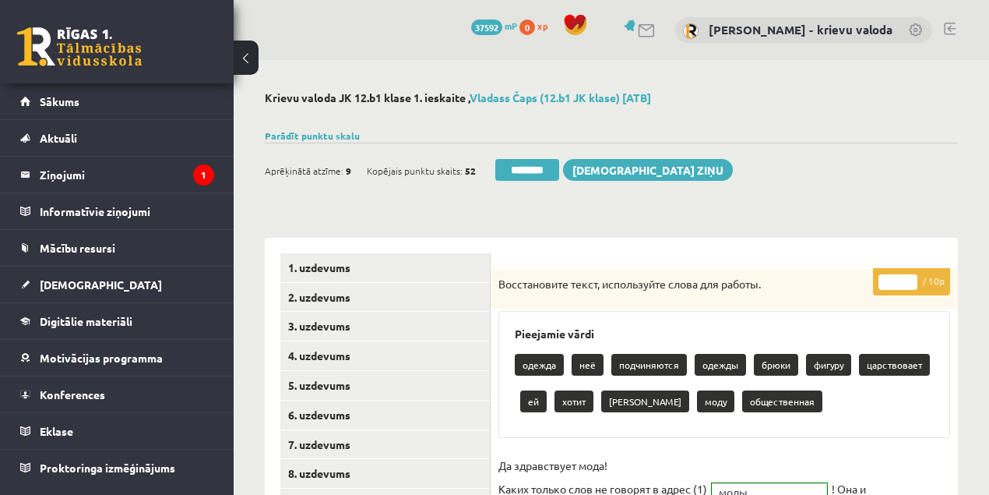
drag, startPoint x: 541, startPoint y: 171, endPoint x: 550, endPoint y: 52, distance: 119.6
click at [541, 171] on input "********" at bounding box center [527, 170] width 64 height 22
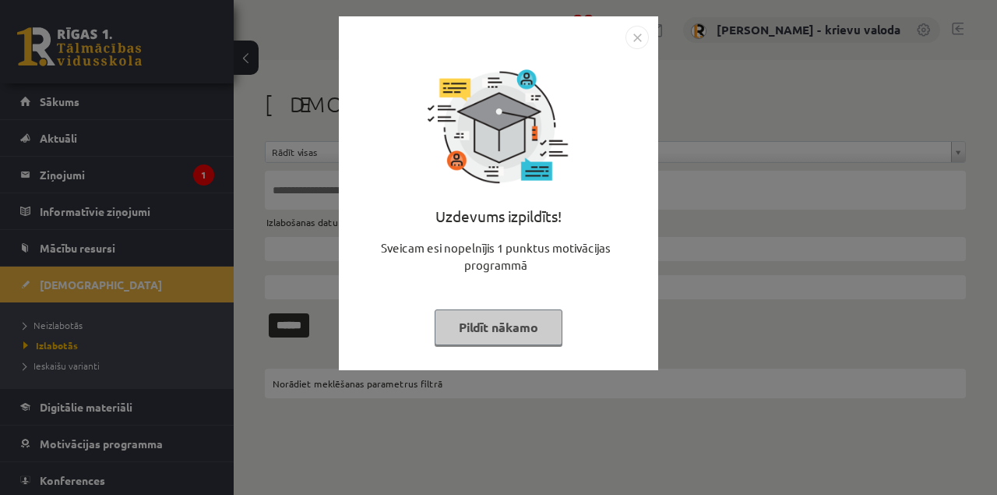
click at [497, 332] on button "Pildīt nākamo" at bounding box center [499, 327] width 128 height 36
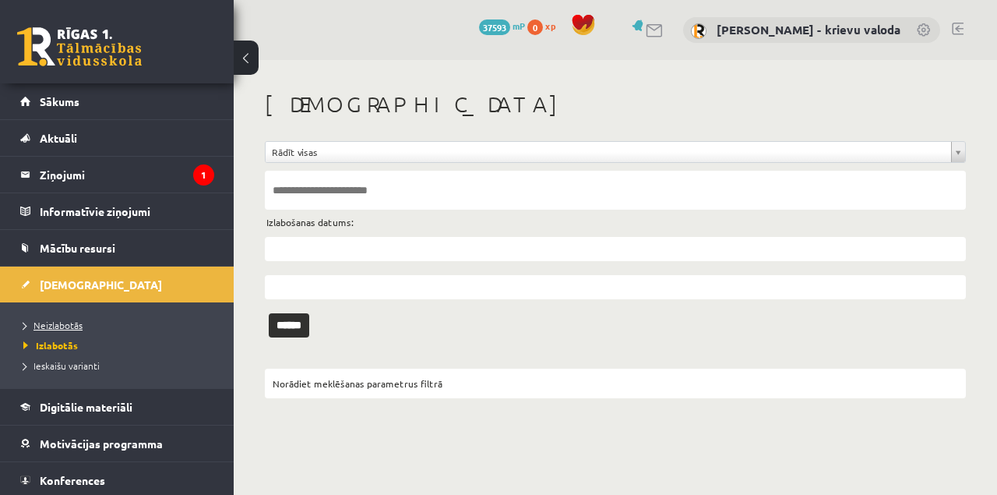
click at [61, 321] on span "Neizlabotās" at bounding box center [52, 325] width 59 height 12
